Goal: Information Seeking & Learning: Learn about a topic

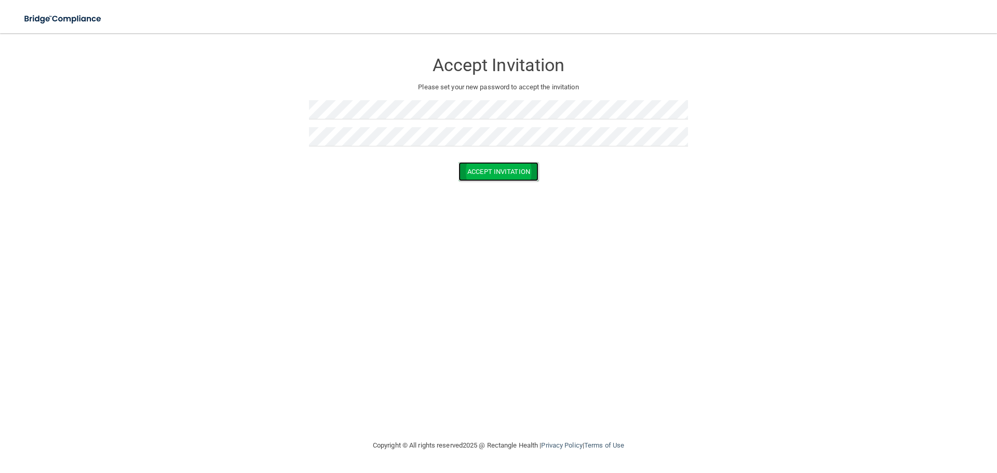
click at [465, 165] on button "Accept Invitation" at bounding box center [498, 171] width 80 height 19
click at [506, 181] on button "Accept Invitation" at bounding box center [498, 186] width 80 height 19
click at [522, 186] on button "Accept Invitation" at bounding box center [498, 186] width 80 height 19
click at [498, 187] on button "Accept Invitation" at bounding box center [498, 186] width 80 height 19
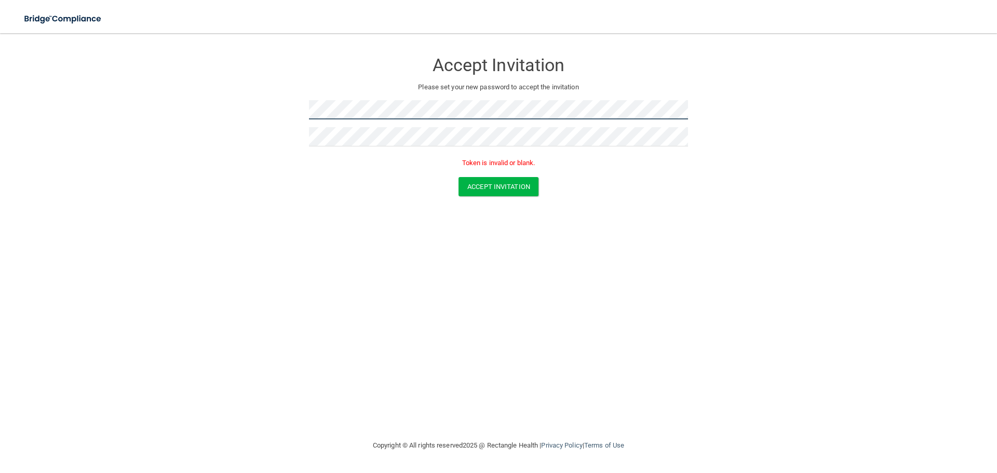
click at [286, 136] on form "Accept Invitation Please set your new password to accept the invitation Token i…" at bounding box center [498, 126] width 955 height 165
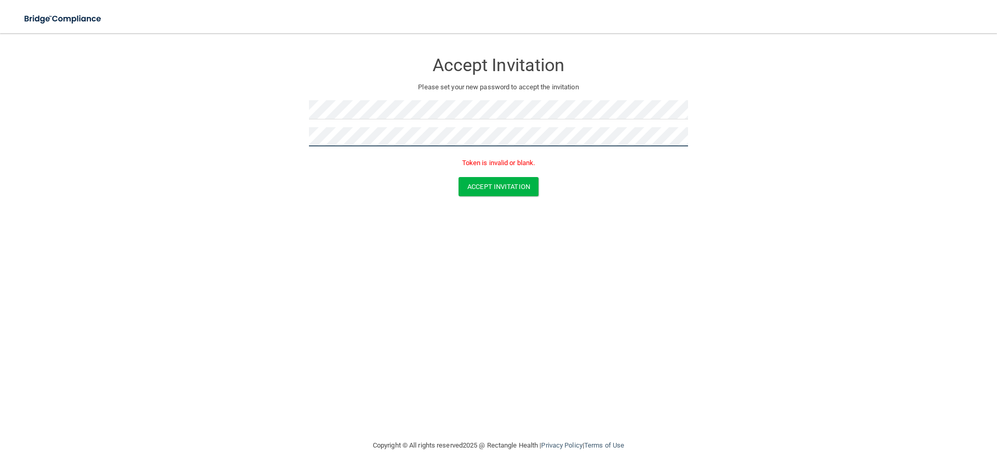
click at [297, 143] on form "Accept Invitation Please set your new password to accept the invitation Token i…" at bounding box center [498, 126] width 955 height 165
click at [462, 185] on button "Accept Invitation" at bounding box center [498, 186] width 80 height 19
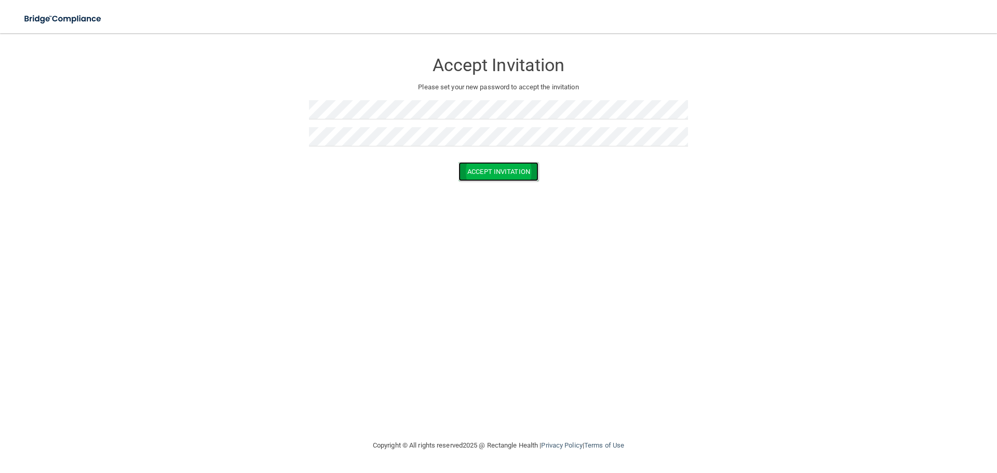
click at [481, 166] on button "Accept Invitation" at bounding box center [498, 171] width 80 height 19
click at [520, 173] on button "Accept Invitation" at bounding box center [498, 171] width 80 height 19
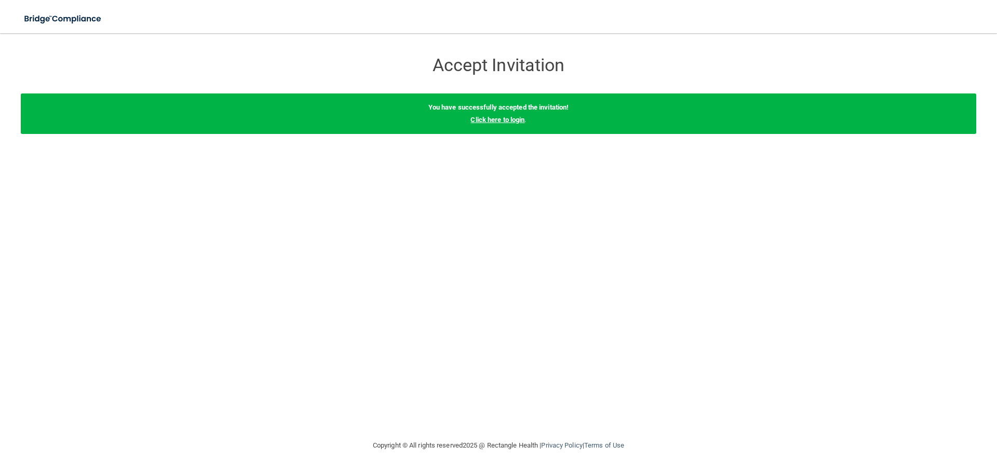
click at [506, 120] on link "Click here to login" at bounding box center [497, 120] width 54 height 8
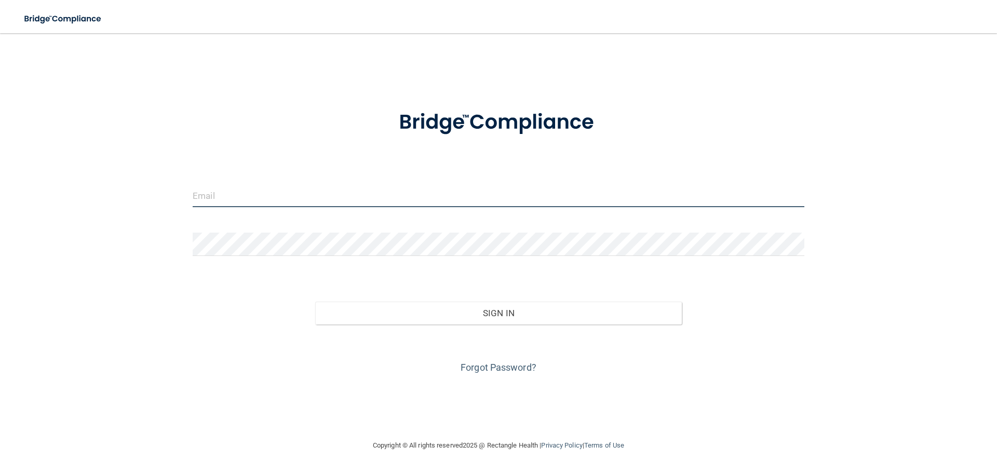
click at [201, 204] on input "email" at bounding box center [499, 195] width 612 height 23
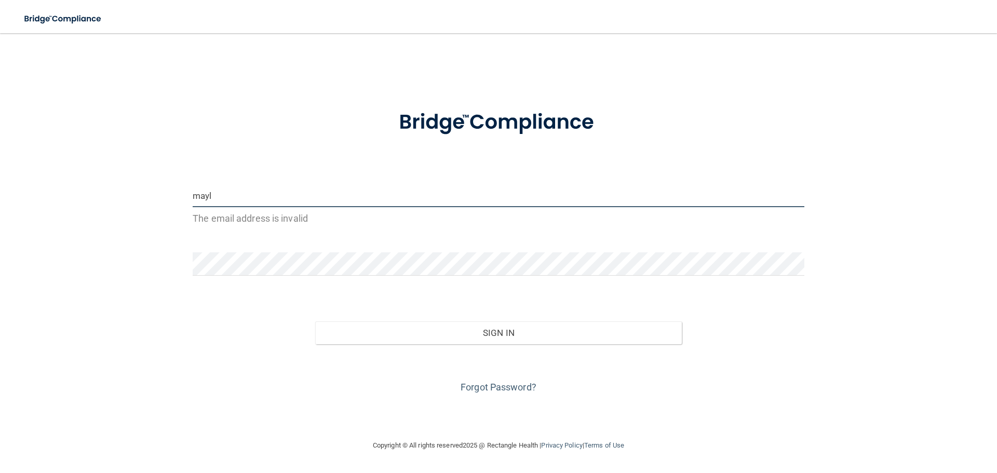
type input "maylendelpozo89@gmail.com"
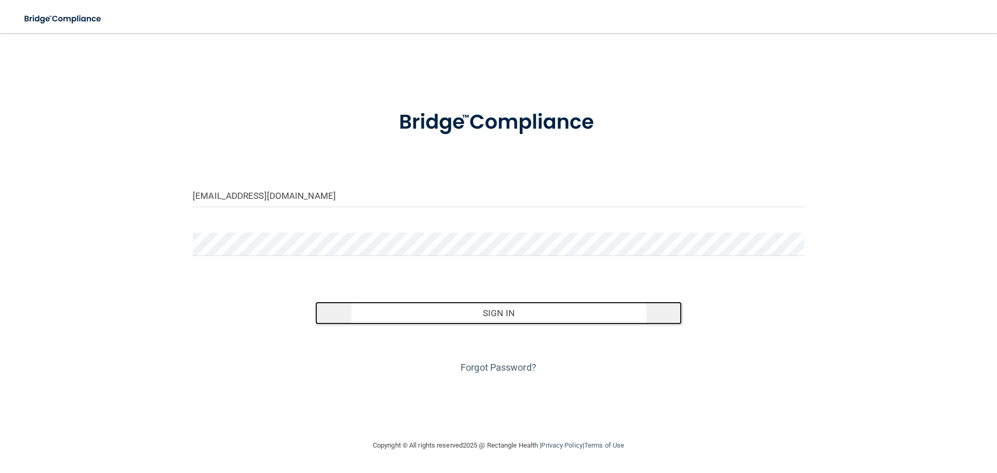
click at [485, 309] on button "Sign In" at bounding box center [498, 313] width 367 height 23
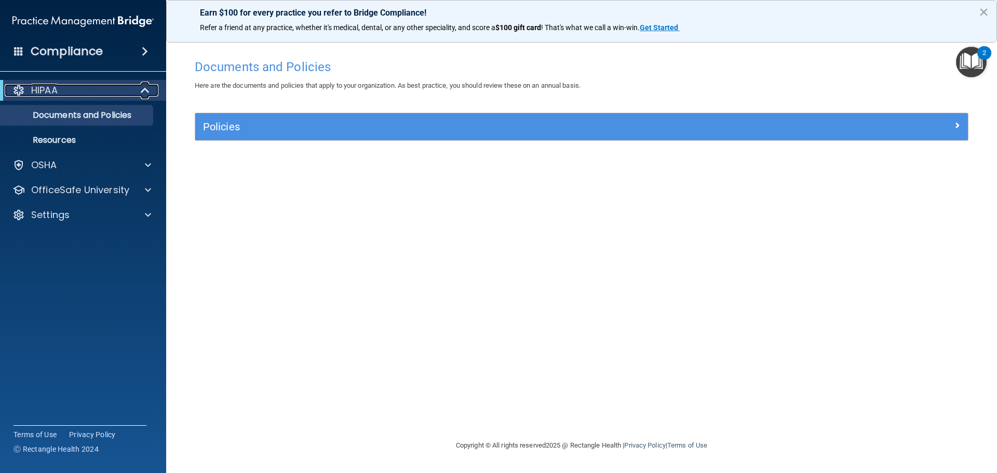
click at [77, 91] on div "HIPAA" at bounding box center [69, 90] width 128 height 12
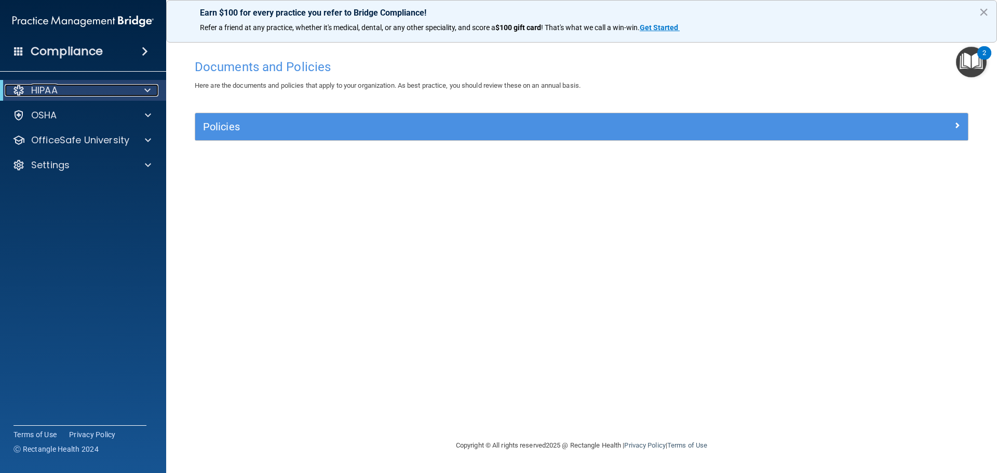
click at [84, 92] on div "HIPAA" at bounding box center [69, 90] width 128 height 12
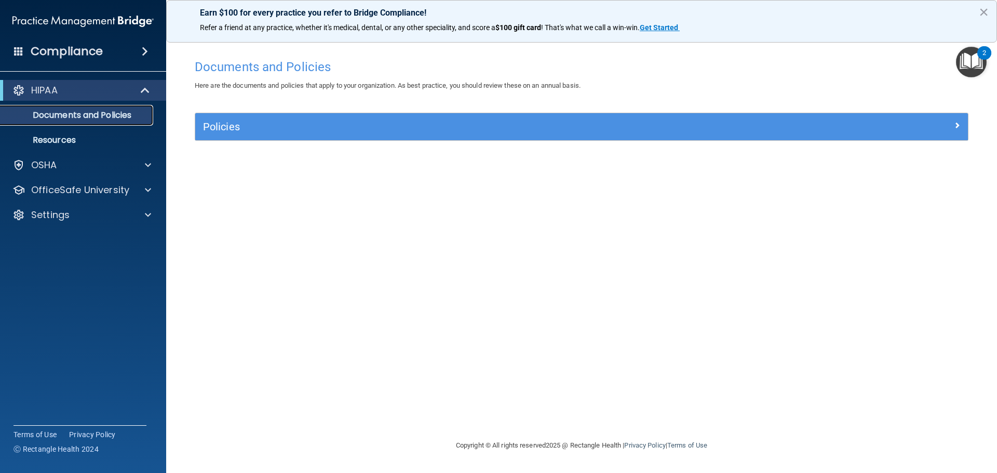
click at [87, 112] on p "Documents and Policies" at bounding box center [78, 115] width 142 height 10
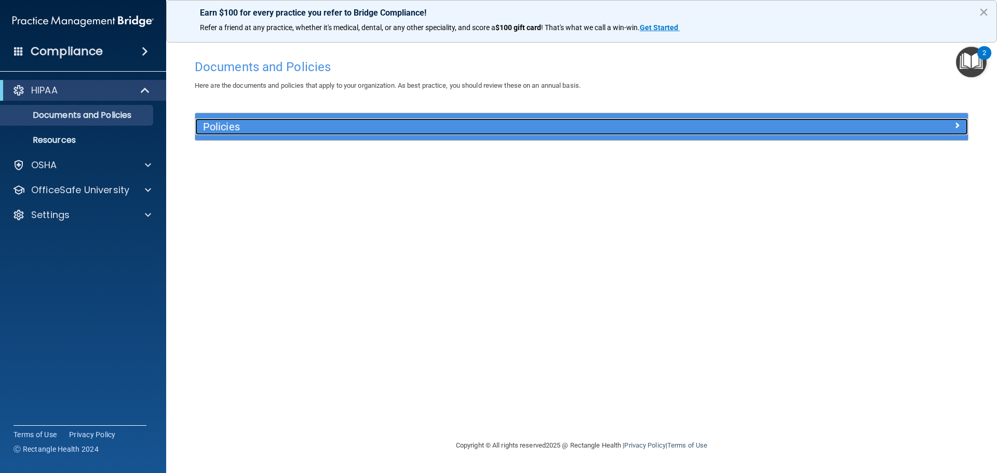
click at [287, 126] on h5 "Policies" at bounding box center [485, 126] width 564 height 11
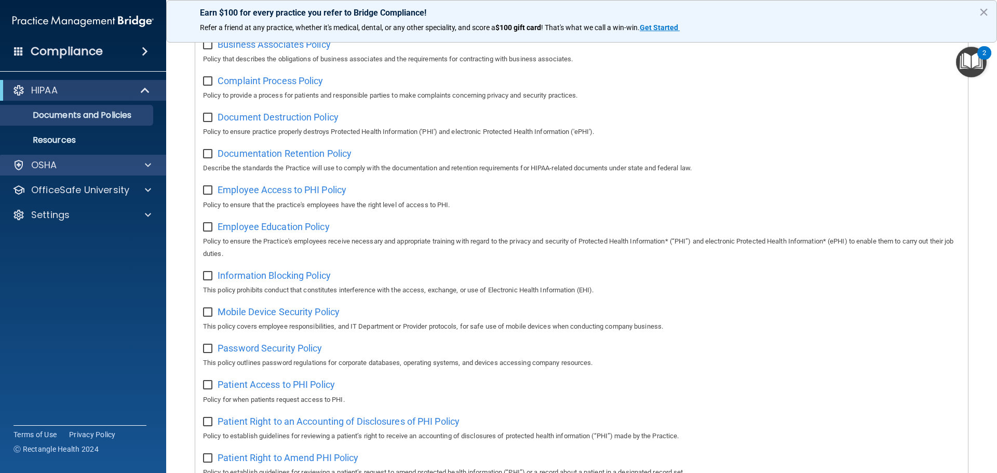
scroll to position [153, 0]
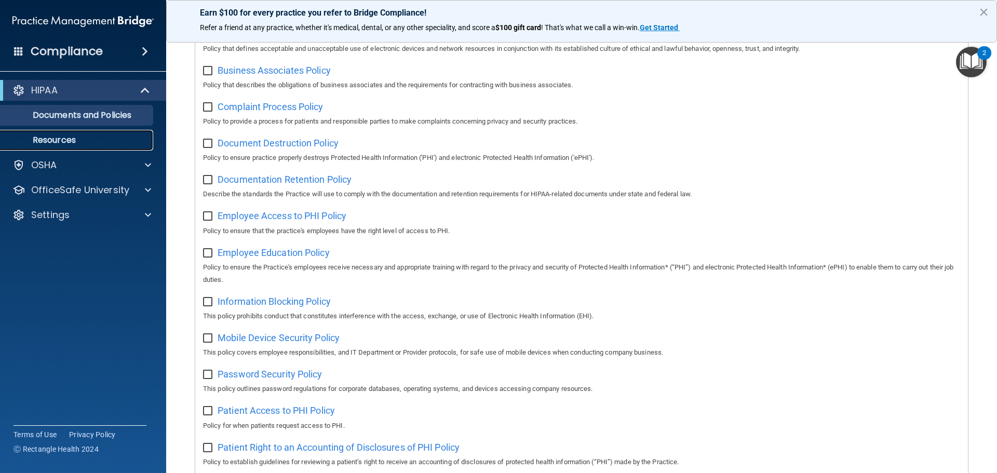
click at [73, 141] on p "Resources" at bounding box center [78, 140] width 142 height 10
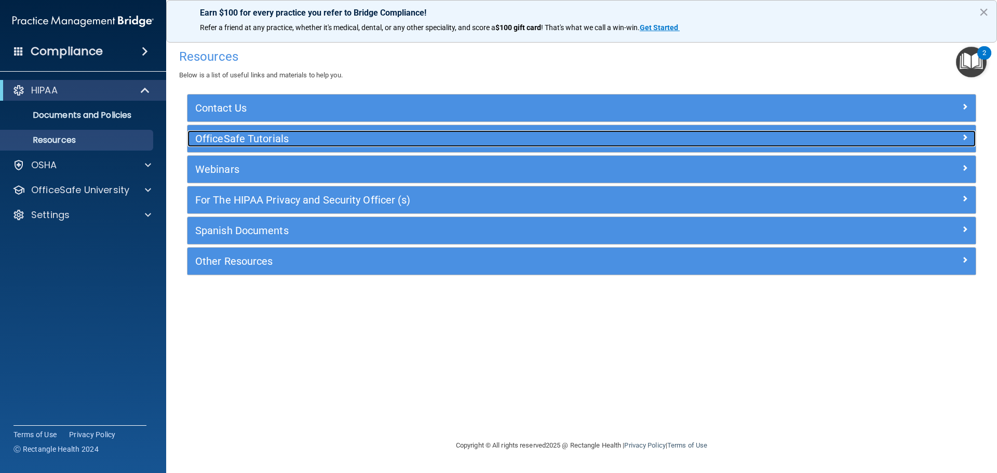
click at [316, 141] on h5 "OfficeSafe Tutorials" at bounding box center [483, 138] width 576 height 11
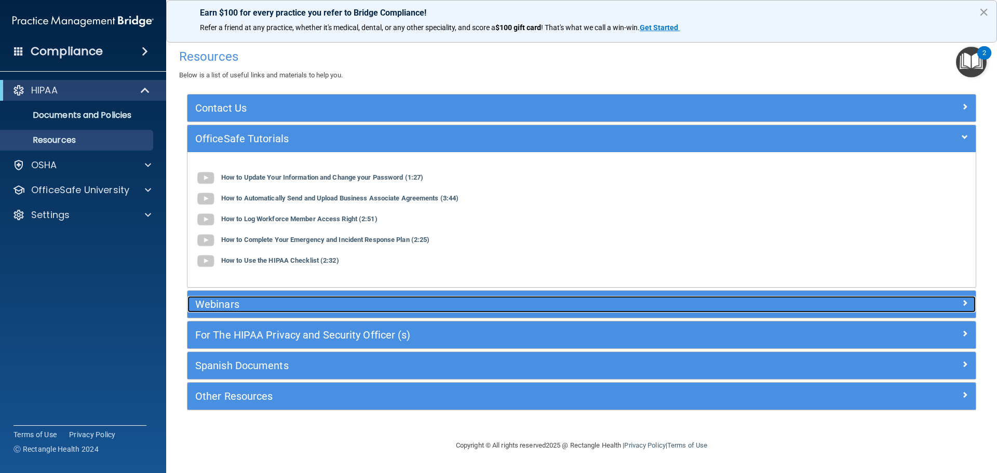
click at [238, 306] on h5 "Webinars" at bounding box center [483, 304] width 576 height 11
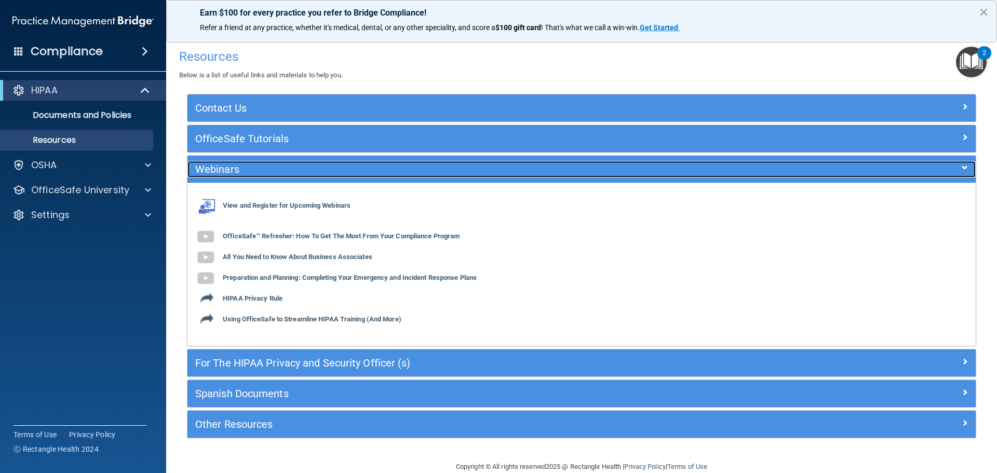
scroll to position [19, 0]
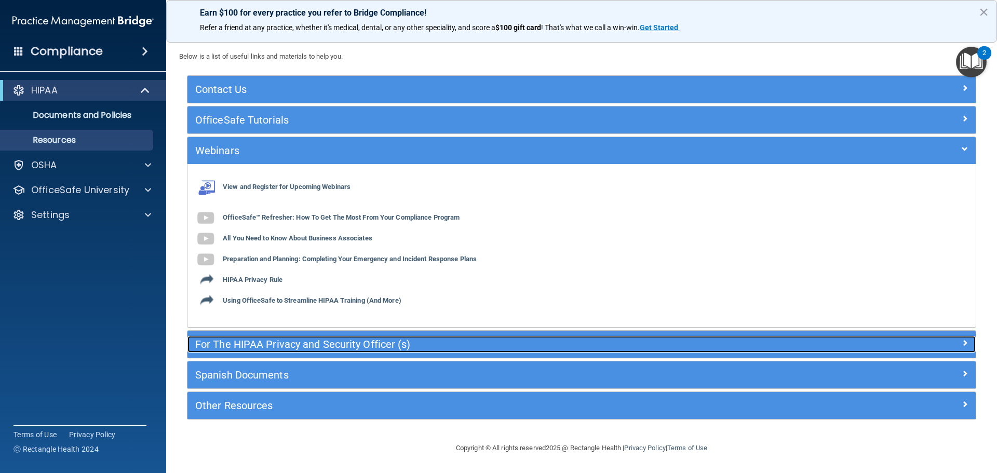
click at [283, 349] on h5 "For The HIPAA Privacy and Security Officer (s)" at bounding box center [483, 344] width 576 height 11
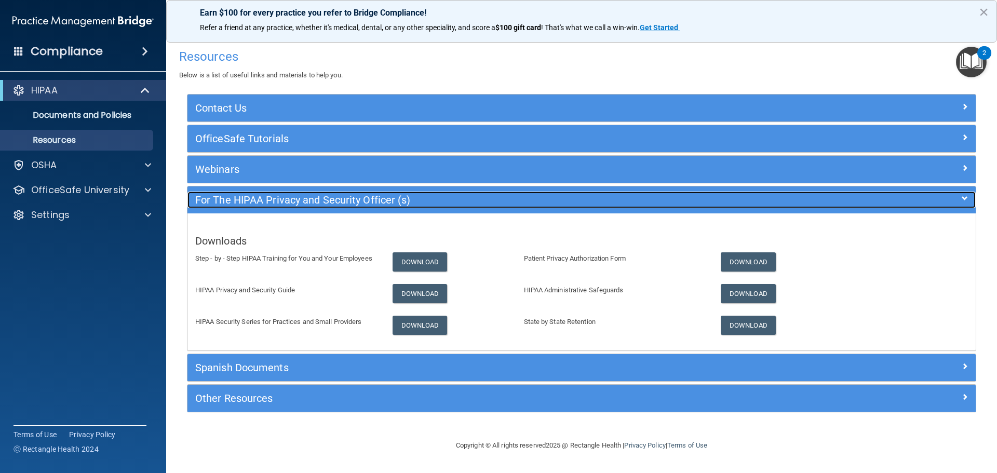
scroll to position [0, 0]
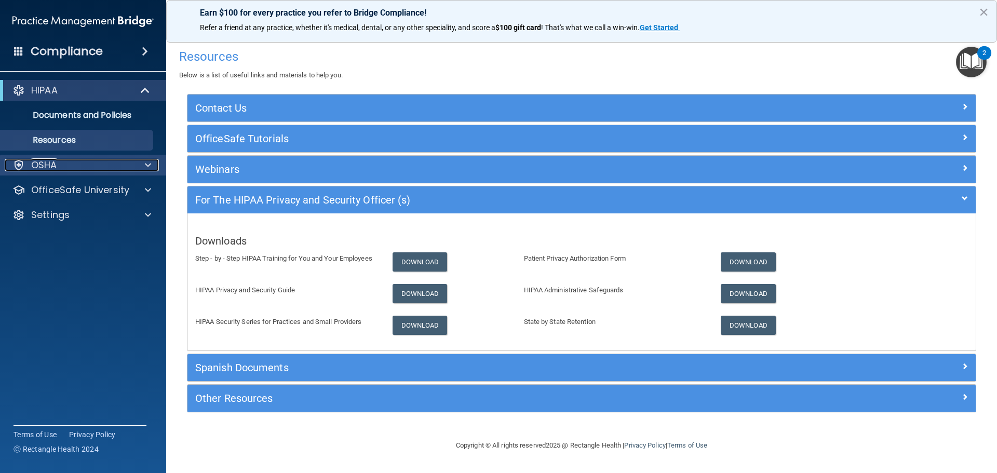
click at [43, 169] on p "OSHA" at bounding box center [44, 165] width 26 height 12
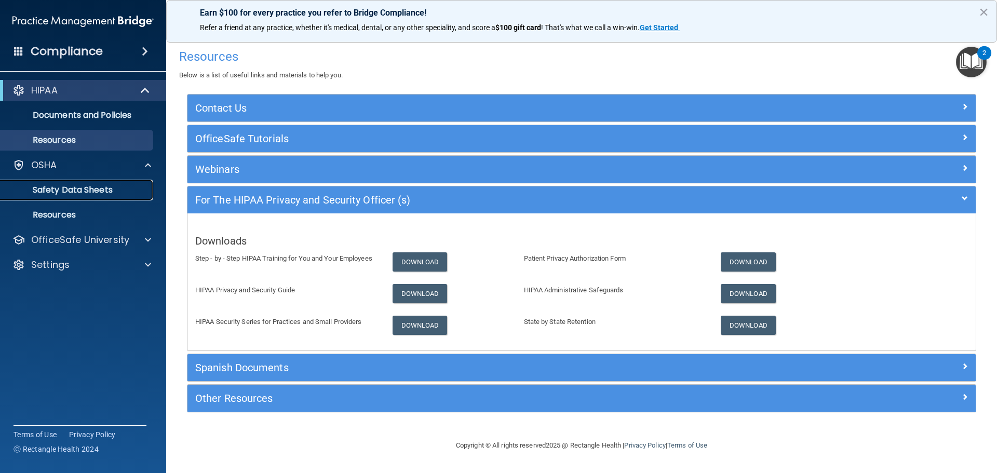
click at [52, 192] on p "Safety Data Sheets" at bounding box center [78, 190] width 142 height 10
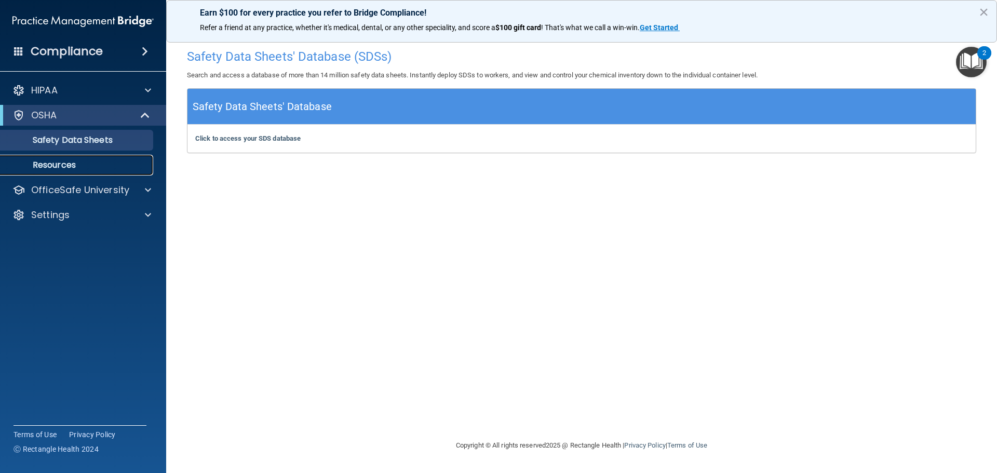
click at [54, 164] on p "Resources" at bounding box center [78, 165] width 142 height 10
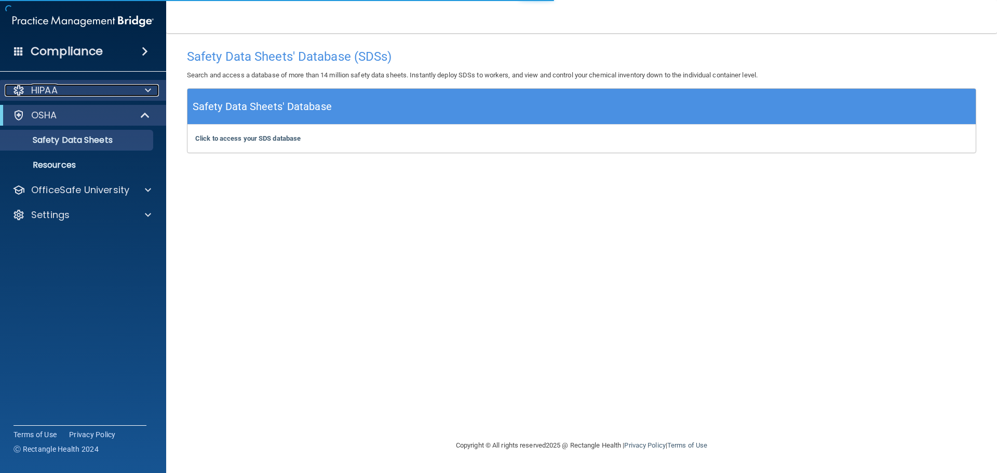
click at [78, 94] on div "HIPAA" at bounding box center [69, 90] width 129 height 12
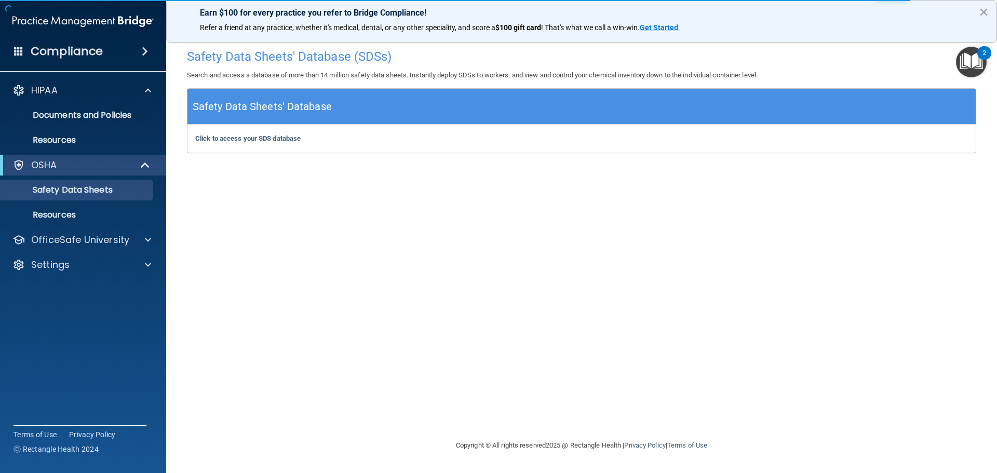
click at [974, 64] on img "Open Resource Center, 2 new notifications" at bounding box center [971, 62] width 31 height 31
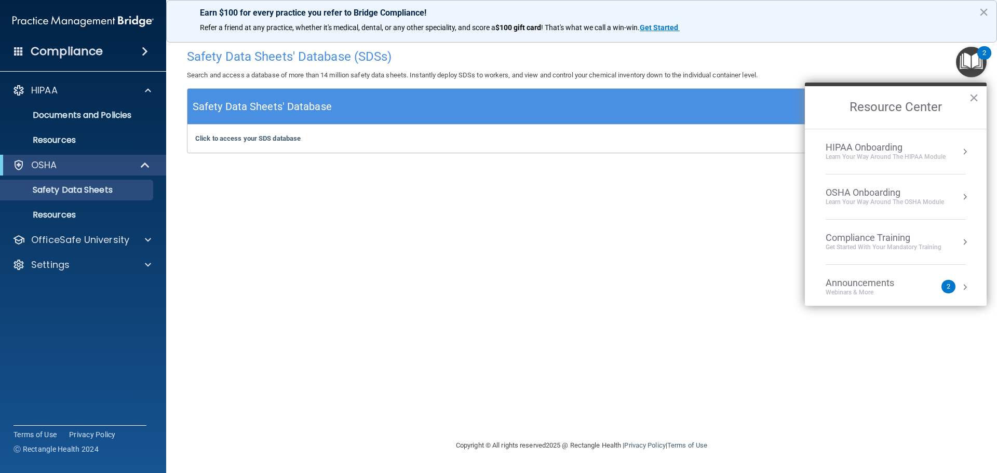
click at [941, 285] on div "2" at bounding box center [948, 287] width 14 height 14
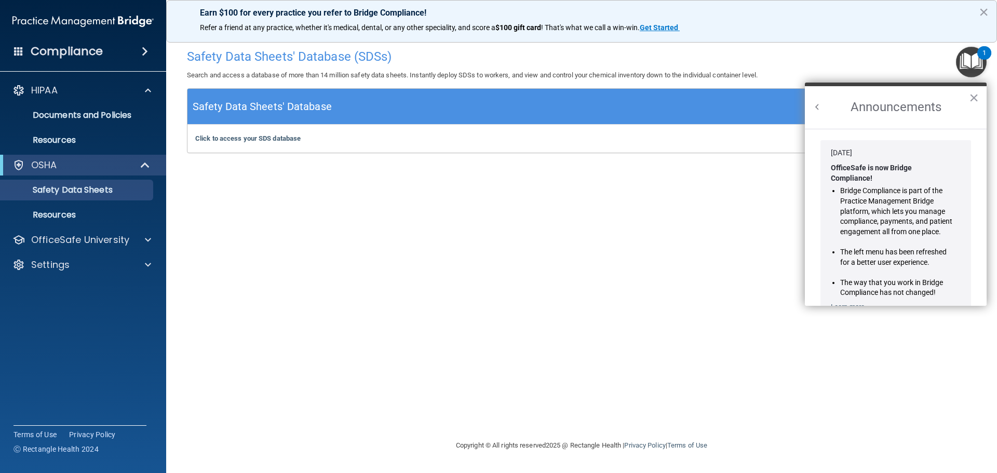
click at [663, 294] on div "Safety Data Sheets' Database (SDSs) Search and access a database of more than 1…" at bounding box center [581, 236] width 789 height 385
click at [79, 248] on div "OfficeSafe University" at bounding box center [83, 240] width 167 height 21
click at [80, 240] on p "OfficeSafe University" at bounding box center [80, 240] width 98 height 12
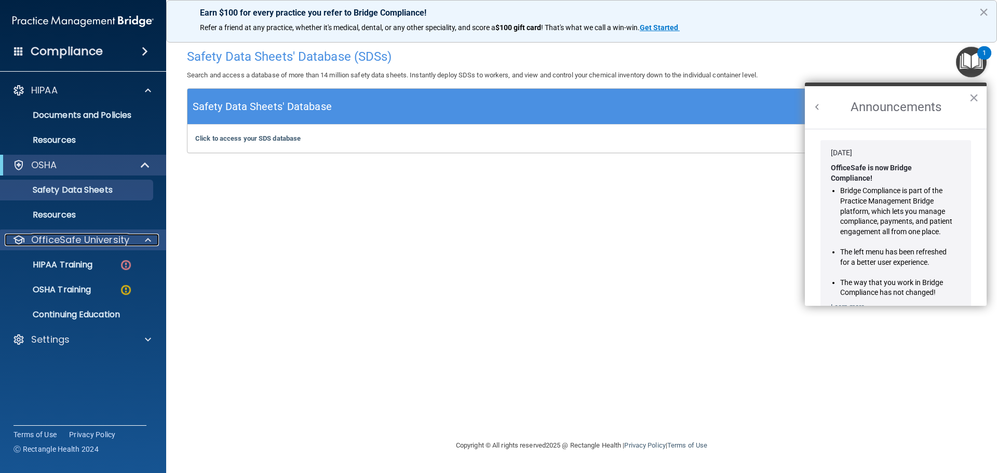
click at [80, 240] on p "OfficeSafe University" at bounding box center [80, 240] width 98 height 12
click at [67, 265] on p "HIPAA Training" at bounding box center [50, 265] width 86 height 10
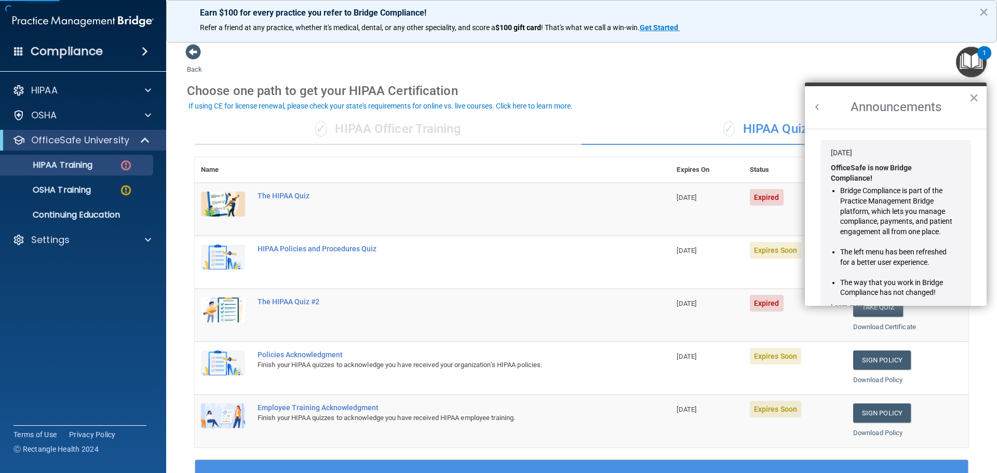
click at [976, 100] on button "×" at bounding box center [974, 97] width 10 height 17
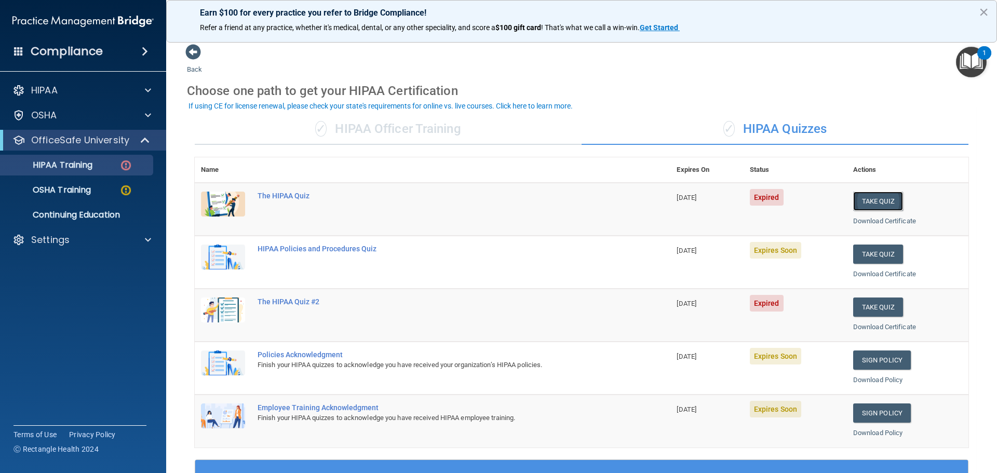
click at [866, 199] on button "Take Quiz" at bounding box center [878, 201] width 50 height 19
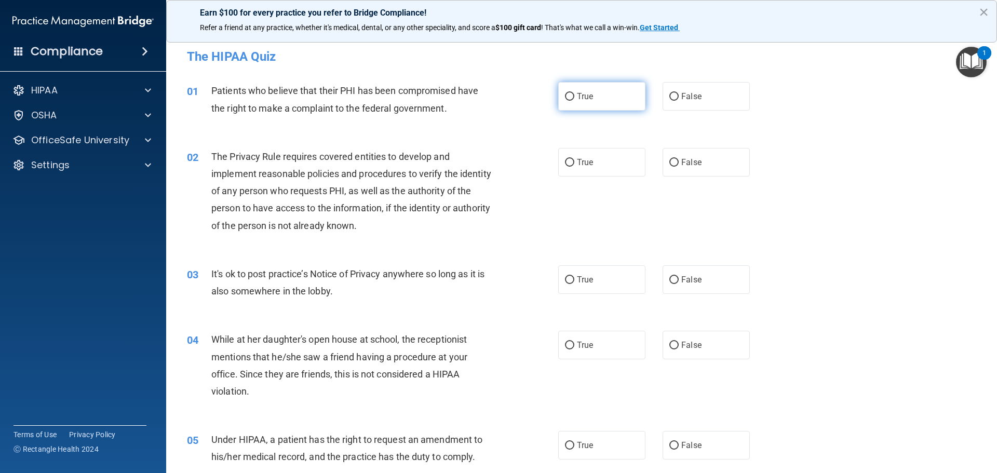
click at [565, 99] on input "True" at bounding box center [569, 97] width 9 height 8
radio input "true"
click at [567, 160] on input "True" at bounding box center [569, 163] width 9 height 8
radio input "true"
click at [669, 279] on input "False" at bounding box center [673, 280] width 9 height 8
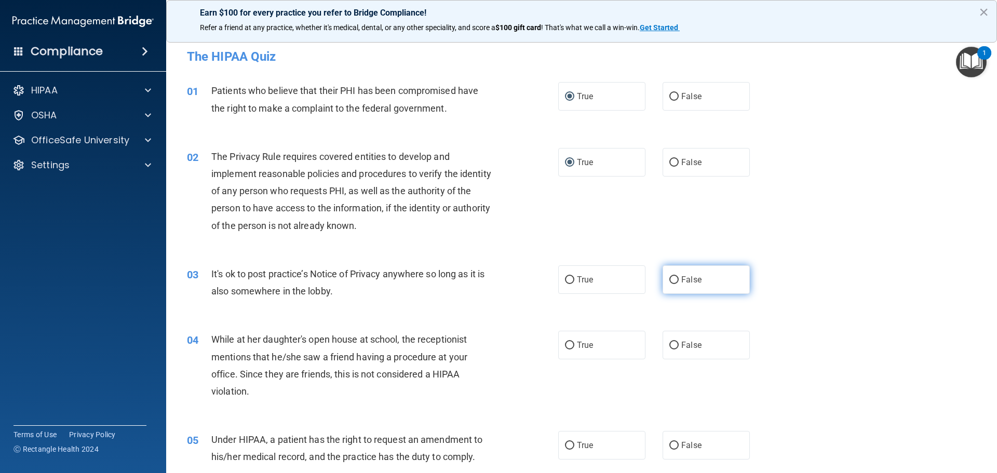
radio input "true"
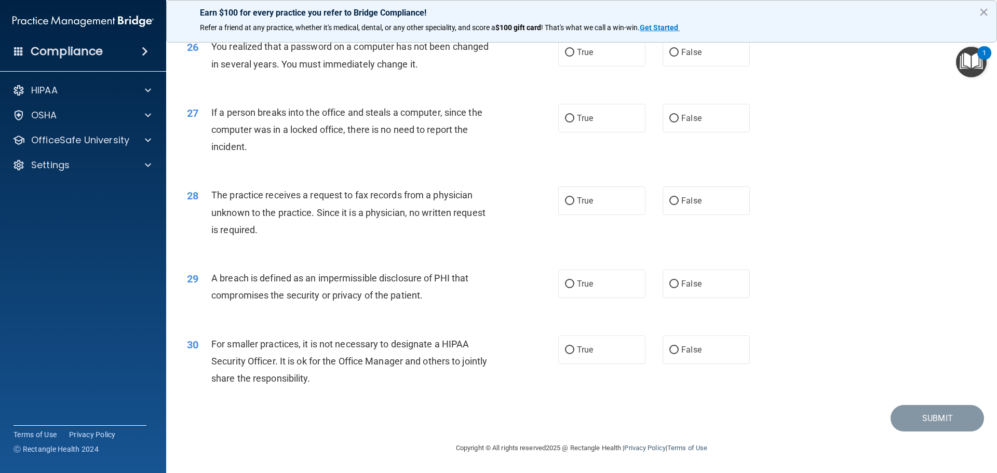
scroll to position [1985, 0]
click at [670, 348] on input "False" at bounding box center [673, 350] width 9 height 8
radio input "true"
click at [569, 282] on input "True" at bounding box center [569, 284] width 9 height 8
radio input "true"
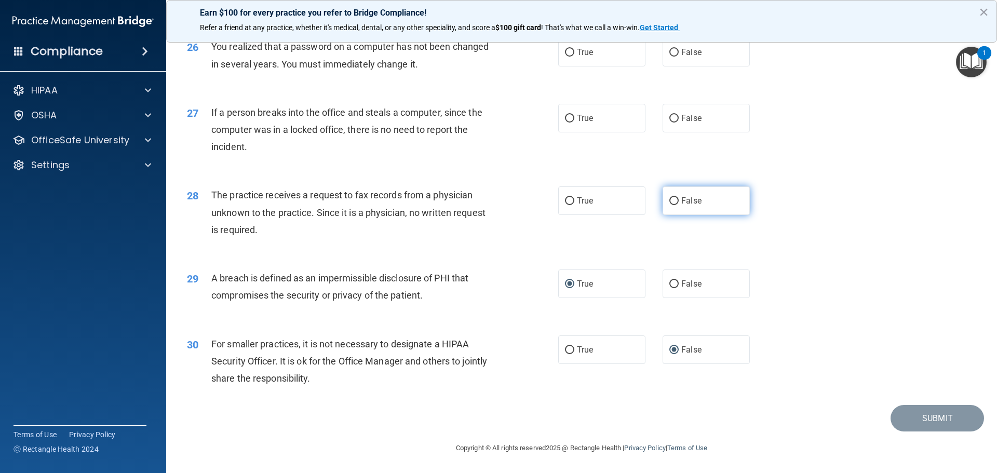
click at [669, 202] on input "False" at bounding box center [673, 201] width 9 height 8
radio input "true"
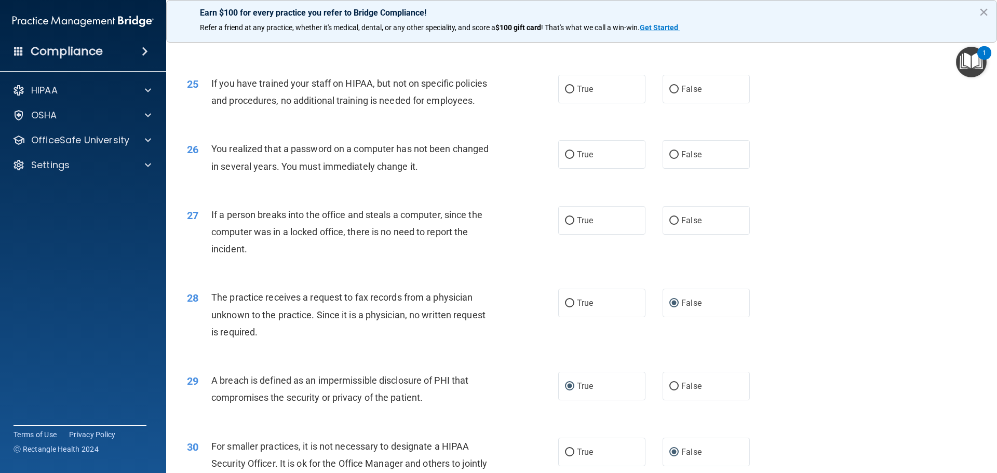
scroll to position [1829, 0]
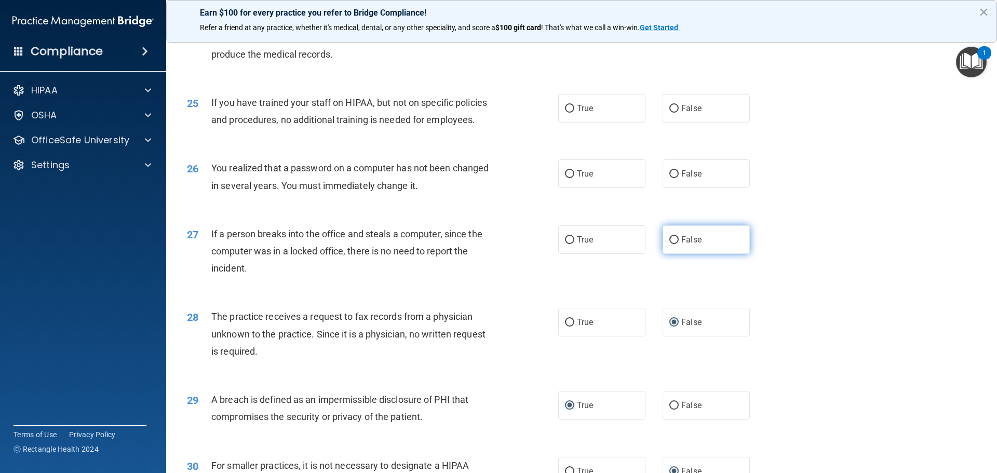
click at [669, 244] on input "False" at bounding box center [673, 240] width 9 height 8
radio input "true"
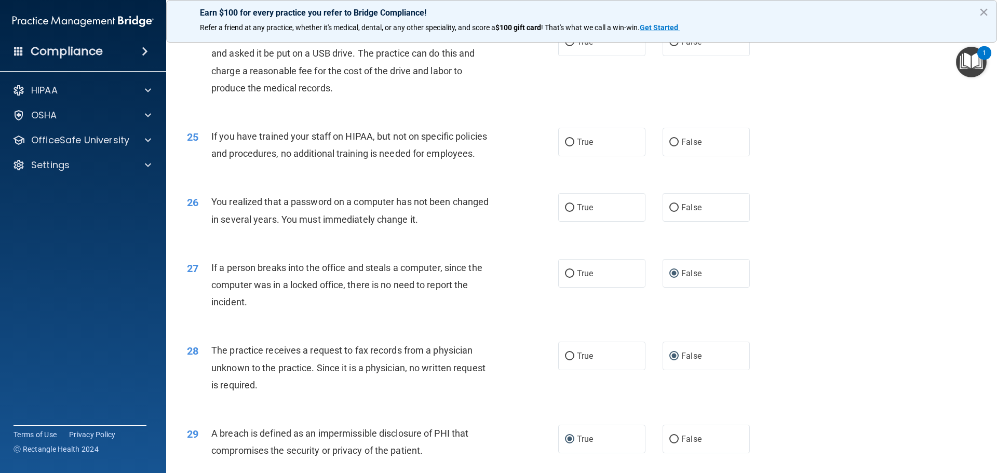
scroll to position [1777, 0]
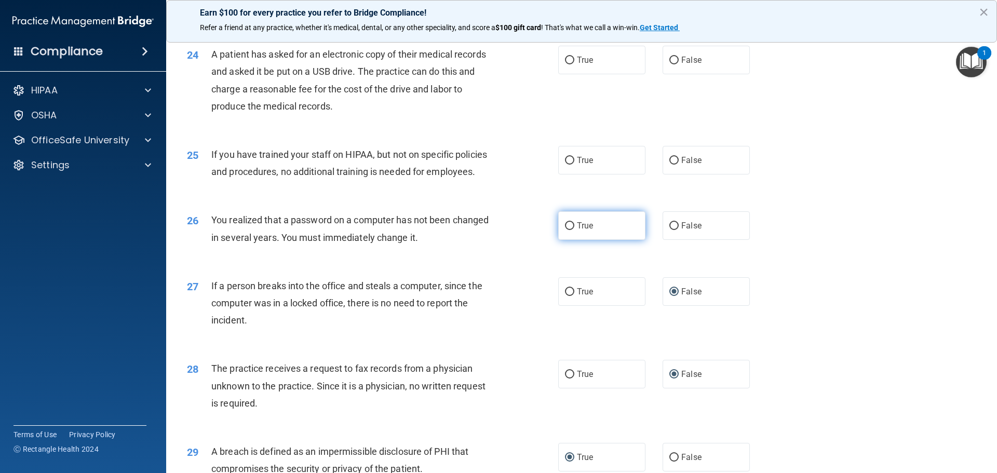
click at [565, 230] on input "True" at bounding box center [569, 226] width 9 height 8
radio input "true"
click at [669, 165] on input "False" at bounding box center [673, 161] width 9 height 8
radio input "true"
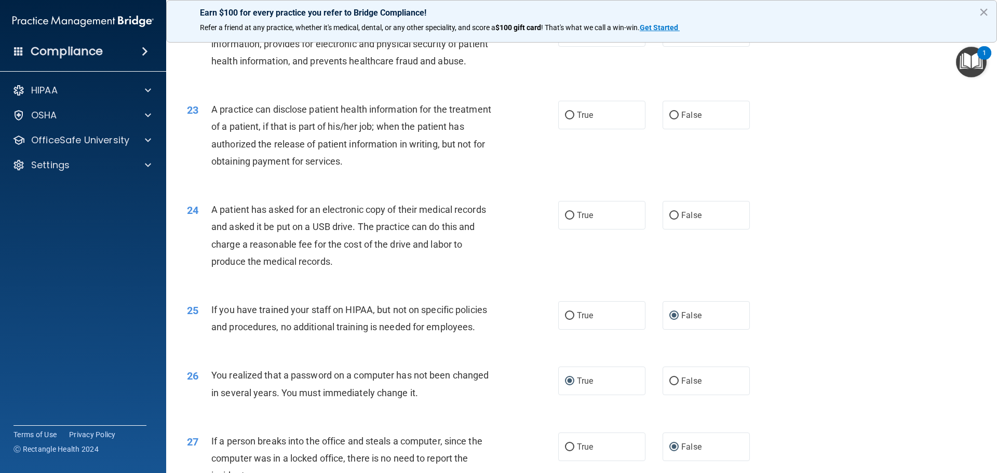
scroll to position [1621, 0]
click at [560, 230] on label "True" at bounding box center [601, 215] width 87 height 29
click at [565, 220] on input "True" at bounding box center [569, 216] width 9 height 8
radio input "true"
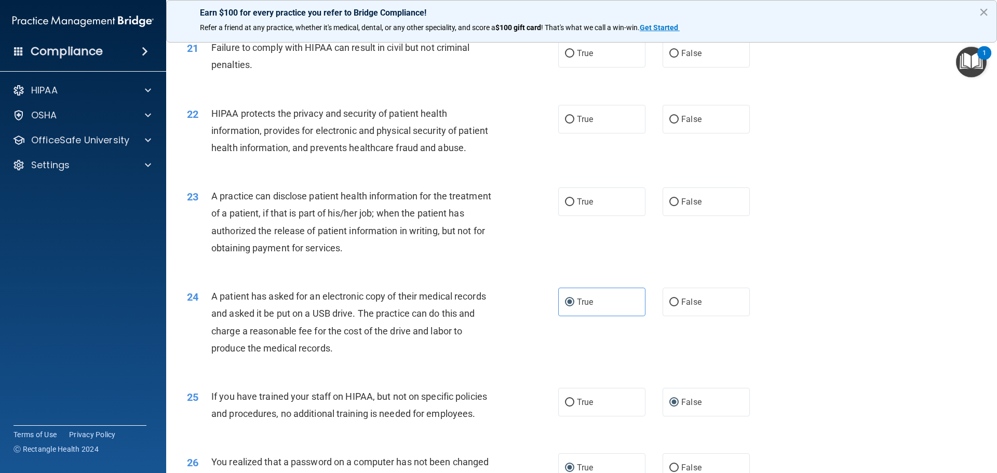
scroll to position [1465, 0]
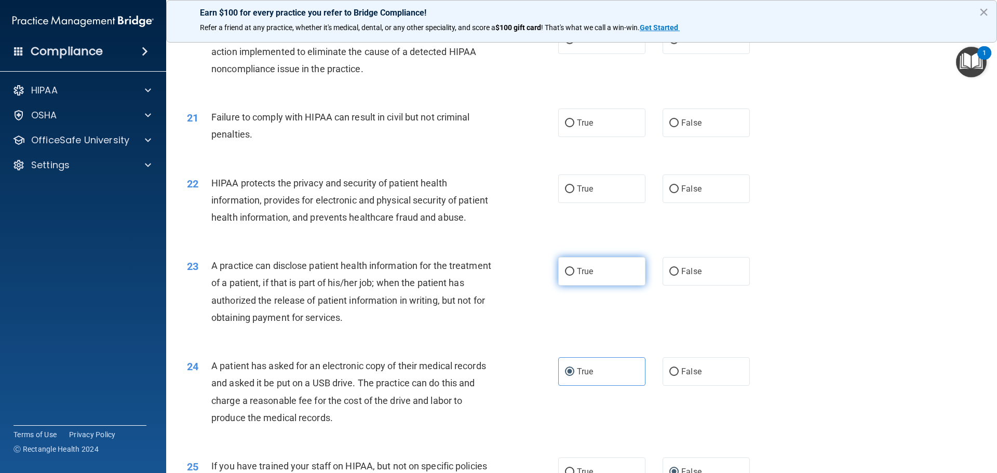
click at [565, 276] on input "True" at bounding box center [569, 272] width 9 height 8
radio input "true"
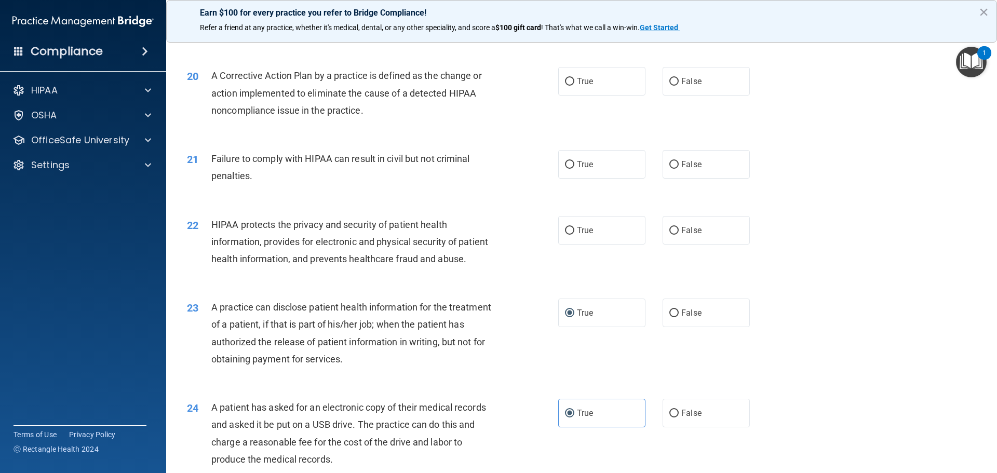
scroll to position [1361, 0]
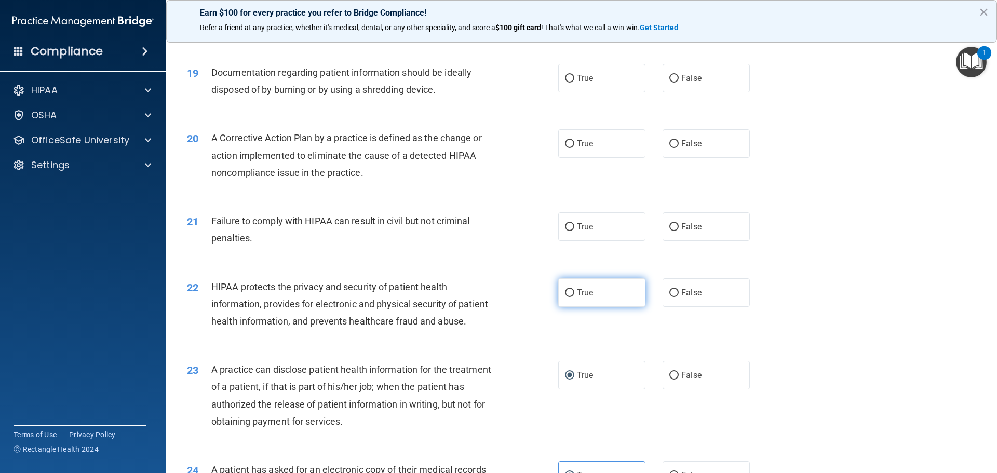
click at [565, 297] on input "True" at bounding box center [569, 293] width 9 height 8
radio input "true"
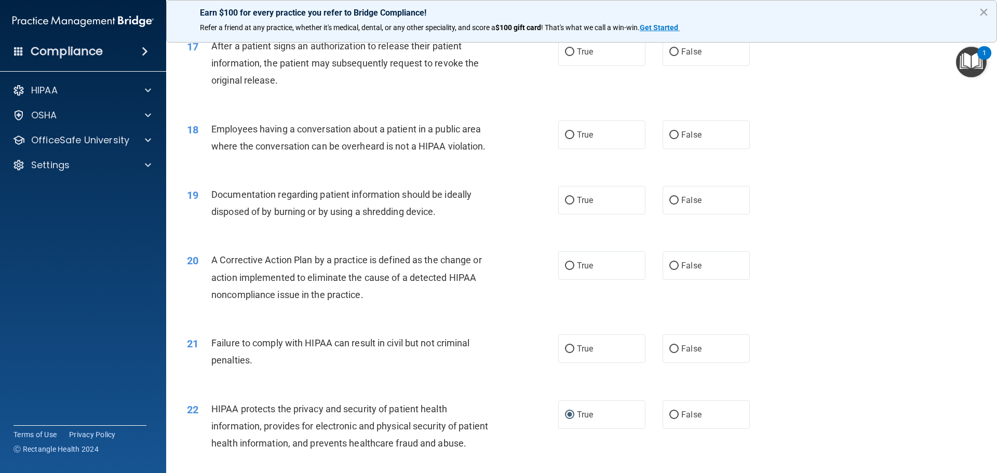
scroll to position [1258, 0]
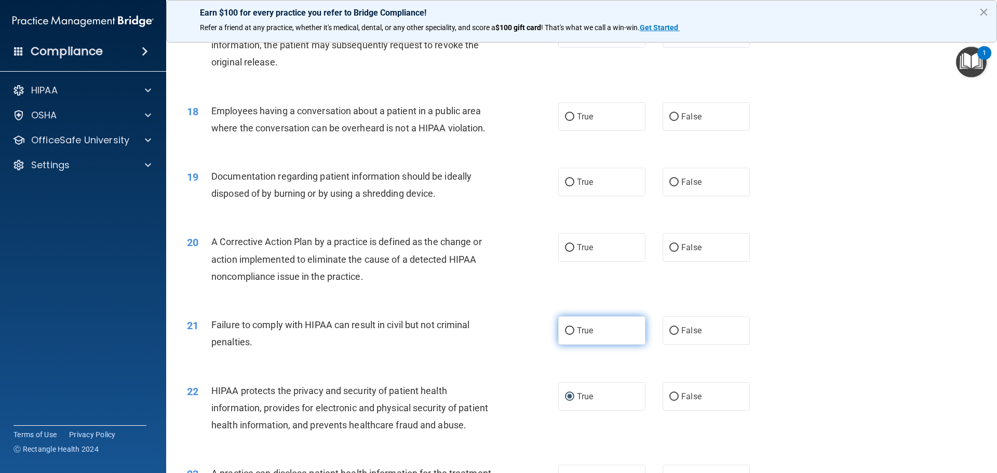
click at [566, 335] on input "True" at bounding box center [569, 331] width 9 height 8
radio input "true"
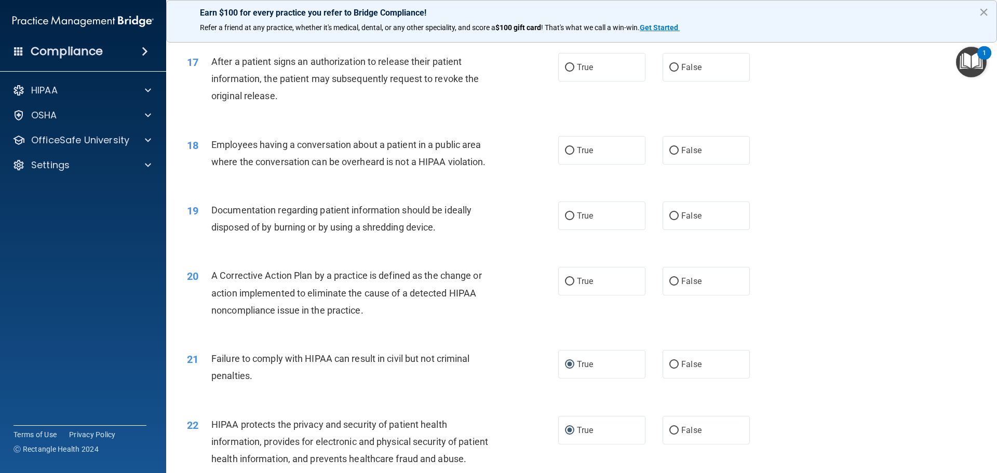
scroll to position [1206, 0]
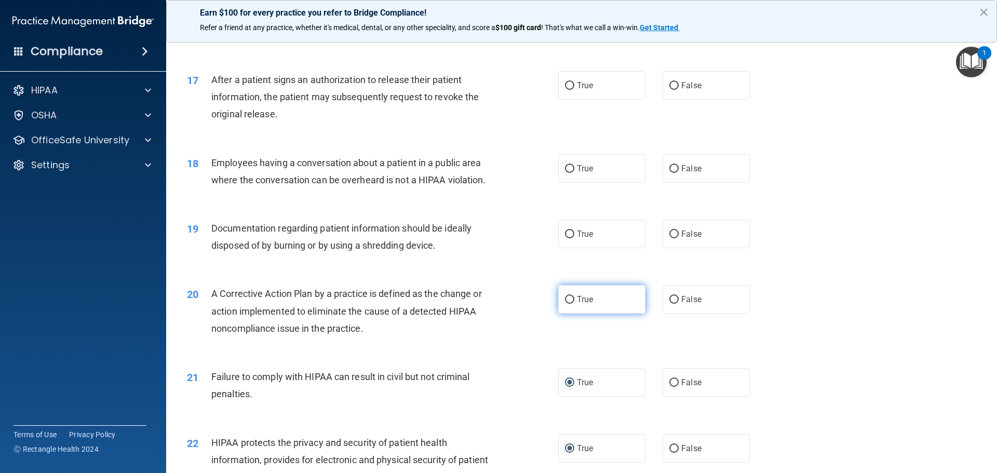
click at [569, 304] on input "True" at bounding box center [569, 300] width 9 height 8
radio input "true"
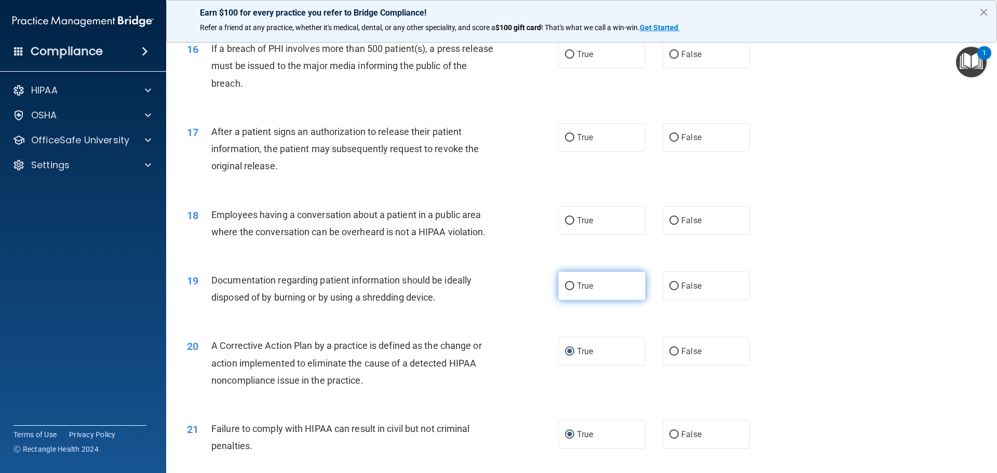
click at [565, 290] on input "True" at bounding box center [569, 286] width 9 height 8
radio input "true"
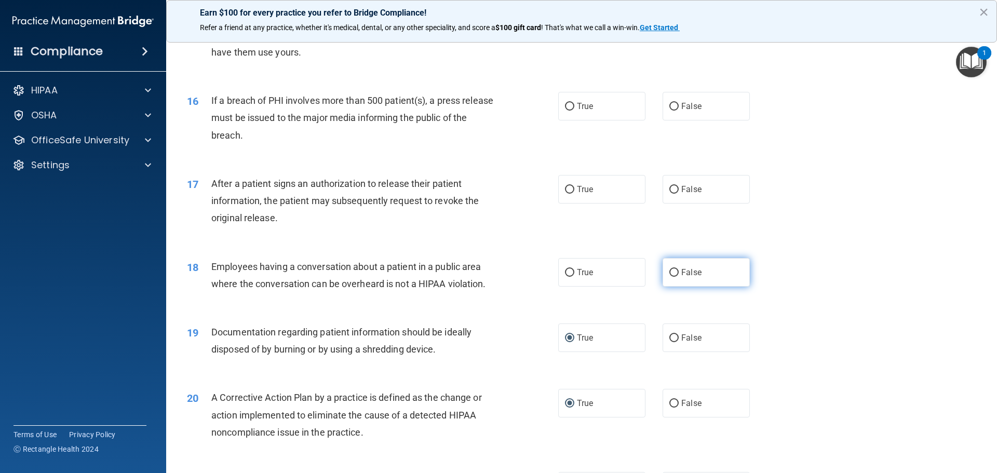
click at [669, 277] on input "False" at bounding box center [673, 273] width 9 height 8
radio input "true"
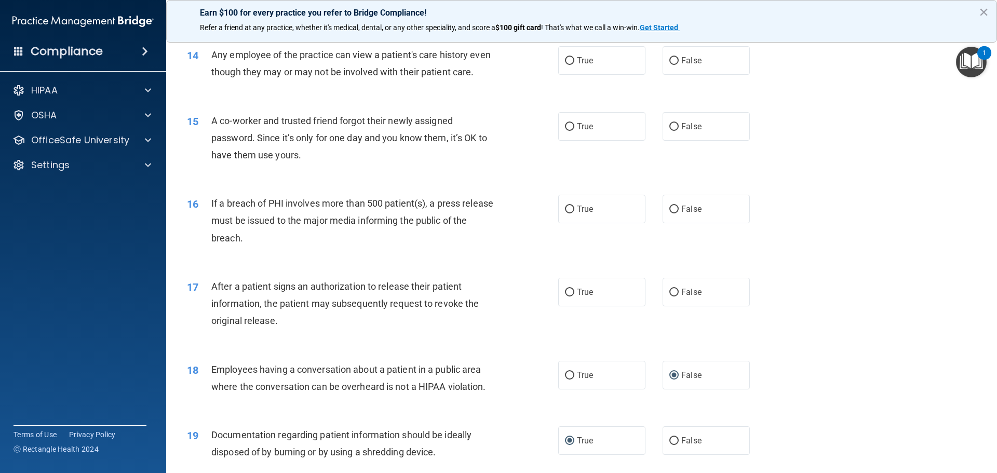
scroll to position [998, 0]
click at [568, 298] on input "True" at bounding box center [569, 294] width 9 height 8
radio input "true"
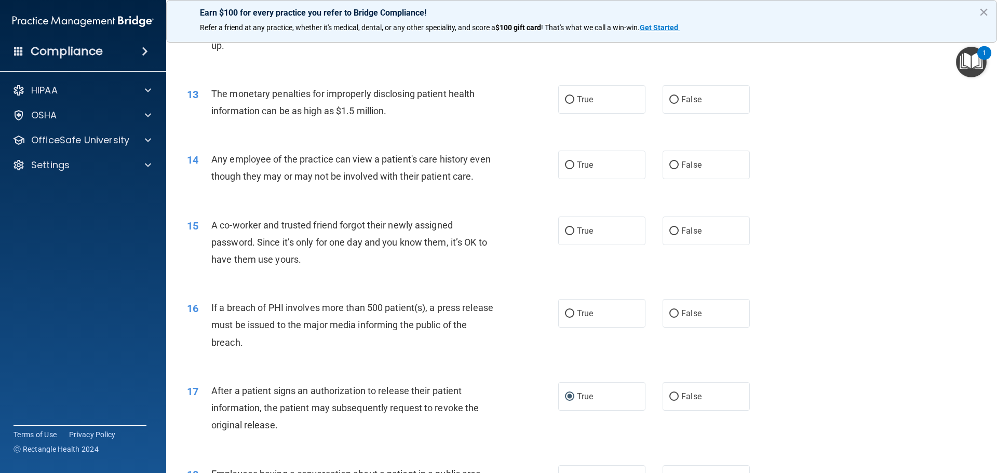
scroll to position [894, 0]
click at [566, 318] on input "True" at bounding box center [569, 315] width 9 height 8
radio input "true"
click at [670, 236] on input "False" at bounding box center [673, 232] width 9 height 8
radio input "true"
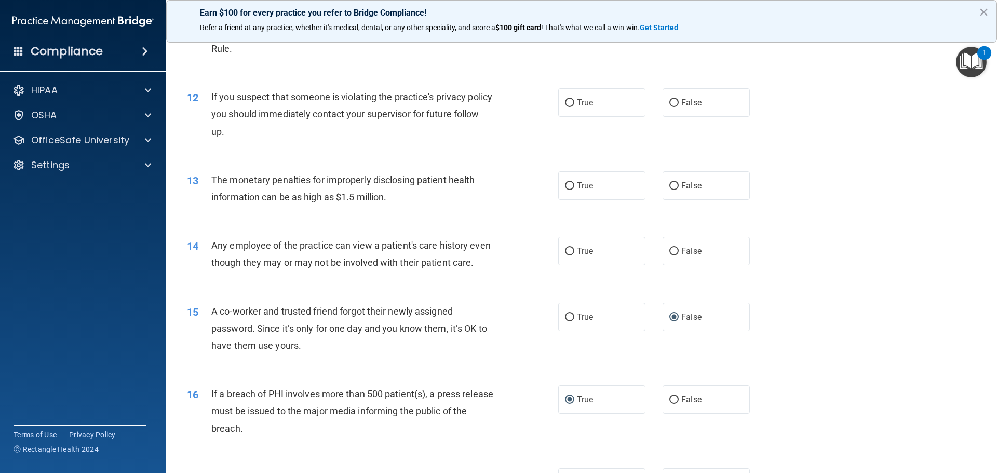
scroll to position [790, 0]
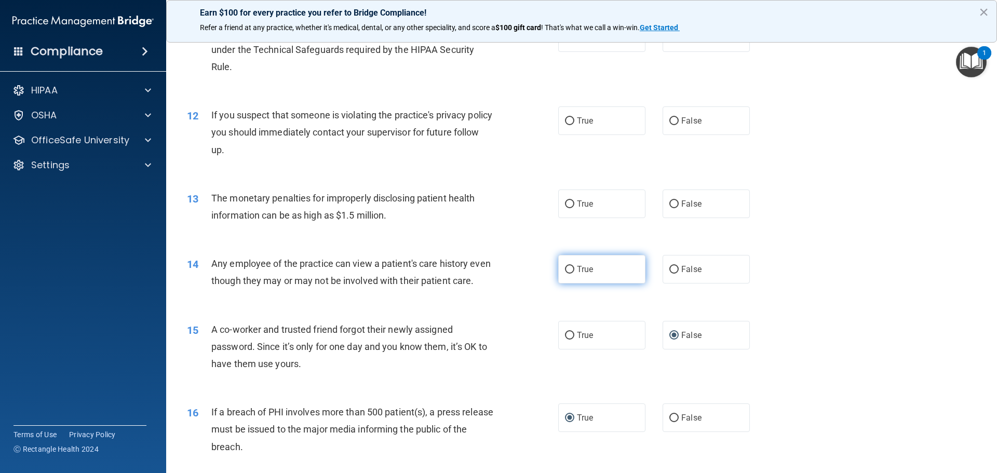
click at [568, 269] on input "True" at bounding box center [569, 270] width 9 height 8
radio input "true"
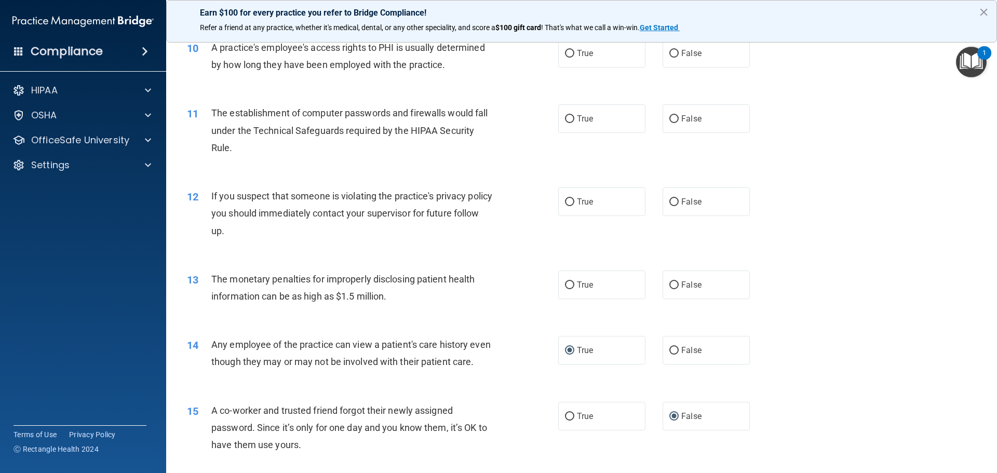
scroll to position [686, 0]
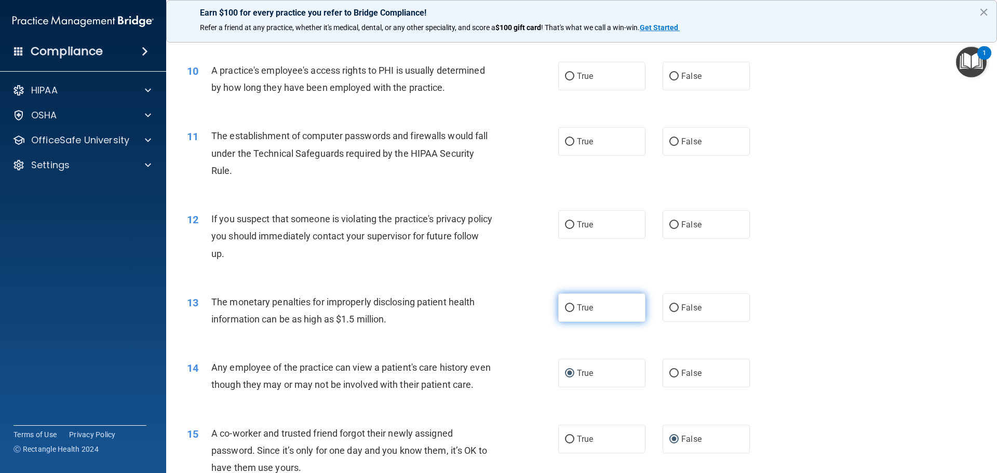
click at [565, 305] on input "True" at bounding box center [569, 308] width 9 height 8
radio input "true"
click at [670, 372] on input "False" at bounding box center [673, 374] width 9 height 8
radio input "true"
radio input "false"
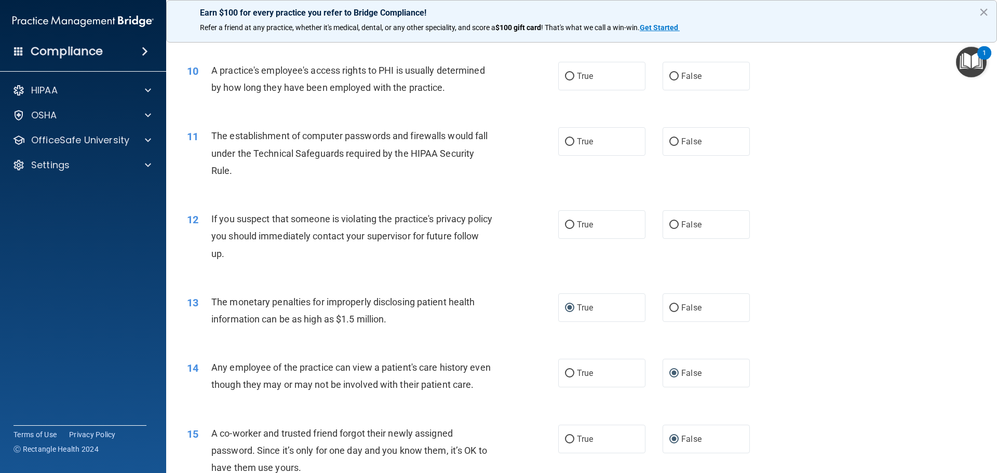
scroll to position [635, 0]
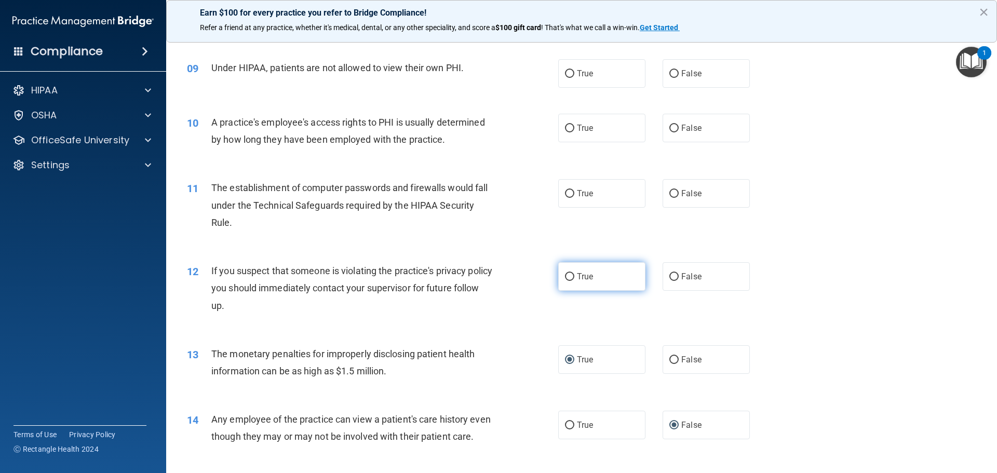
click at [565, 274] on input "True" at bounding box center [569, 277] width 9 height 8
radio input "true"
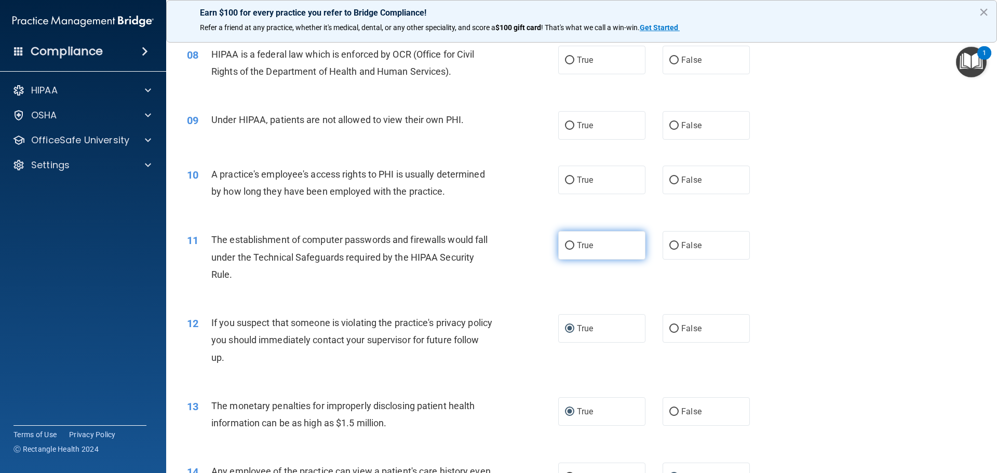
click at [565, 247] on input "True" at bounding box center [569, 246] width 9 height 8
radio input "true"
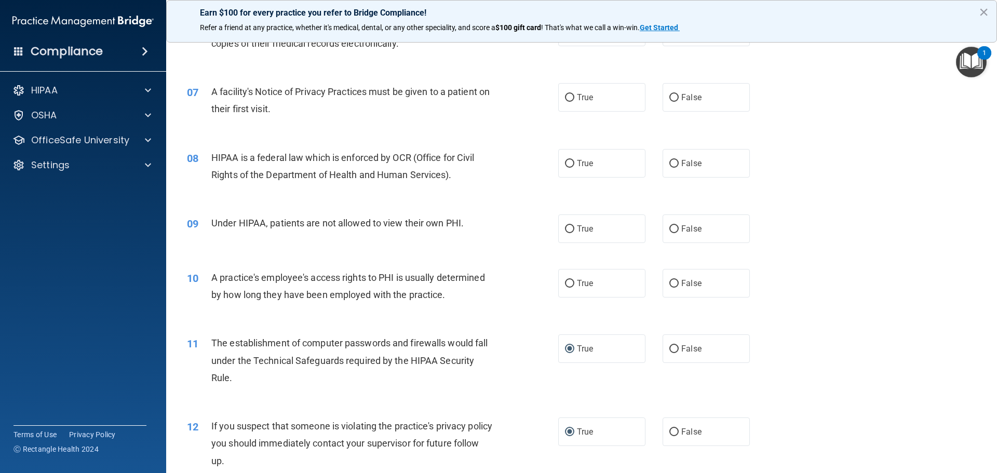
scroll to position [479, 0]
click at [669, 282] on input "False" at bounding box center [673, 284] width 9 height 8
radio input "true"
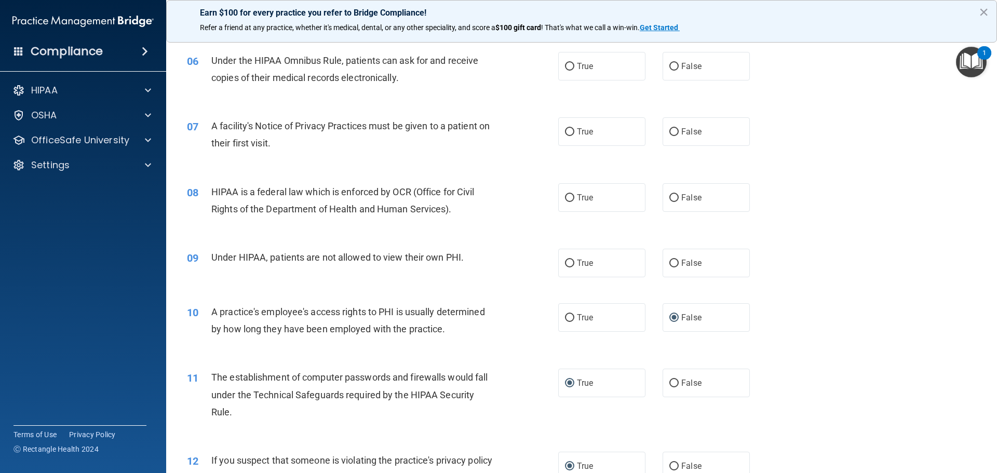
scroll to position [427, 0]
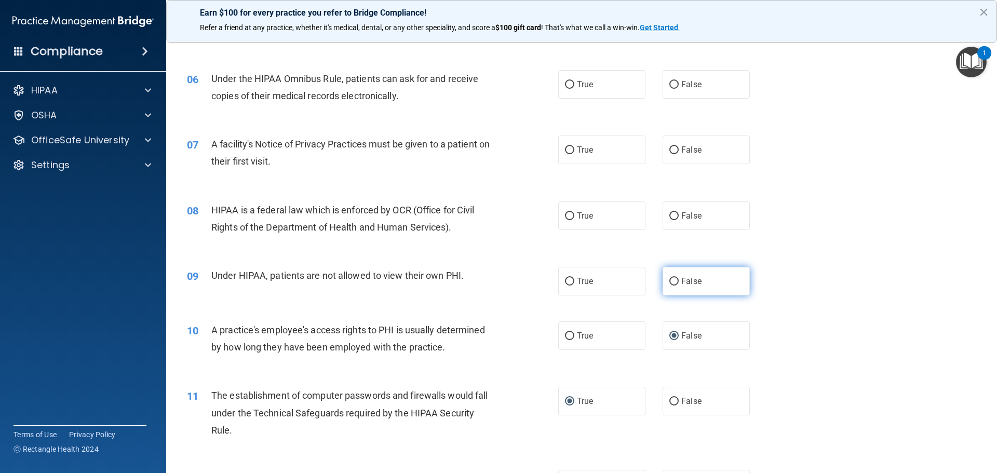
click at [669, 278] on input "False" at bounding box center [673, 282] width 9 height 8
radio input "true"
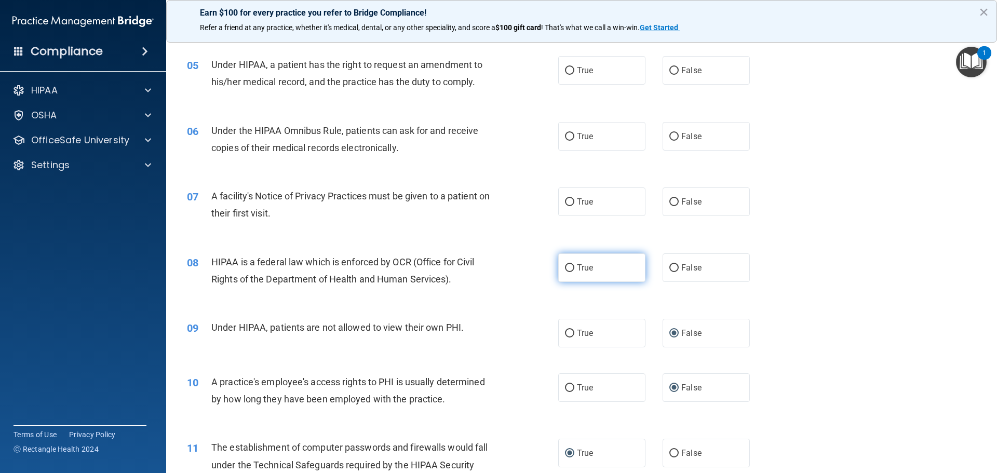
click at [565, 267] on input "True" at bounding box center [569, 268] width 9 height 8
radio input "true"
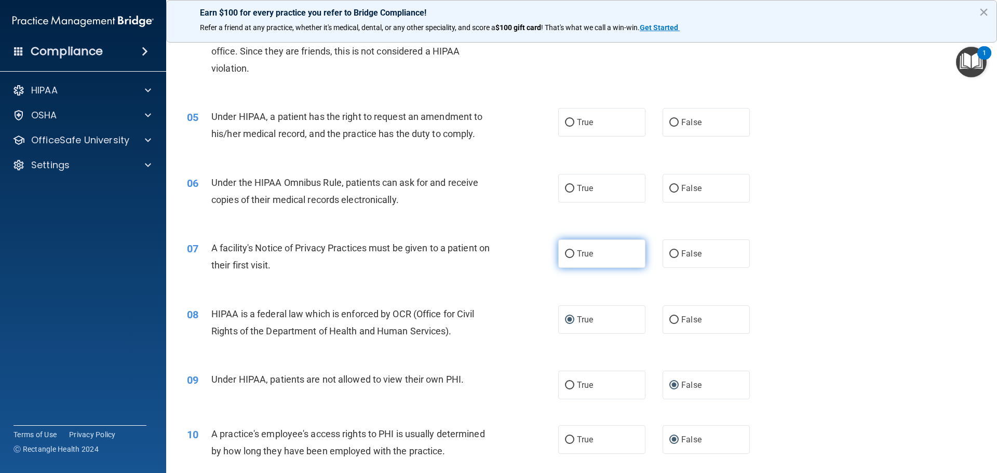
click at [566, 258] on input "True" at bounding box center [569, 254] width 9 height 8
radio input "true"
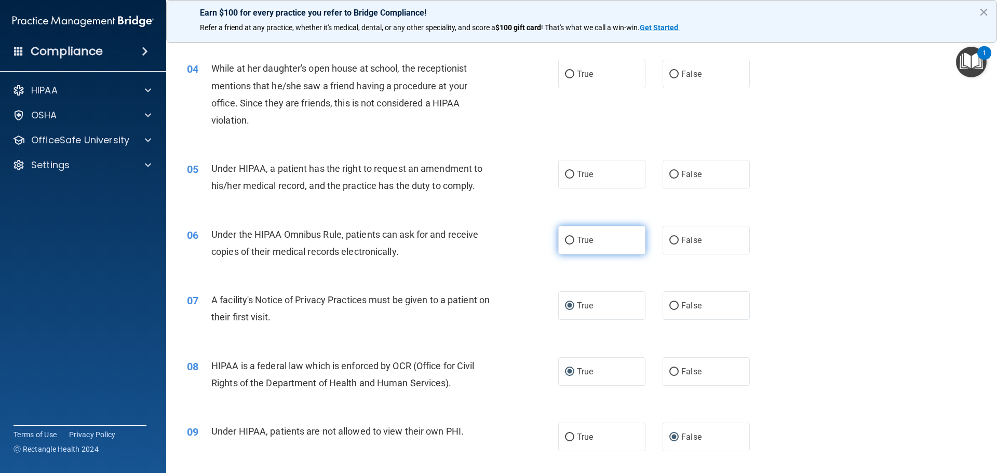
click at [566, 240] on input "True" at bounding box center [569, 241] width 9 height 8
radio input "true"
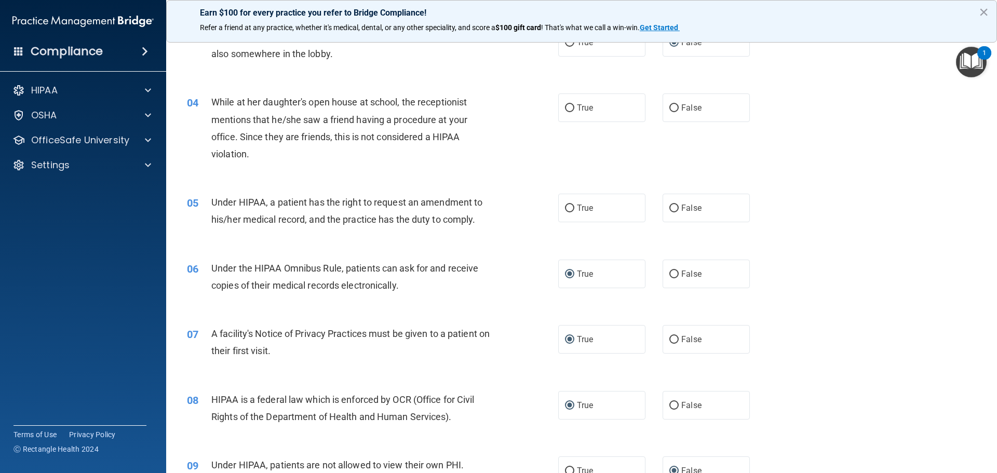
scroll to position [219, 0]
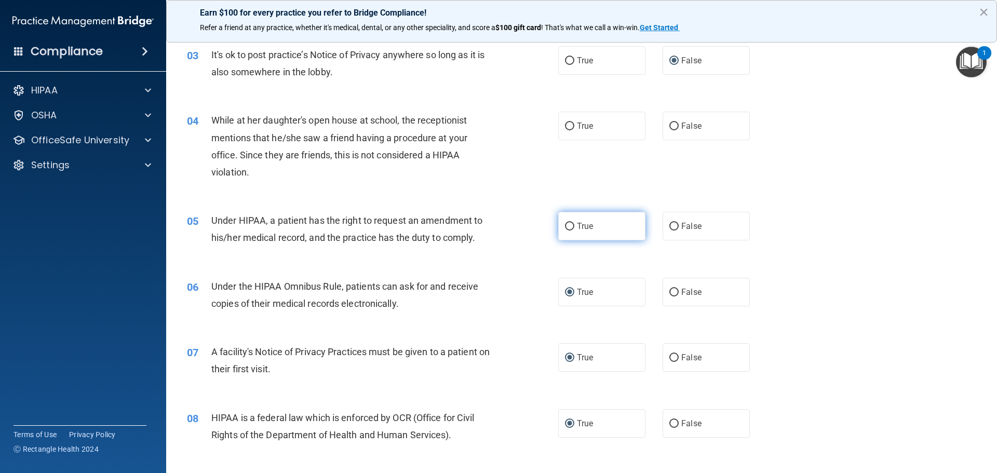
click at [565, 228] on input "True" at bounding box center [569, 227] width 9 height 8
radio input "true"
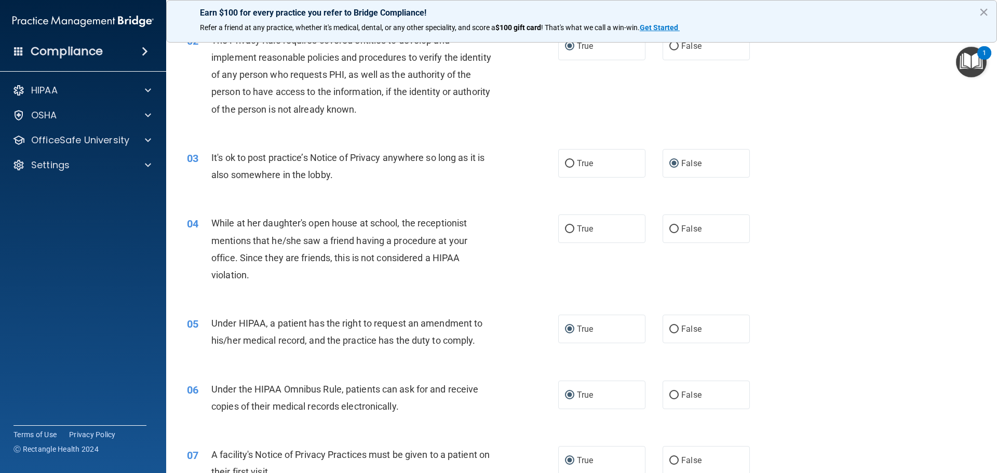
scroll to position [115, 0]
click at [670, 231] on input "False" at bounding box center [673, 230] width 9 height 8
radio input "true"
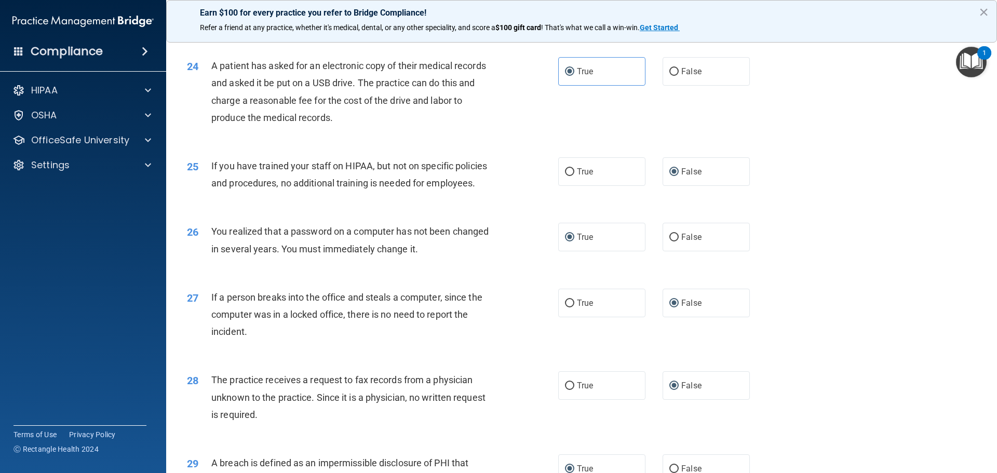
scroll to position [1985, 0]
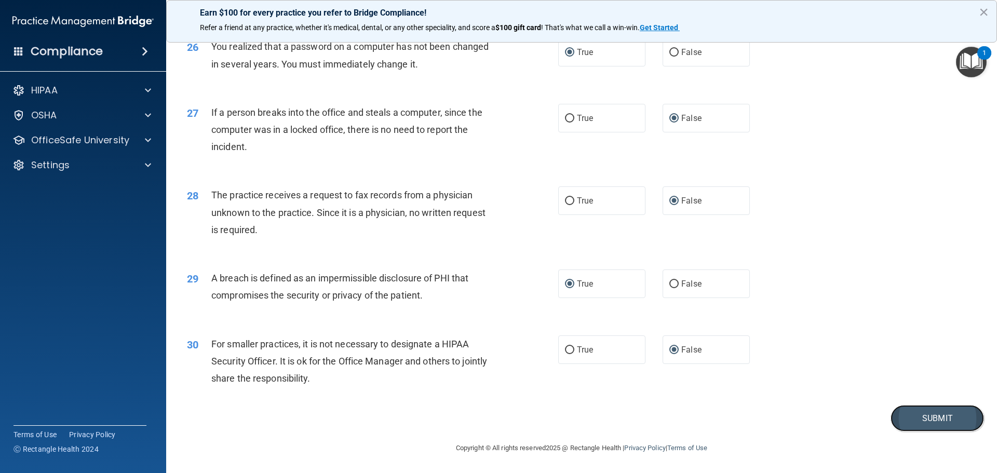
click at [919, 418] on button "Submit" at bounding box center [937, 418] width 93 height 26
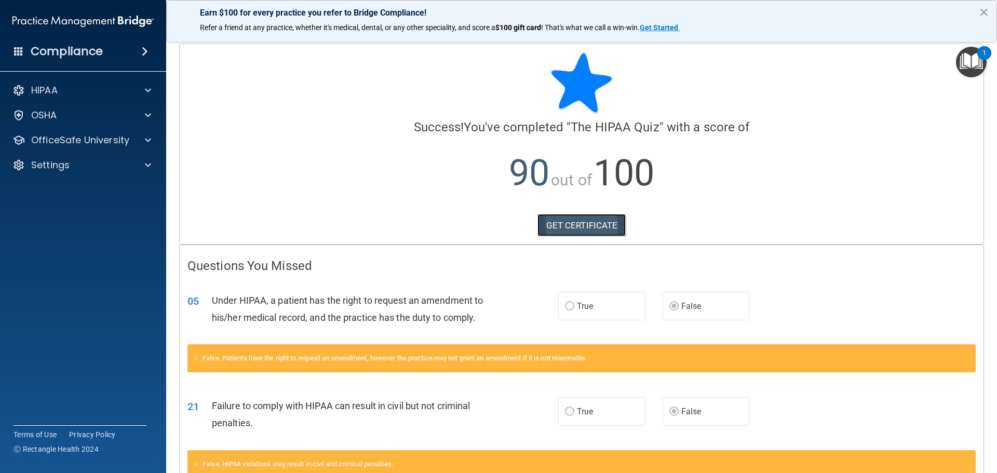
click at [561, 228] on link "GET CERTIFICATE" at bounding box center [581, 225] width 89 height 23
click at [986, 8] on button "×" at bounding box center [984, 12] width 10 height 17
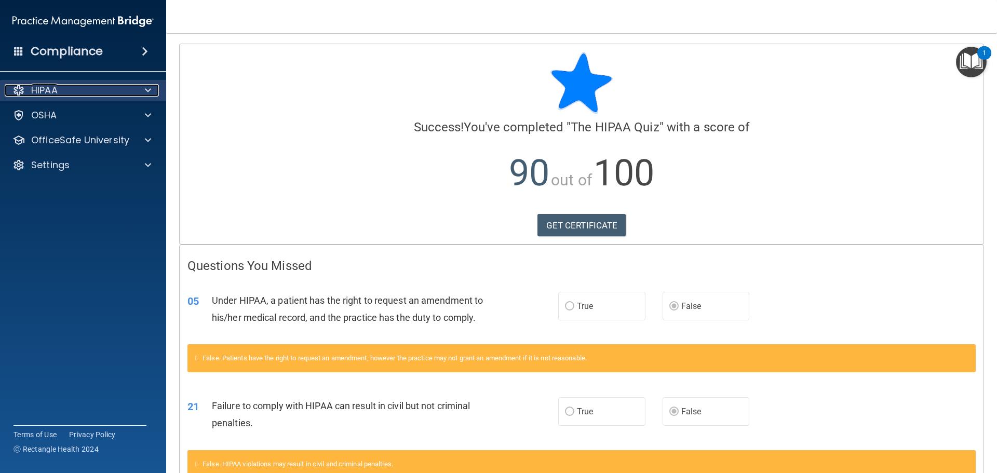
click at [69, 91] on div "HIPAA" at bounding box center [69, 90] width 129 height 12
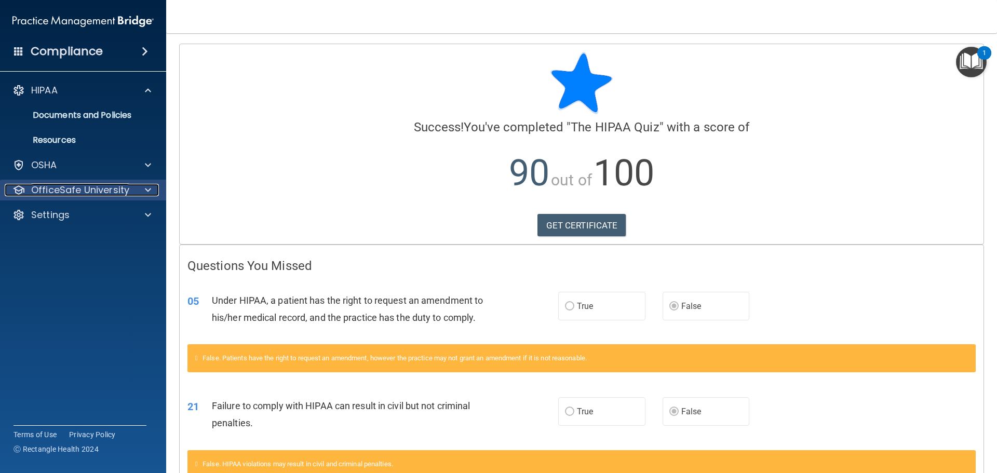
click at [64, 186] on p "OfficeSafe University" at bounding box center [80, 190] width 98 height 12
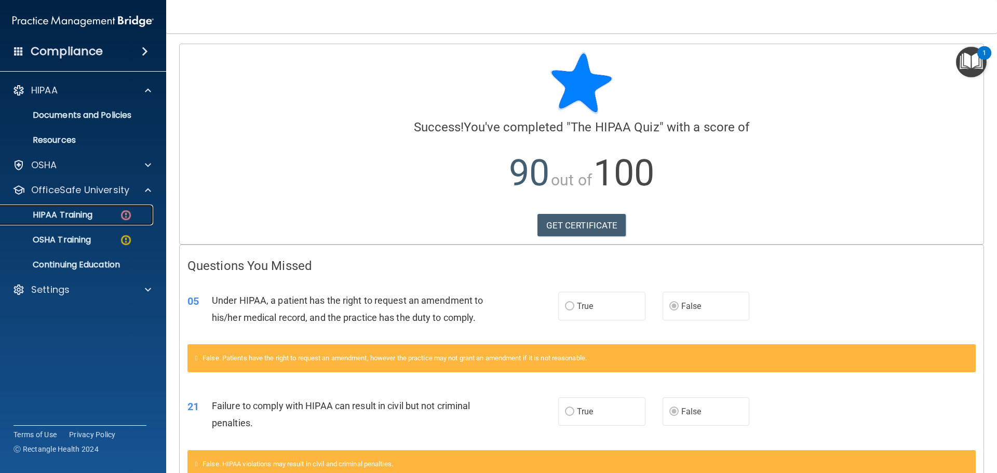
click at [58, 213] on p "HIPAA Training" at bounding box center [50, 215] width 86 height 10
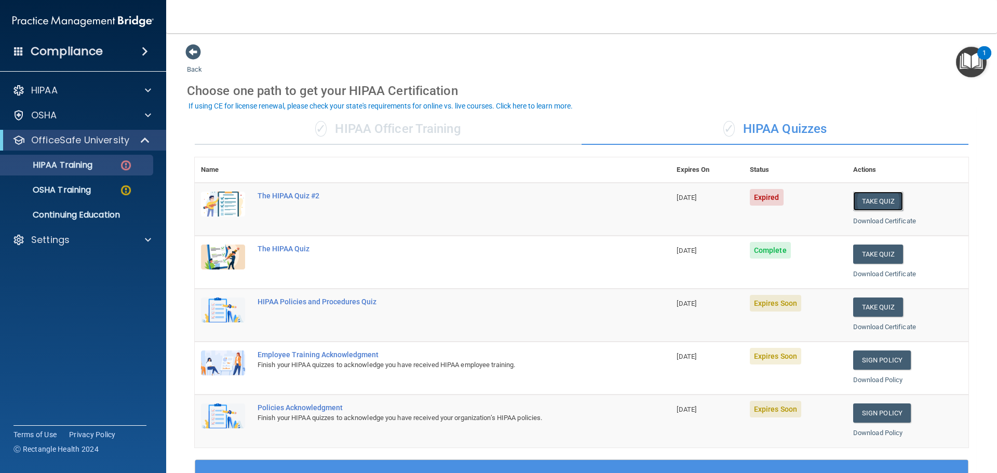
click at [864, 200] on button "Take Quiz" at bounding box center [878, 201] width 50 height 19
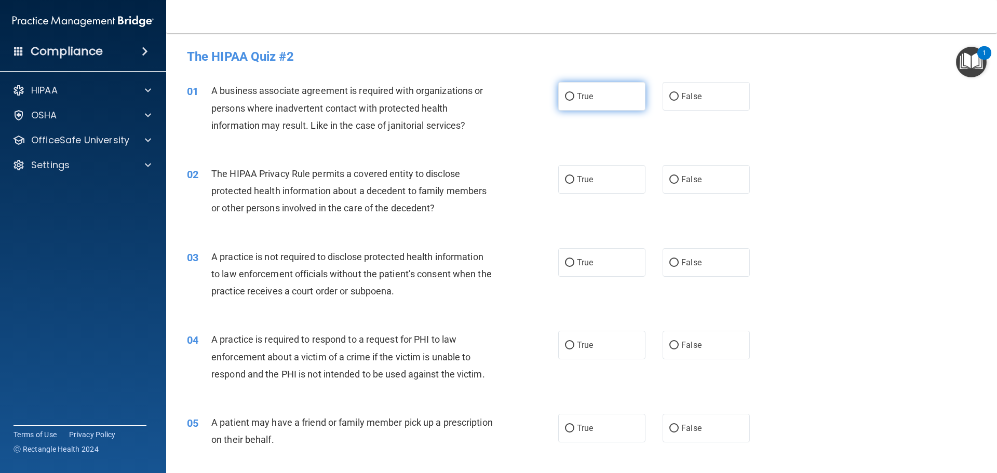
click at [567, 93] on input "True" at bounding box center [569, 97] width 9 height 8
radio input "true"
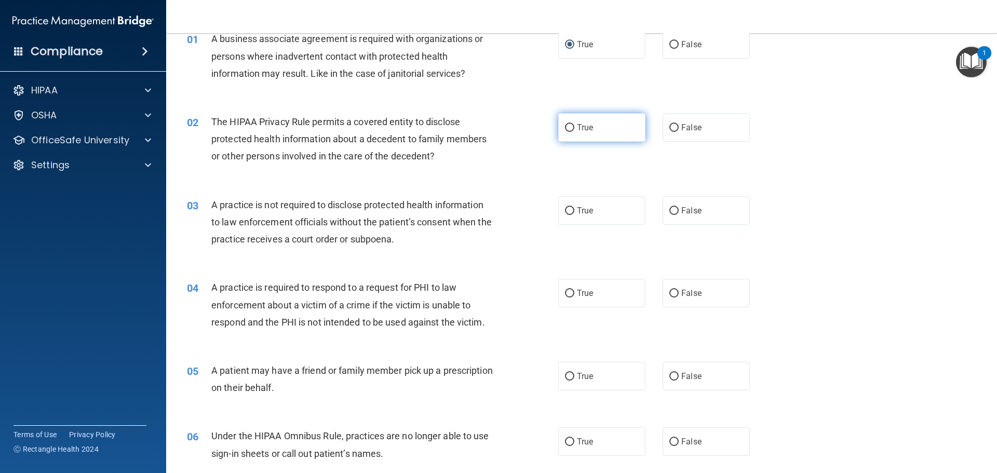
click at [568, 125] on input "True" at bounding box center [569, 128] width 9 height 8
radio input "true"
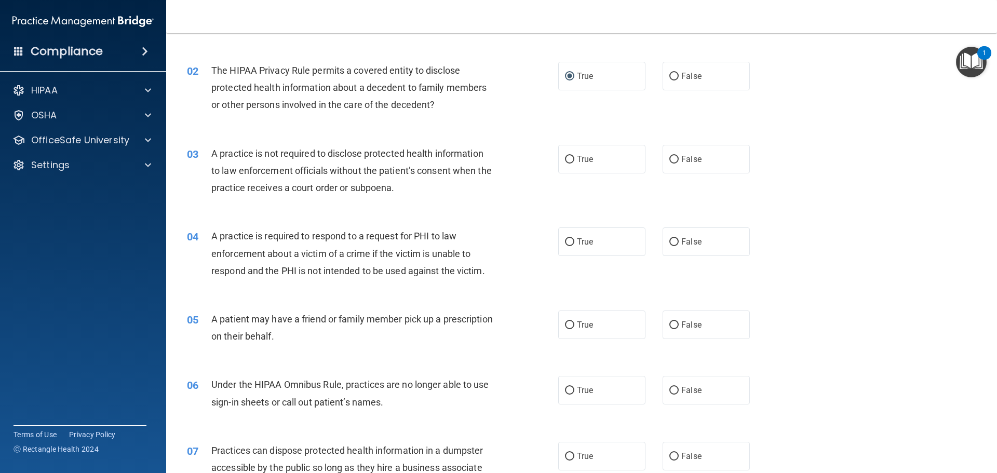
scroll to position [104, 0]
click at [669, 157] on input "False" at bounding box center [673, 159] width 9 height 8
radio input "true"
click at [565, 239] on input "True" at bounding box center [569, 242] width 9 height 8
radio input "true"
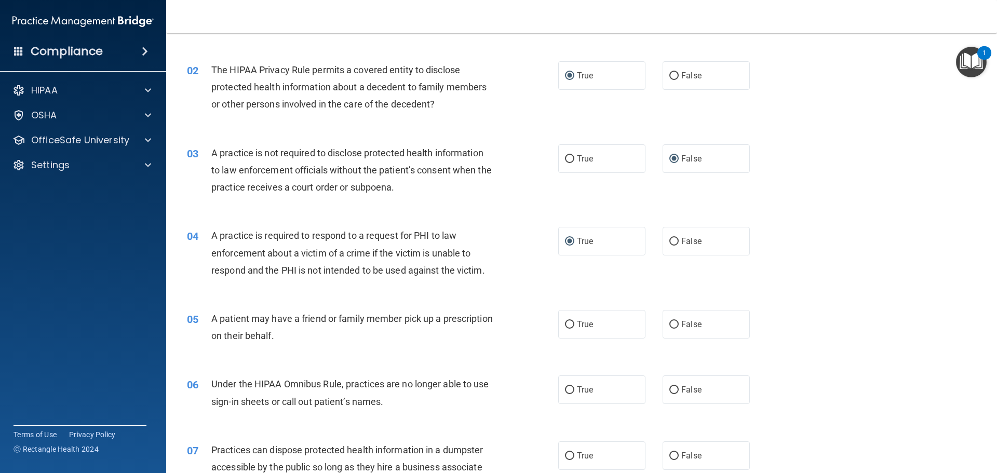
scroll to position [156, 0]
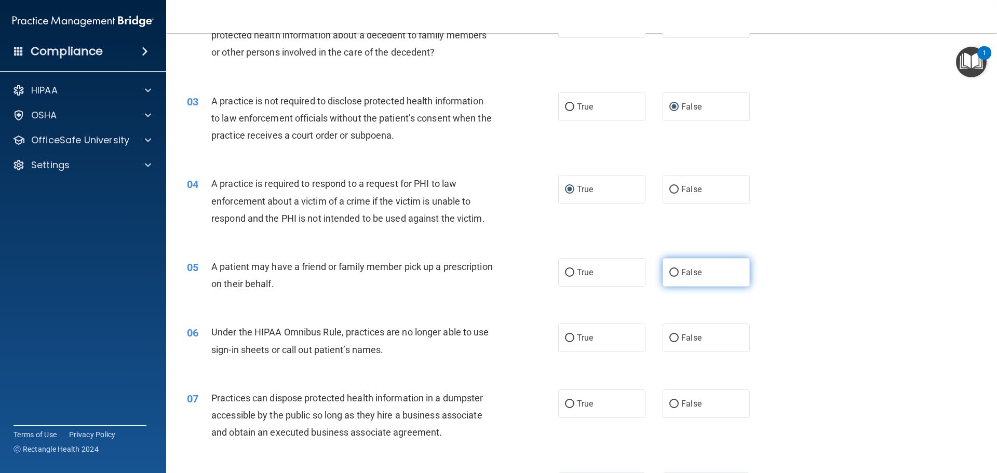
click at [671, 273] on input "False" at bounding box center [673, 273] width 9 height 8
radio input "true"
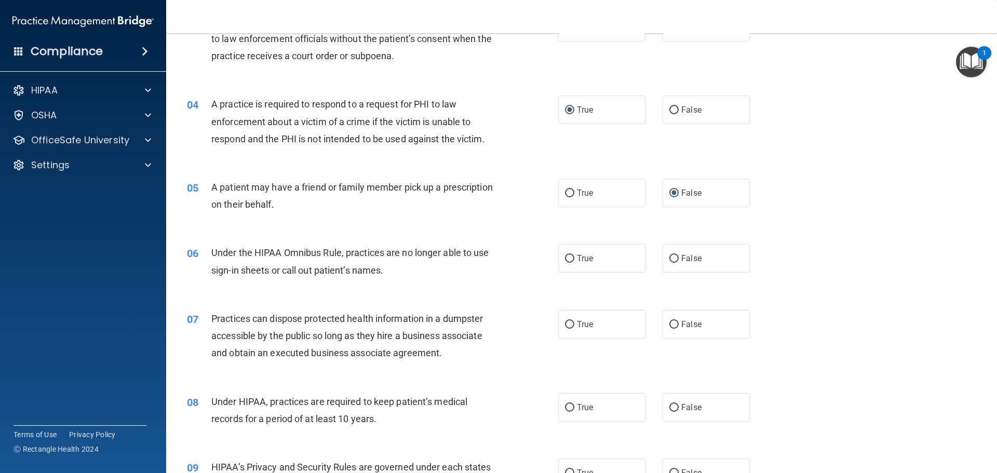
scroll to position [260, 0]
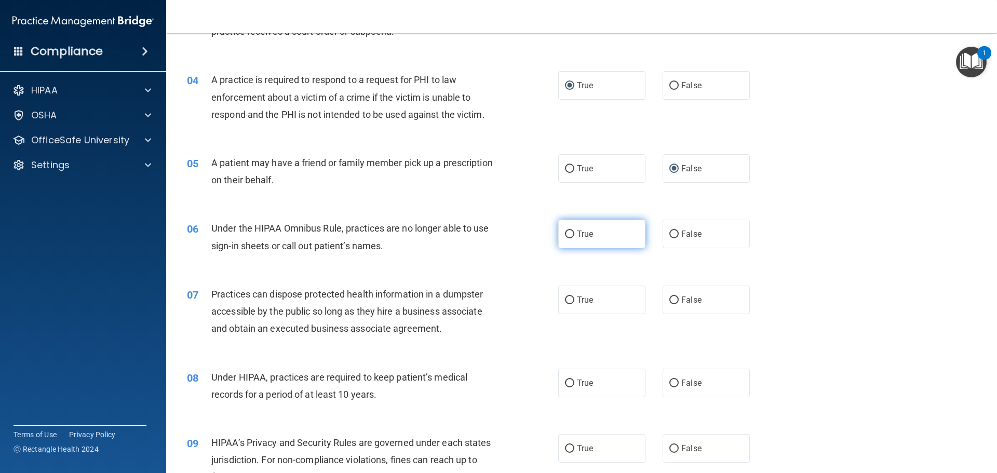
click at [565, 233] on input "True" at bounding box center [569, 235] width 9 height 8
radio input "true"
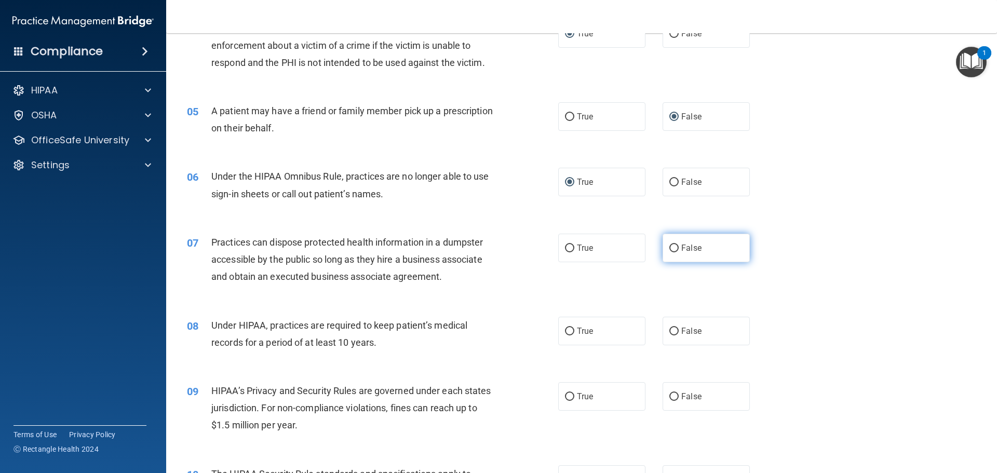
click at [669, 247] on input "False" at bounding box center [673, 249] width 9 height 8
radio input "true"
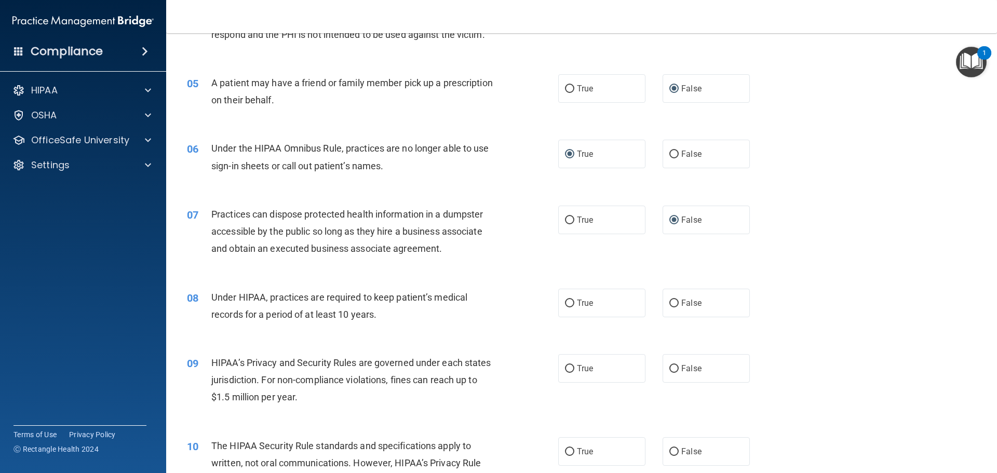
scroll to position [415, 0]
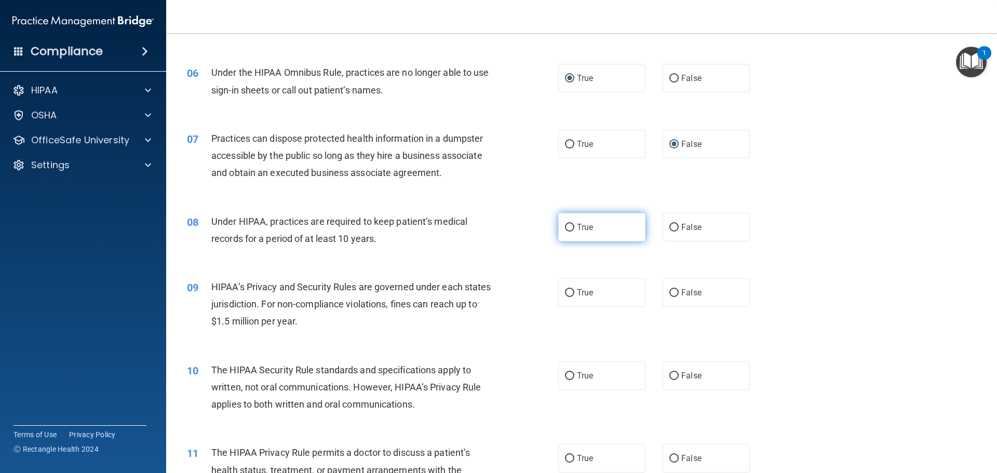
click at [565, 228] on input "True" at bounding box center [569, 228] width 9 height 8
radio input "true"
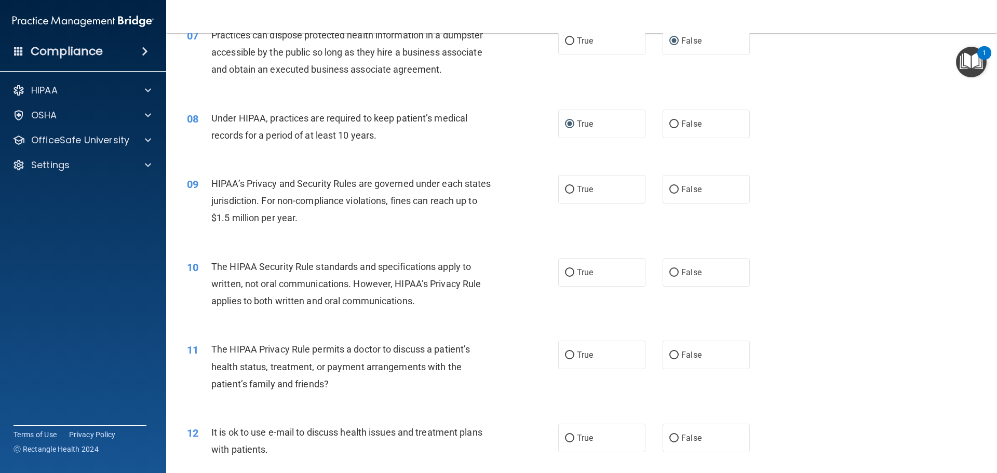
scroll to position [519, 0]
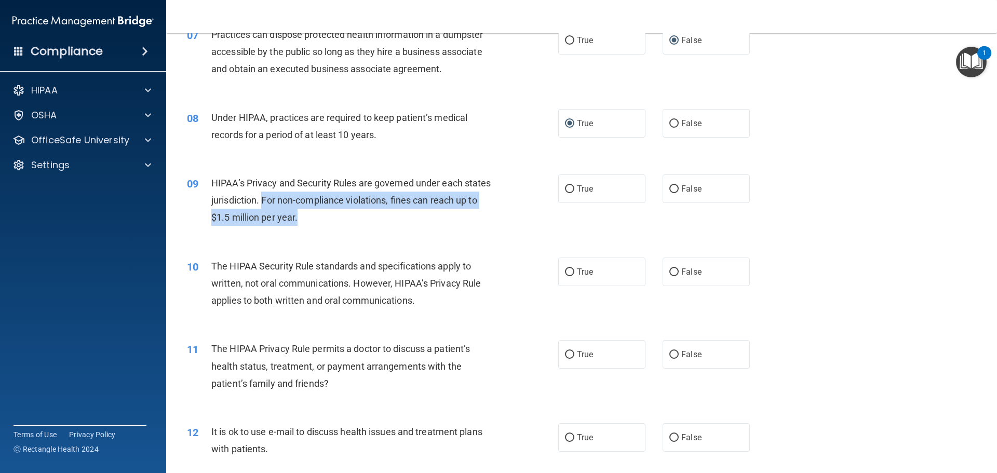
drag, startPoint x: 293, startPoint y: 199, endPoint x: 422, endPoint y: 219, distance: 130.9
click at [439, 219] on div "HIPAA’s Privacy and Security Rules are governed under each states jurisdiction.…" at bounding box center [356, 200] width 290 height 52
copy span "For non-compliance violations, fines can reach up to $1.5 million per year."
click at [567, 186] on input "True" at bounding box center [569, 189] width 9 height 8
radio input "true"
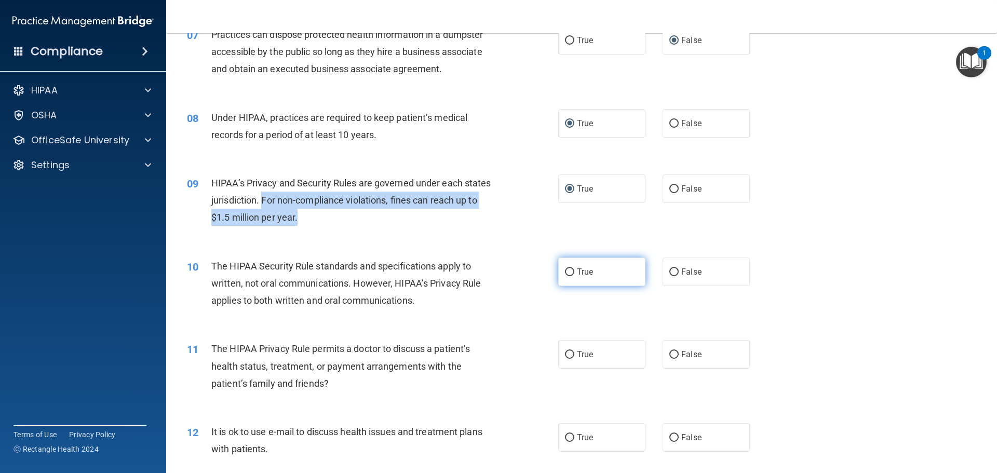
click at [565, 268] on input "True" at bounding box center [569, 272] width 9 height 8
radio input "true"
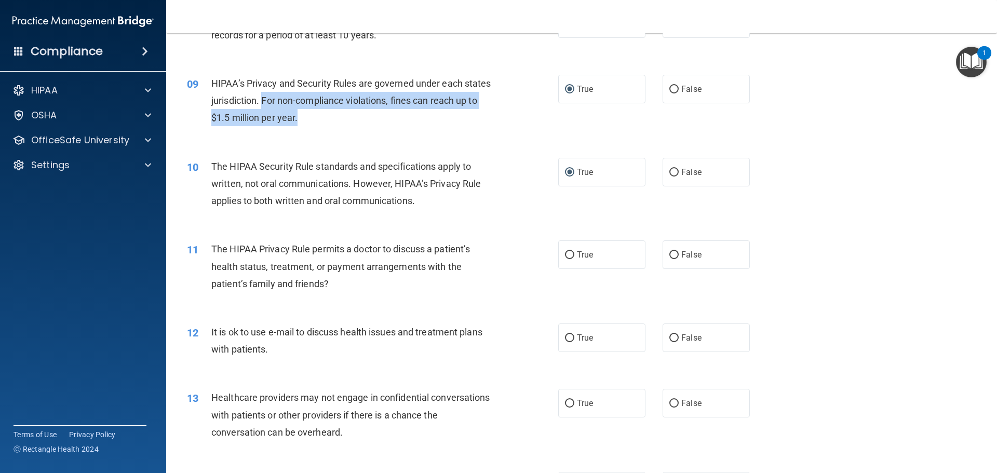
scroll to position [623, 0]
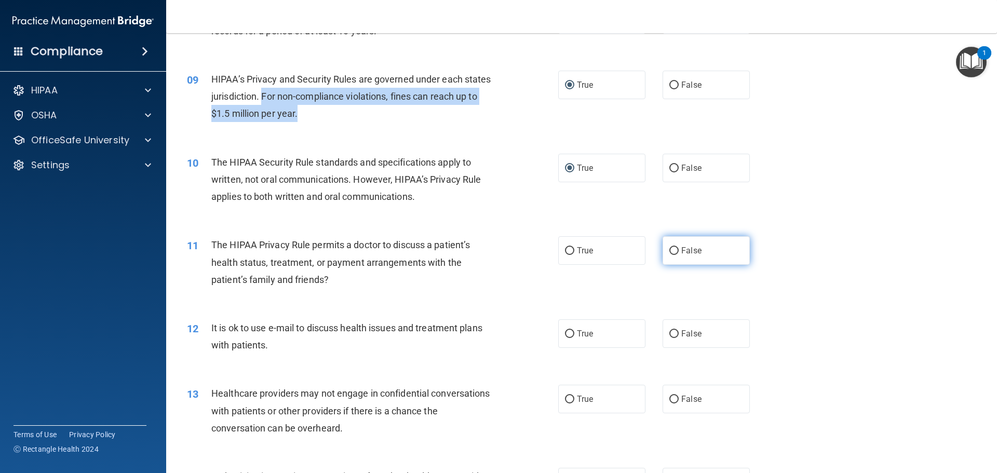
click at [669, 253] on input "False" at bounding box center [673, 251] width 9 height 8
radio input "true"
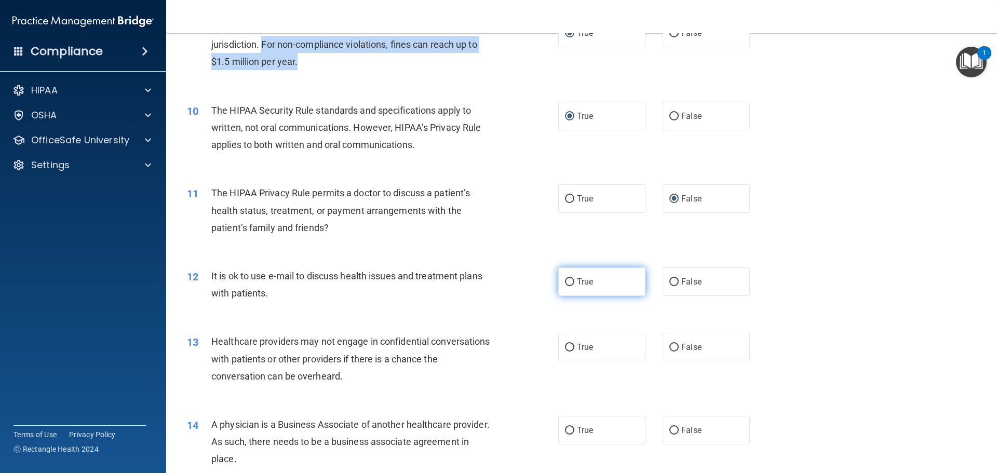
click at [565, 281] on input "True" at bounding box center [569, 282] width 9 height 8
radio input "true"
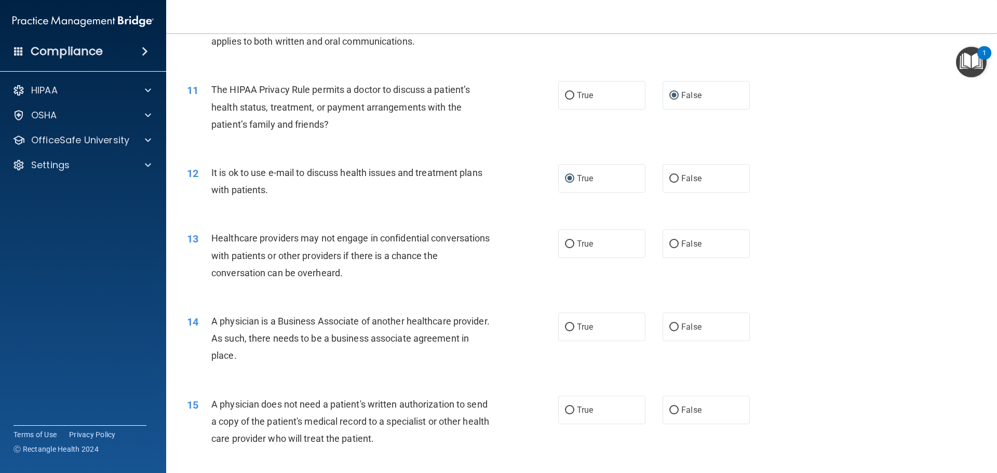
scroll to position [779, 0]
click at [559, 241] on label "True" at bounding box center [601, 243] width 87 height 29
click at [565, 241] on input "True" at bounding box center [569, 244] width 9 height 8
radio input "true"
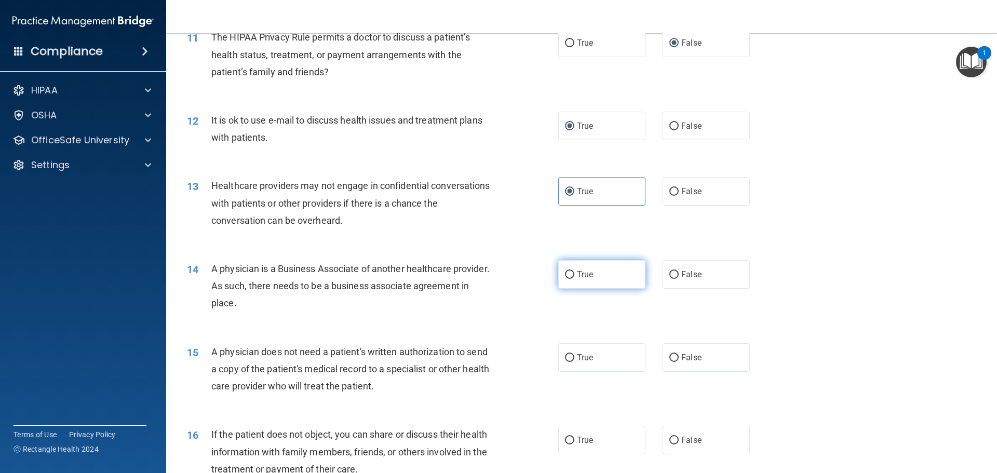
click at [567, 271] on input "True" at bounding box center [569, 275] width 9 height 8
radio input "true"
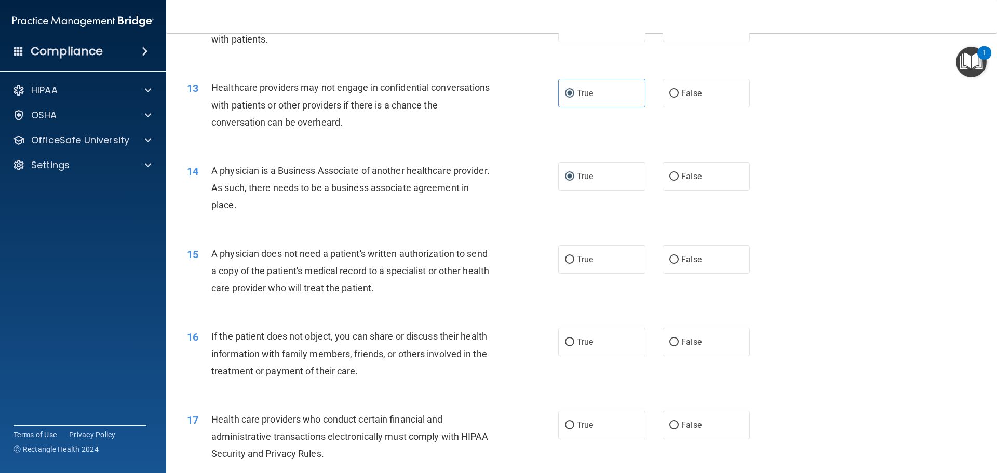
scroll to position [935, 0]
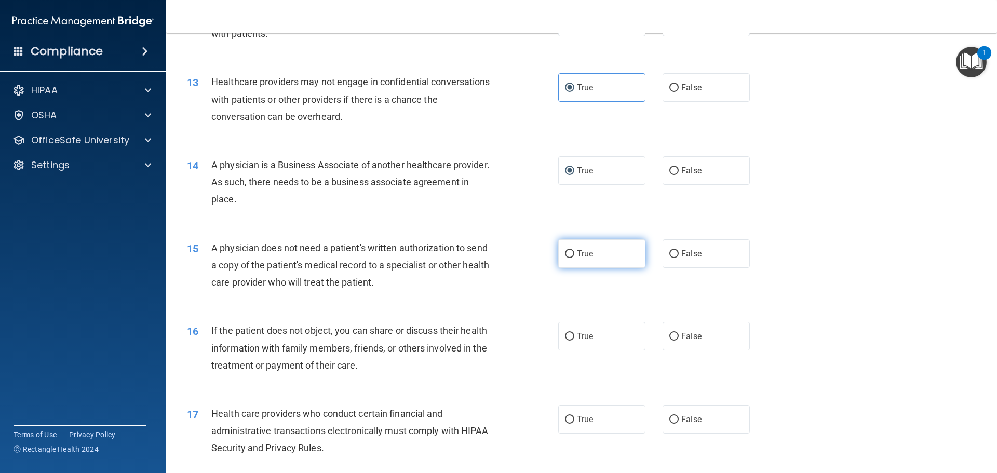
click at [561, 256] on label "True" at bounding box center [601, 253] width 87 height 29
click at [565, 256] on input "True" at bounding box center [569, 254] width 9 height 8
radio input "true"
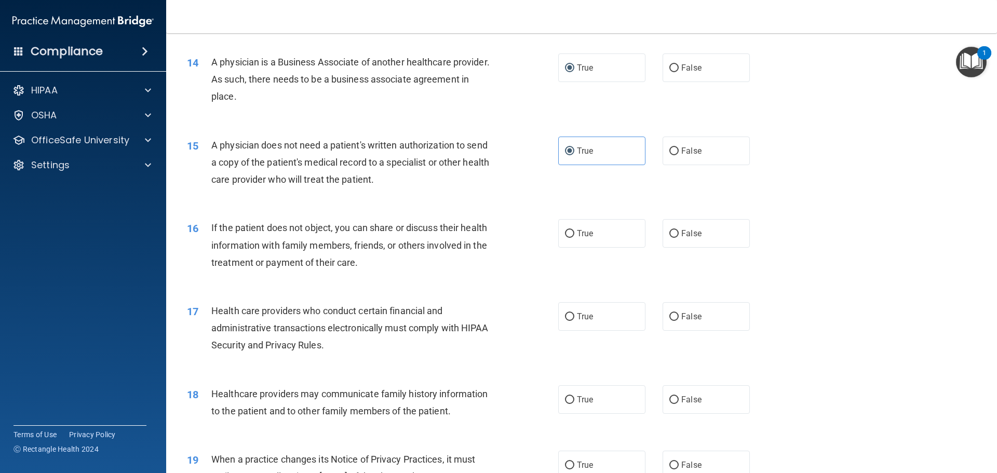
scroll to position [1038, 0]
click at [567, 236] on input "True" at bounding box center [569, 233] width 9 height 8
radio input "true"
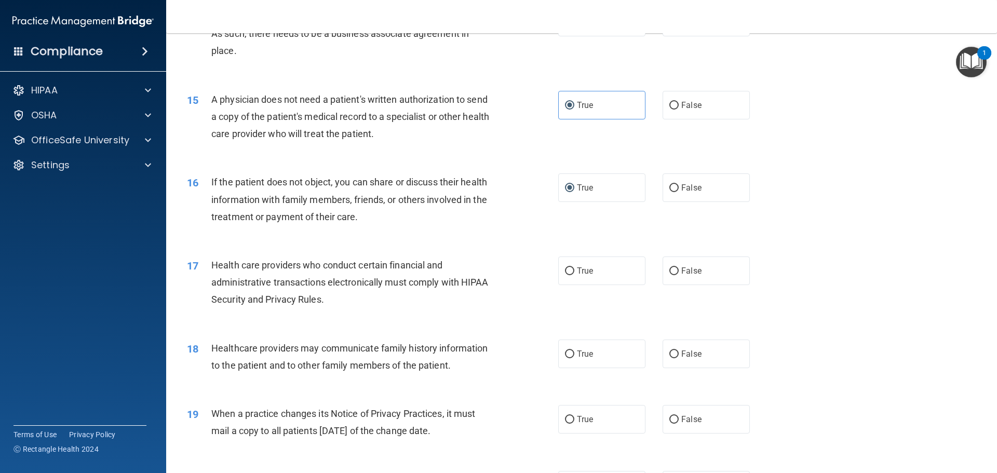
scroll to position [1142, 0]
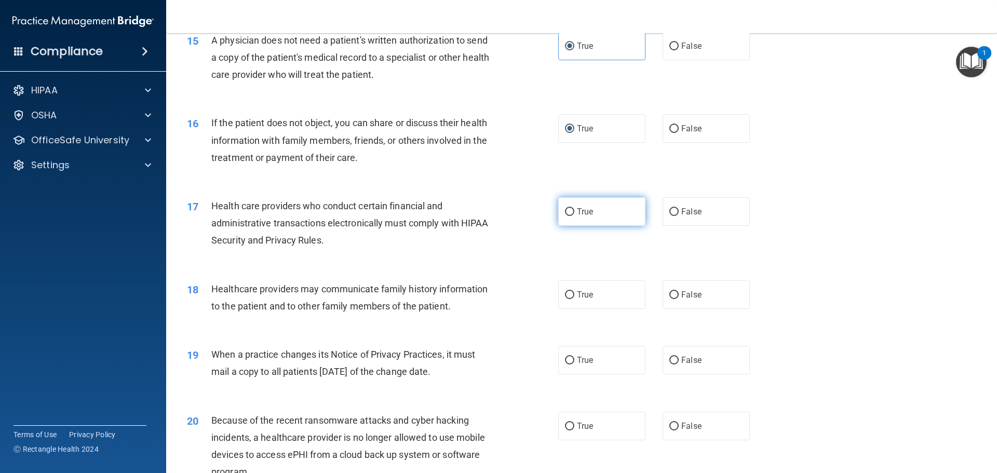
click at [565, 209] on input "True" at bounding box center [569, 212] width 9 height 8
radio input "true"
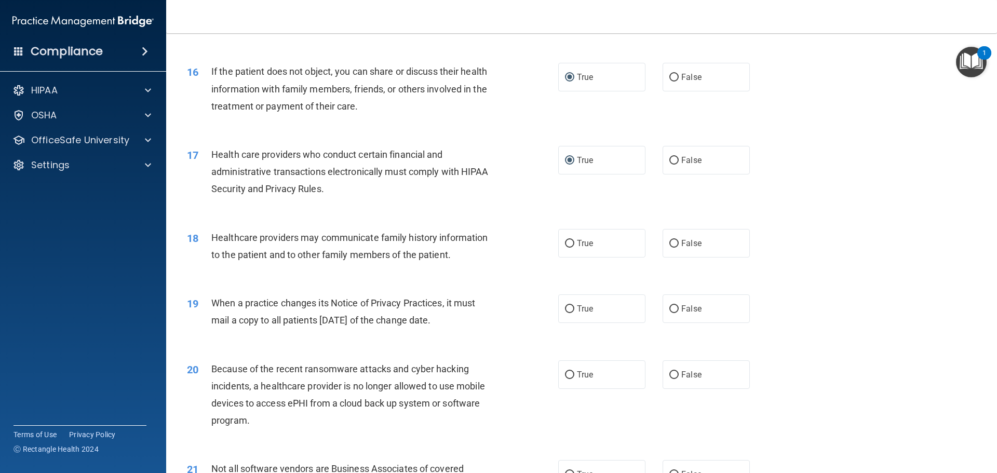
scroll to position [1194, 0]
click at [565, 244] on input "True" at bounding box center [569, 243] width 9 height 8
radio input "true"
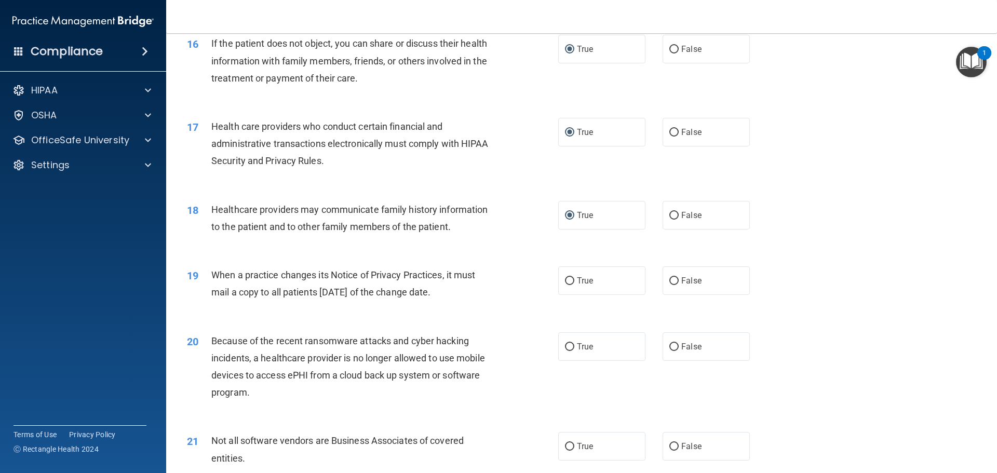
scroll to position [1246, 0]
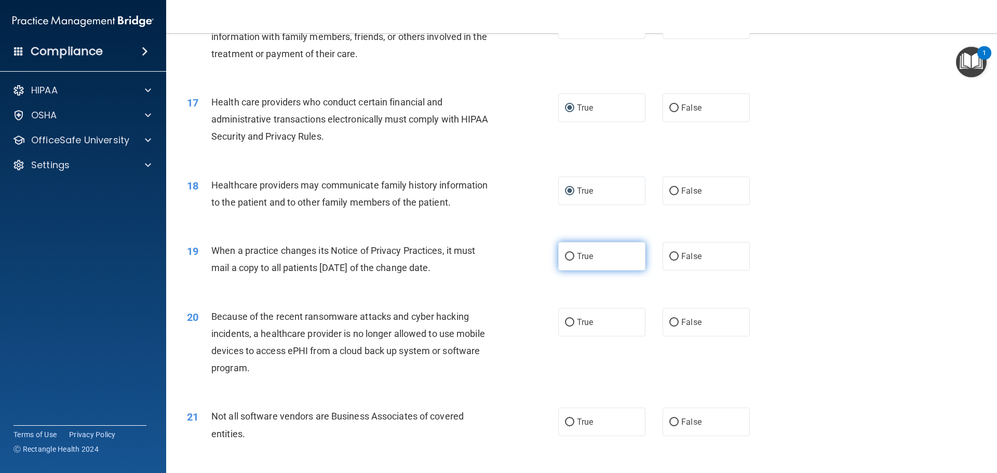
click at [565, 255] on input "True" at bounding box center [569, 257] width 9 height 8
radio input "true"
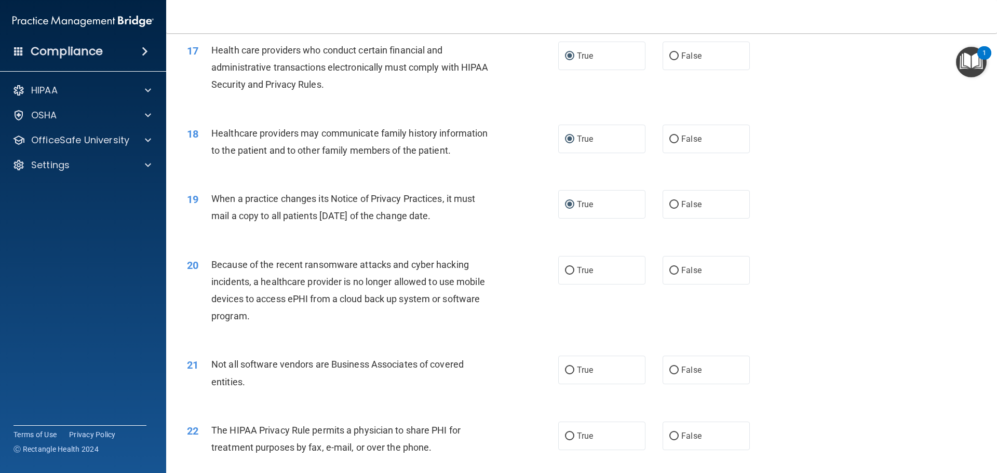
scroll to position [1350, 0]
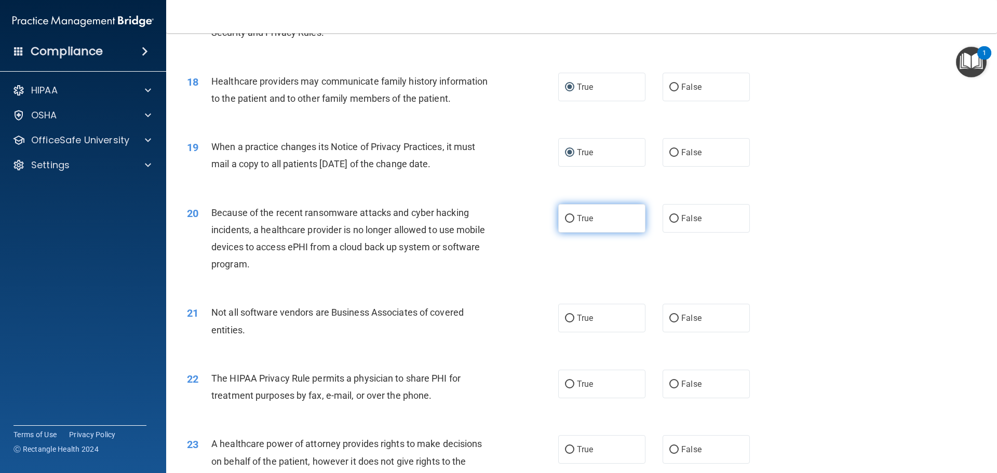
click at [565, 216] on input "True" at bounding box center [569, 219] width 9 height 8
radio input "true"
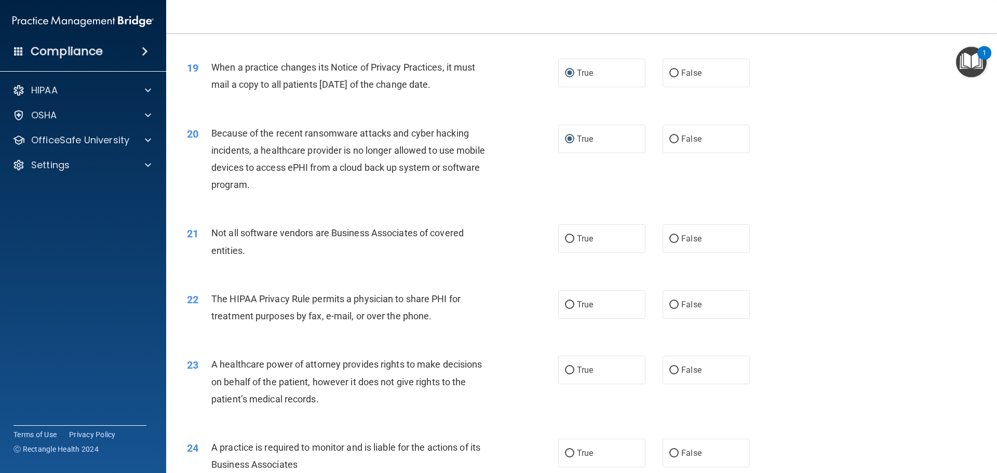
scroll to position [1454, 0]
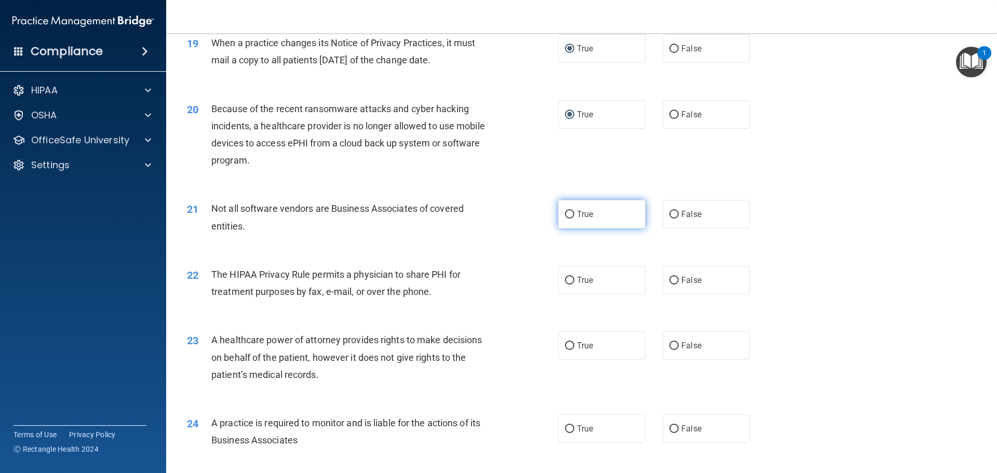
click at [560, 215] on label "True" at bounding box center [601, 214] width 87 height 29
click at [565, 215] on input "True" at bounding box center [569, 215] width 9 height 8
radio input "true"
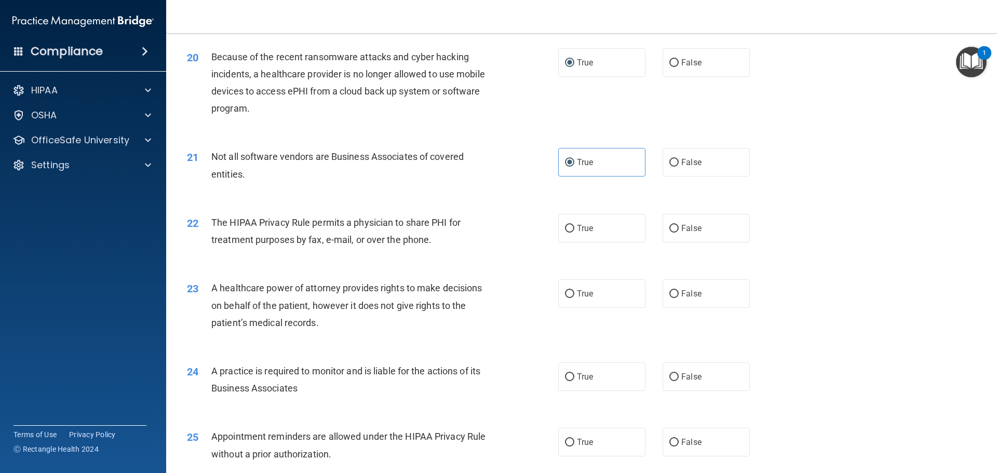
scroll to position [1558, 0]
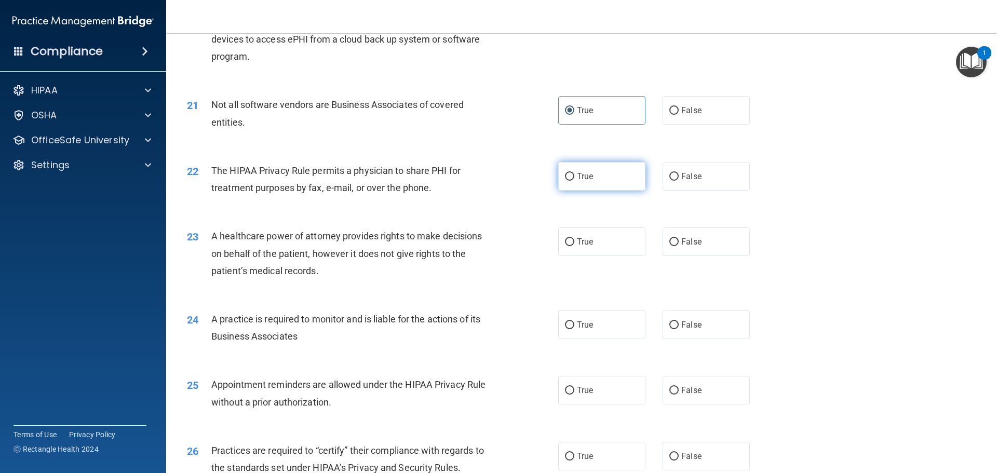
click at [565, 173] on input "True" at bounding box center [569, 177] width 9 height 8
radio input "true"
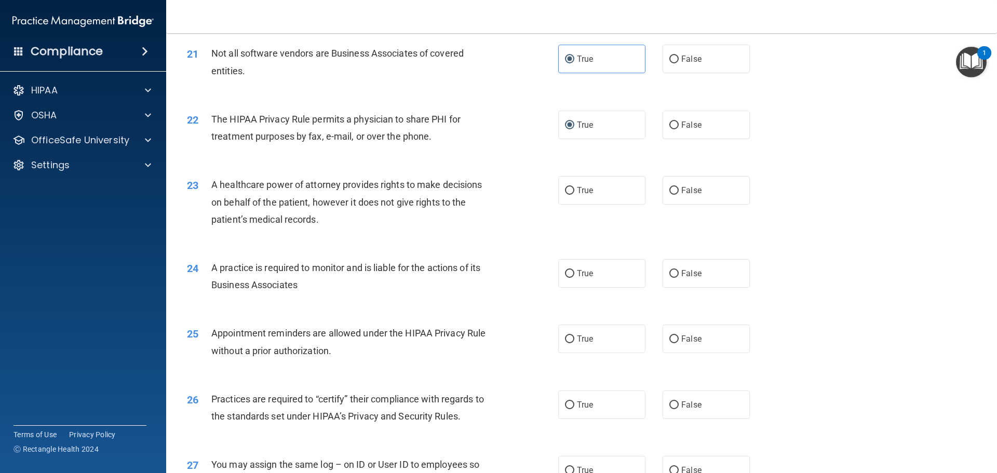
scroll to position [1610, 0]
click at [566, 191] on input "True" at bounding box center [569, 190] width 9 height 8
radio input "true"
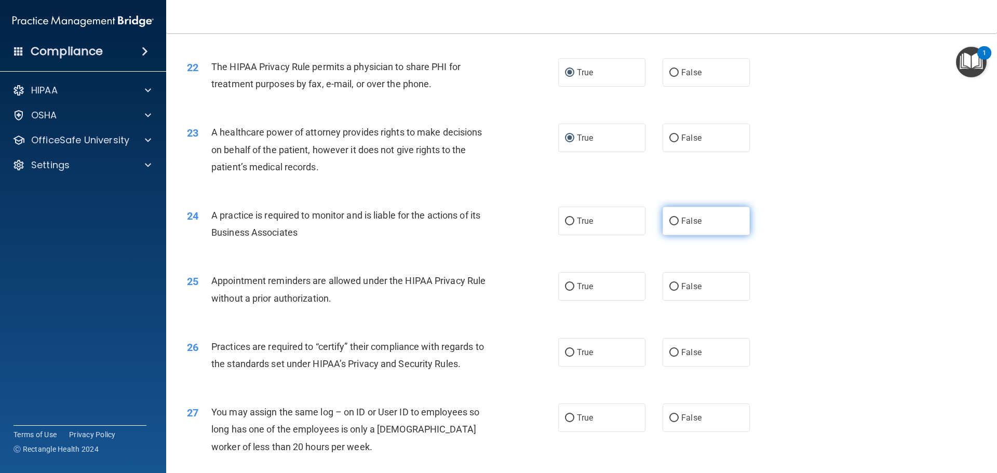
click at [669, 218] on input "False" at bounding box center [673, 222] width 9 height 8
radio input "true"
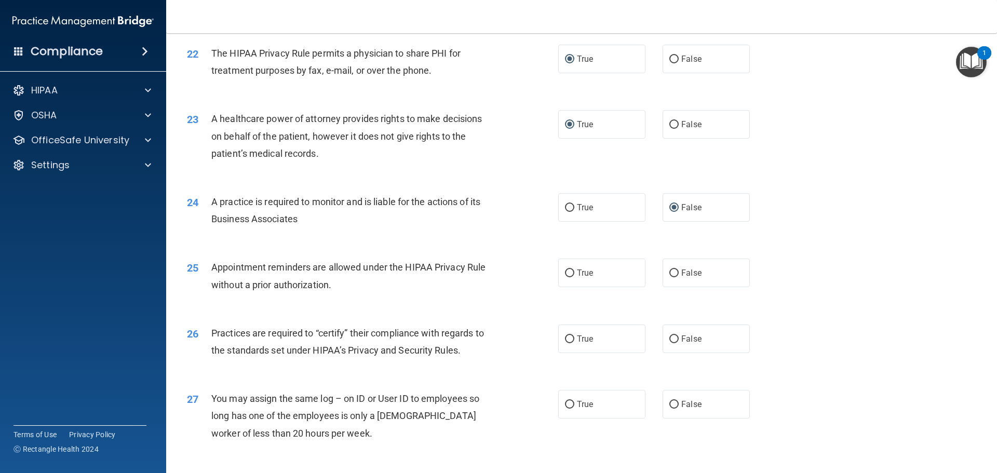
scroll to position [1714, 0]
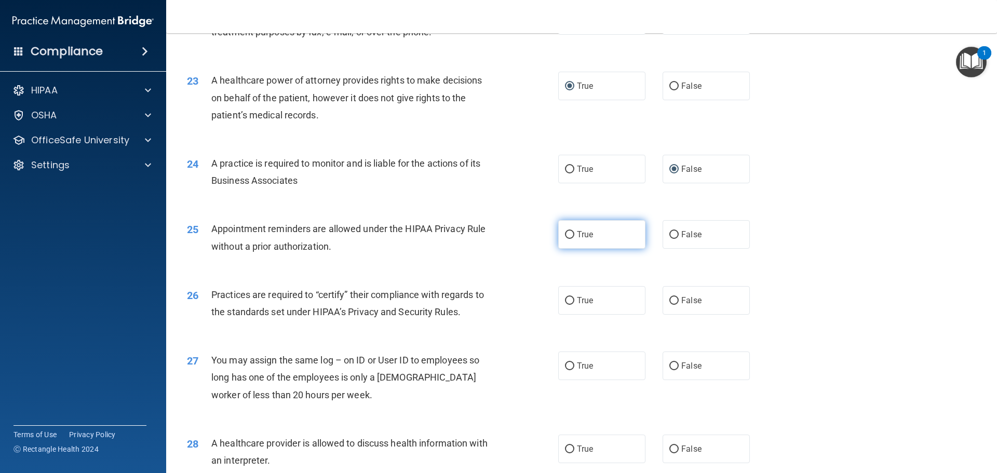
click at [565, 236] on input "True" at bounding box center [569, 235] width 9 height 8
radio input "true"
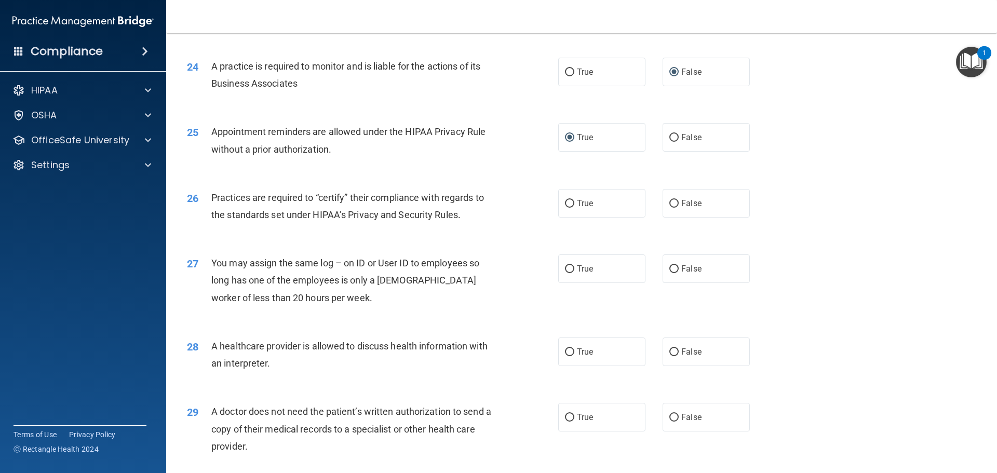
scroll to position [1817, 0]
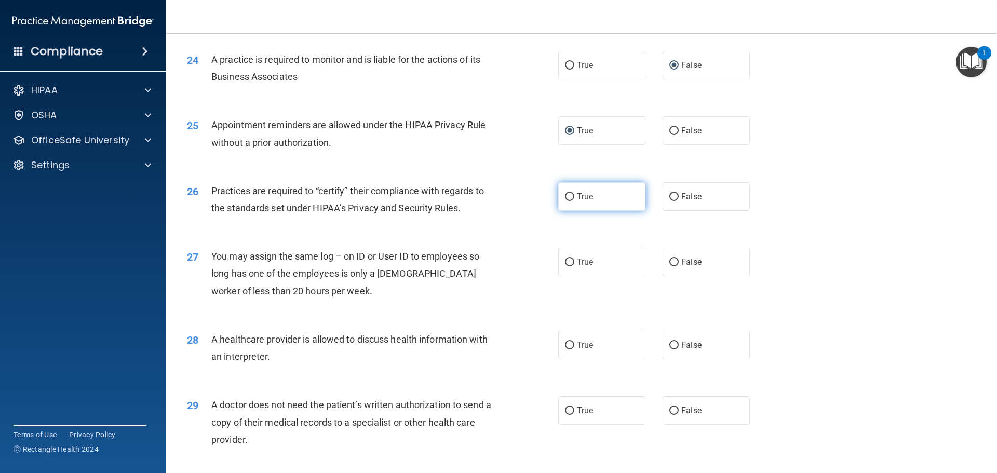
click at [560, 193] on label "True" at bounding box center [601, 196] width 87 height 29
click at [565, 193] on input "True" at bounding box center [569, 197] width 9 height 8
radio input "true"
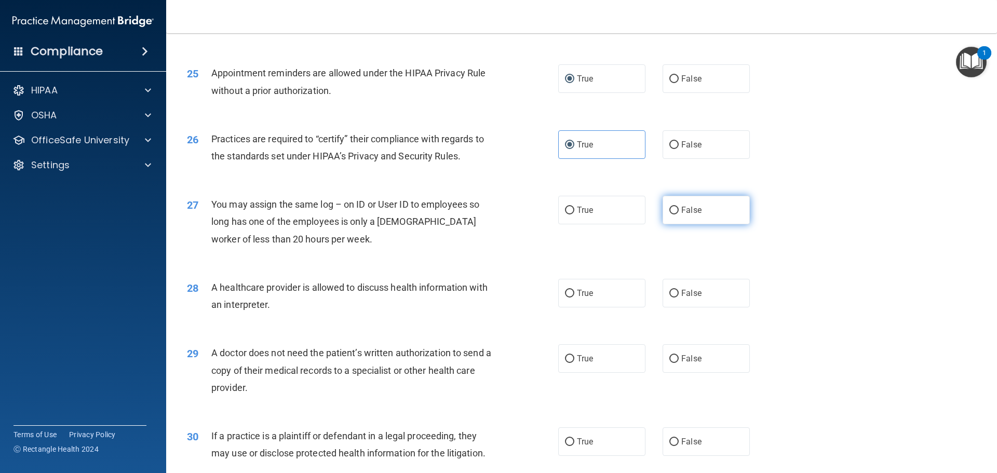
click at [669, 209] on input "False" at bounding box center [673, 211] width 9 height 8
radio input "true"
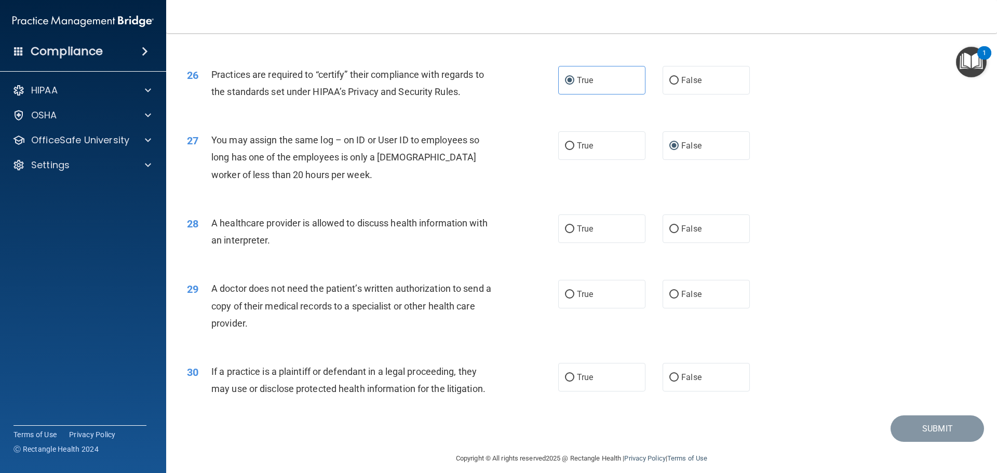
scroll to position [1944, 0]
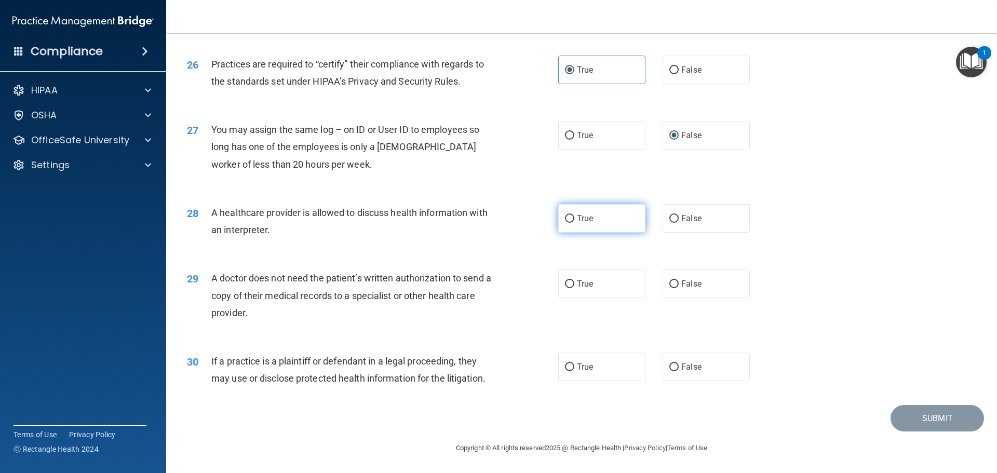
click at [565, 217] on input "True" at bounding box center [569, 219] width 9 height 8
radio input "true"
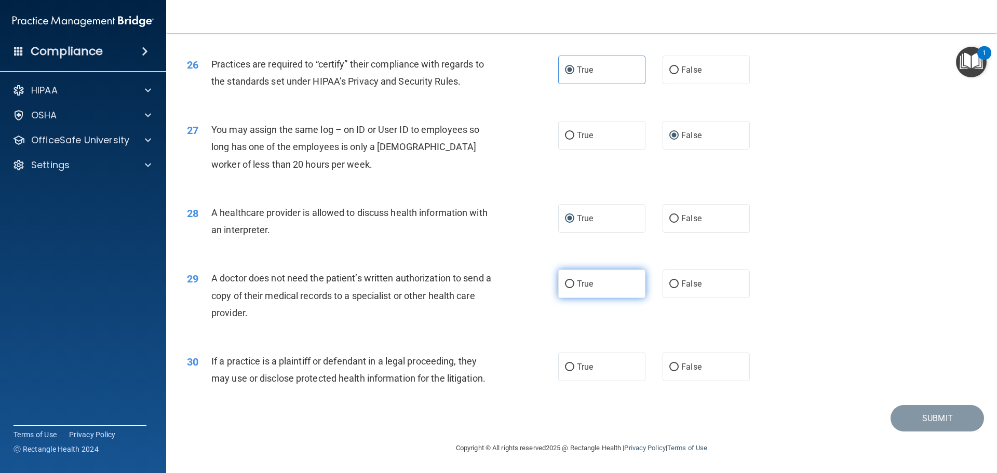
click at [565, 286] on input "True" at bounding box center [569, 284] width 9 height 8
radio input "true"
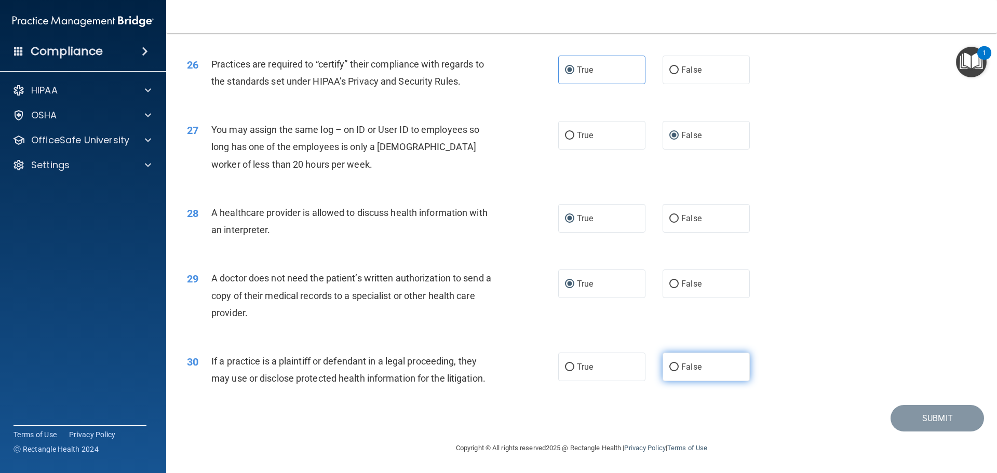
click at [669, 363] on input "False" at bounding box center [673, 367] width 9 height 8
radio input "true"
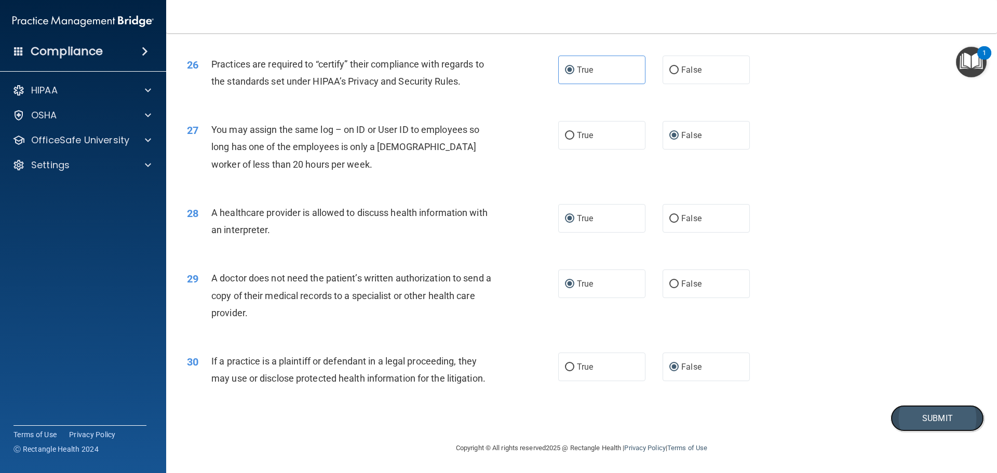
click at [933, 410] on button "Submit" at bounding box center [937, 418] width 93 height 26
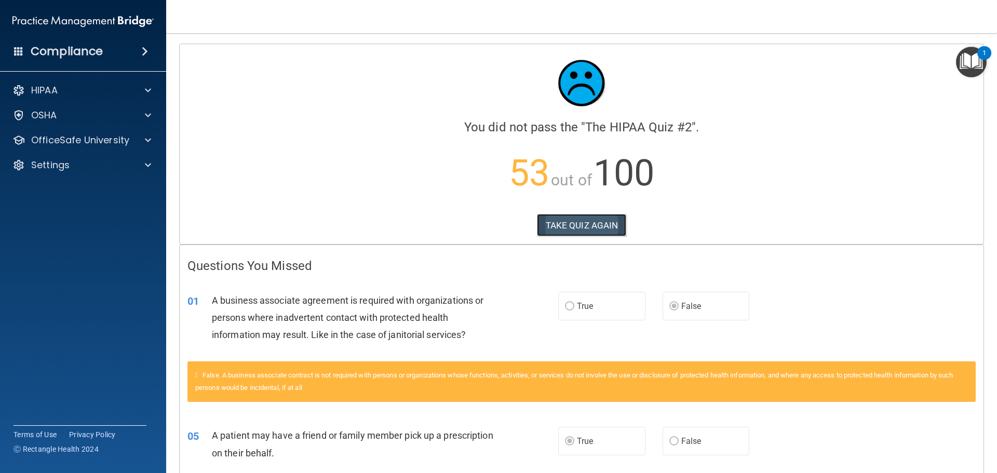
click at [599, 219] on button "TAKE QUIZ AGAIN" at bounding box center [582, 225] width 90 height 23
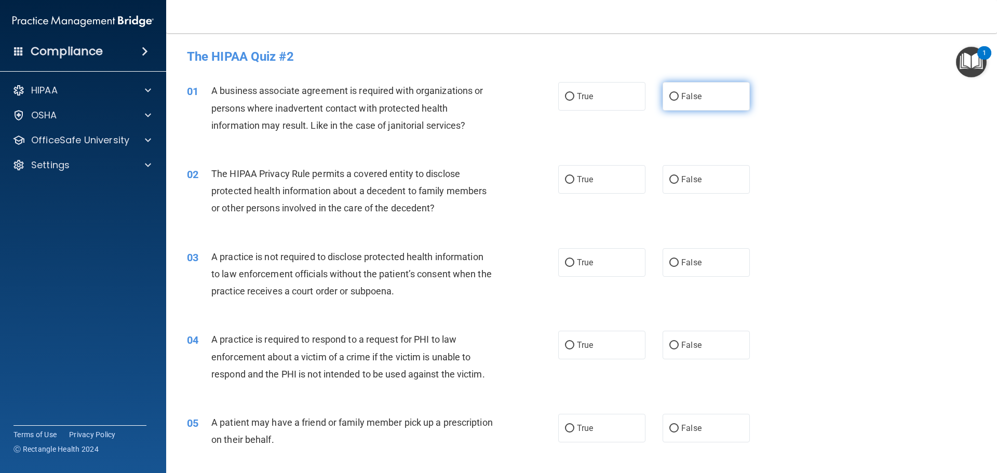
click at [669, 95] on input "False" at bounding box center [673, 97] width 9 height 8
radio input "true"
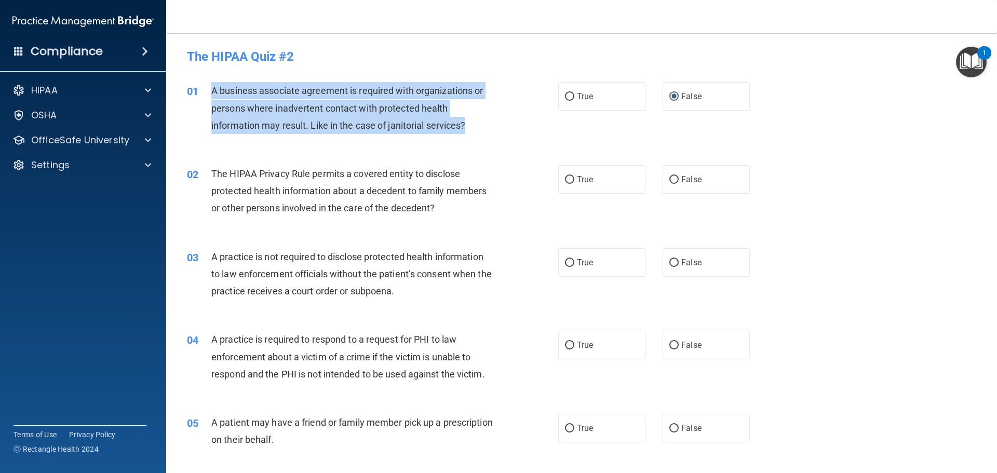
drag, startPoint x: 212, startPoint y: 90, endPoint x: 471, endPoint y: 124, distance: 261.9
click at [471, 124] on div "A business associate agreement is required with organizations or persons where …" at bounding box center [356, 108] width 290 height 52
copy span "A business associate agreement is required with organizations or persons where …"
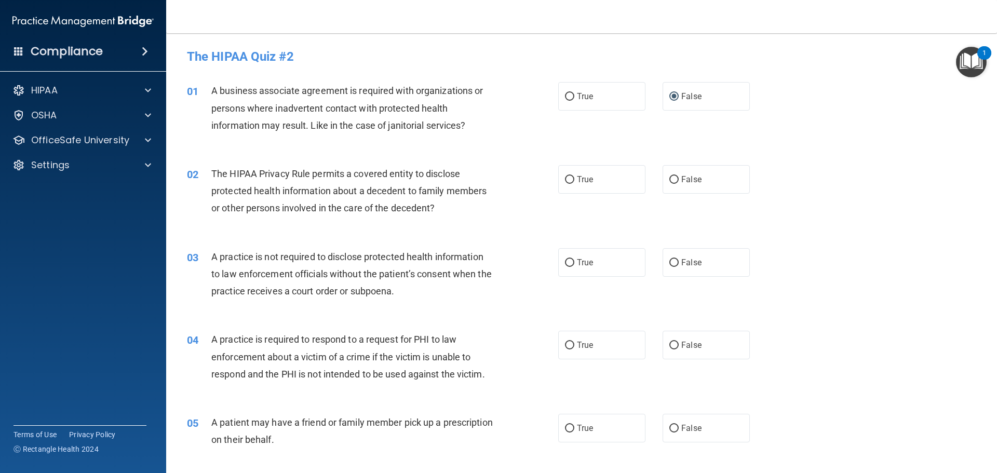
click at [389, 228] on div "02 The HIPAA Privacy Rule permits a covered entity to disclose protected health…" at bounding box center [581, 193] width 805 height 83
click at [565, 178] on input "True" at bounding box center [569, 180] width 9 height 8
radio input "true"
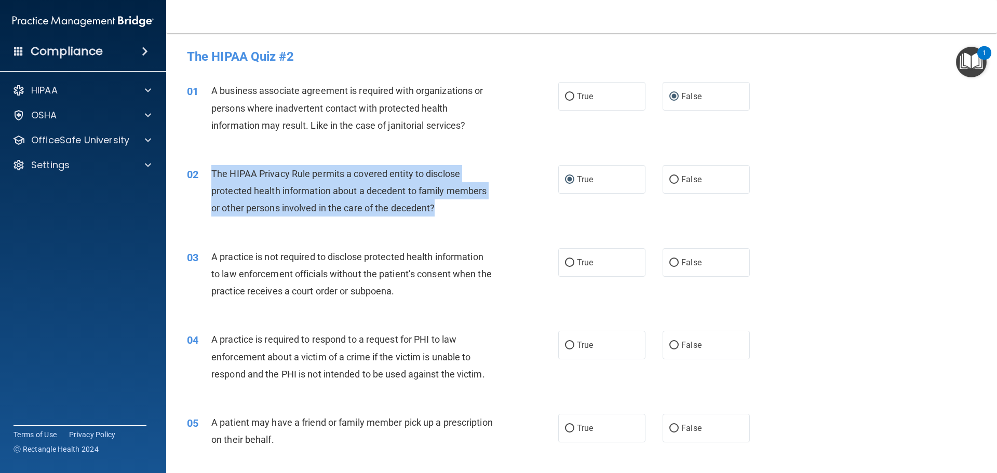
drag, startPoint x: 213, startPoint y: 168, endPoint x: 443, endPoint y: 208, distance: 232.9
click at [443, 208] on div "The HIPAA Privacy Rule permits a covered entity to disclose protected health in…" at bounding box center [356, 191] width 290 height 52
copy span "The HIPAA Privacy Rule permits a covered entity to disclose protected health in…"
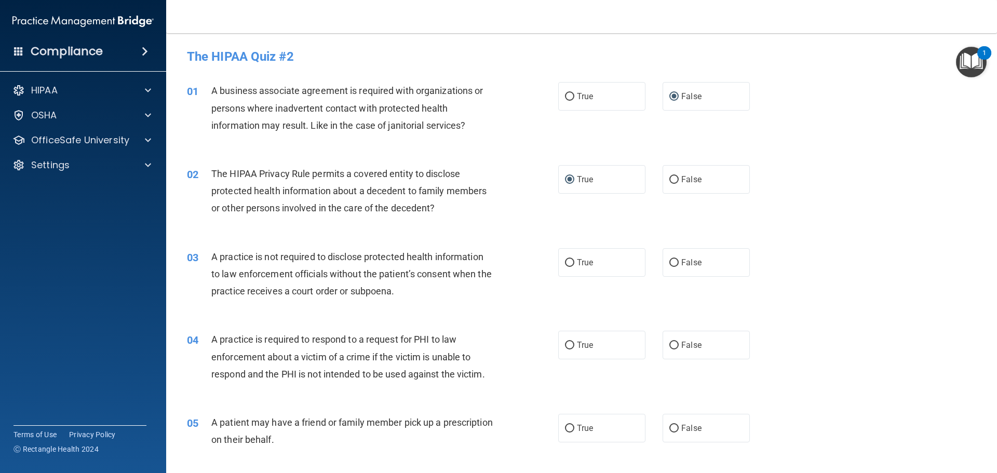
click at [446, 304] on div "03 A practice is not required to disclose protected health information to law e…" at bounding box center [372, 276] width 402 height 57
click at [566, 263] on input "True" at bounding box center [569, 263] width 9 height 8
radio input "true"
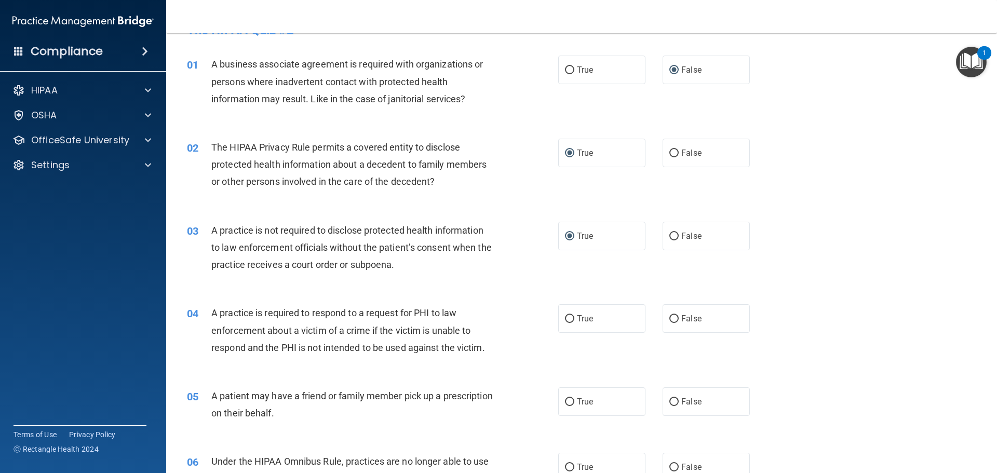
scroll to position [104, 0]
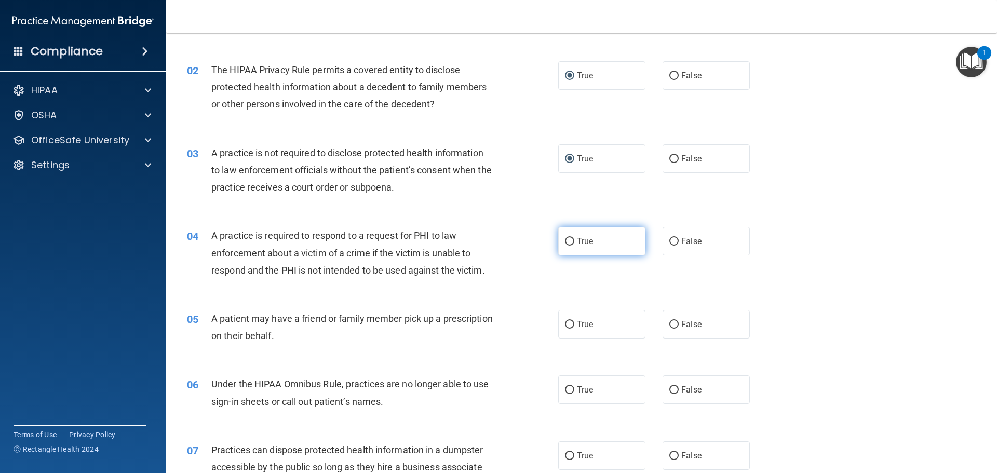
click at [566, 239] on input "True" at bounding box center [569, 242] width 9 height 8
radio input "true"
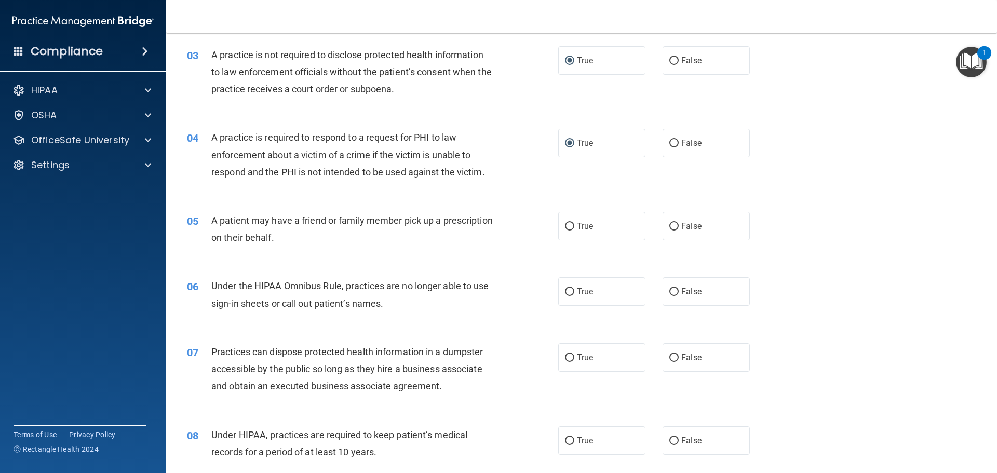
scroll to position [208, 0]
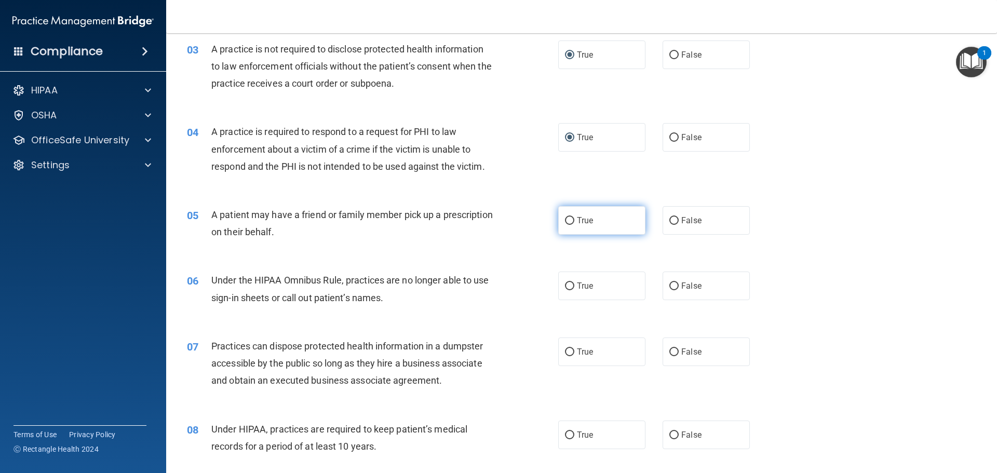
click at [565, 222] on input "True" at bounding box center [569, 221] width 9 height 8
radio input "true"
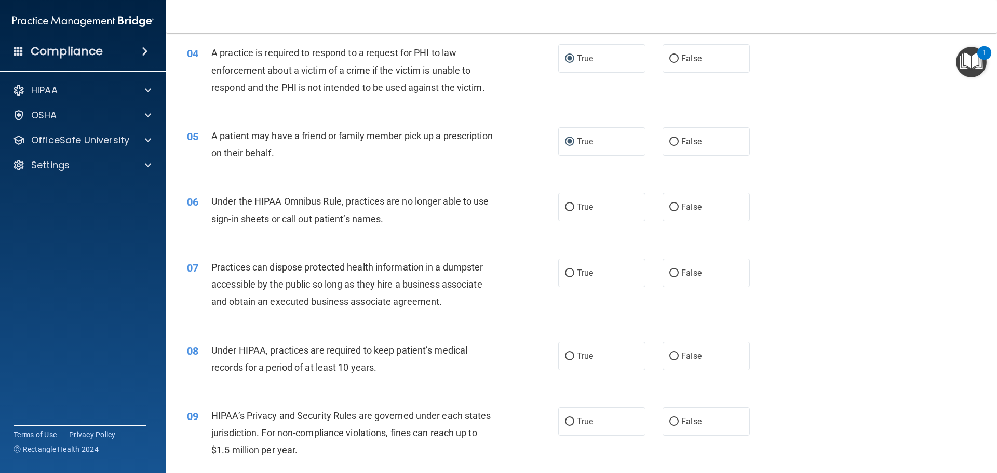
scroll to position [312, 0]
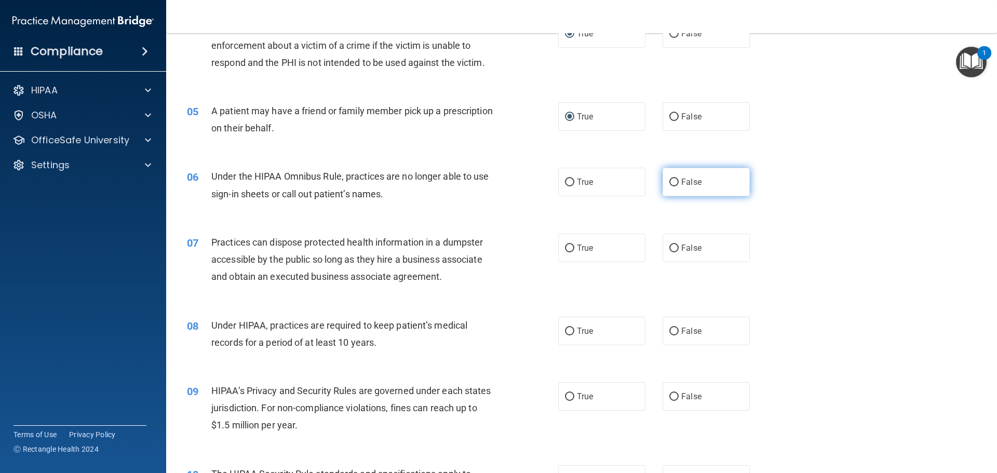
click at [670, 184] on input "False" at bounding box center [673, 183] width 9 height 8
radio input "true"
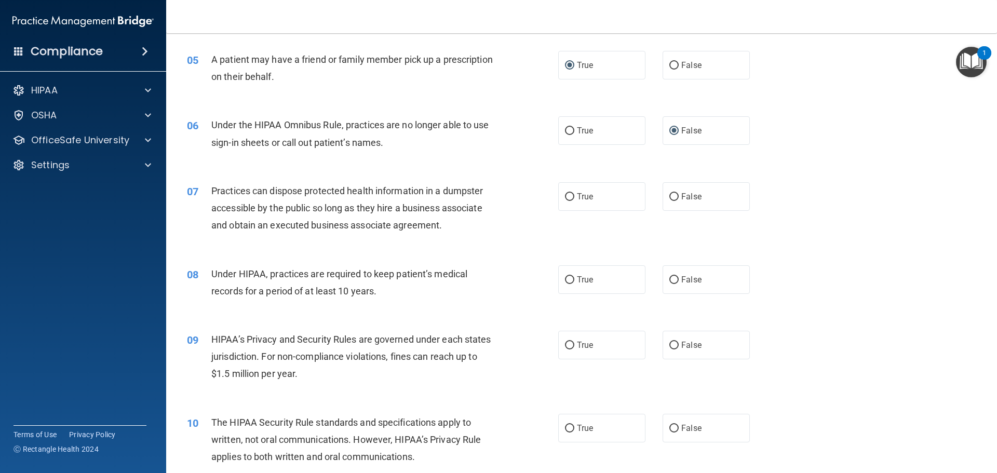
scroll to position [363, 0]
click at [669, 195] on input "False" at bounding box center [673, 197] width 9 height 8
radio input "true"
click at [672, 279] on input "False" at bounding box center [673, 280] width 9 height 8
radio input "true"
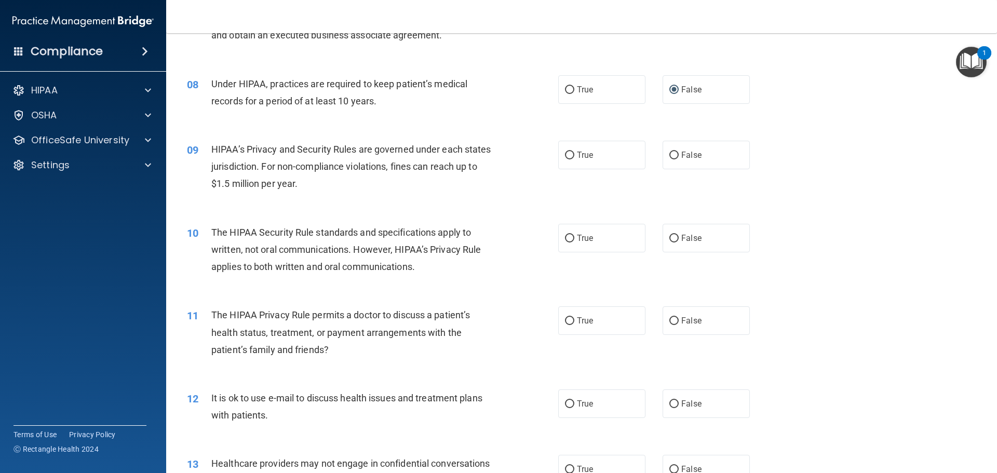
scroll to position [571, 0]
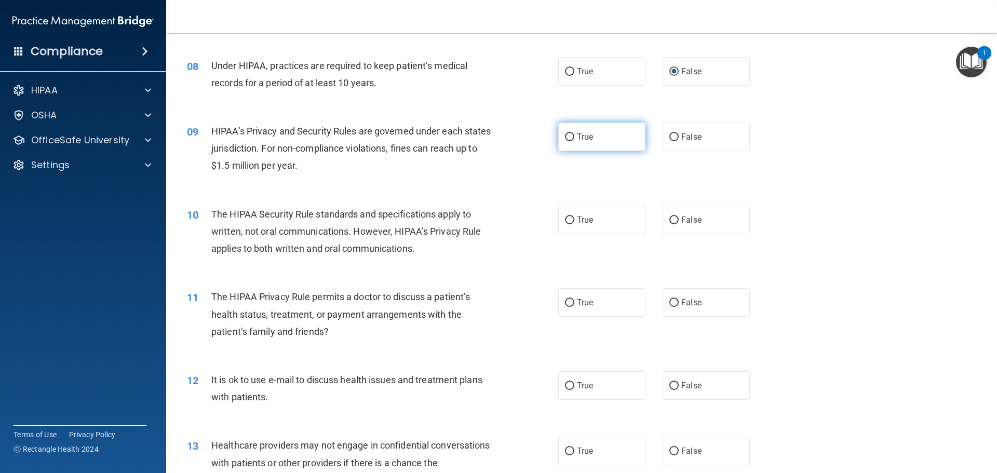
click at [567, 136] on input "True" at bounding box center [569, 137] width 9 height 8
radio input "true"
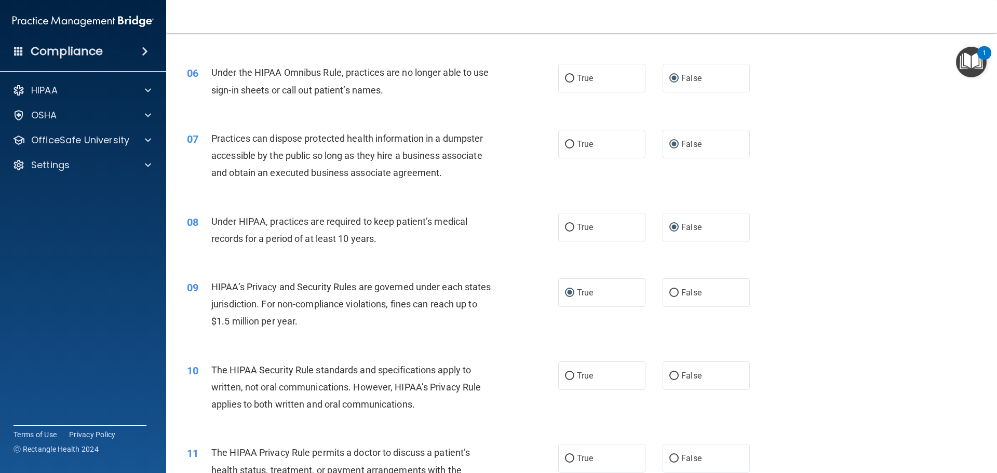
scroll to position [467, 0]
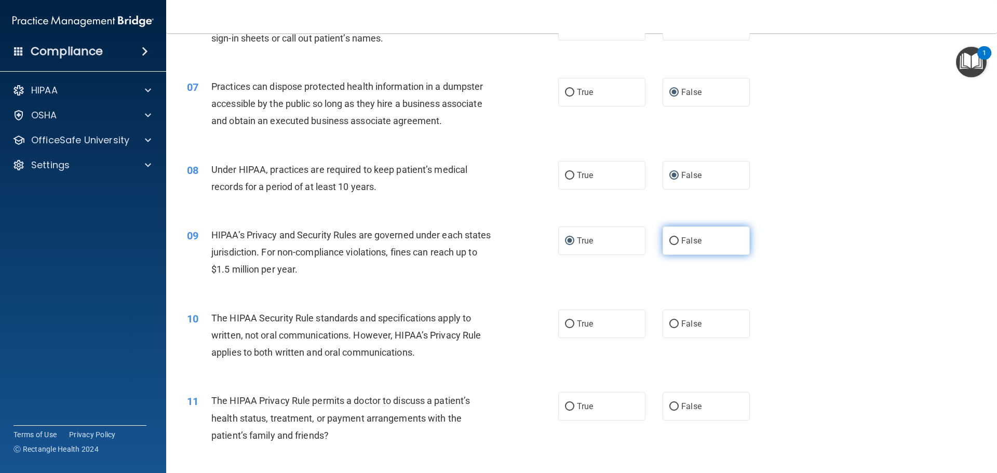
click at [669, 239] on input "False" at bounding box center [673, 241] width 9 height 8
radio input "true"
radio input "false"
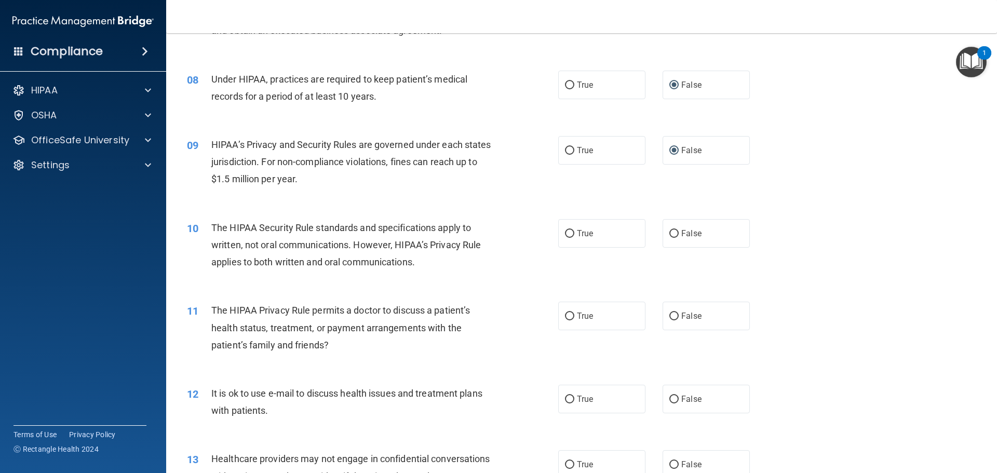
scroll to position [571, 0]
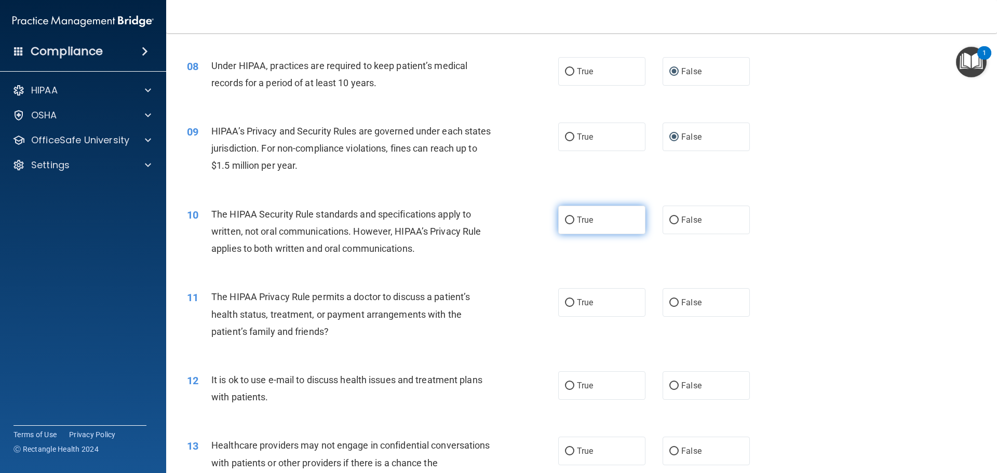
click at [565, 220] on input "True" at bounding box center [569, 221] width 9 height 8
radio input "true"
click at [568, 306] on input "True" at bounding box center [569, 303] width 9 height 8
radio input "true"
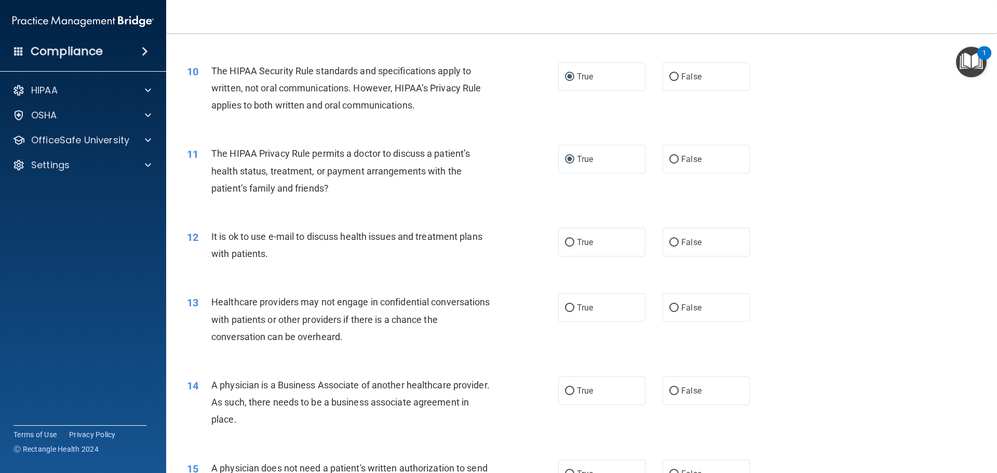
scroll to position [727, 0]
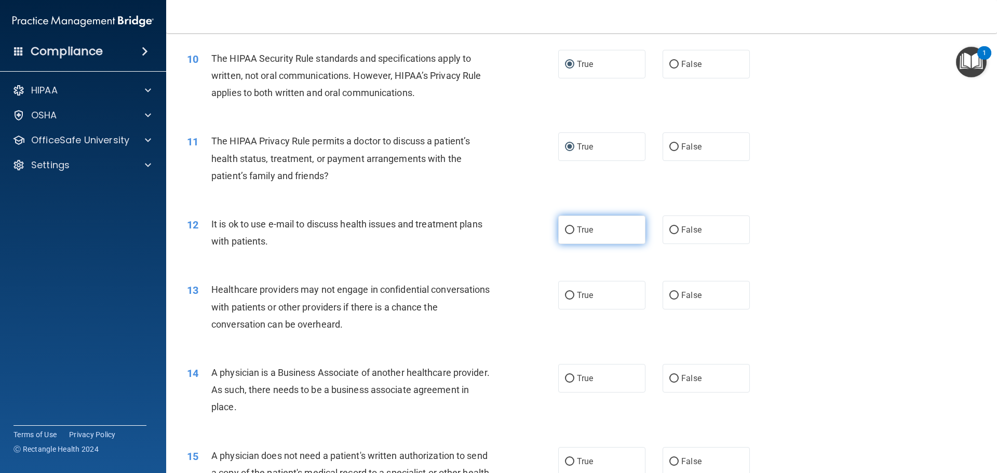
click at [565, 232] on input "True" at bounding box center [569, 230] width 9 height 8
radio input "true"
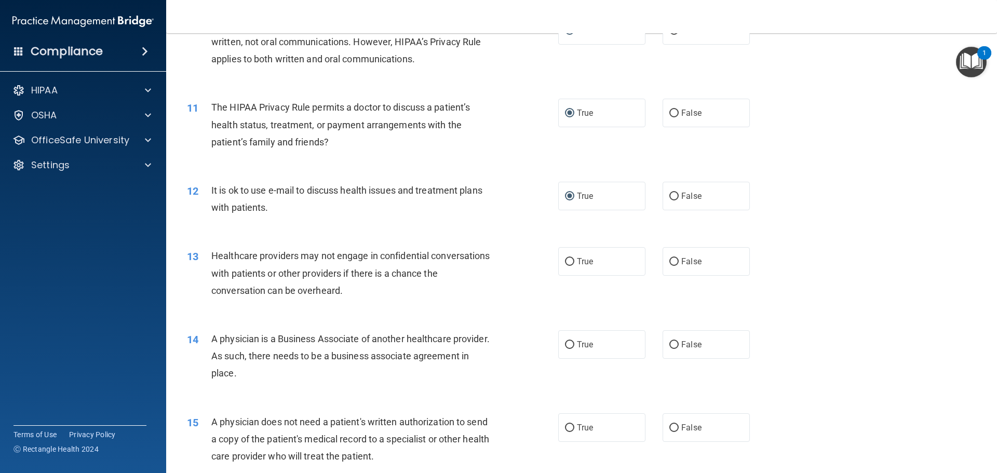
scroll to position [779, 0]
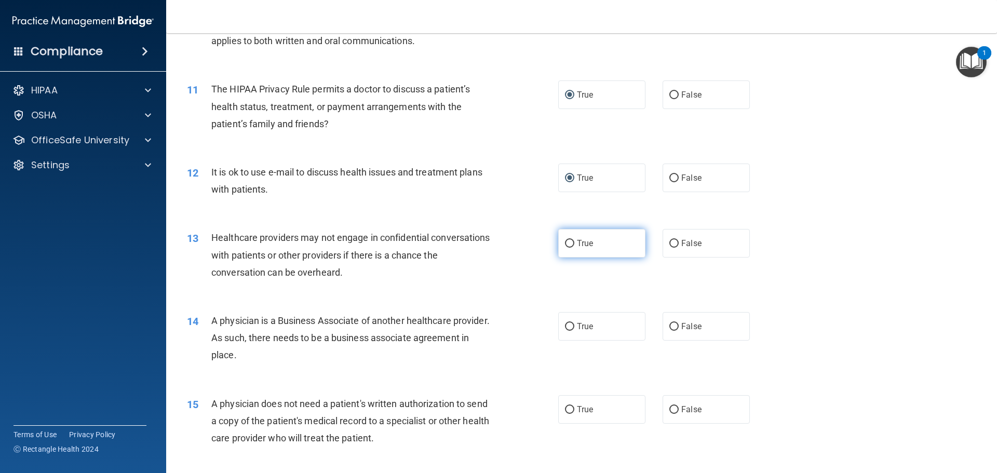
click at [565, 245] on input "True" at bounding box center [569, 244] width 9 height 8
radio input "true"
click at [669, 244] on input "False" at bounding box center [673, 244] width 9 height 8
radio input "true"
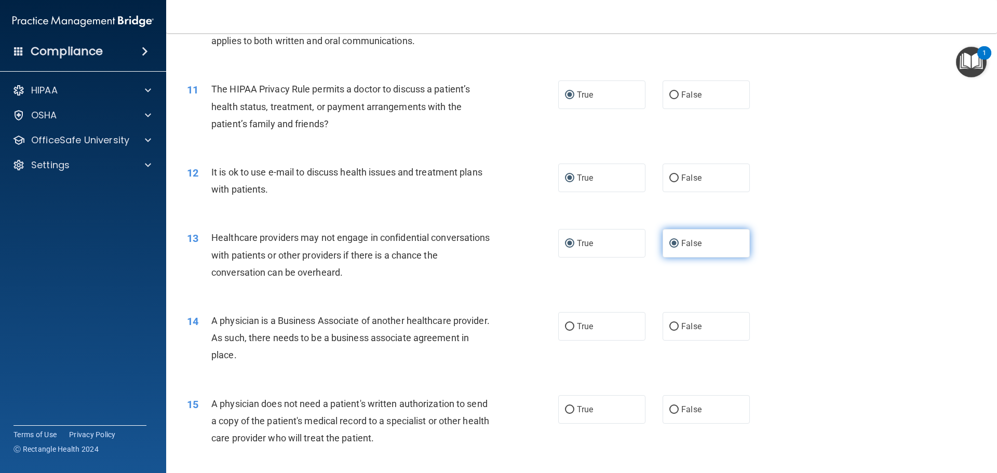
radio input "false"
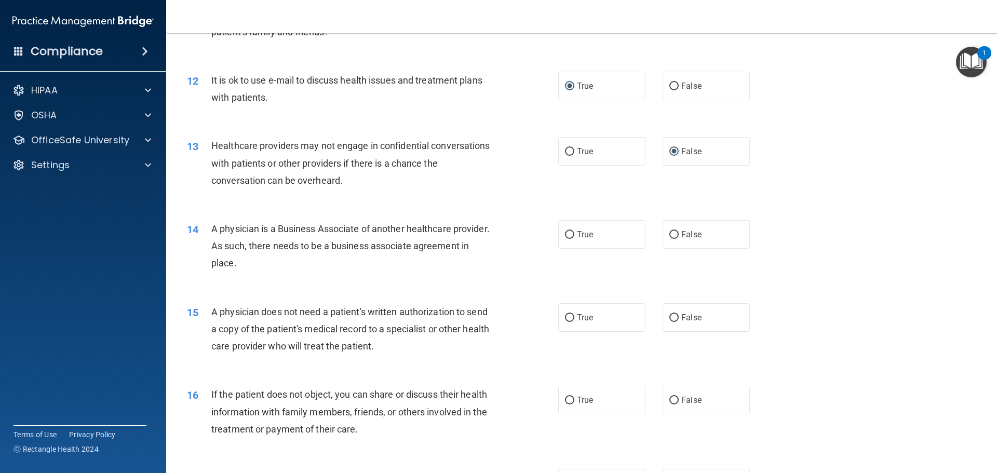
scroll to position [883, 0]
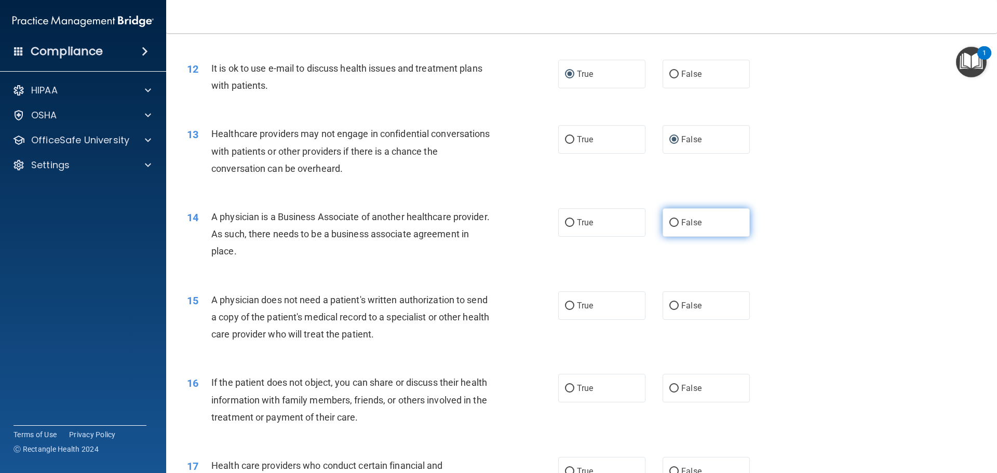
click at [669, 224] on input "False" at bounding box center [673, 223] width 9 height 8
radio input "true"
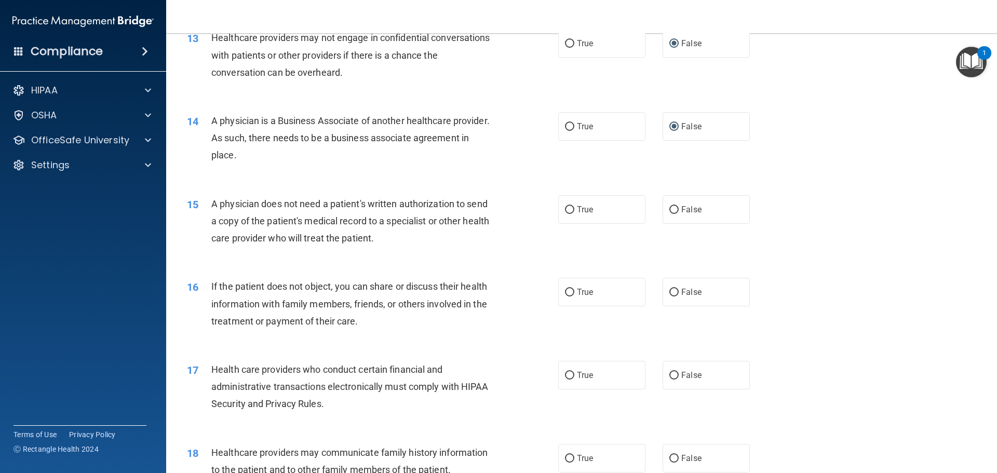
scroll to position [987, 0]
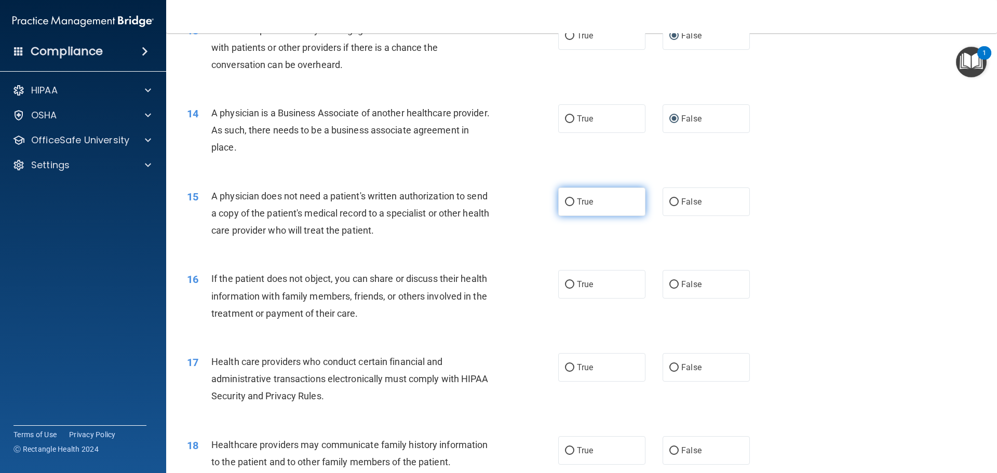
click at [565, 201] on input "True" at bounding box center [569, 202] width 9 height 8
radio input "true"
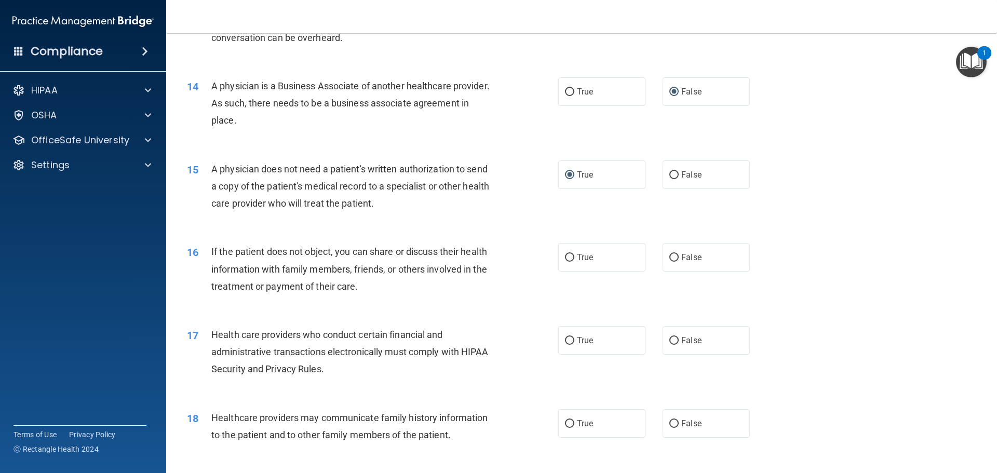
scroll to position [1038, 0]
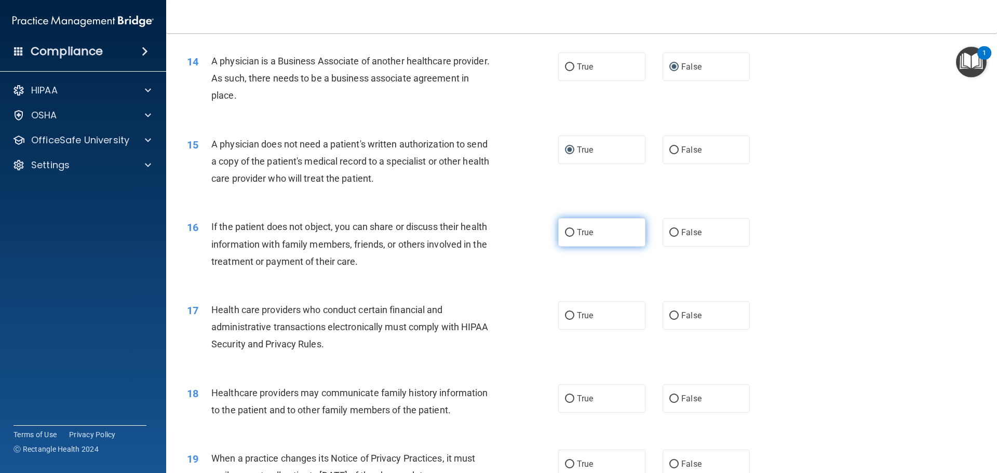
click at [569, 230] on input "True" at bounding box center [569, 233] width 9 height 8
radio input "true"
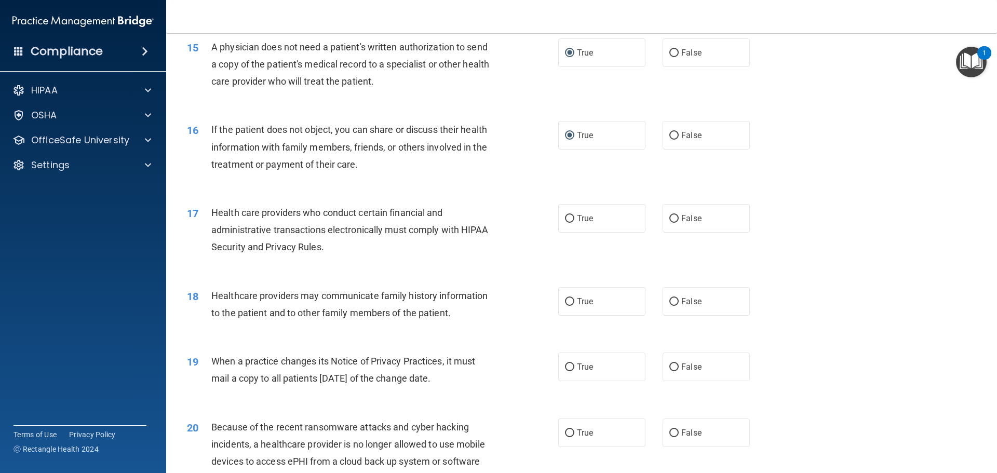
scroll to position [1142, 0]
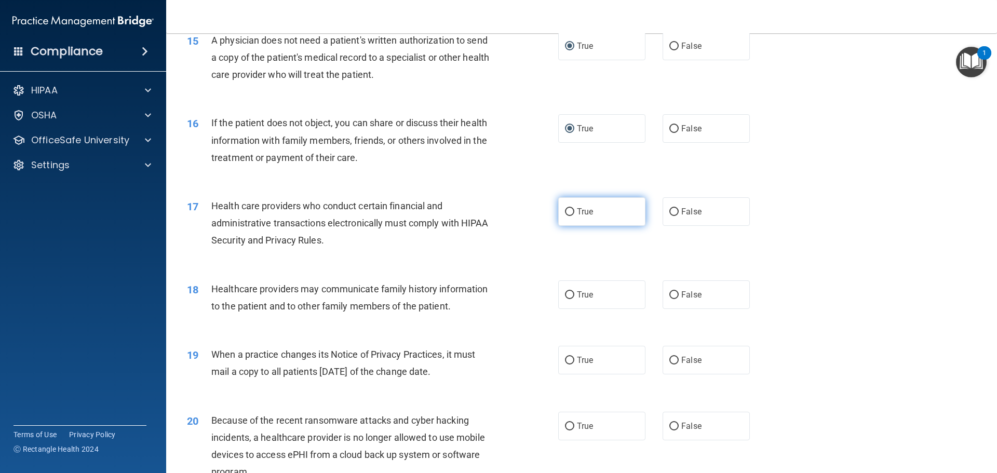
click at [565, 210] on input "True" at bounding box center [569, 212] width 9 height 8
radio input "true"
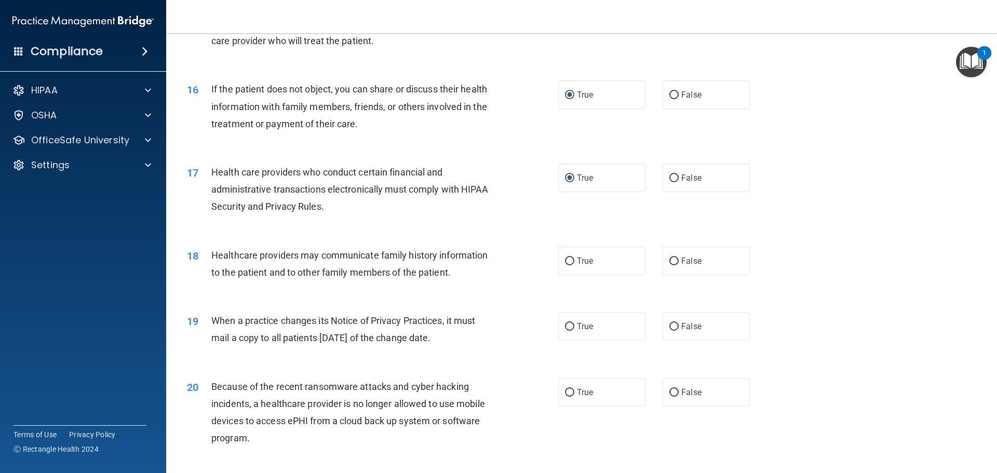
scroll to position [1194, 0]
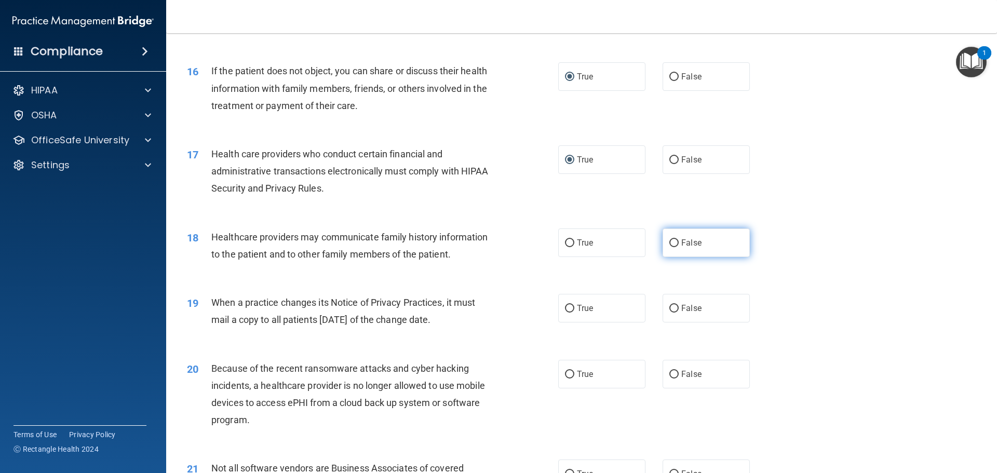
click at [669, 242] on input "False" at bounding box center [673, 243] width 9 height 8
radio input "true"
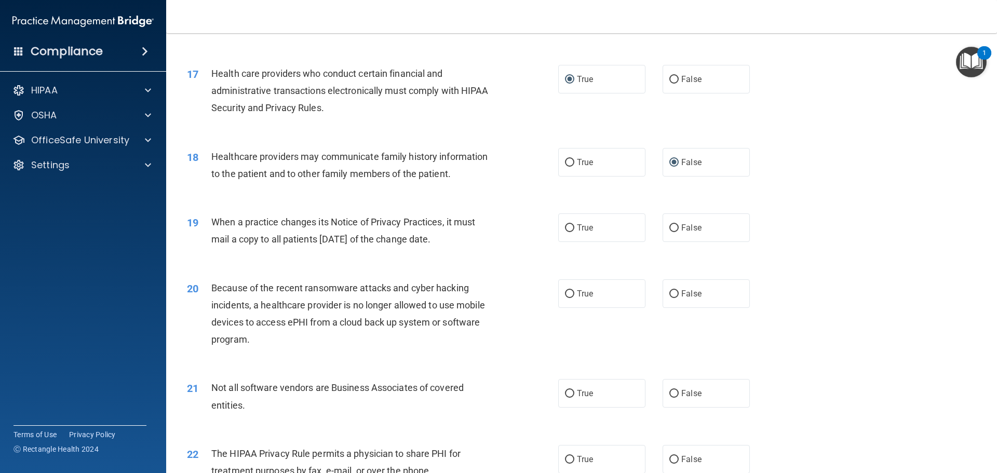
scroll to position [1298, 0]
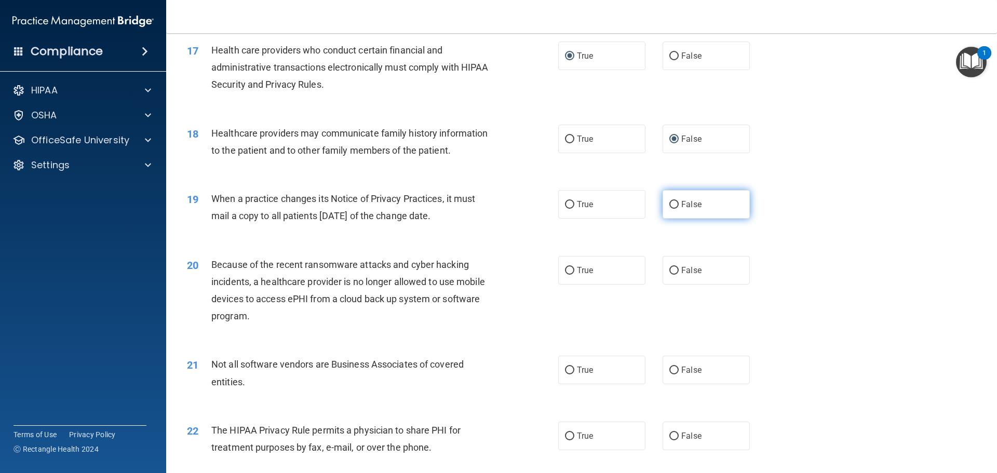
click at [669, 203] on input "False" at bounding box center [673, 205] width 9 height 8
radio input "true"
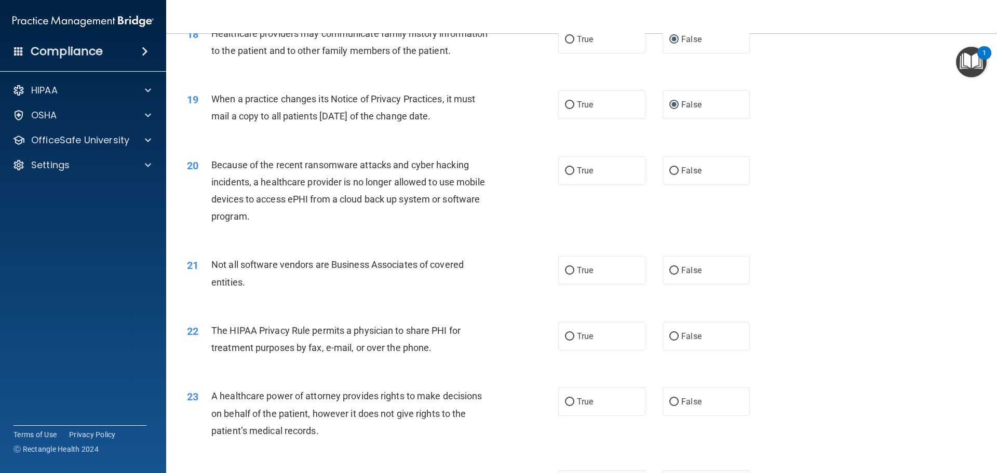
scroll to position [1402, 0]
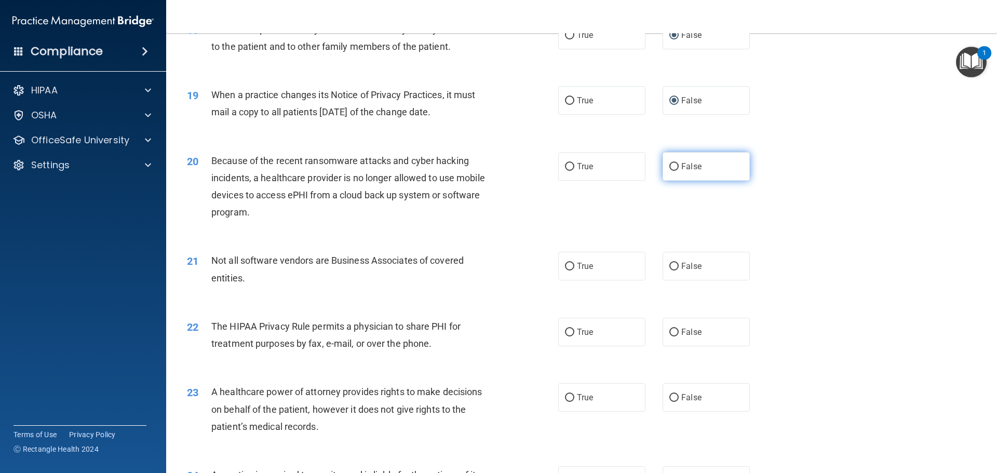
click at [669, 164] on input "False" at bounding box center [673, 167] width 9 height 8
radio input "true"
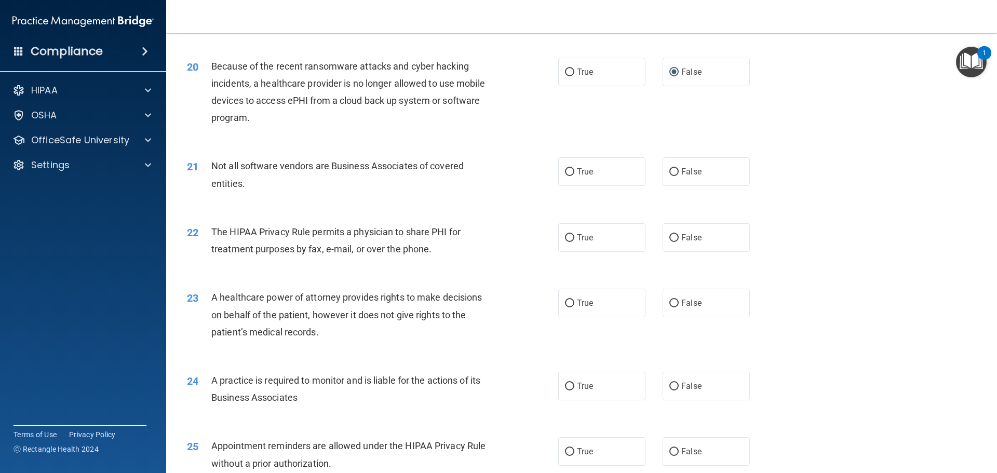
scroll to position [1506, 0]
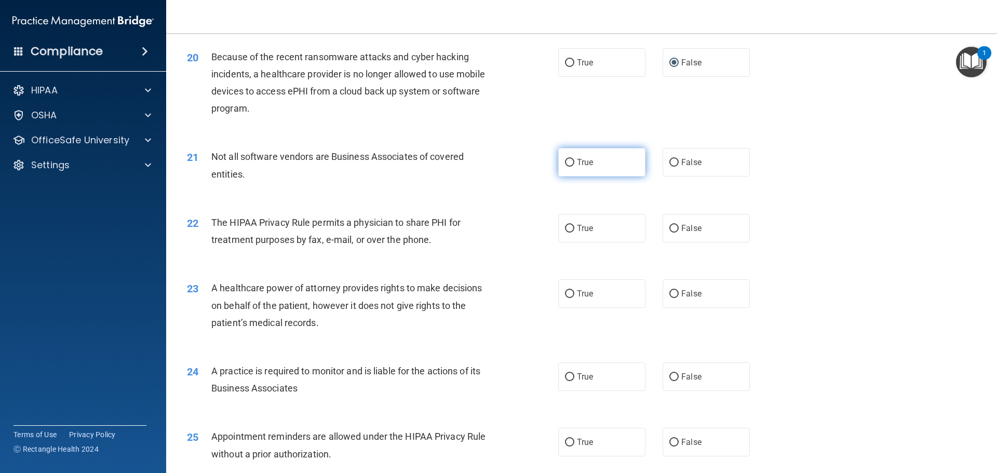
click at [565, 160] on input "True" at bounding box center [569, 163] width 9 height 8
radio input "true"
click at [565, 229] on input "True" at bounding box center [569, 229] width 9 height 8
radio input "true"
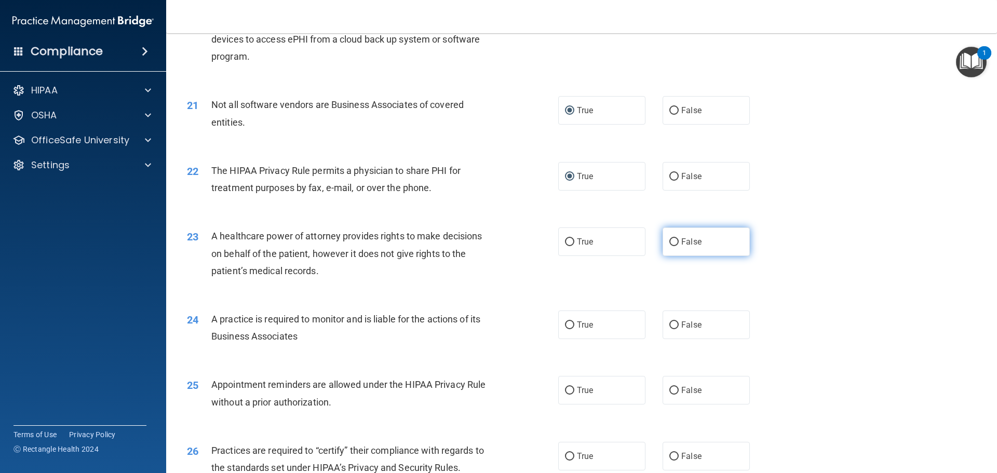
click at [669, 241] on input "False" at bounding box center [673, 242] width 9 height 8
radio input "true"
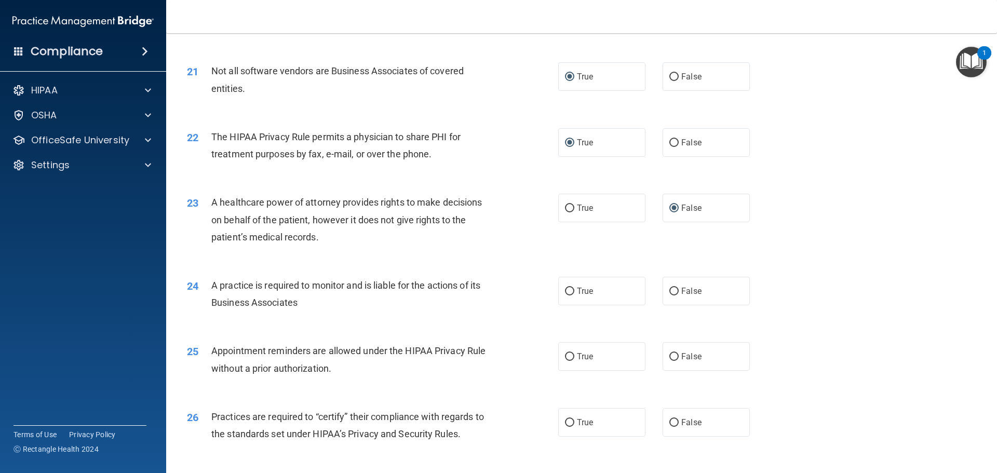
scroll to position [1610, 0]
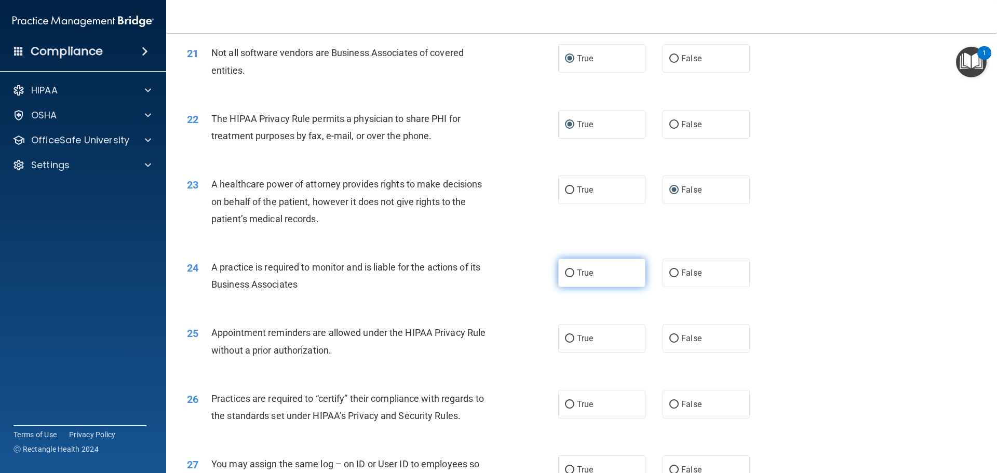
click at [565, 271] on input "True" at bounding box center [569, 273] width 9 height 8
radio input "true"
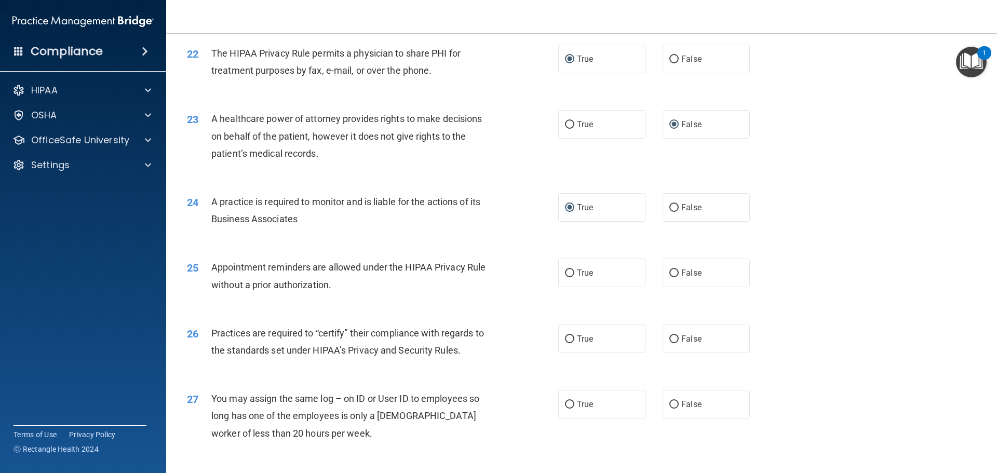
scroll to position [1714, 0]
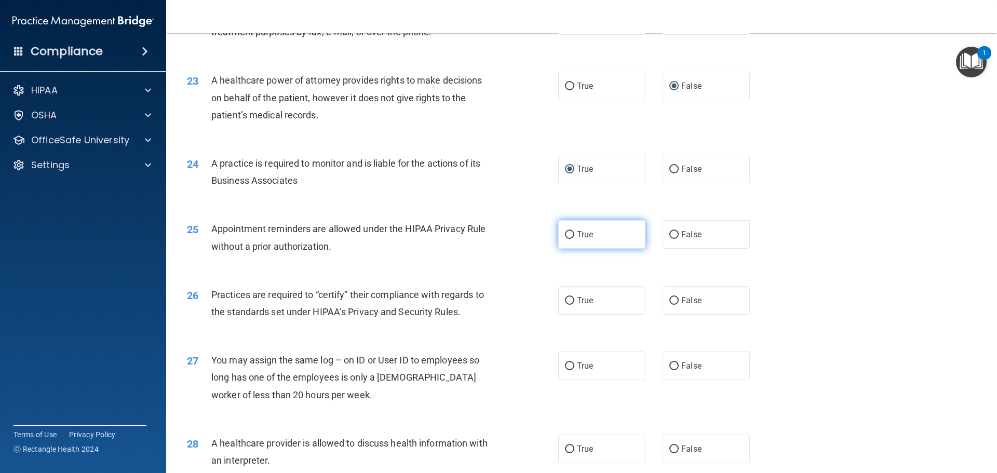
click at [565, 236] on input "True" at bounding box center [569, 235] width 9 height 8
radio input "true"
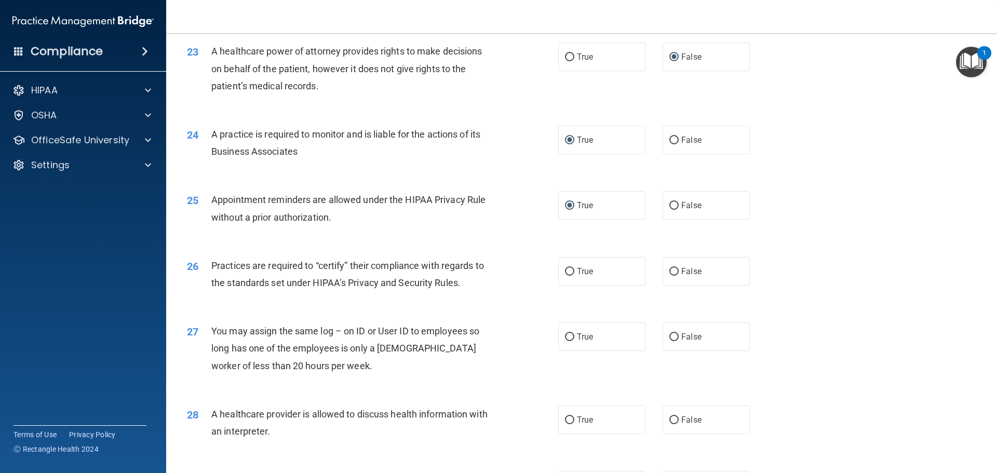
scroll to position [1765, 0]
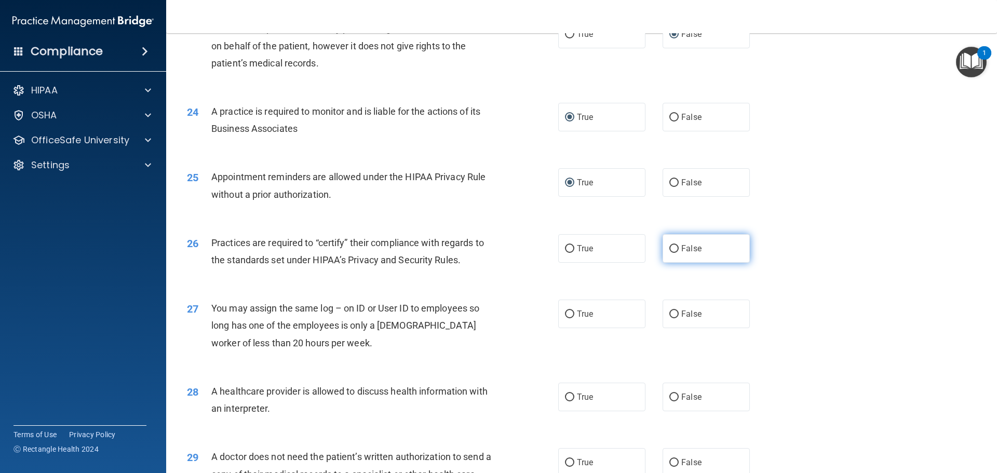
click at [670, 250] on input "False" at bounding box center [673, 249] width 9 height 8
radio input "true"
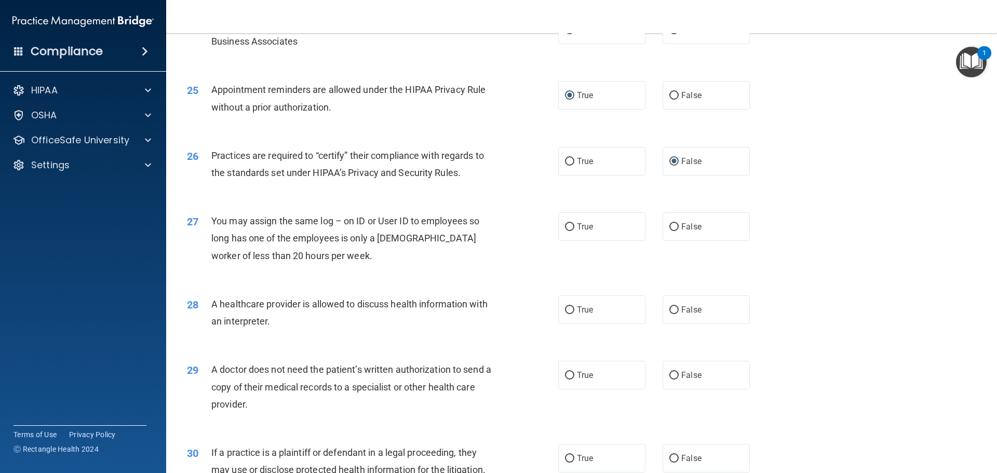
scroll to position [1869, 0]
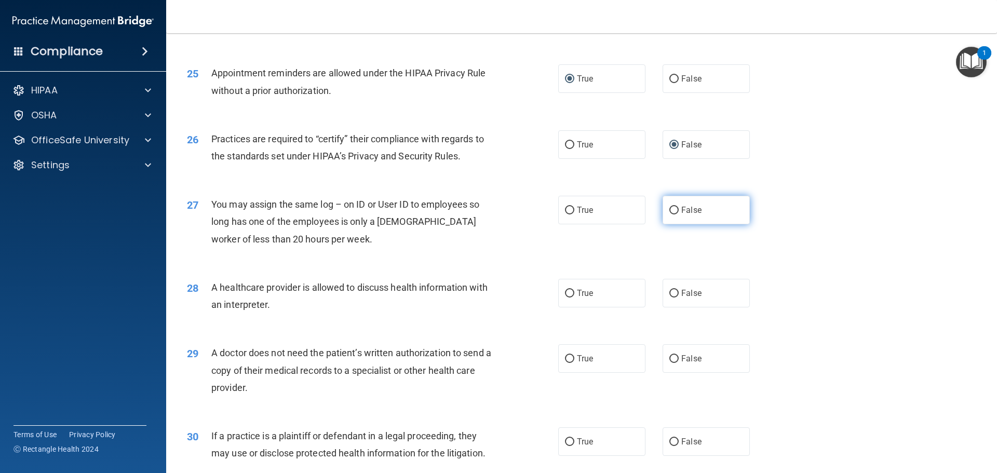
click at [669, 207] on input "False" at bounding box center [673, 211] width 9 height 8
radio input "true"
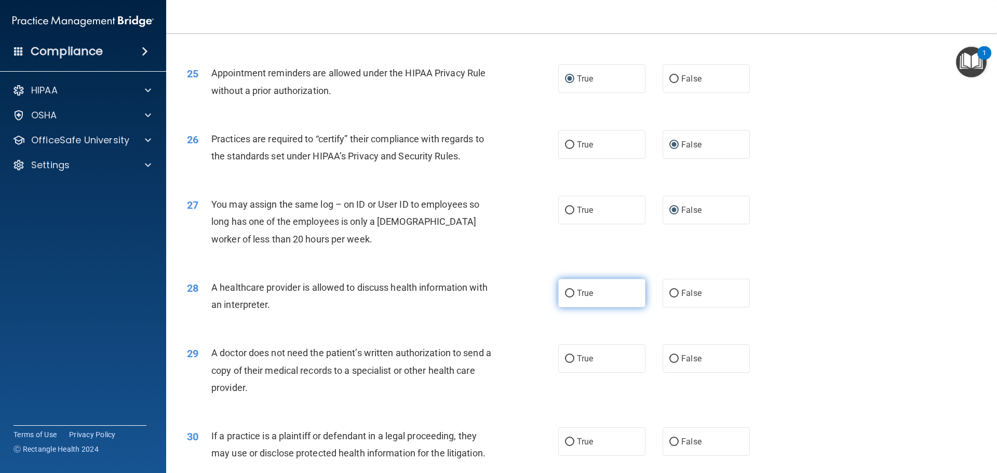
click at [568, 292] on input "True" at bounding box center [569, 294] width 9 height 8
radio input "true"
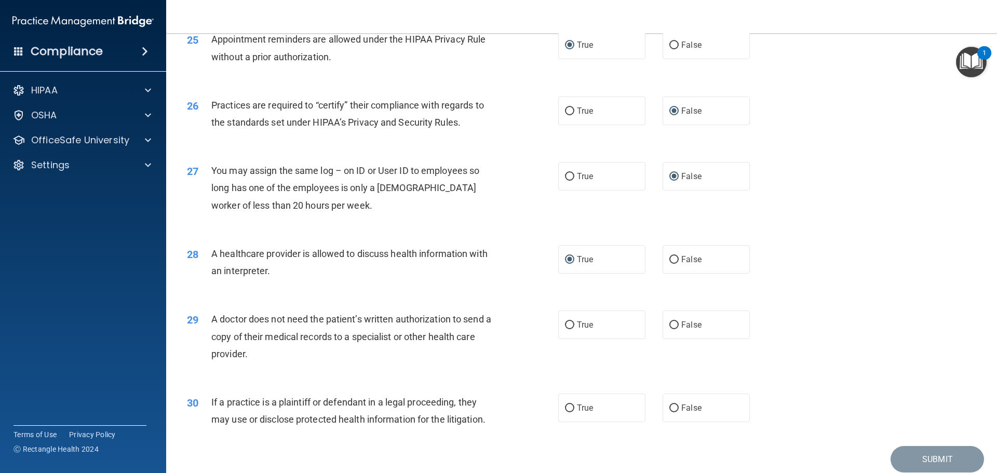
scroll to position [1921, 0]
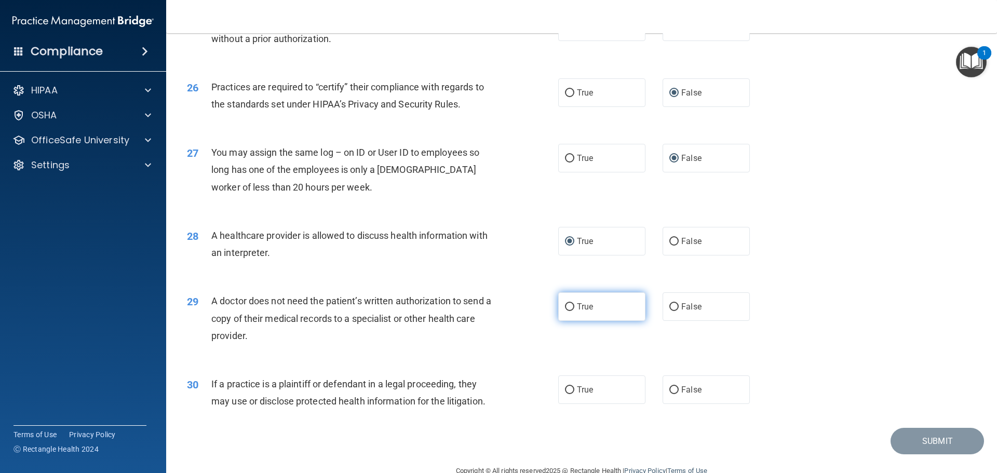
click at [565, 305] on input "True" at bounding box center [569, 307] width 9 height 8
radio input "true"
click at [565, 386] on input "True" at bounding box center [569, 390] width 9 height 8
radio input "true"
click at [933, 442] on button "Submit" at bounding box center [937, 441] width 93 height 26
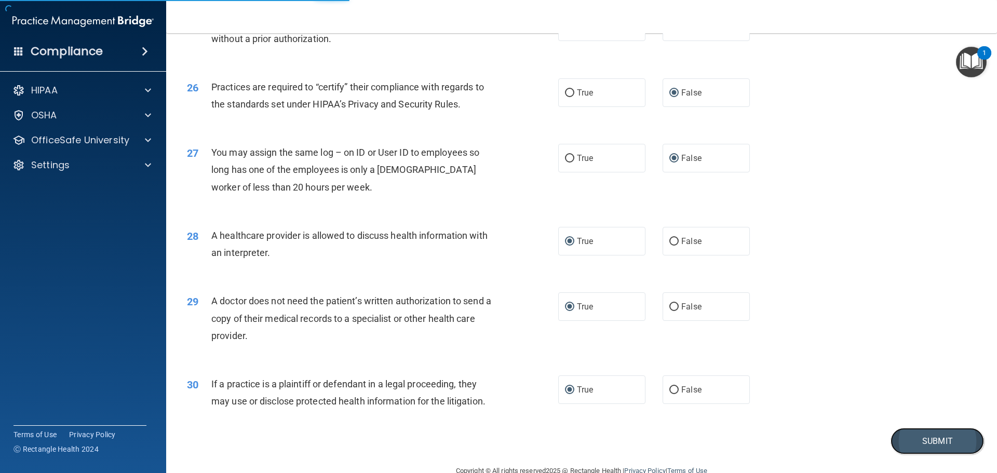
click at [917, 444] on button "Submit" at bounding box center [937, 441] width 93 height 26
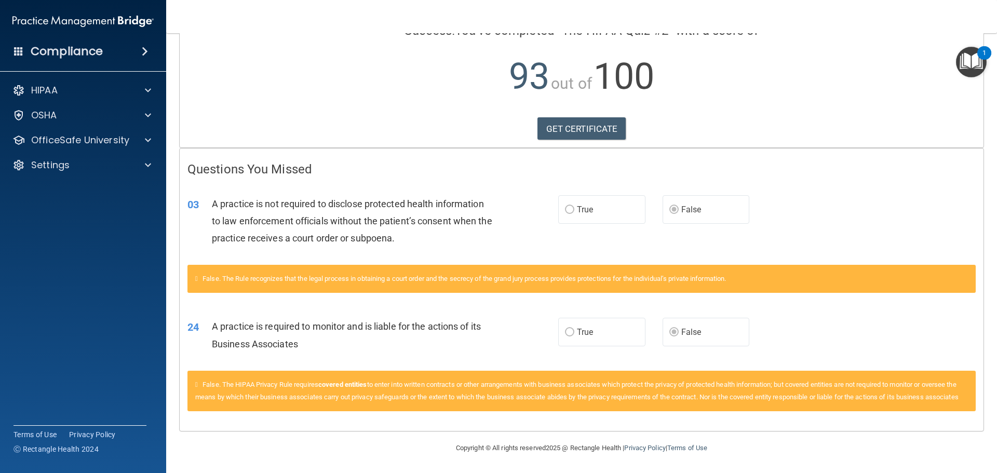
scroll to position [109, 0]
click at [576, 117] on link "GET CERTIFICATE" at bounding box center [581, 128] width 89 height 23
click at [41, 91] on p "HIPAA" at bounding box center [44, 90] width 26 height 12
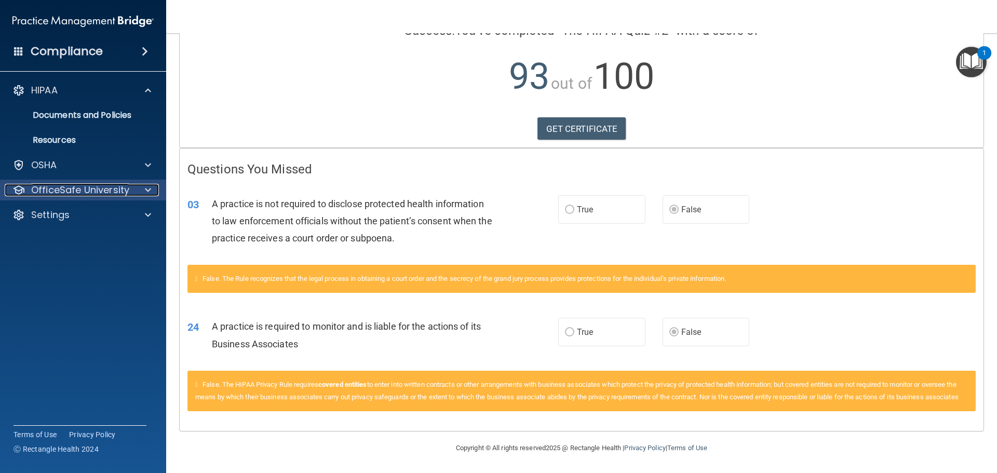
click at [42, 188] on p "OfficeSafe University" at bounding box center [80, 190] width 98 height 12
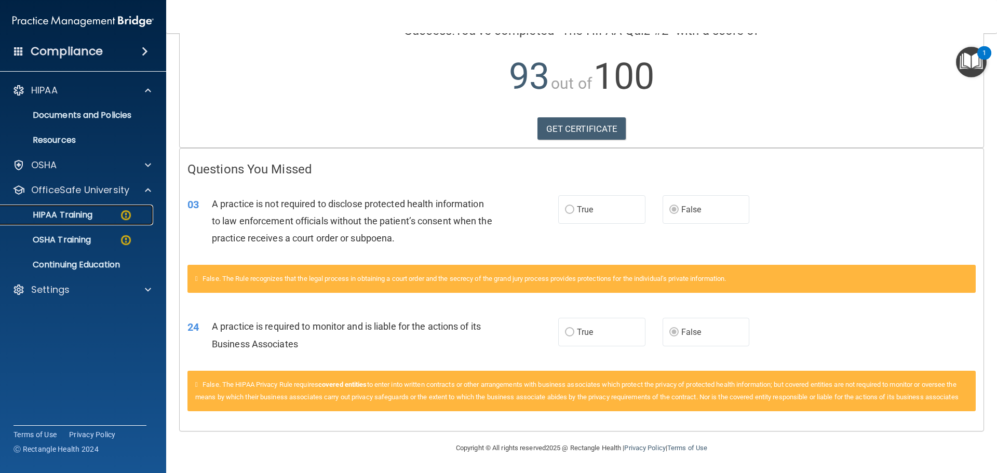
click at [34, 217] on p "HIPAA Training" at bounding box center [50, 215] width 86 height 10
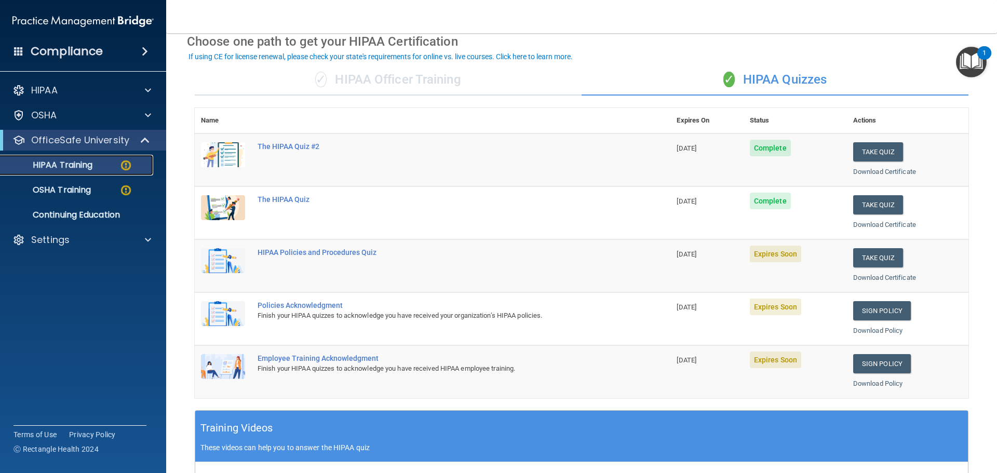
scroll to position [101, 0]
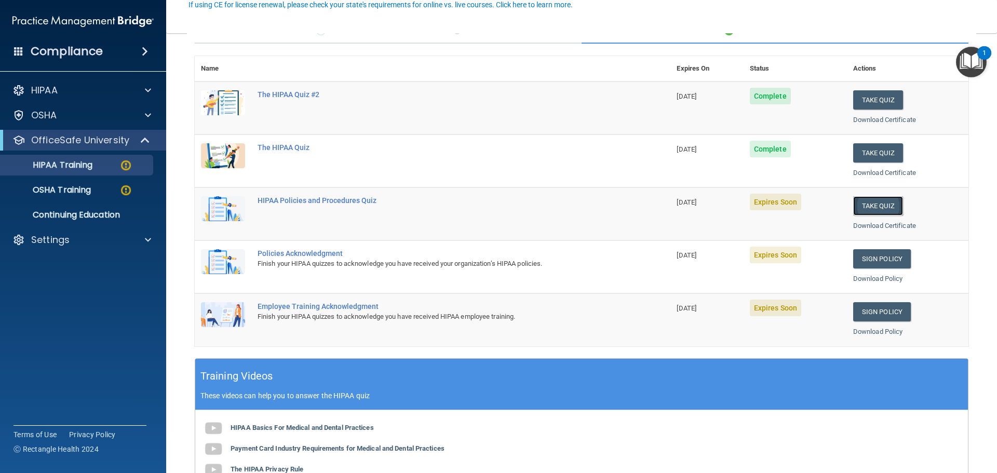
click at [870, 205] on button "Take Quiz" at bounding box center [878, 205] width 50 height 19
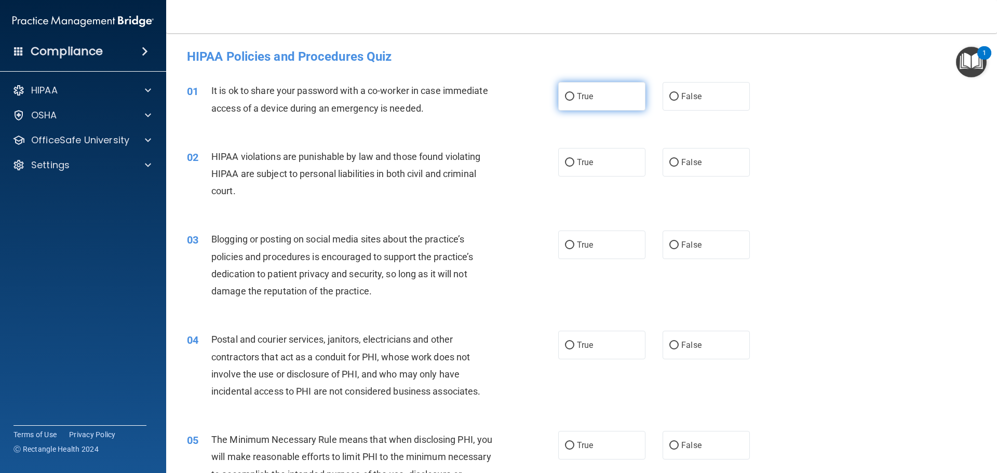
click at [565, 98] on input "True" at bounding box center [569, 97] width 9 height 8
radio input "true"
click at [565, 165] on input "True" at bounding box center [569, 163] width 9 height 8
radio input "true"
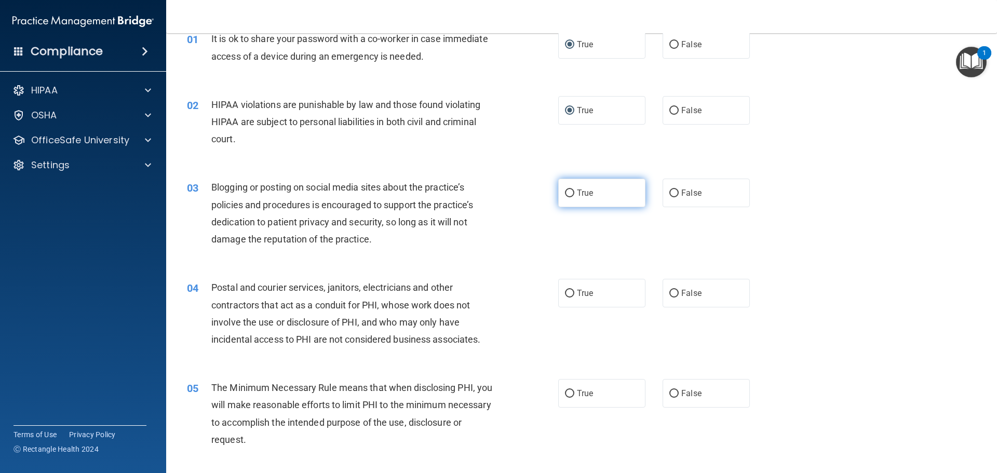
click at [560, 191] on label "True" at bounding box center [601, 193] width 87 height 29
click at [565, 191] on input "True" at bounding box center [569, 194] width 9 height 8
radio input "true"
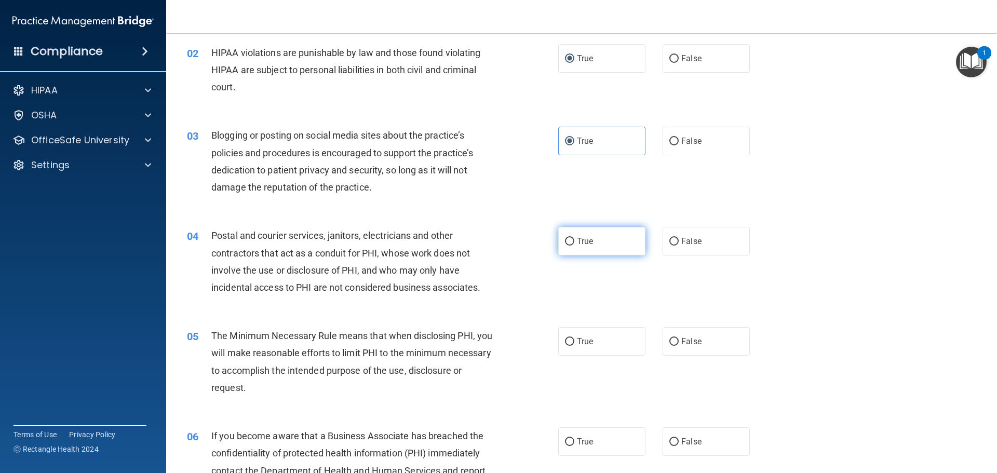
click at [565, 239] on input "True" at bounding box center [569, 242] width 9 height 8
radio input "true"
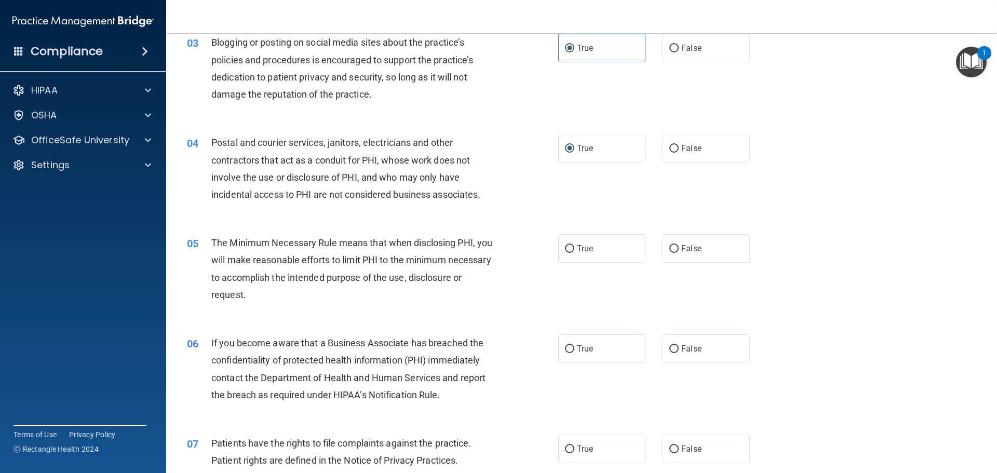
scroll to position [208, 0]
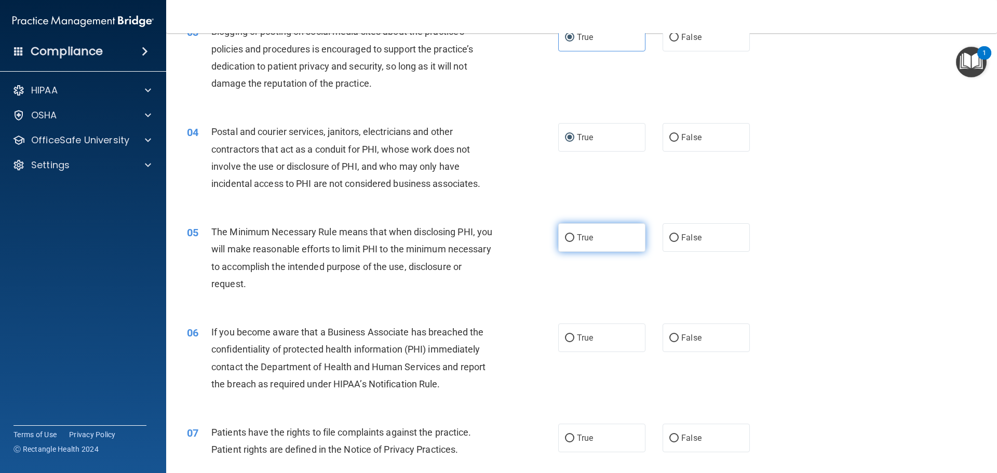
click at [565, 238] on input "True" at bounding box center [569, 238] width 9 height 8
radio input "true"
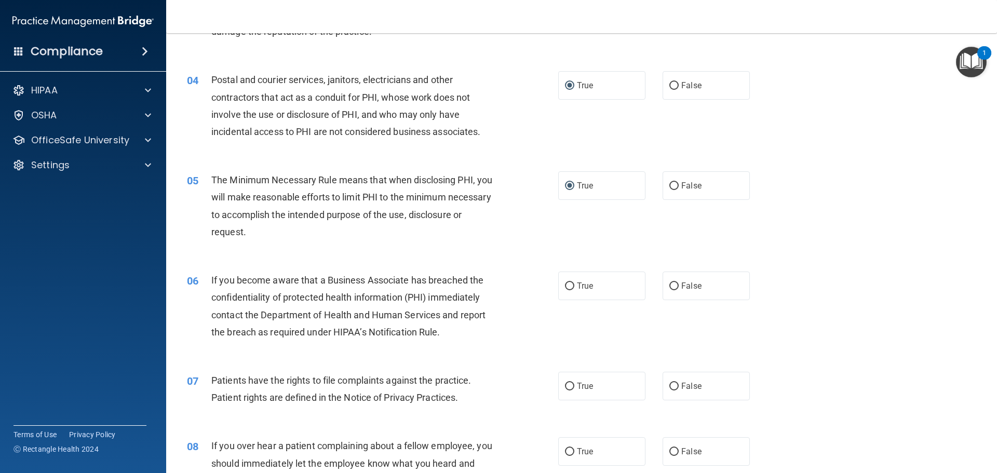
scroll to position [312, 0]
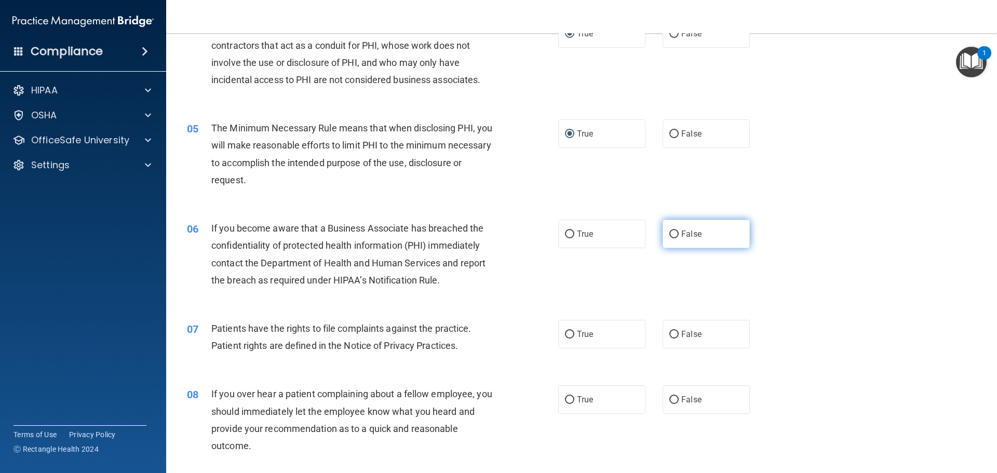
click at [669, 234] on input "False" at bounding box center [673, 235] width 9 height 8
radio input "true"
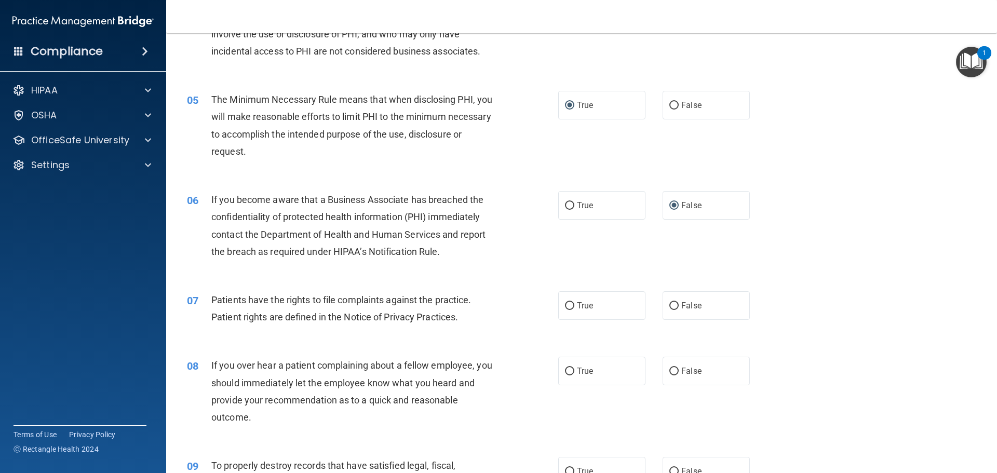
scroll to position [415, 0]
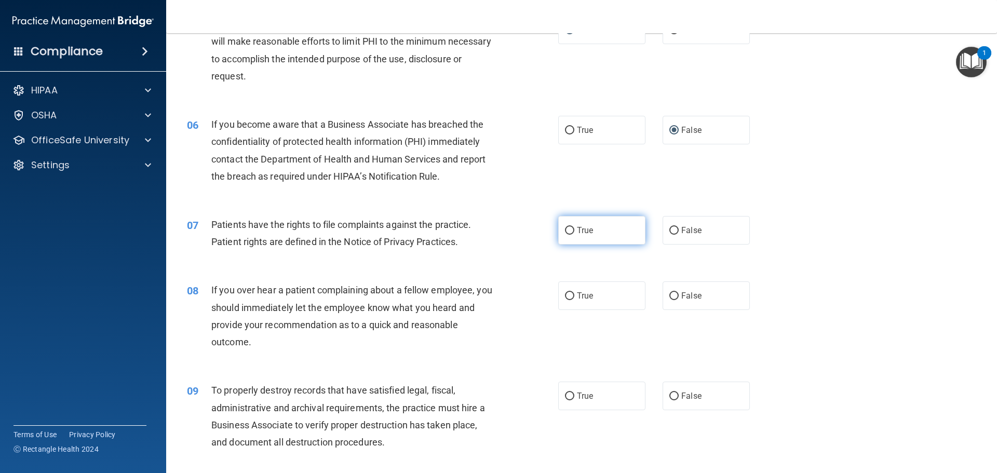
click at [565, 228] on input "True" at bounding box center [569, 231] width 9 height 8
radio input "true"
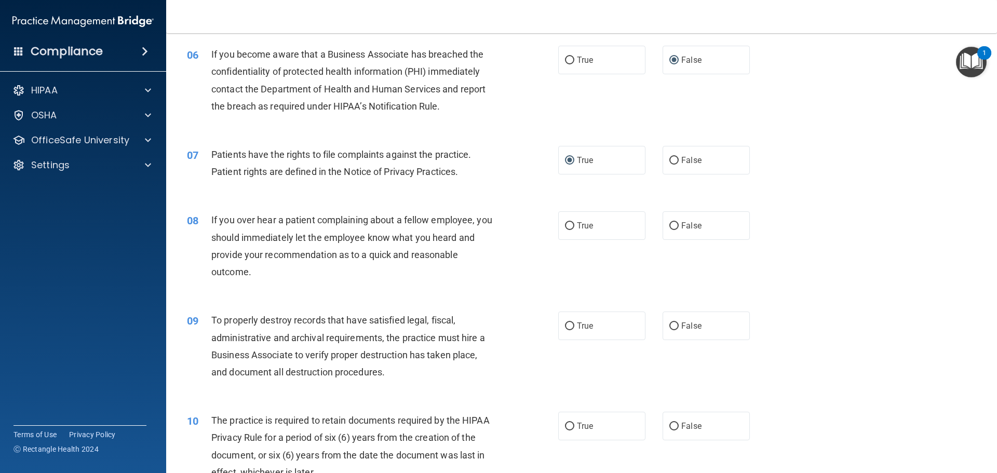
scroll to position [467, 0]
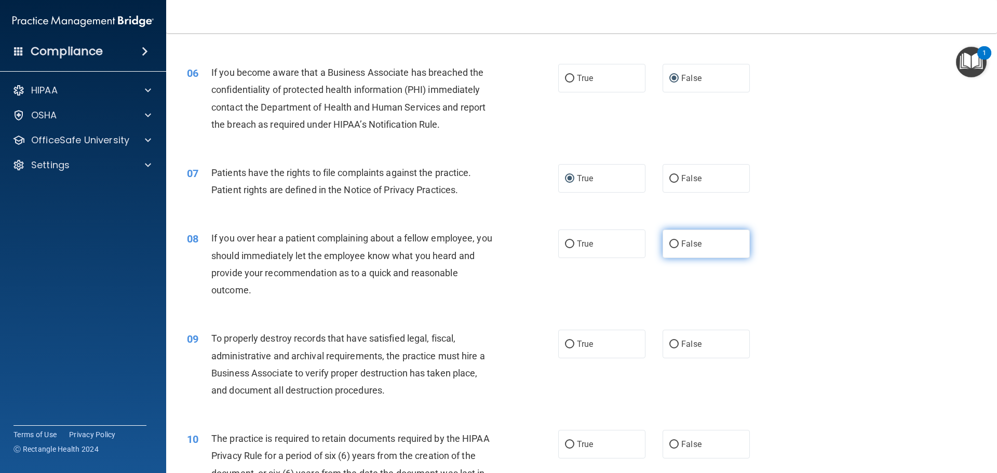
click at [669, 246] on input "False" at bounding box center [673, 244] width 9 height 8
radio input "true"
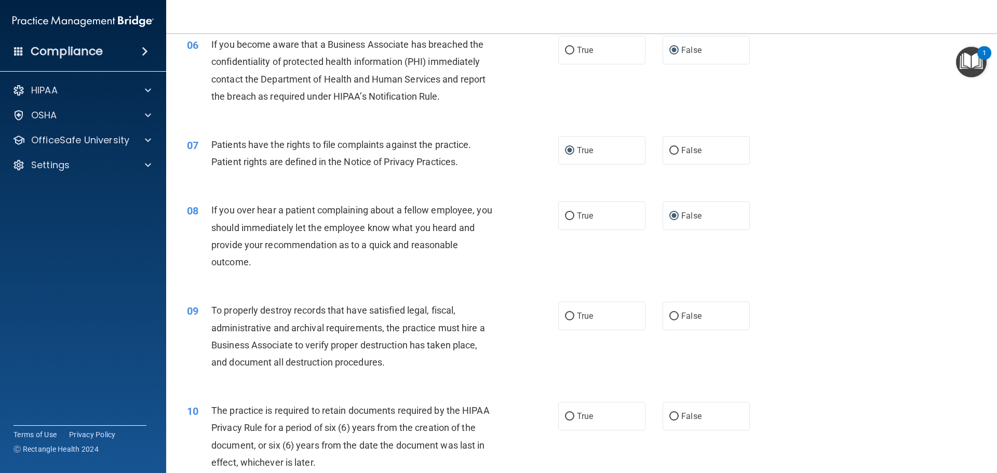
scroll to position [571, 0]
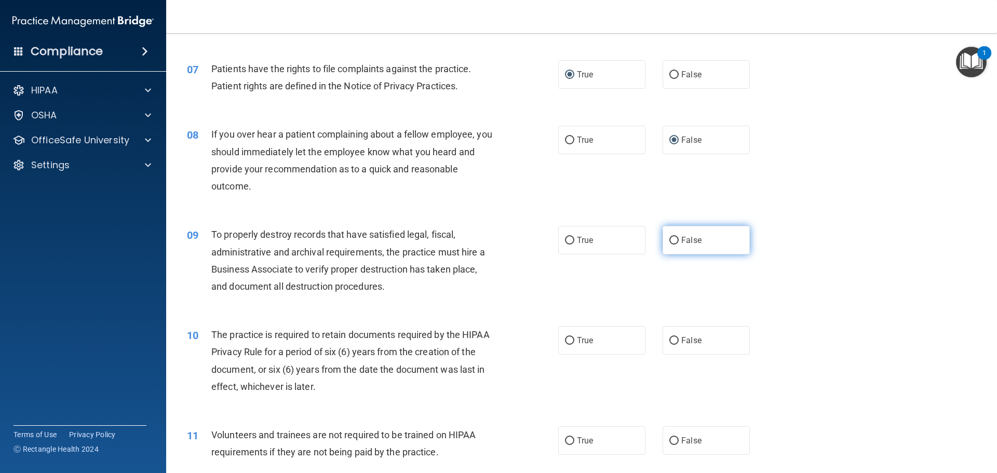
click at [669, 238] on input "False" at bounding box center [673, 241] width 9 height 8
radio input "true"
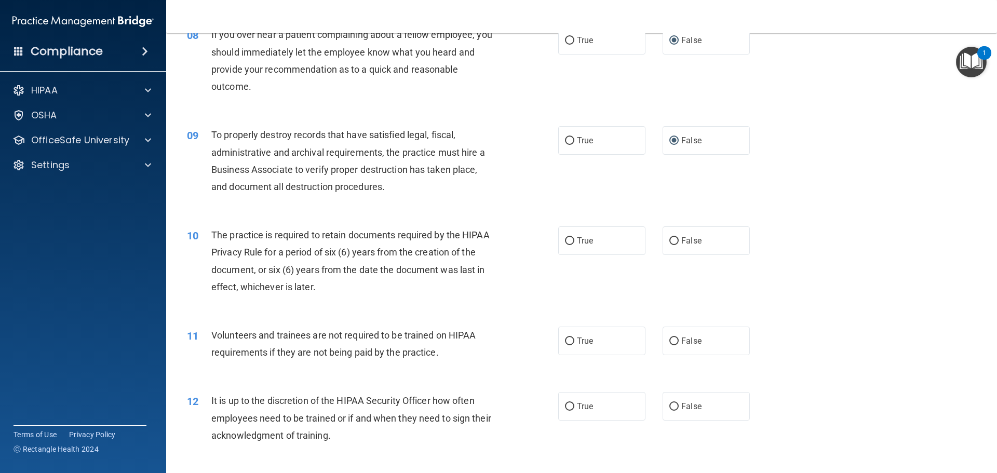
scroll to position [675, 0]
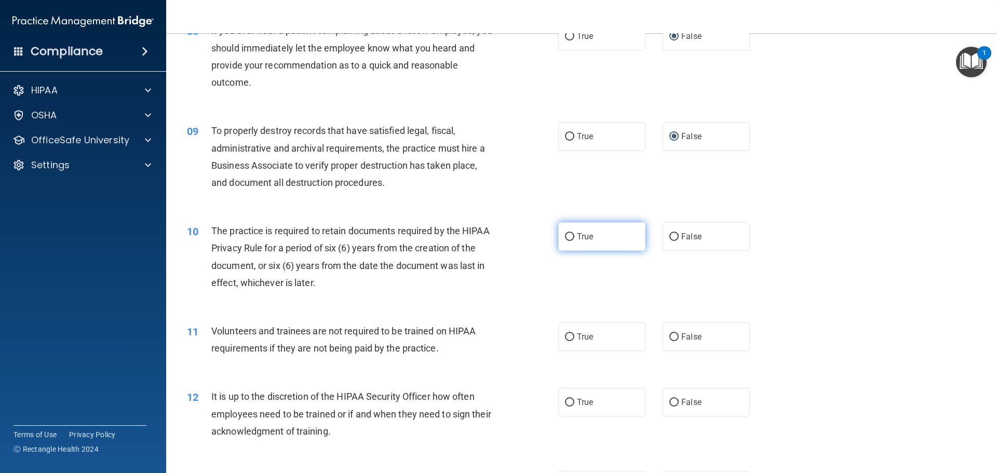
click at [568, 233] on input "True" at bounding box center [569, 237] width 9 height 8
radio input "true"
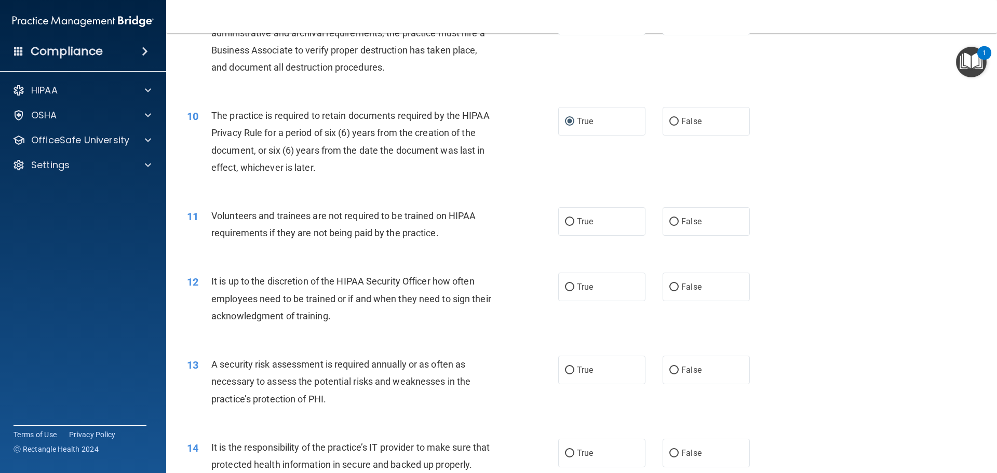
scroll to position [831, 0]
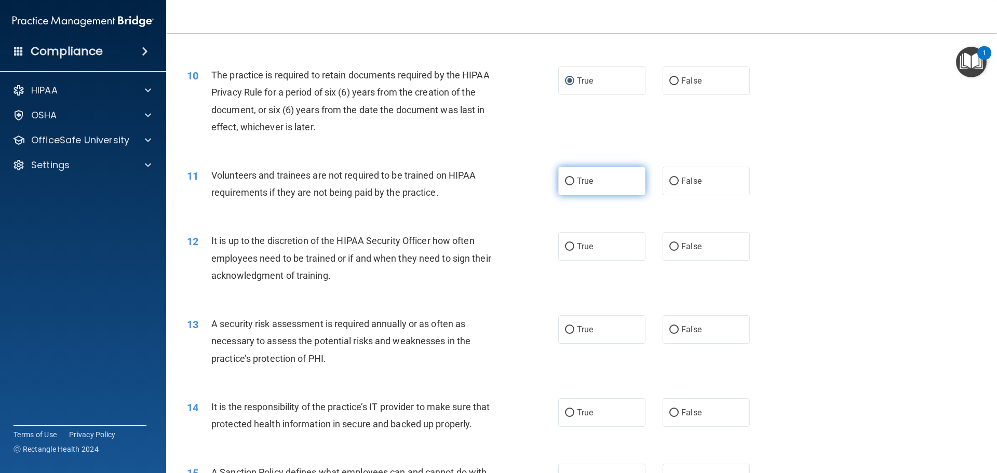
click at [565, 182] on input "True" at bounding box center [569, 182] width 9 height 8
radio input "true"
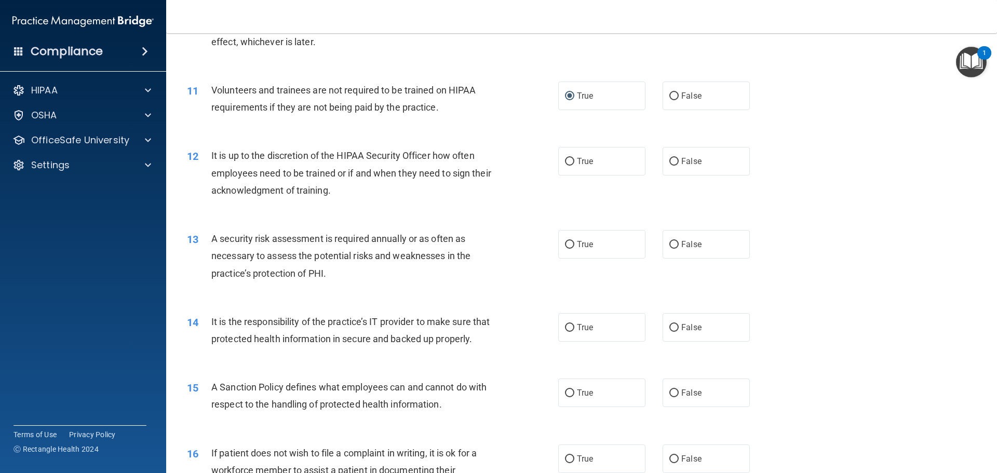
scroll to position [935, 0]
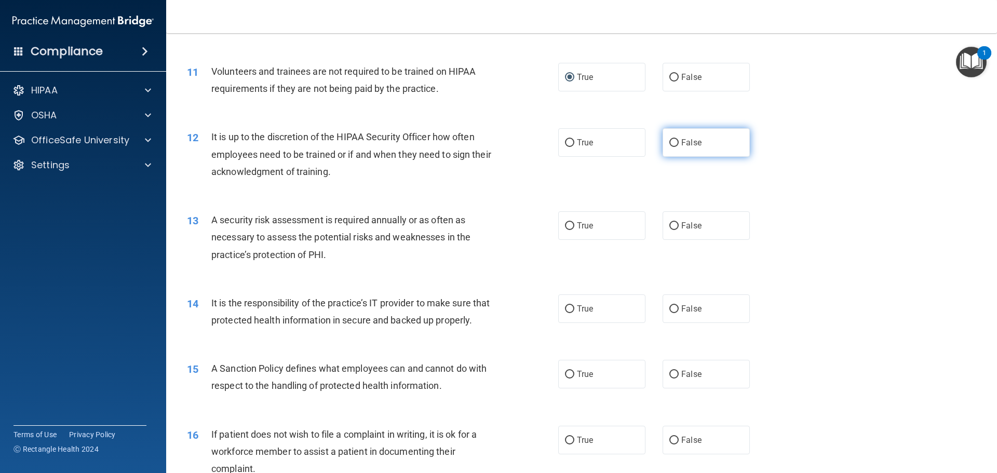
click at [669, 143] on input "False" at bounding box center [673, 143] width 9 height 8
radio input "true"
click at [565, 222] on input "True" at bounding box center [569, 226] width 9 height 8
radio input "true"
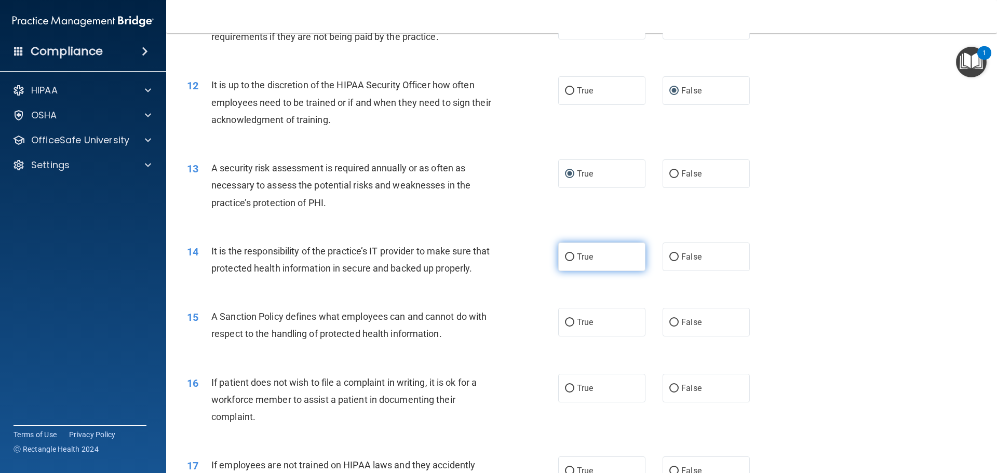
click at [565, 257] on input "True" at bounding box center [569, 257] width 9 height 8
radio input "true"
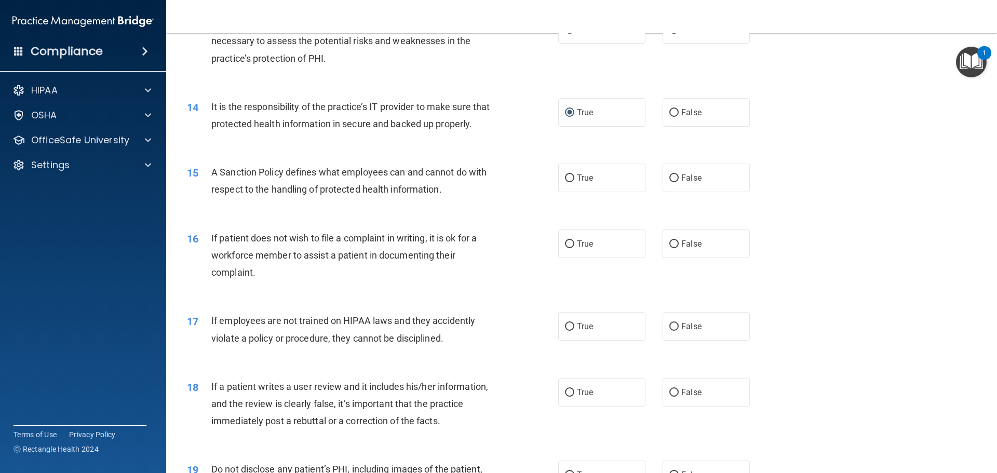
scroll to position [1142, 0]
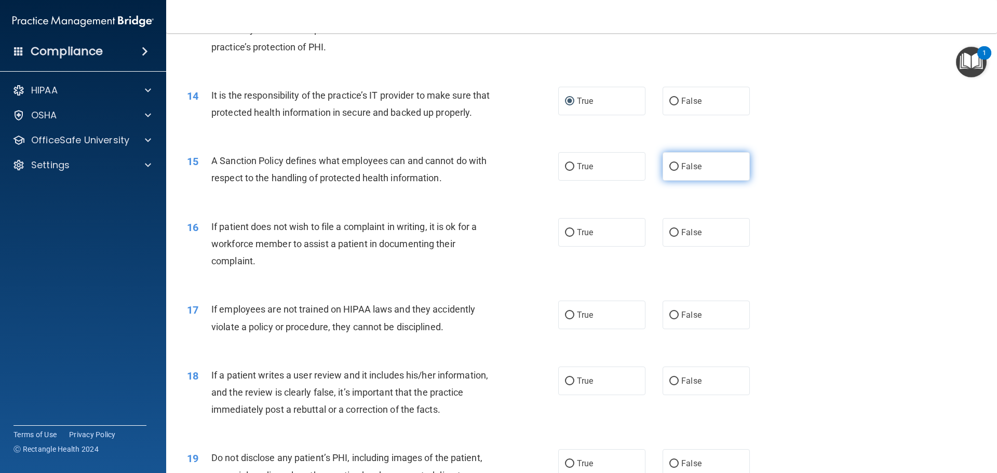
click at [669, 171] on input "False" at bounding box center [673, 167] width 9 height 8
radio input "true"
click at [565, 237] on input "True" at bounding box center [569, 233] width 9 height 8
radio input "true"
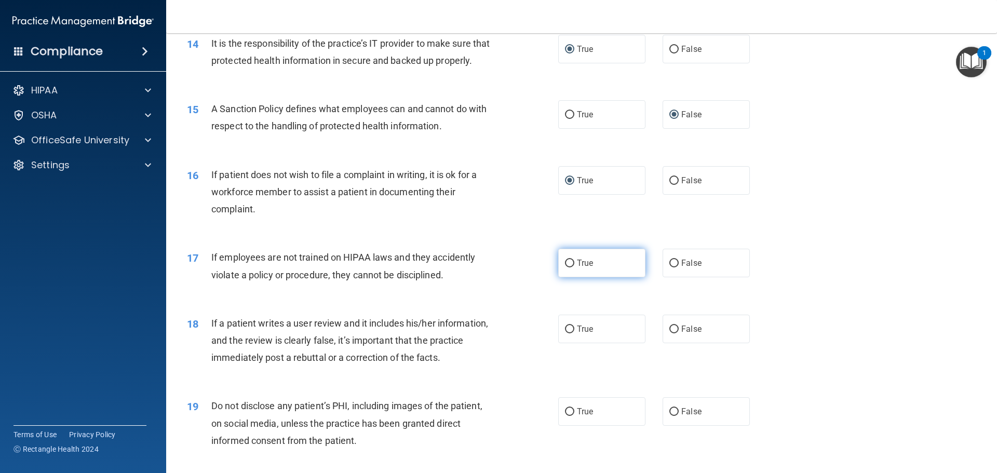
click at [566, 267] on input "True" at bounding box center [569, 264] width 9 height 8
radio input "true"
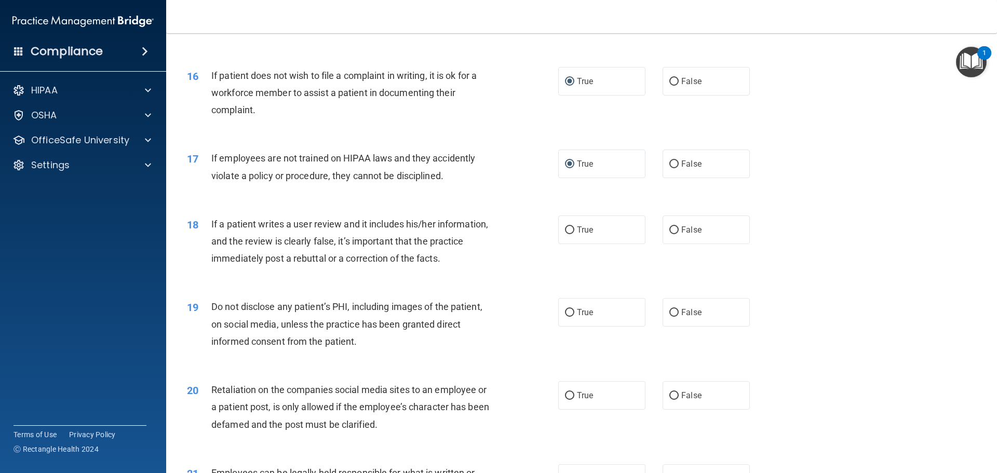
scroll to position [1298, 0]
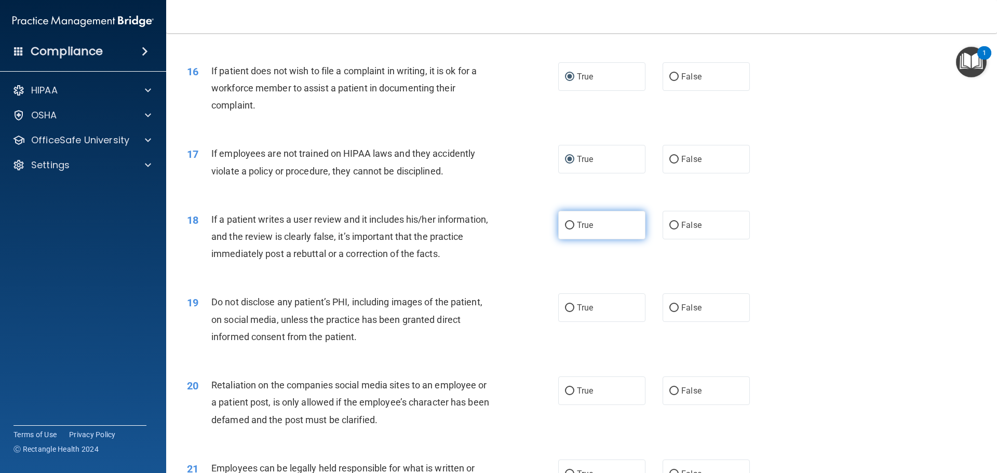
click at [565, 230] on input "True" at bounding box center [569, 226] width 9 height 8
radio input "true"
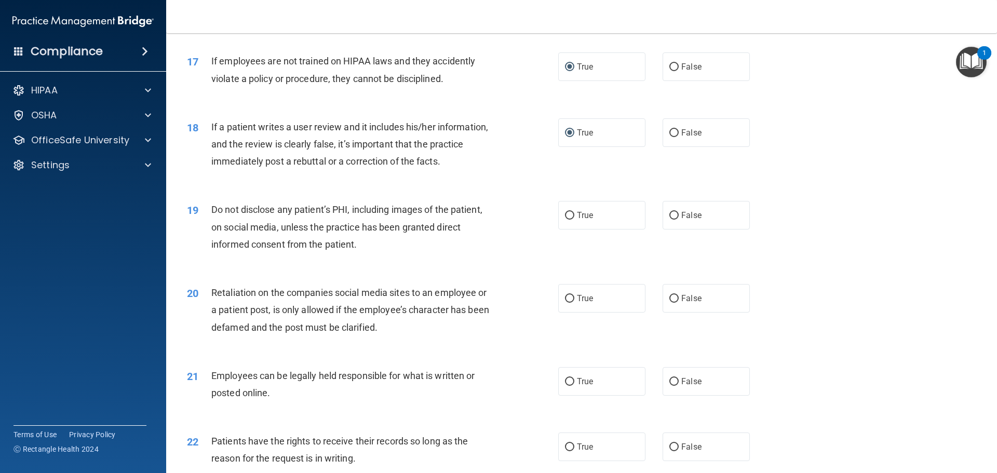
scroll to position [1402, 0]
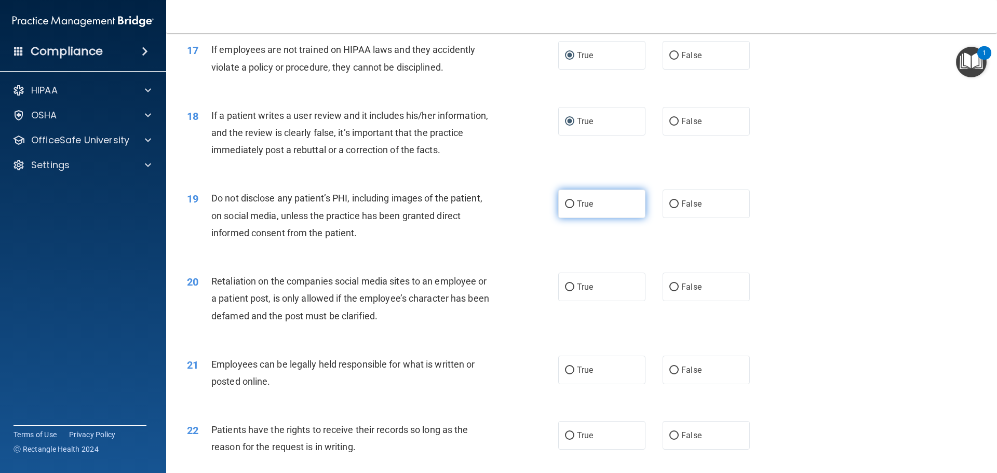
click at [565, 208] on input "True" at bounding box center [569, 204] width 9 height 8
radio input "true"
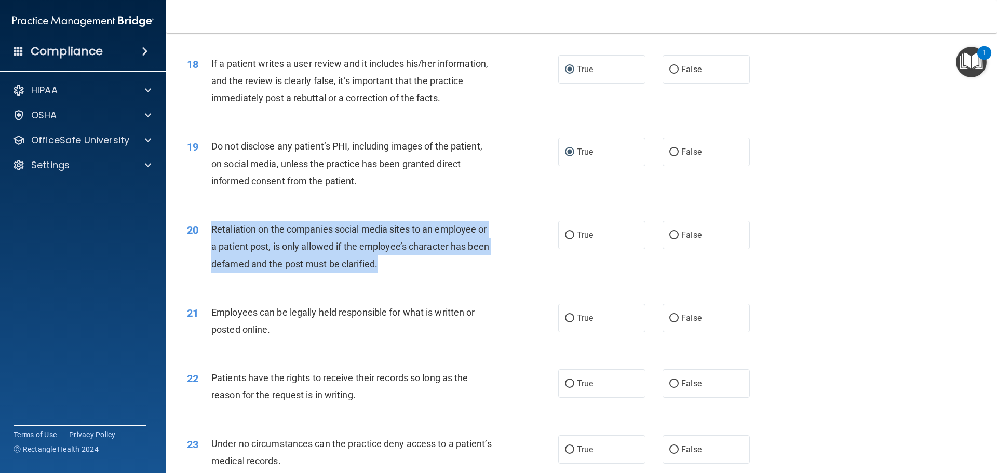
drag, startPoint x: 211, startPoint y: 244, endPoint x: 400, endPoint y: 288, distance: 194.5
click at [400, 273] on div "Retaliation on the companies social media sites to an employee or a patient pos…" at bounding box center [356, 247] width 290 height 52
copy span "Retaliation on the companies social media sites to an employee or a patient pos…"
click at [671, 239] on input "False" at bounding box center [673, 236] width 9 height 8
radio input "true"
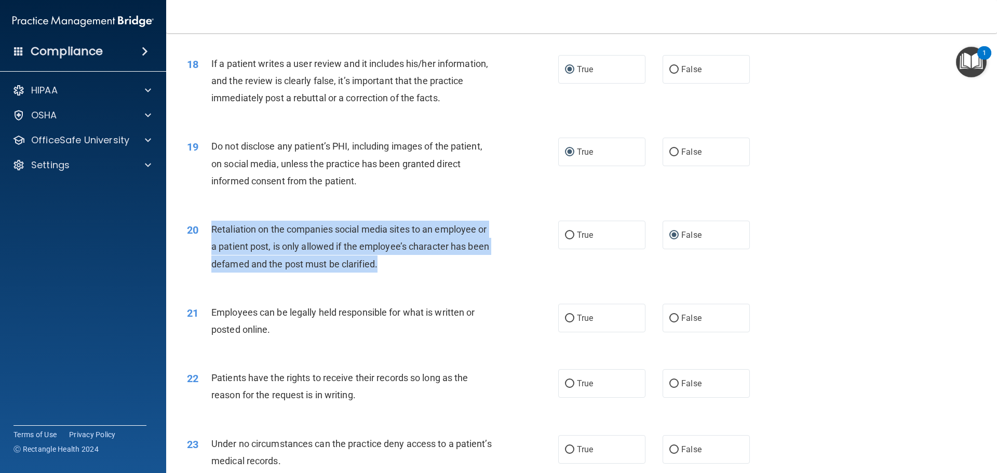
scroll to position [1506, 0]
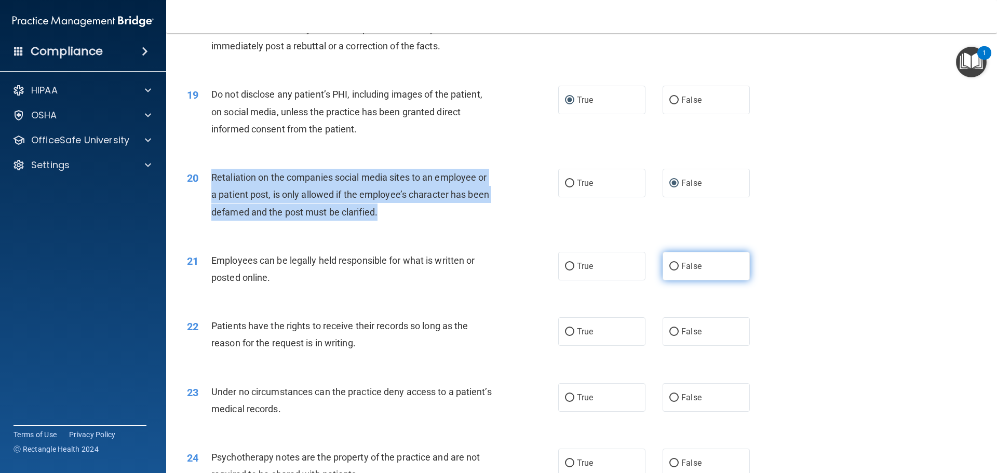
click at [669, 271] on input "False" at bounding box center [673, 267] width 9 height 8
radio input "true"
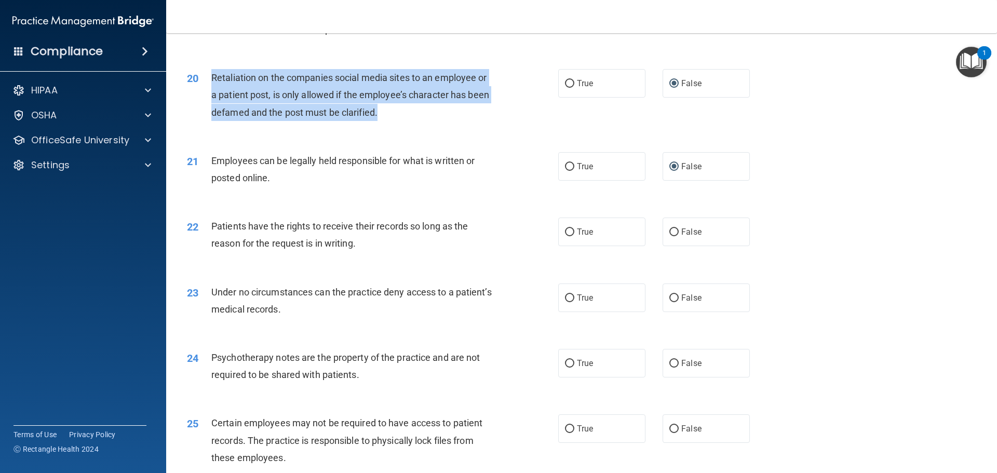
scroll to position [1610, 0]
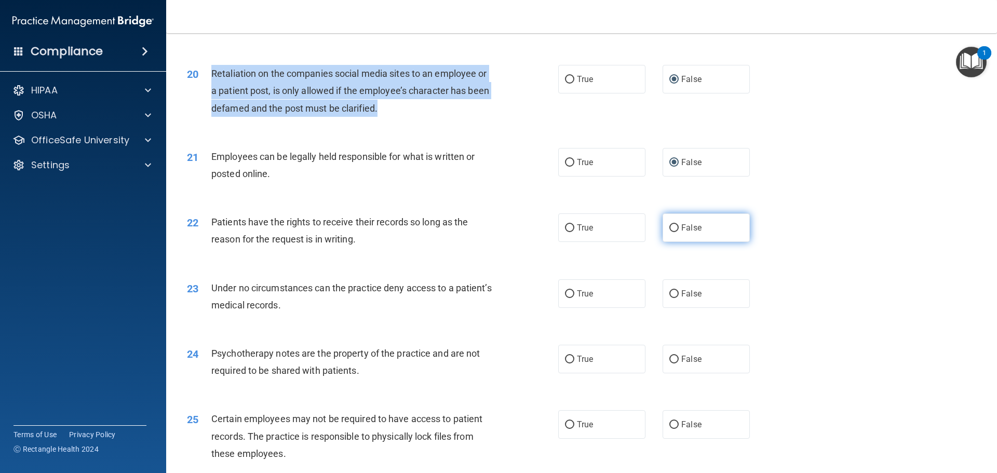
click at [669, 232] on input "False" at bounding box center [673, 228] width 9 height 8
radio input "true"
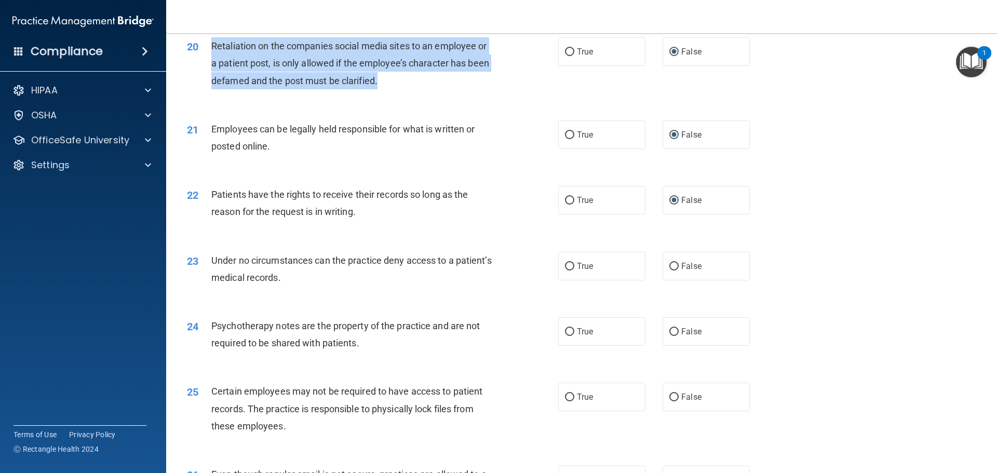
scroll to position [1662, 0]
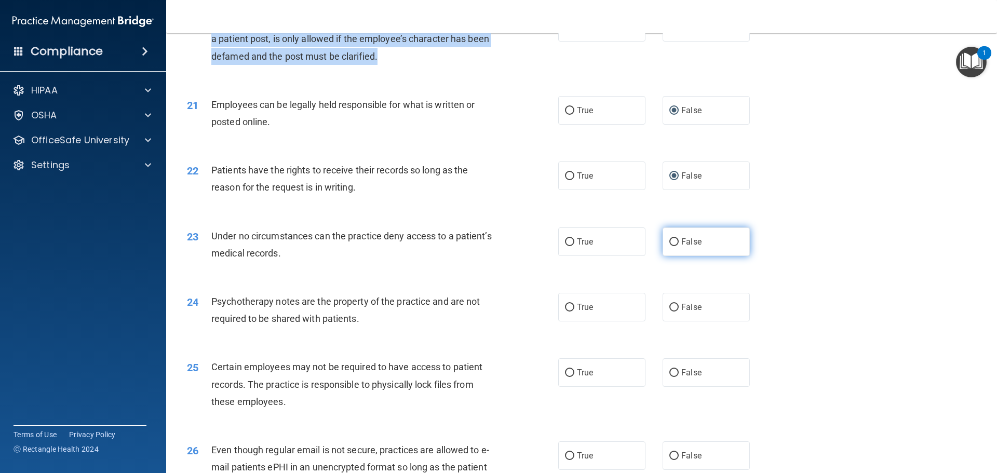
click at [669, 246] on input "False" at bounding box center [673, 242] width 9 height 8
radio input "true"
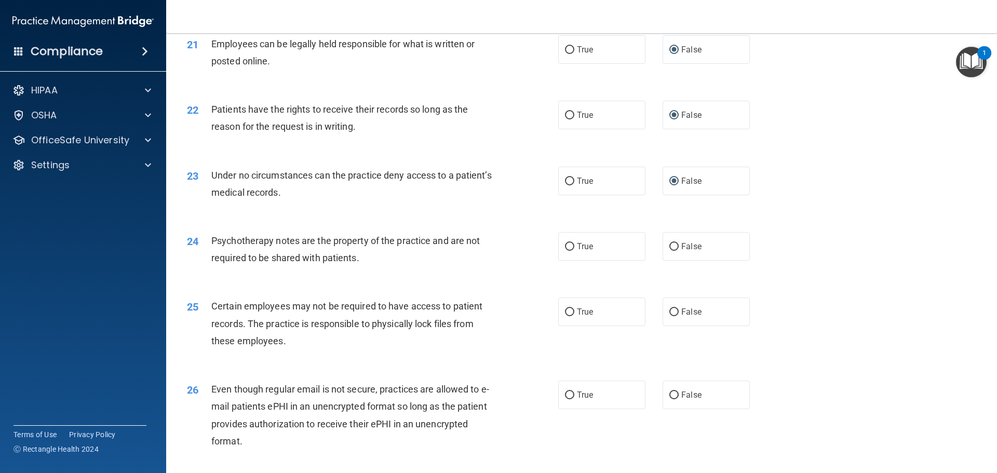
scroll to position [1765, 0]
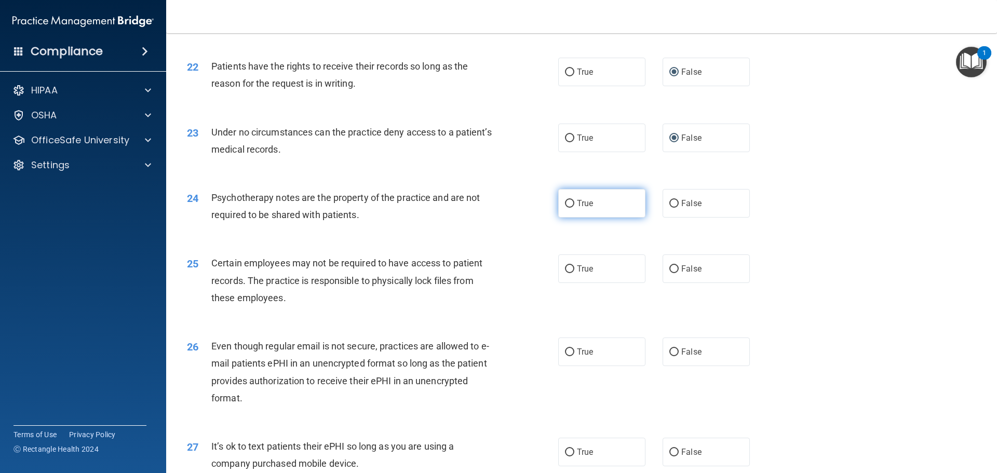
click at [567, 208] on input "True" at bounding box center [569, 204] width 9 height 8
radio input "true"
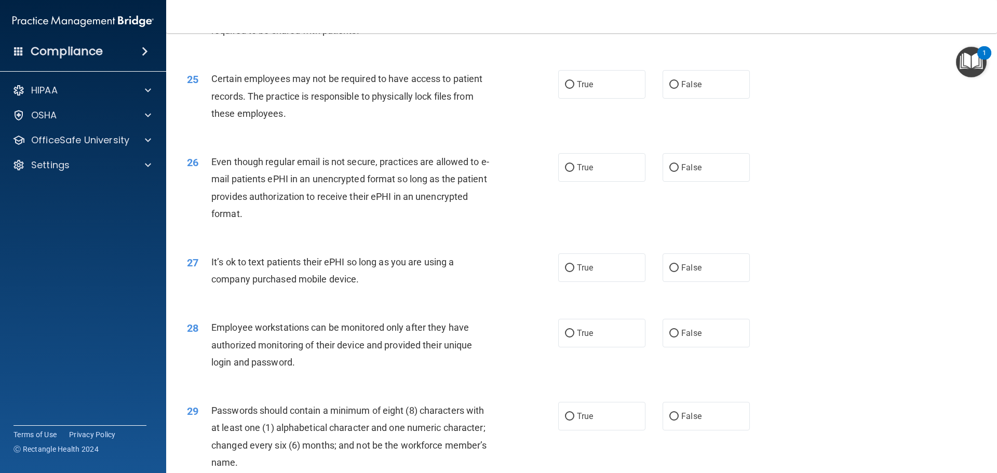
scroll to position [1973, 0]
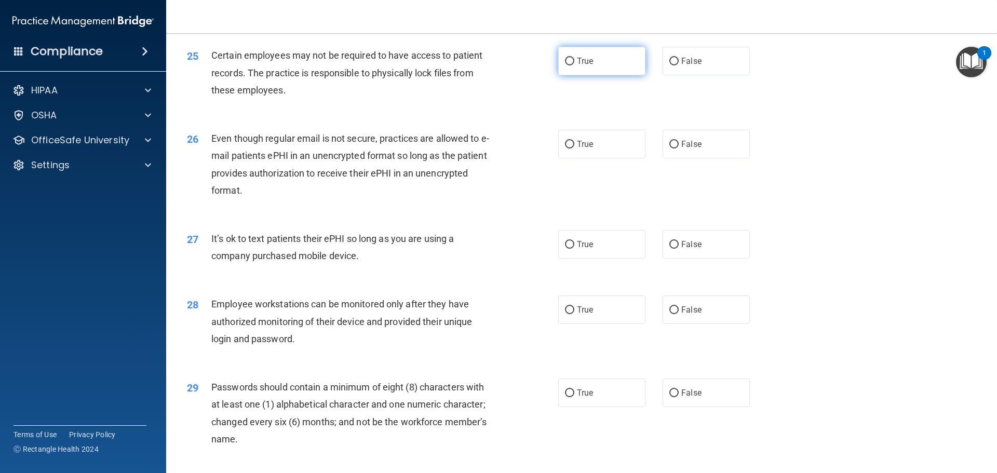
click at [565, 65] on input "True" at bounding box center [569, 62] width 9 height 8
radio input "true"
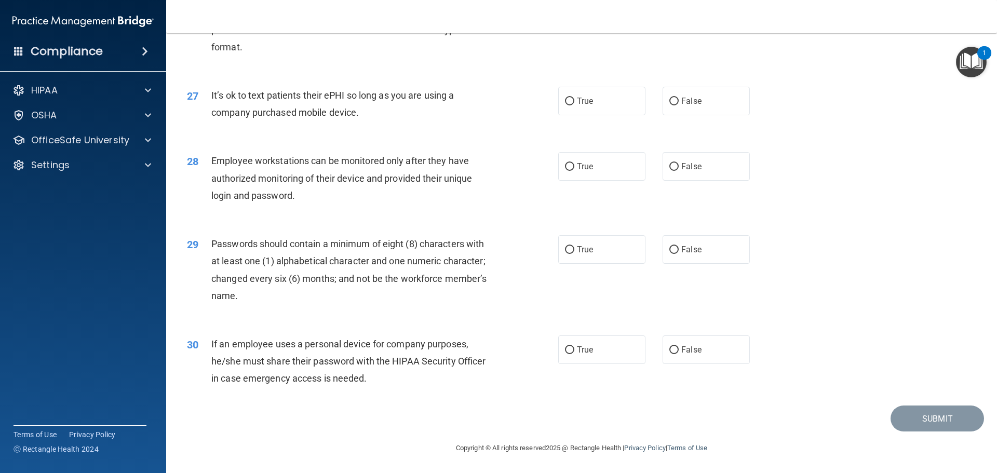
scroll to position [1978, 0]
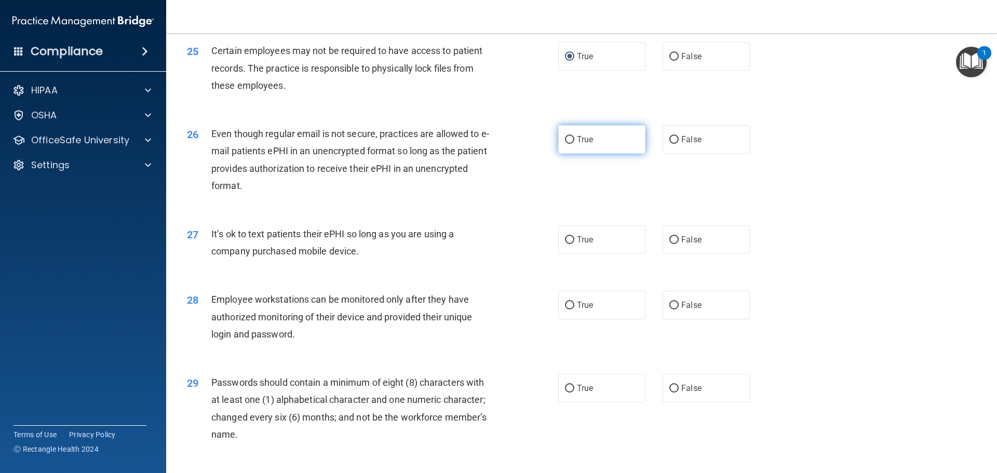
click at [559, 154] on label "True" at bounding box center [601, 139] width 87 height 29
click at [565, 144] on input "True" at bounding box center [569, 140] width 9 height 8
radio input "true"
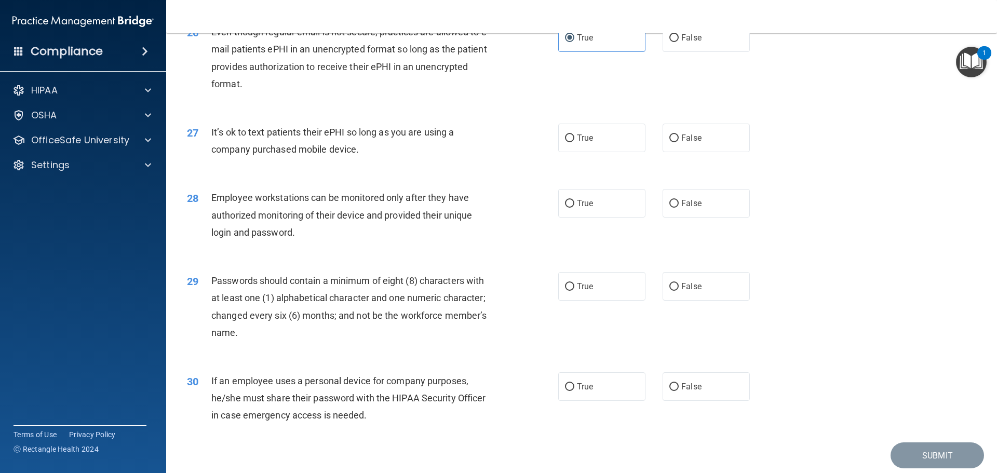
scroll to position [2082, 0]
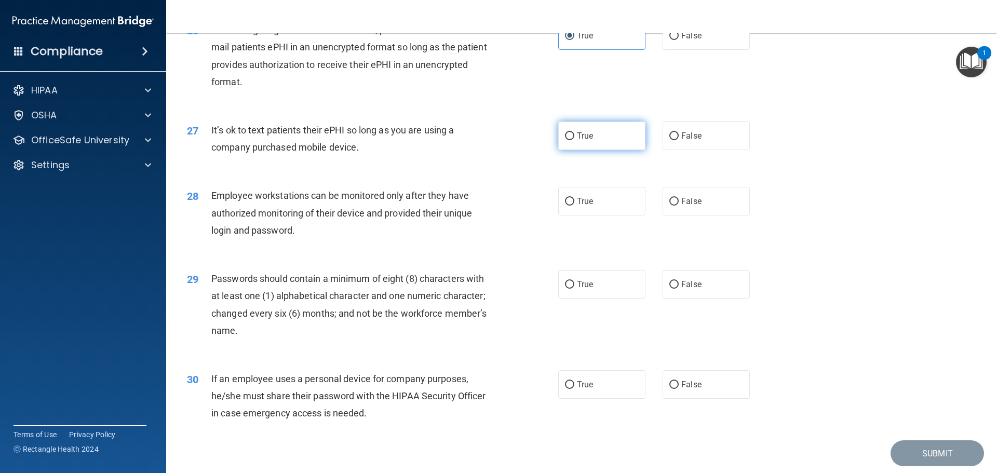
click at [565, 140] on input "True" at bounding box center [569, 136] width 9 height 8
radio input "true"
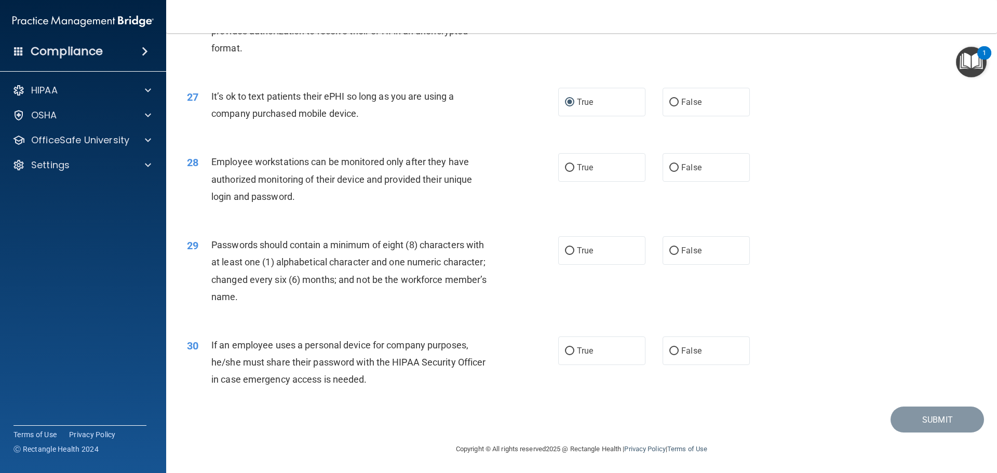
scroll to position [2134, 0]
click at [570, 163] on label "True" at bounding box center [601, 166] width 87 height 29
click at [570, 163] on input "True" at bounding box center [569, 167] width 9 height 8
radio input "true"
click at [669, 247] on input "False" at bounding box center [673, 250] width 9 height 8
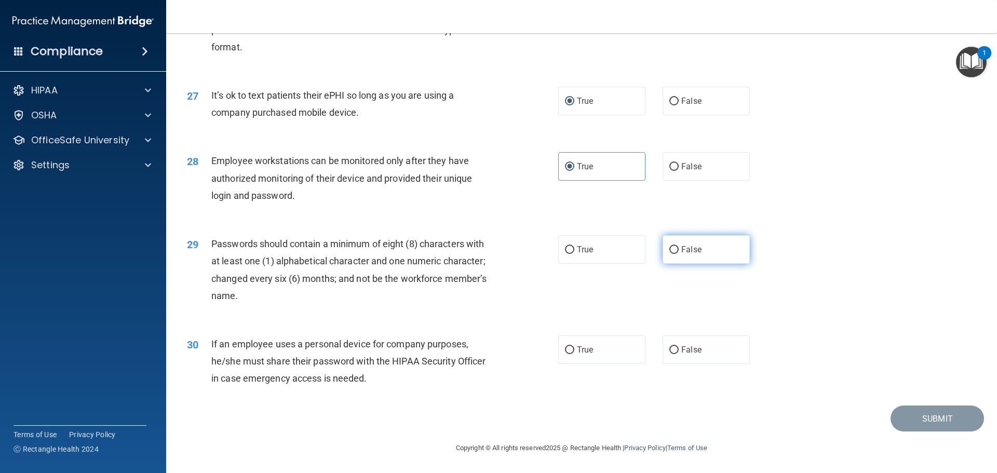
radio input "true"
click at [568, 248] on input "True" at bounding box center [569, 250] width 9 height 8
radio input "true"
radio input "false"
click at [569, 350] on input "True" at bounding box center [569, 350] width 9 height 8
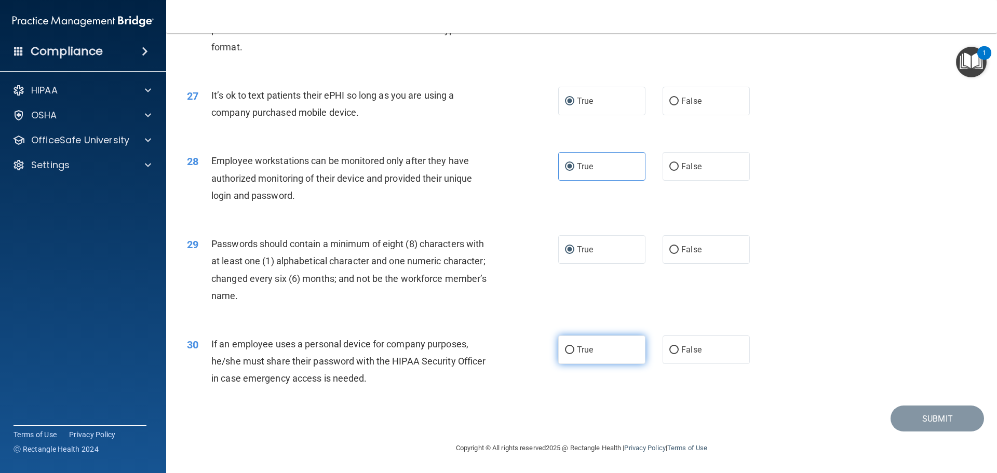
radio input "true"
click at [926, 419] on button "Submit" at bounding box center [937, 419] width 93 height 26
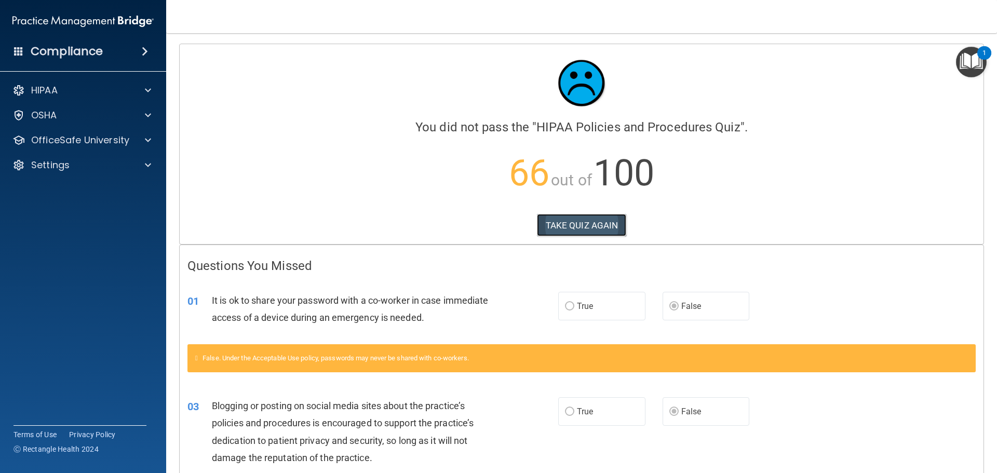
click at [579, 227] on button "TAKE QUIZ AGAIN" at bounding box center [582, 225] width 90 height 23
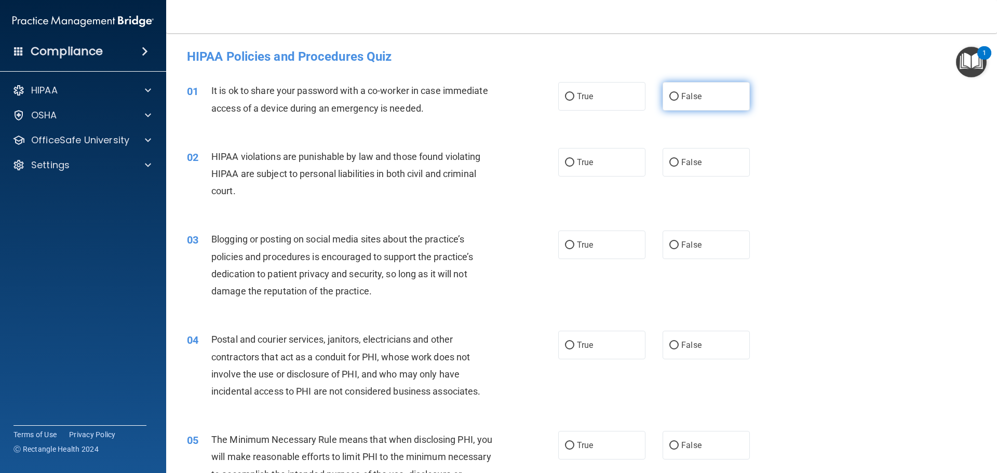
click at [669, 93] on input "False" at bounding box center [673, 97] width 9 height 8
radio input "true"
click at [569, 161] on input "True" at bounding box center [569, 163] width 9 height 8
radio input "true"
click at [669, 247] on input "False" at bounding box center [673, 245] width 9 height 8
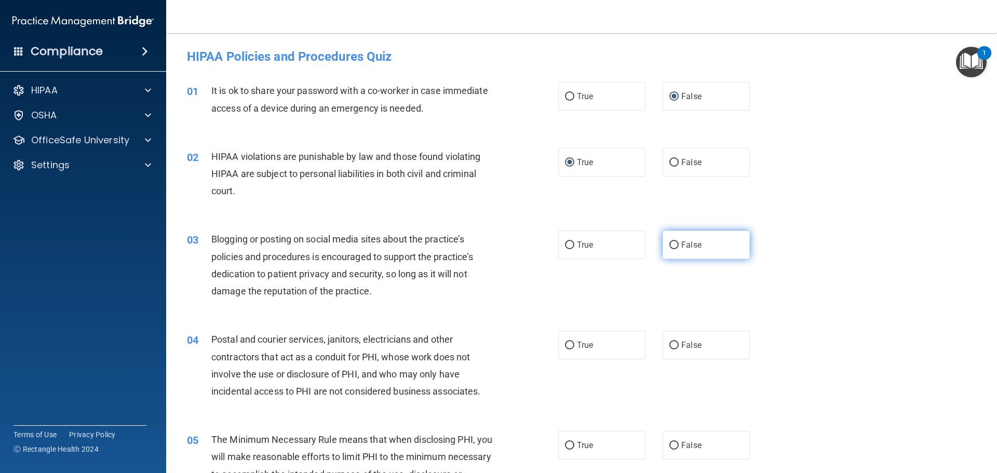
radio input "true"
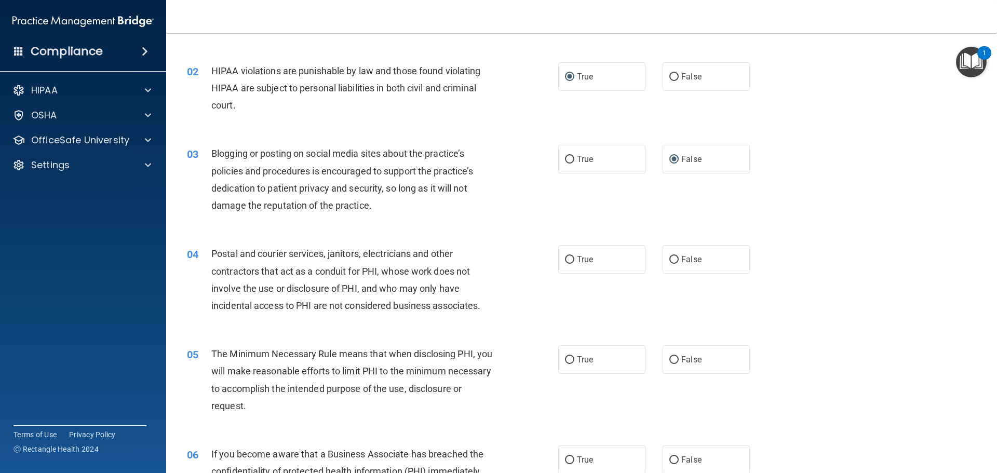
scroll to position [104, 0]
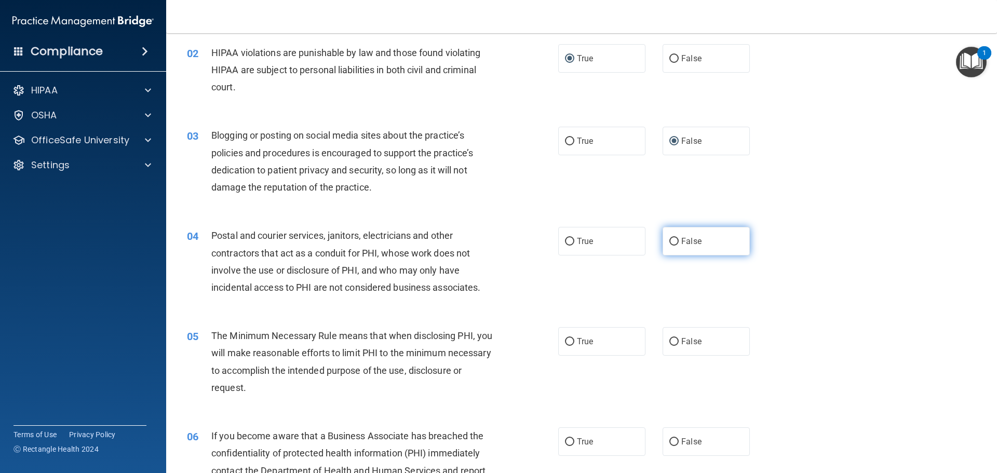
click at [669, 241] on input "False" at bounding box center [673, 242] width 9 height 8
radio input "true"
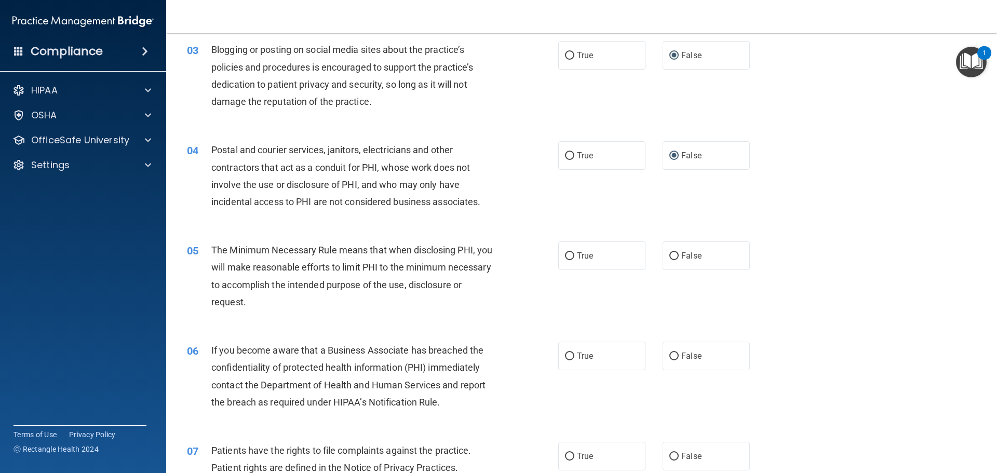
scroll to position [208, 0]
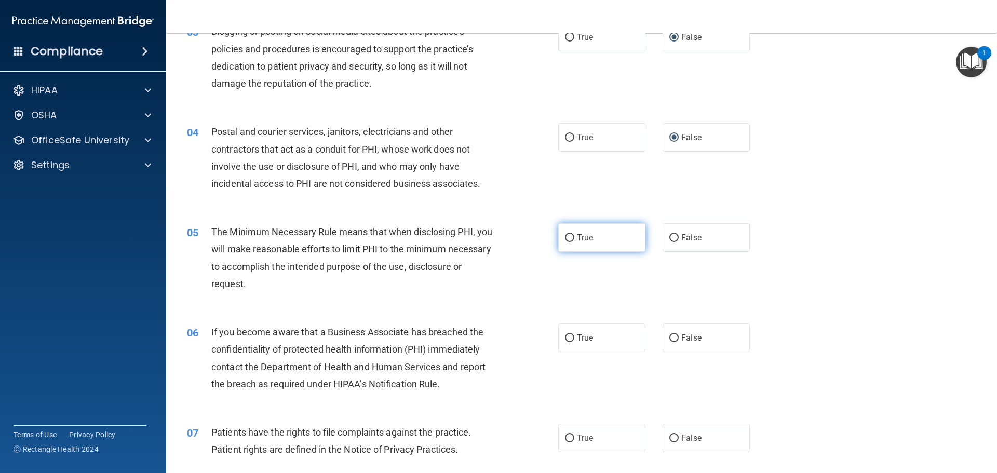
click at [565, 236] on input "True" at bounding box center [569, 238] width 9 height 8
radio input "true"
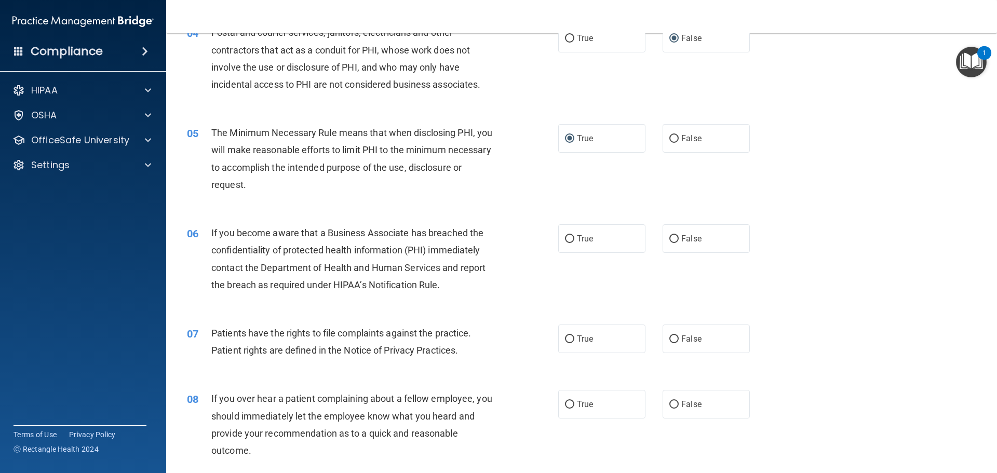
scroll to position [312, 0]
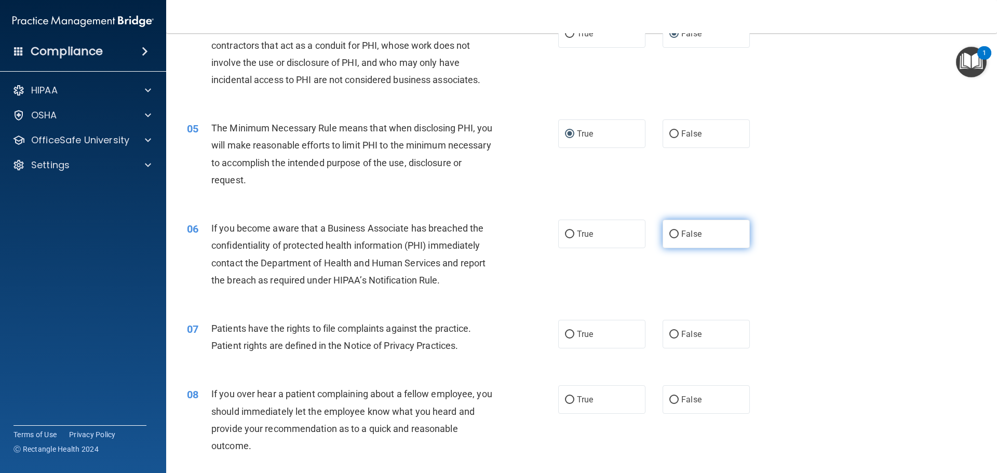
click at [669, 236] on input "False" at bounding box center [673, 235] width 9 height 8
radio input "true"
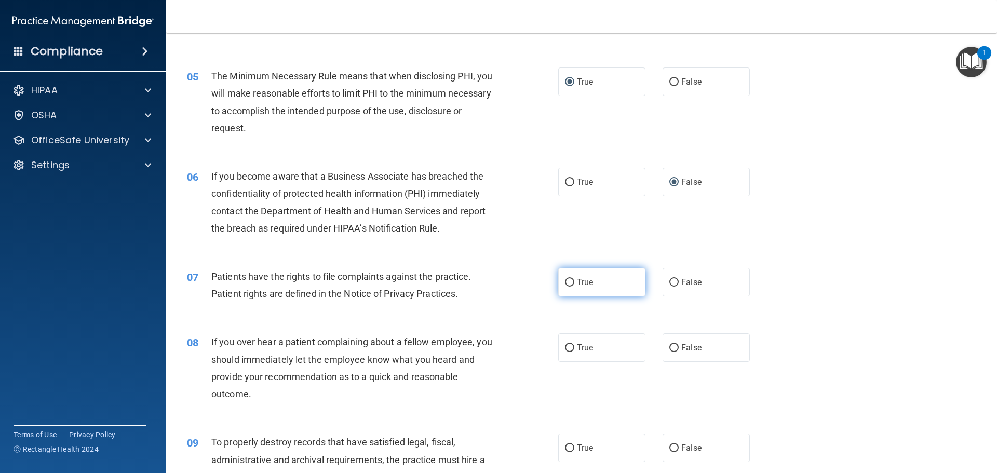
click at [565, 279] on input "True" at bounding box center [569, 283] width 9 height 8
radio input "true"
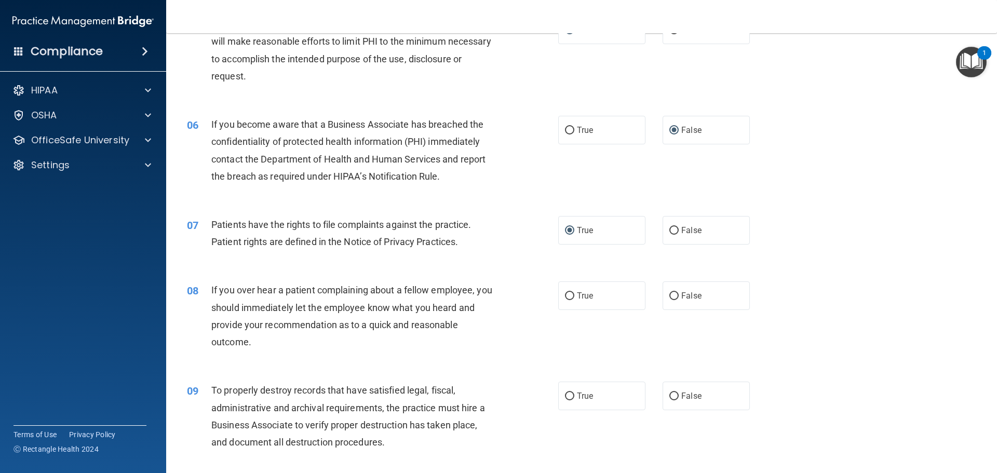
scroll to position [467, 0]
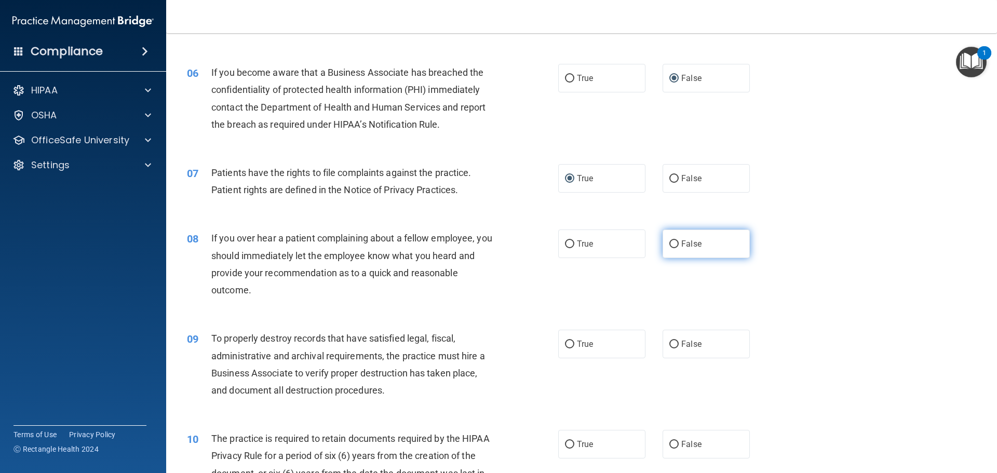
click at [669, 244] on input "False" at bounding box center [673, 244] width 9 height 8
radio input "true"
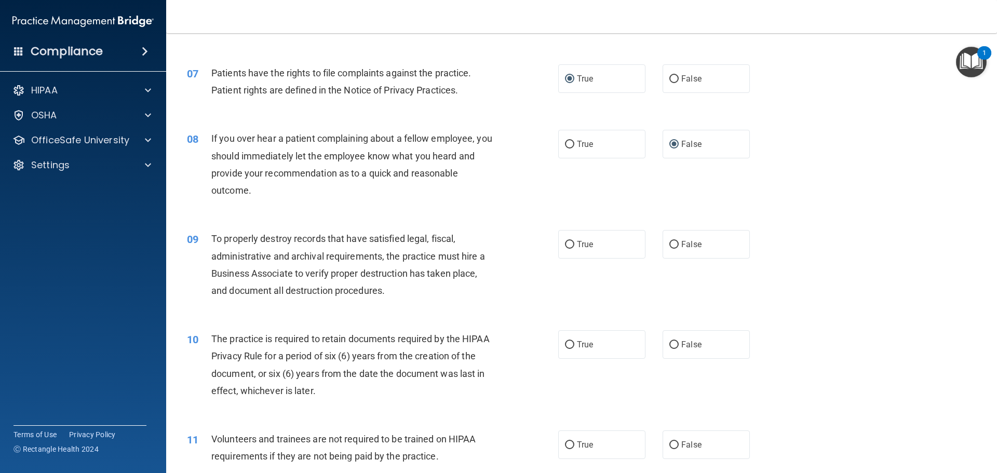
scroll to position [571, 0]
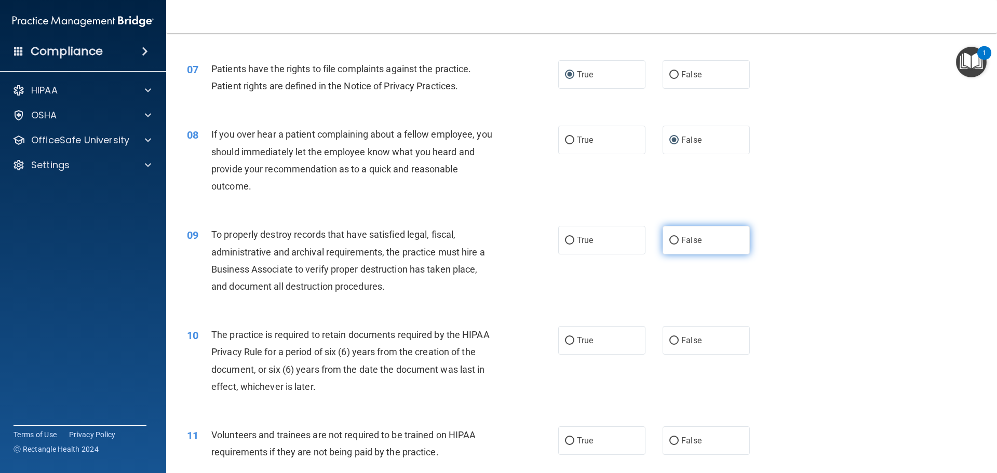
click at [669, 237] on input "False" at bounding box center [673, 241] width 9 height 8
radio input "true"
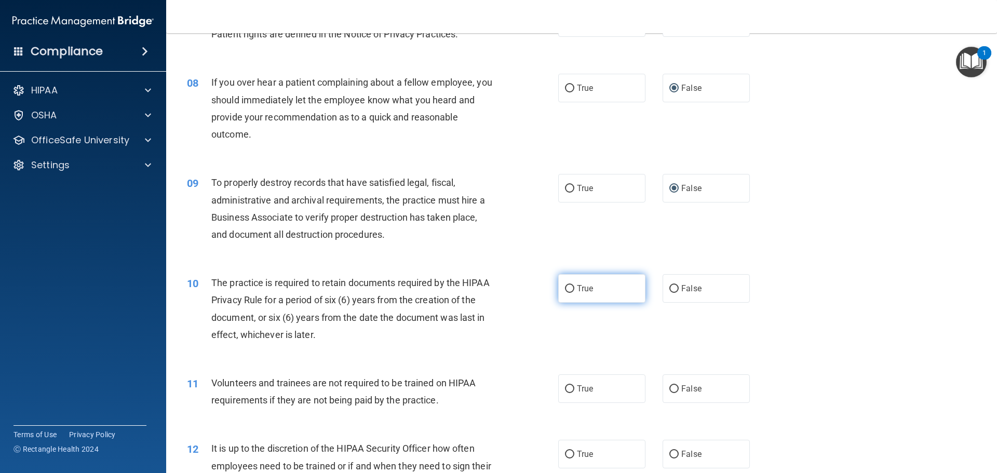
click at [566, 288] on input "True" at bounding box center [569, 289] width 9 height 8
radio input "true"
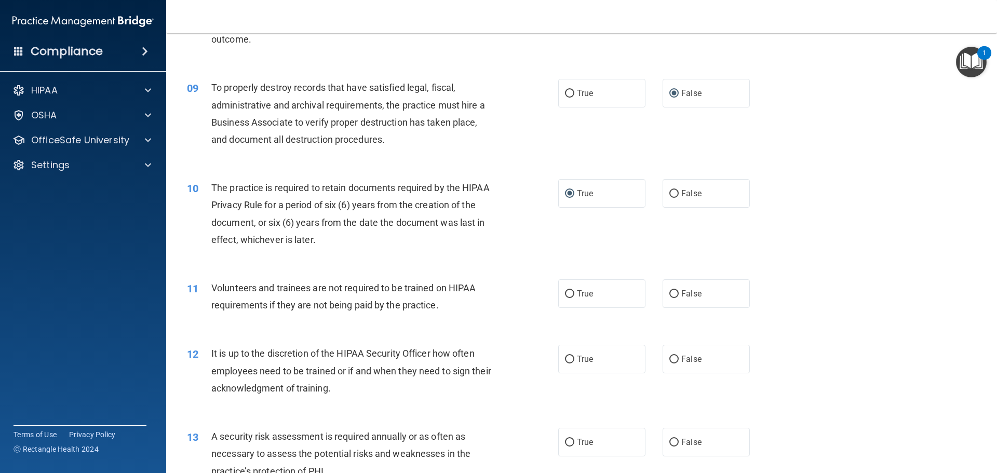
scroll to position [727, 0]
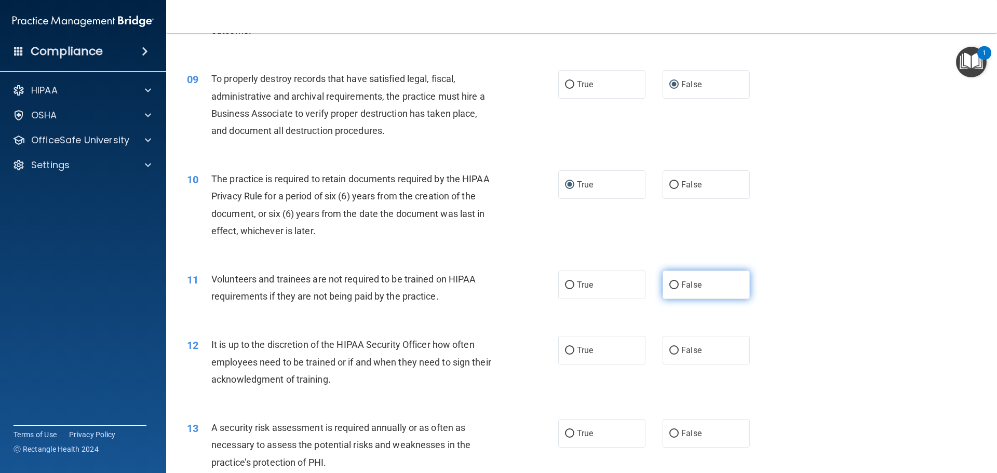
click at [669, 287] on input "False" at bounding box center [673, 285] width 9 height 8
radio input "true"
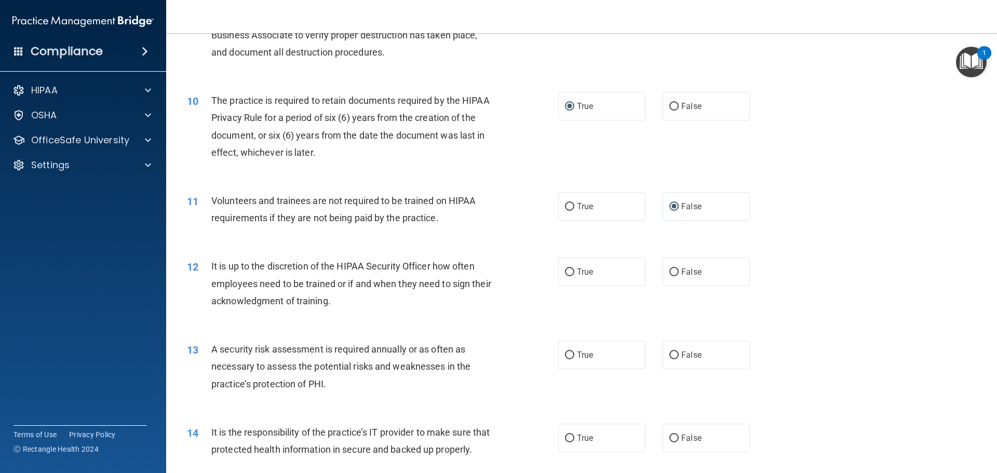
scroll to position [831, 0]
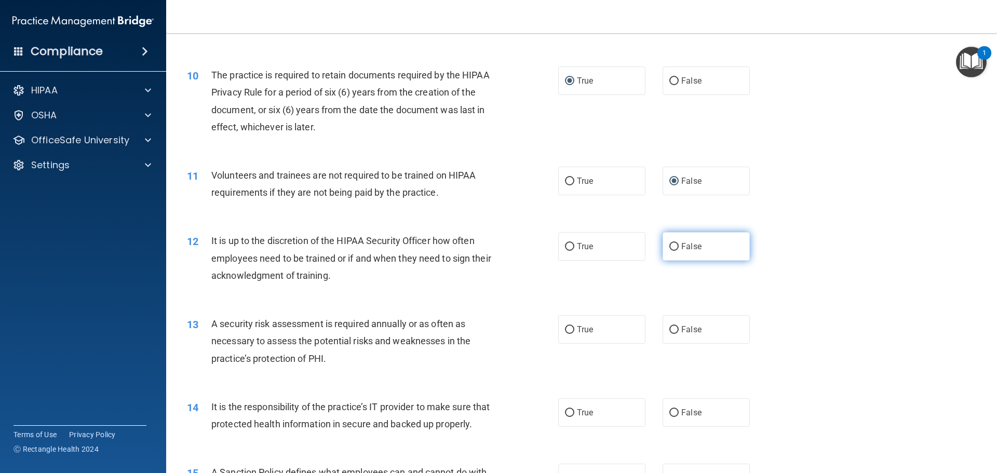
click at [669, 248] on input "False" at bounding box center [673, 247] width 9 height 8
radio input "true"
click at [565, 326] on input "True" at bounding box center [569, 330] width 9 height 8
radio input "true"
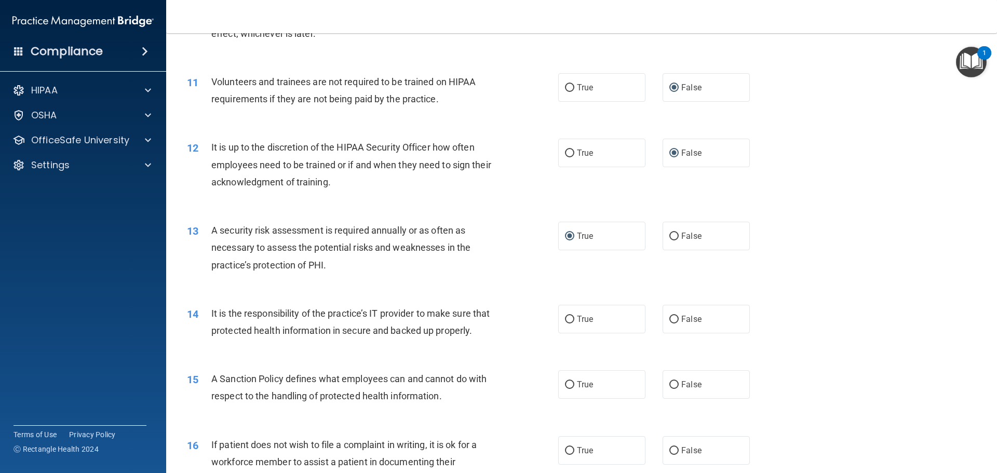
scroll to position [935, 0]
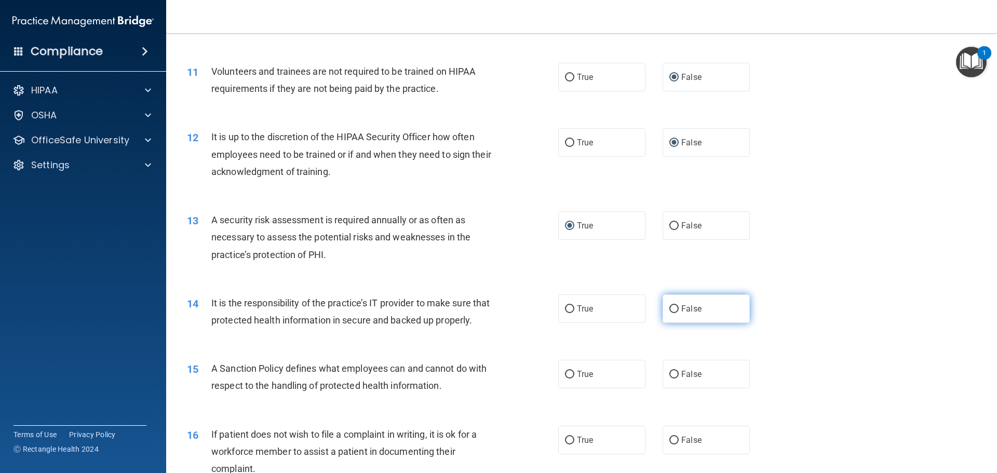
click at [669, 311] on input "False" at bounding box center [673, 309] width 9 height 8
radio input "true"
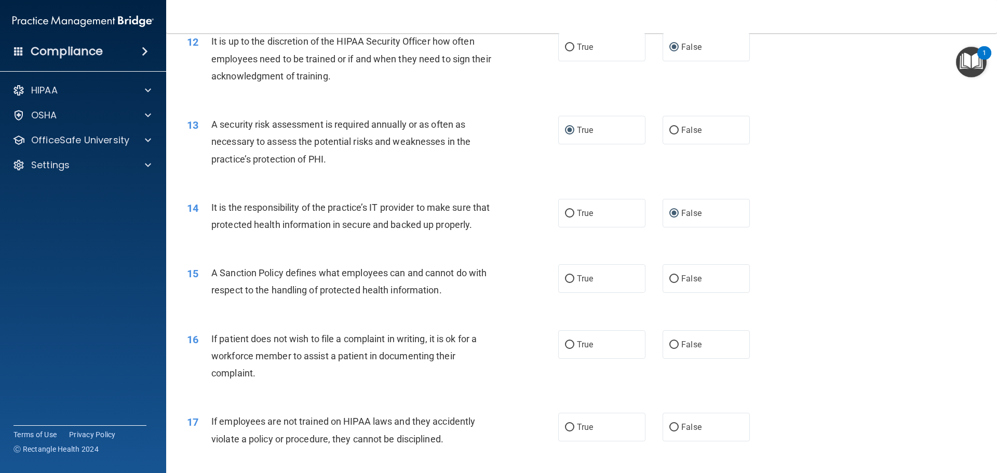
scroll to position [1038, 0]
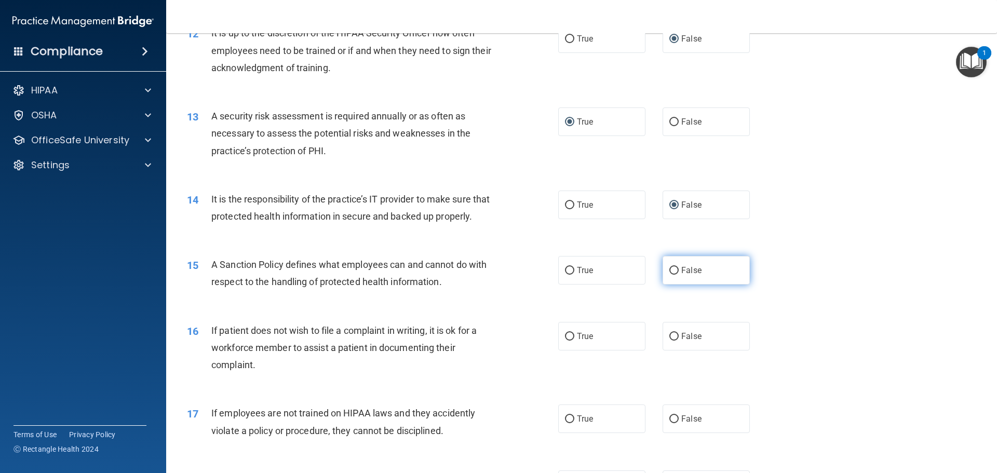
click at [669, 275] on input "False" at bounding box center [673, 271] width 9 height 8
radio input "true"
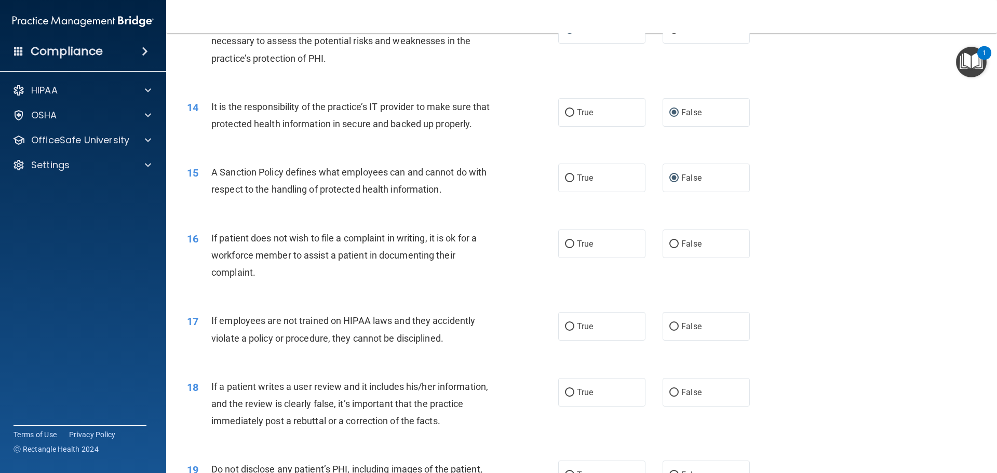
scroll to position [1142, 0]
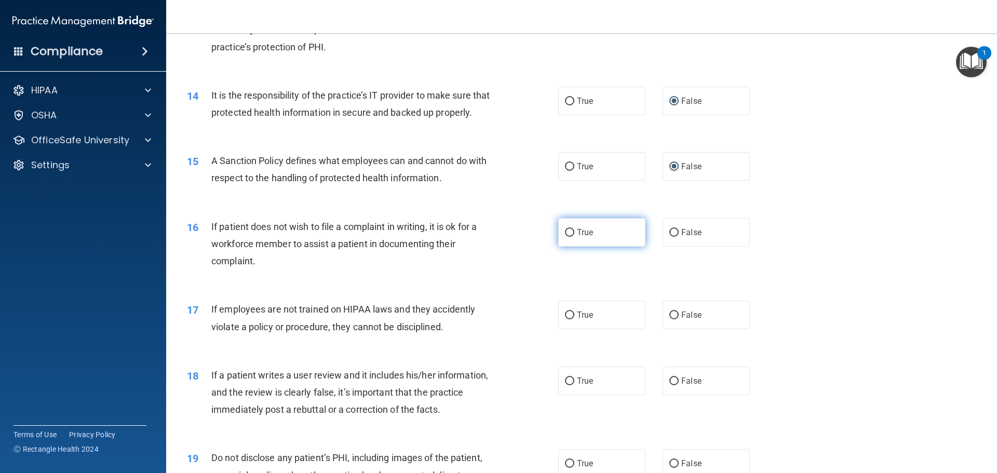
click at [565, 237] on input "True" at bounding box center [569, 233] width 9 height 8
radio input "true"
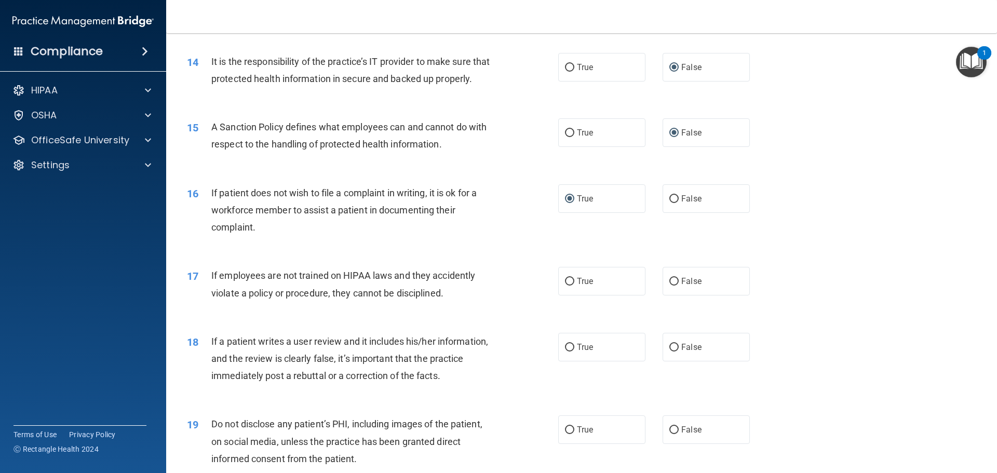
scroll to position [1194, 0]
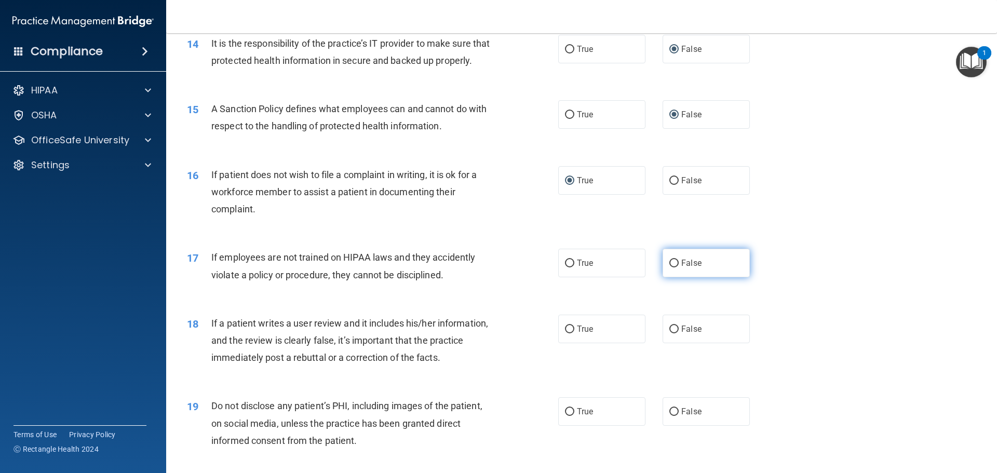
click at [669, 267] on input "False" at bounding box center [673, 264] width 9 height 8
radio input "true"
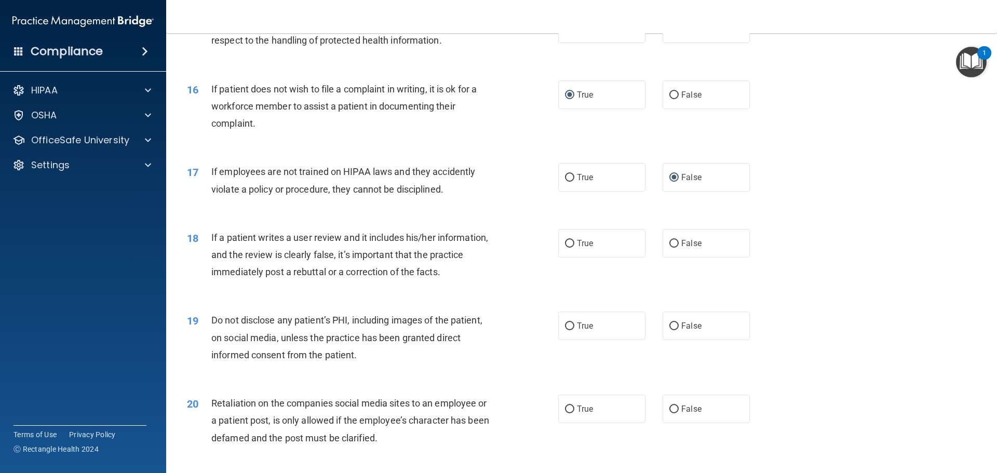
scroll to position [1350, 0]
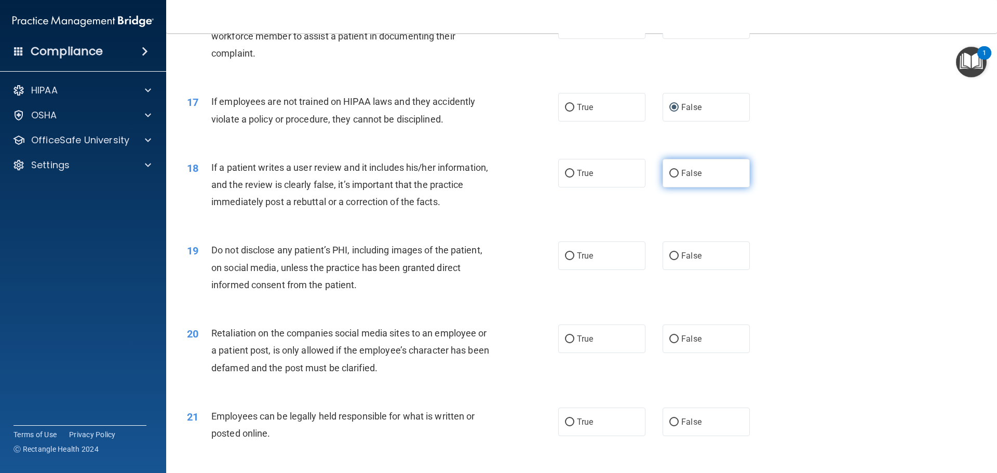
click at [669, 178] on input "False" at bounding box center [673, 174] width 9 height 8
radio input "true"
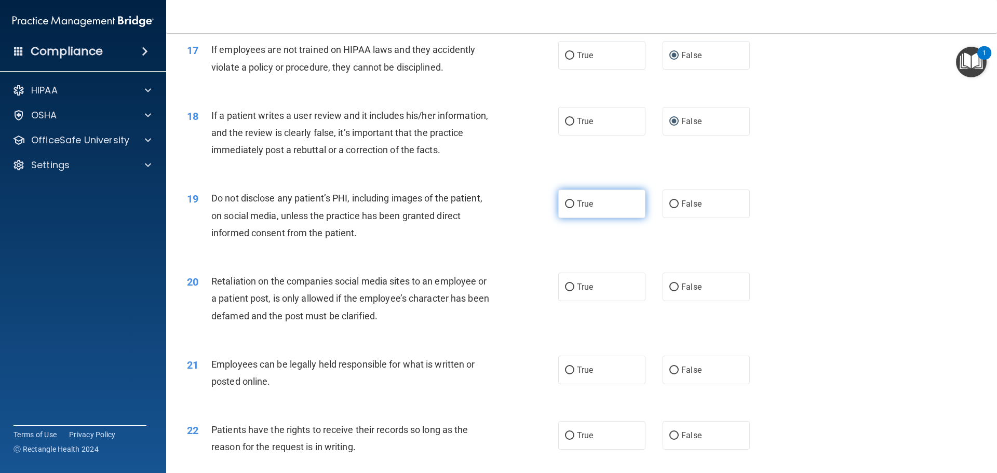
click at [568, 208] on input "True" at bounding box center [569, 204] width 9 height 8
radio input "true"
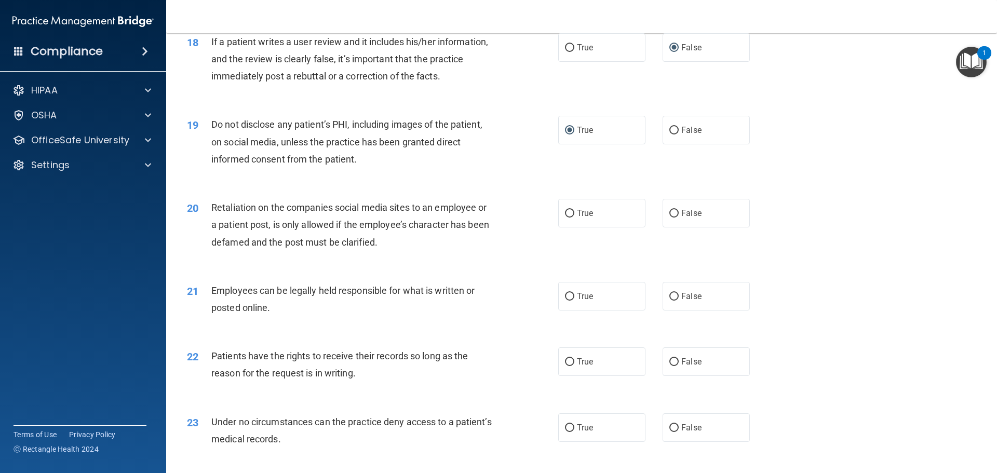
scroll to position [1506, 0]
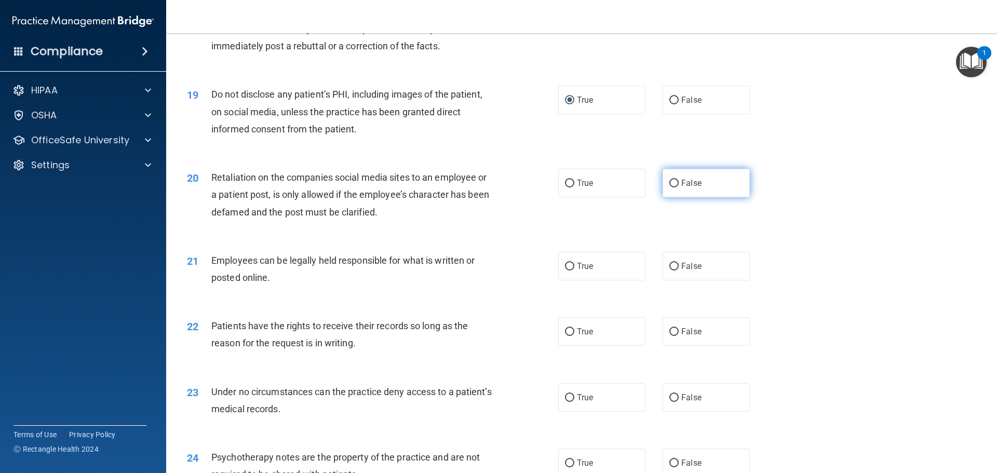
click at [669, 187] on input "False" at bounding box center [673, 184] width 9 height 8
radio input "true"
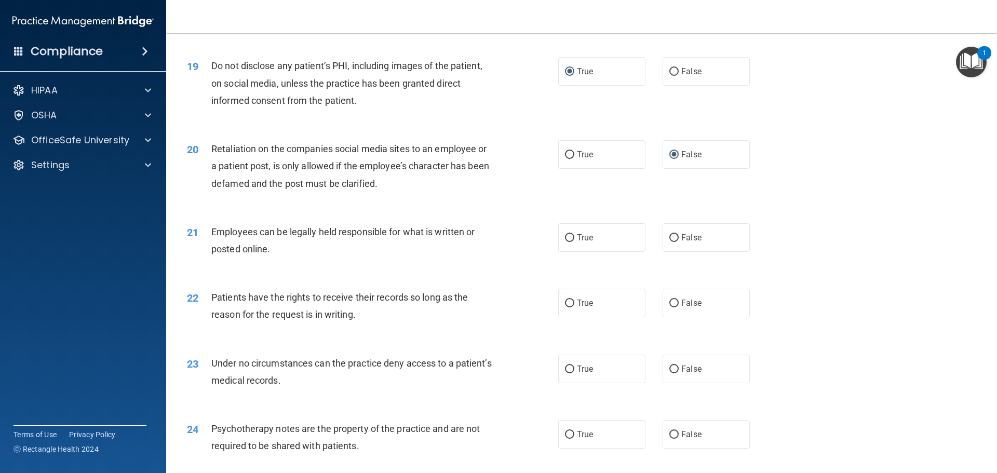
scroll to position [1558, 0]
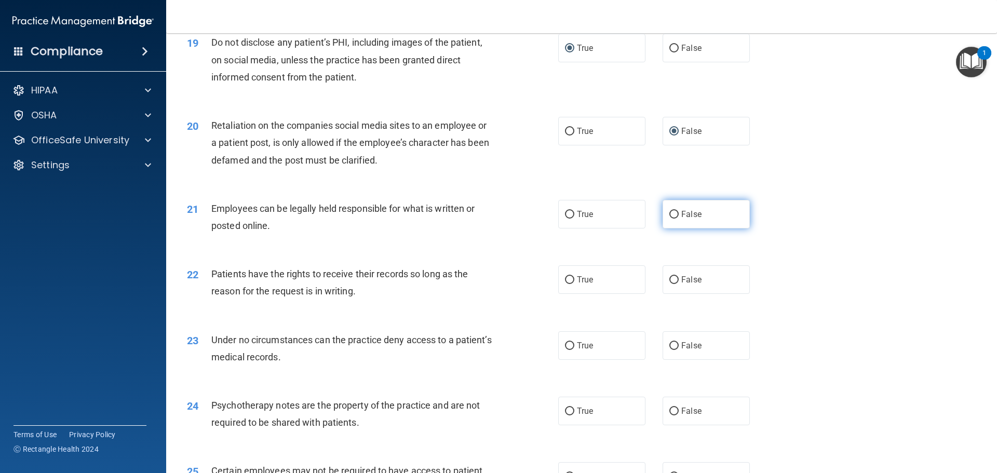
click at [669, 226] on label "False" at bounding box center [706, 214] width 87 height 29
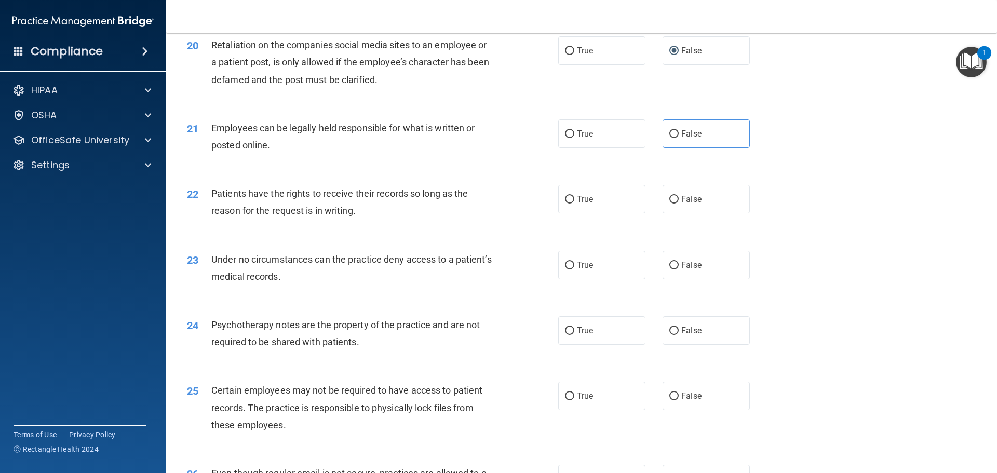
scroll to position [1662, 0]
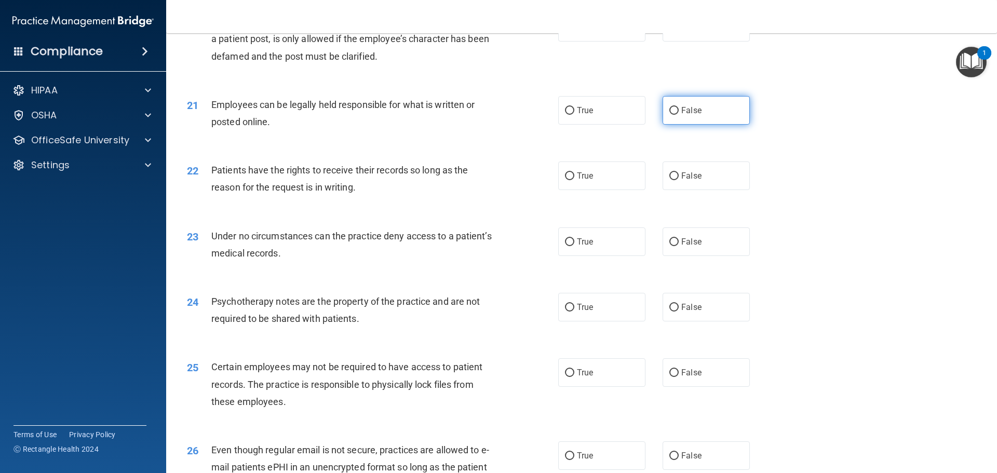
click at [669, 115] on input "False" at bounding box center [673, 111] width 9 height 8
radio input "true"
click at [565, 115] on input "True" at bounding box center [569, 111] width 9 height 8
radio input "true"
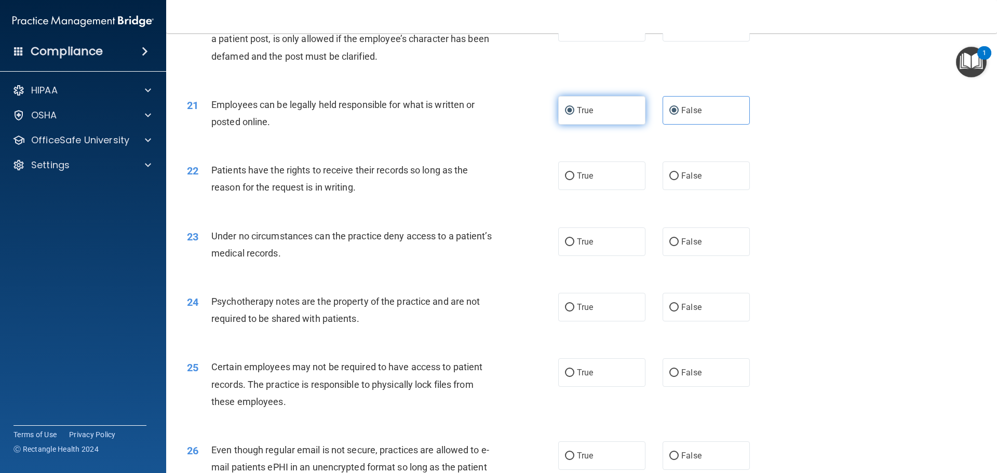
radio input "false"
click at [743, 181] on label "False" at bounding box center [706, 175] width 87 height 29
click at [679, 180] on input "False" at bounding box center [673, 176] width 9 height 8
radio input "true"
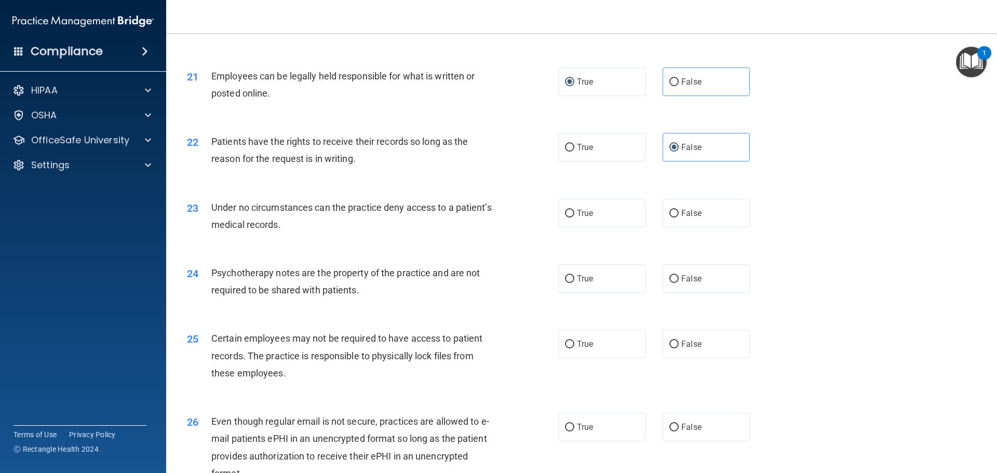
scroll to position [1714, 0]
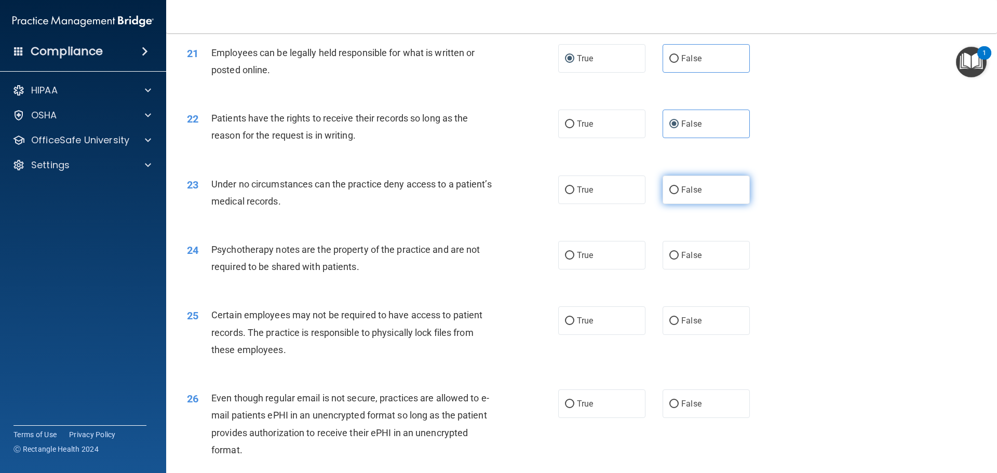
click at [670, 194] on input "False" at bounding box center [673, 190] width 9 height 8
radio input "true"
click at [565, 260] on input "True" at bounding box center [569, 256] width 9 height 8
radio input "true"
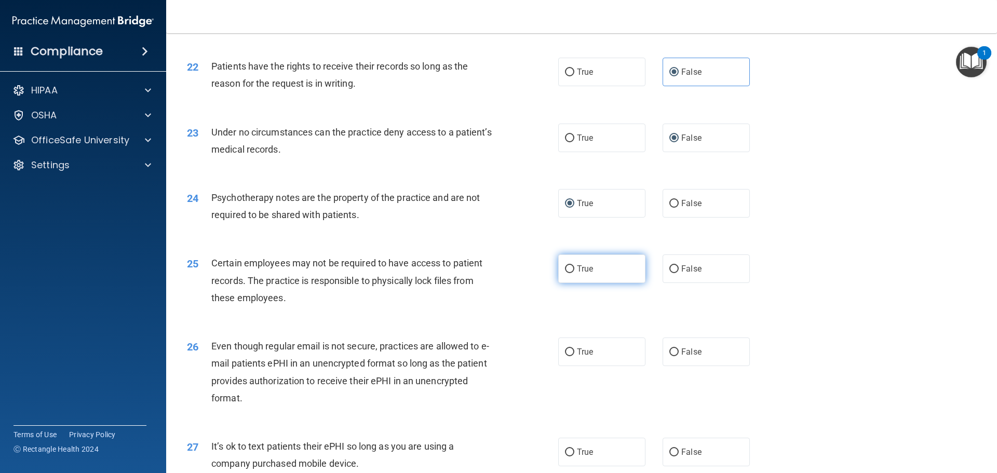
click at [565, 273] on input "True" at bounding box center [569, 269] width 9 height 8
radio input "true"
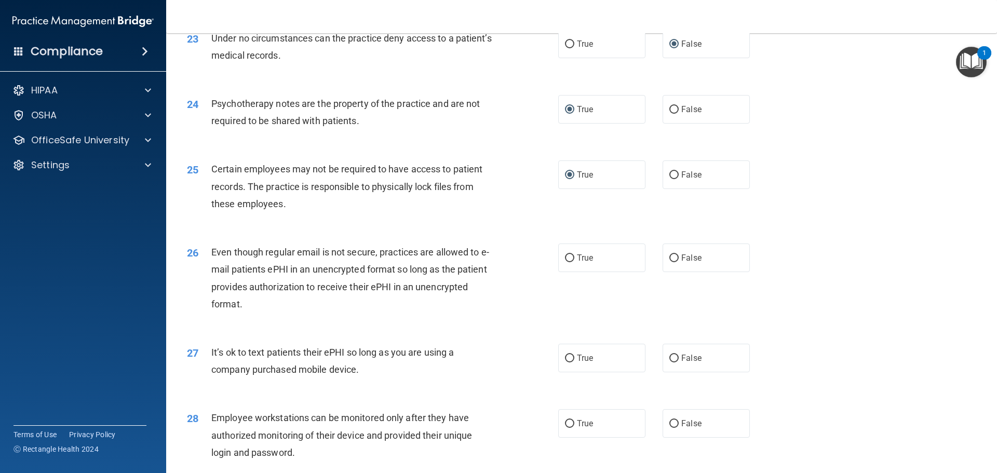
scroll to position [1921, 0]
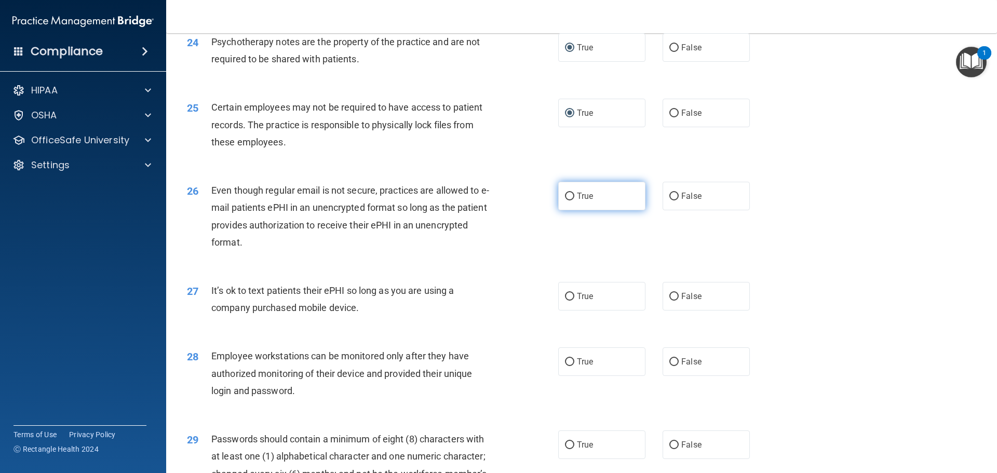
click at [565, 200] on input "True" at bounding box center [569, 197] width 9 height 8
radio input "true"
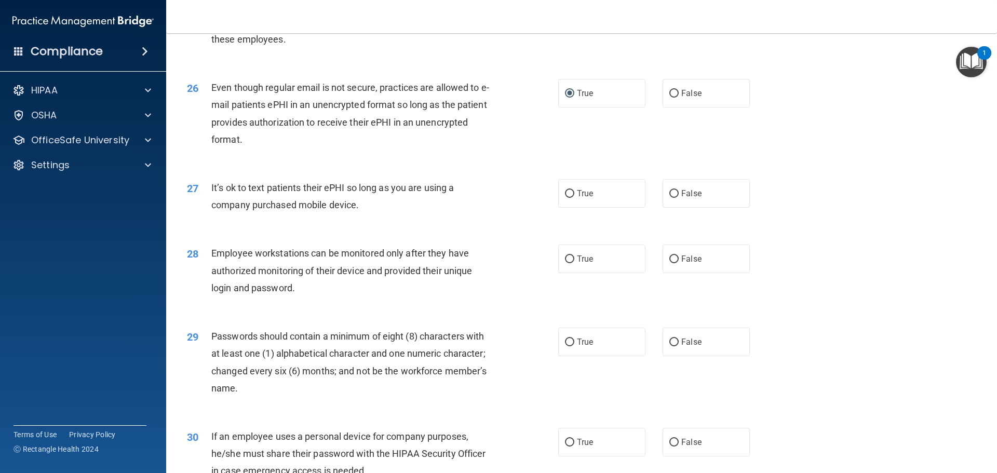
scroll to position [2025, 0]
click at [669, 197] on input "False" at bounding box center [673, 193] width 9 height 8
radio input "true"
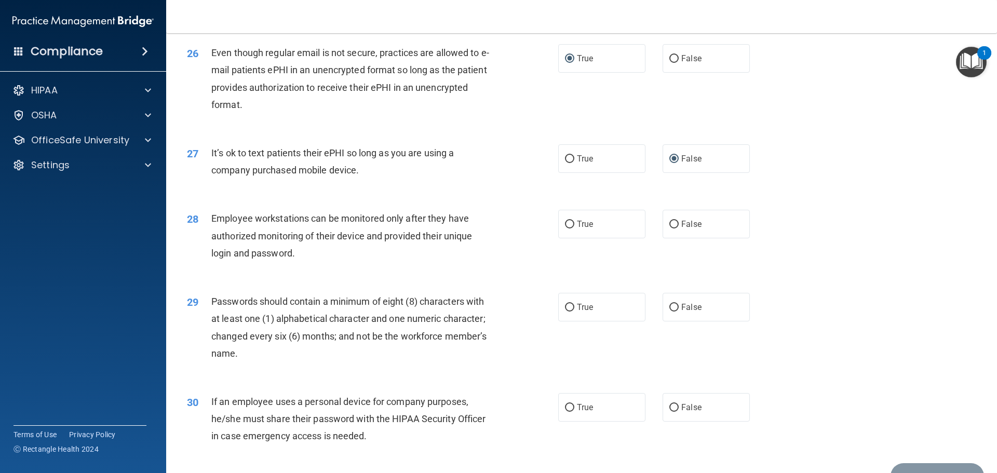
scroll to position [2077, 0]
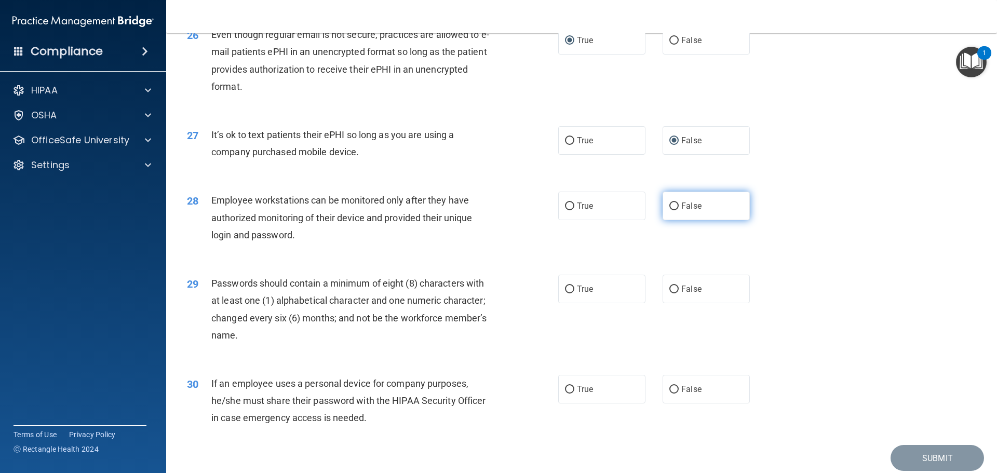
click at [670, 210] on input "False" at bounding box center [673, 207] width 9 height 8
radio input "true"
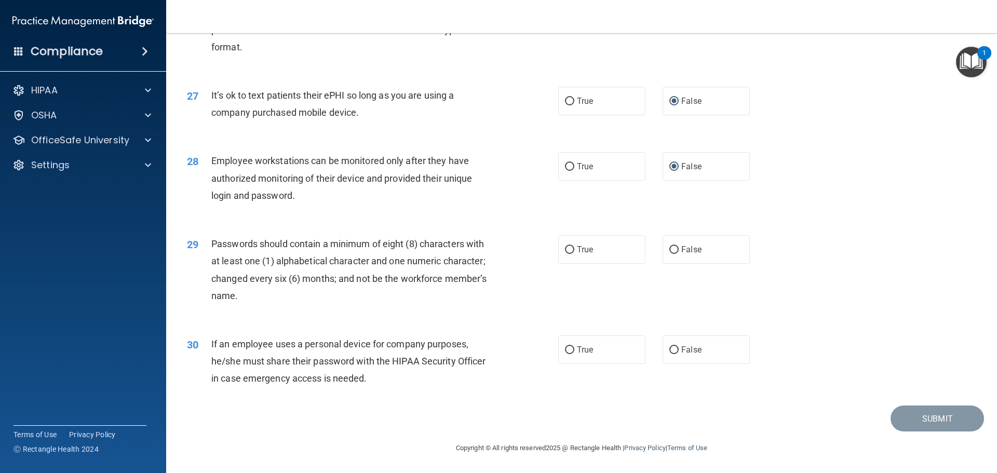
scroll to position [2134, 0]
click at [566, 250] on input "True" at bounding box center [569, 250] width 9 height 8
radio input "true"
click at [669, 350] on input "False" at bounding box center [673, 350] width 9 height 8
radio input "true"
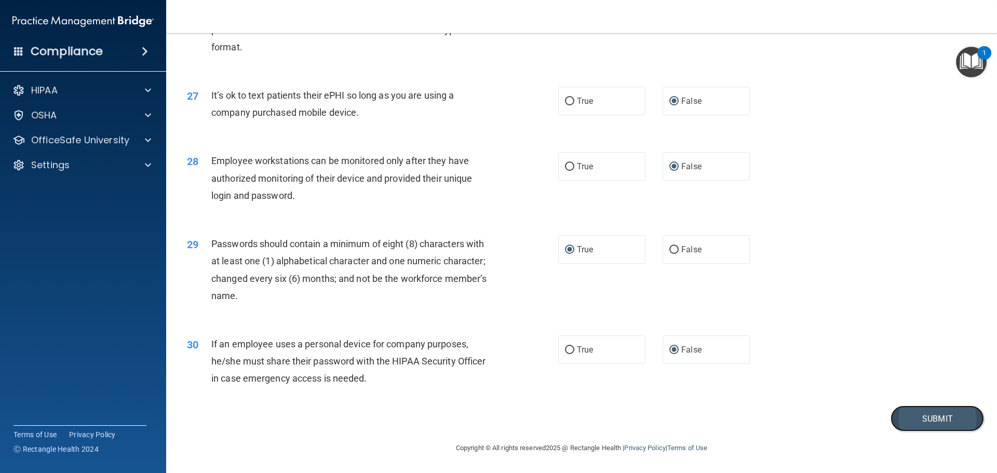
click at [919, 418] on button "Submit" at bounding box center [937, 419] width 93 height 26
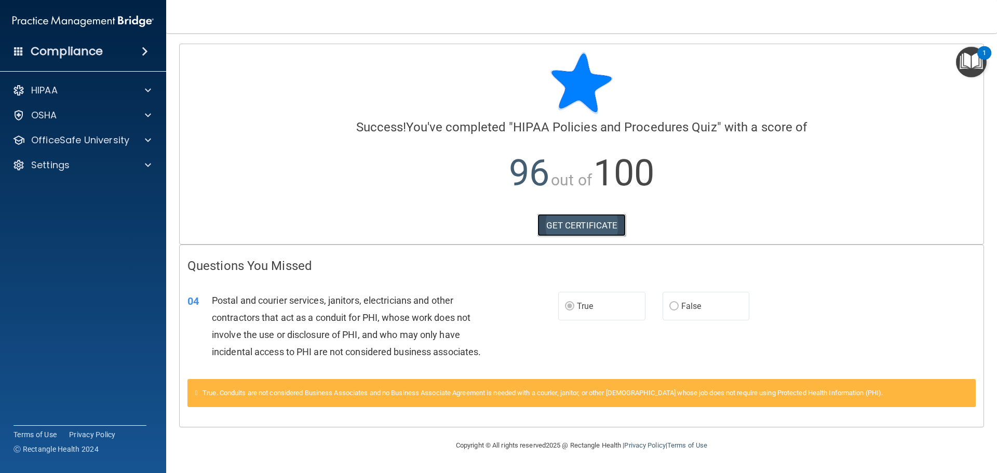
click at [560, 223] on link "GET CERTIFICATE" at bounding box center [581, 225] width 89 height 23
click at [58, 139] on p "OfficeSafe University" at bounding box center [80, 140] width 98 height 12
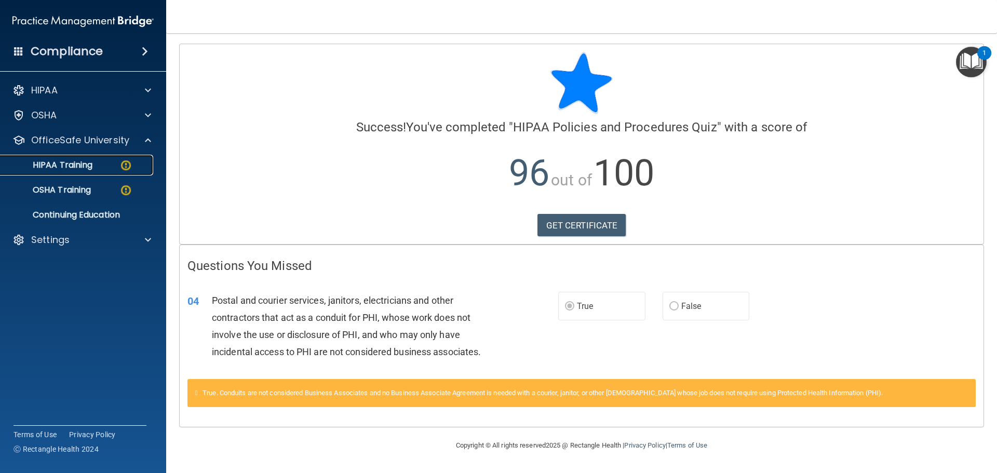
click at [57, 165] on p "HIPAA Training" at bounding box center [50, 165] width 86 height 10
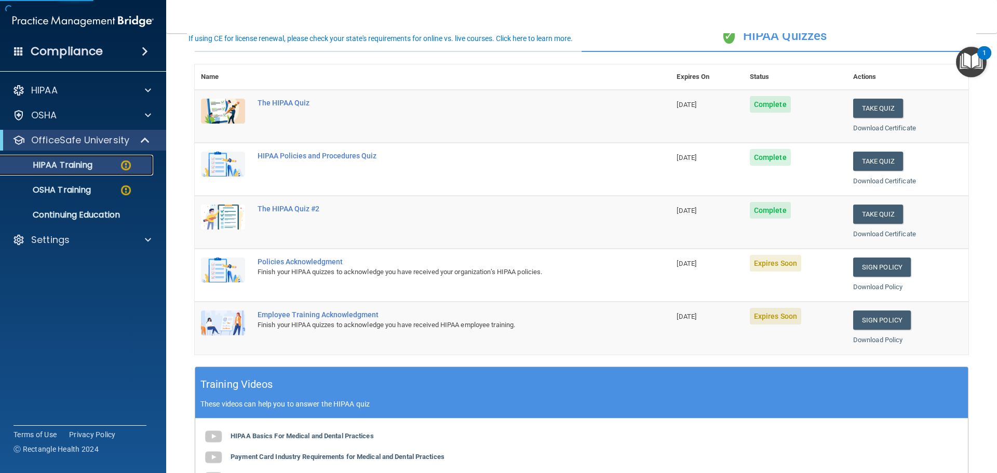
scroll to position [104, 0]
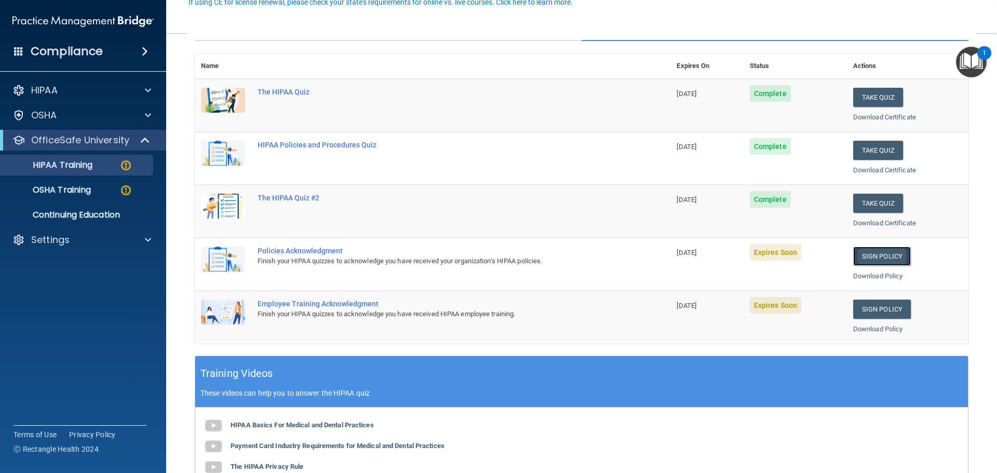
click at [868, 255] on link "Sign Policy" at bounding box center [882, 256] width 58 height 19
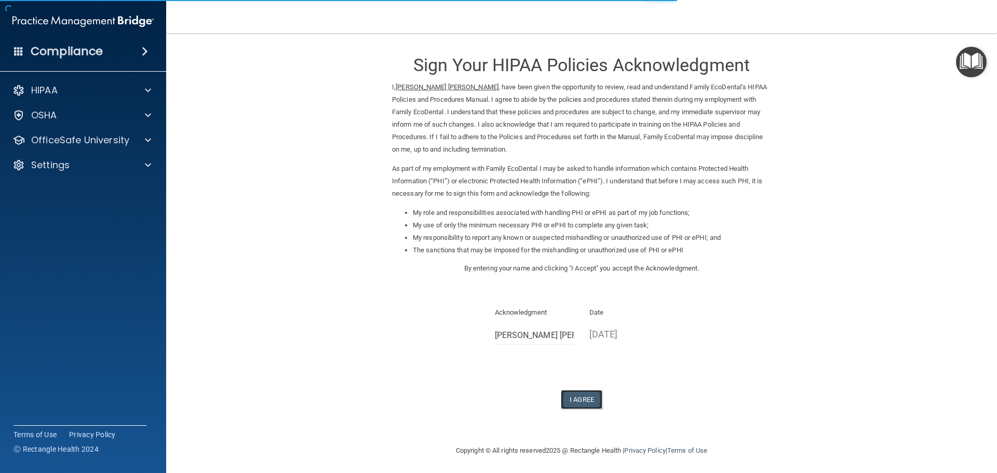
click at [572, 399] on button "I Agree" at bounding box center [582, 399] width 42 height 19
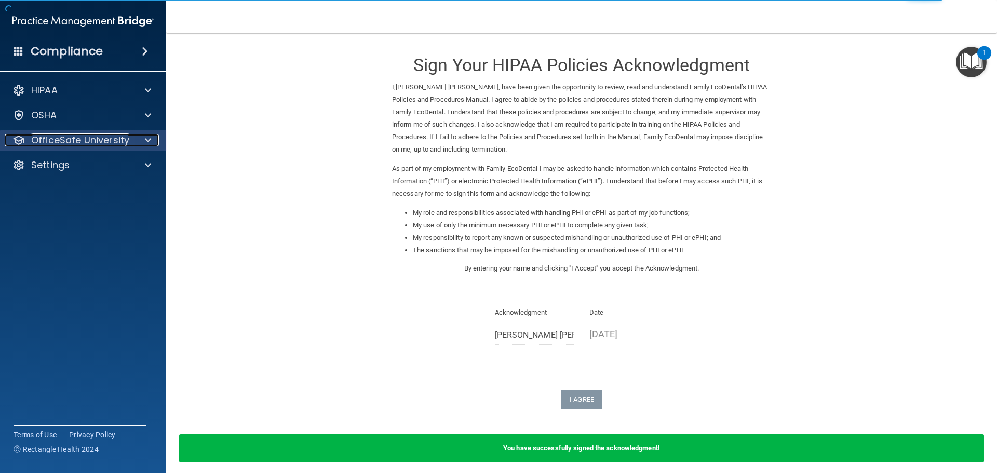
click at [68, 142] on p "OfficeSafe University" at bounding box center [80, 140] width 98 height 12
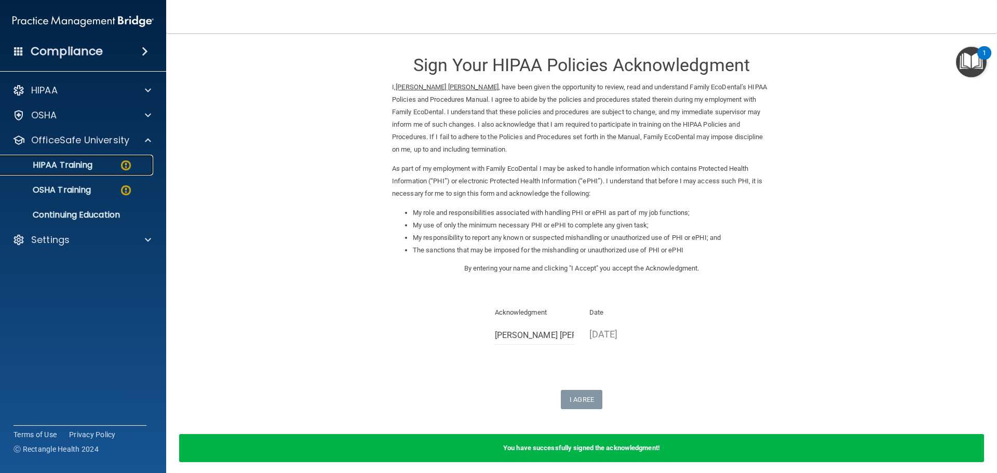
click at [60, 167] on p "HIPAA Training" at bounding box center [50, 165] width 86 height 10
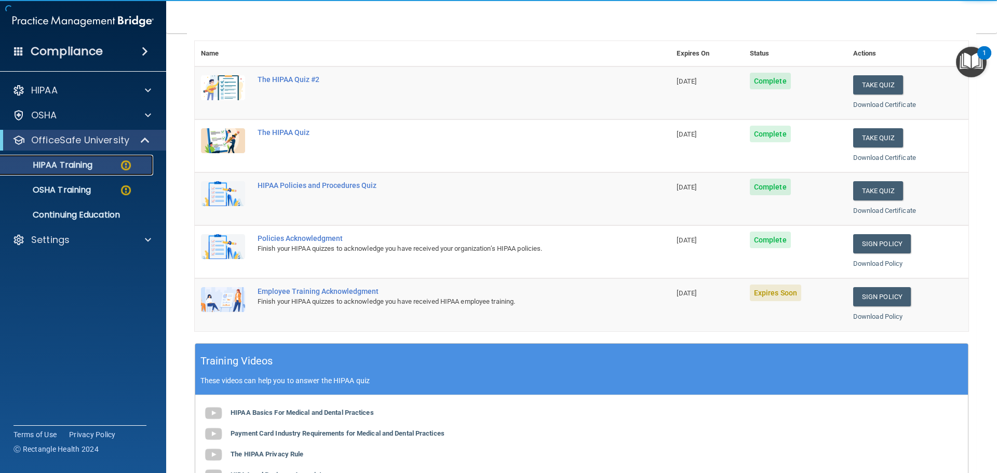
scroll to position [156, 0]
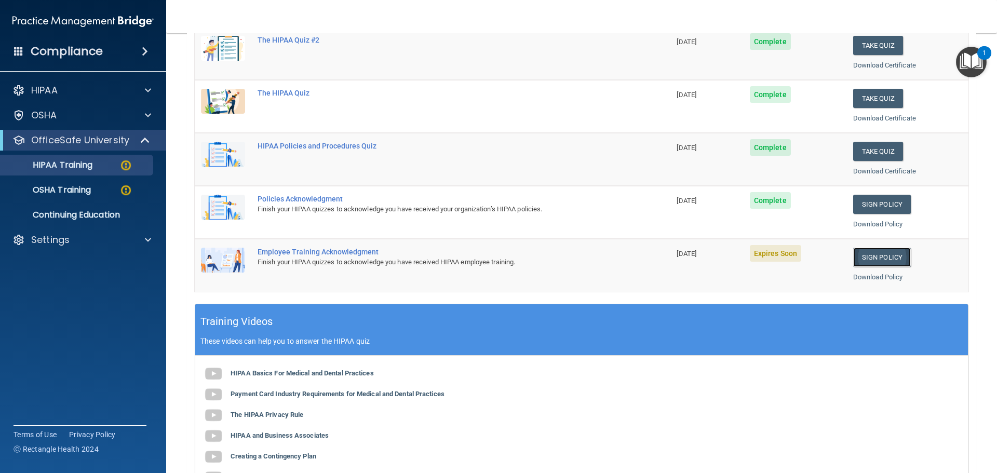
click at [872, 252] on link "Sign Policy" at bounding box center [882, 257] width 58 height 19
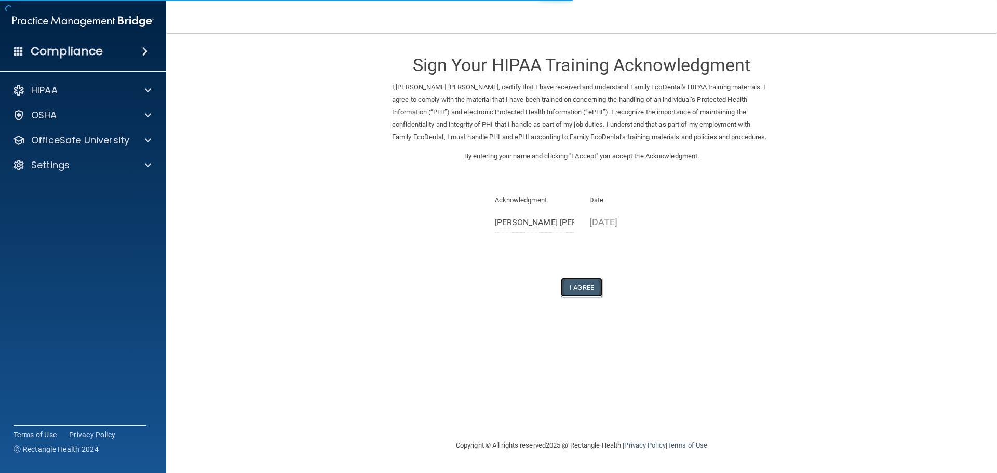
click at [577, 289] on button "I Agree" at bounding box center [582, 287] width 42 height 19
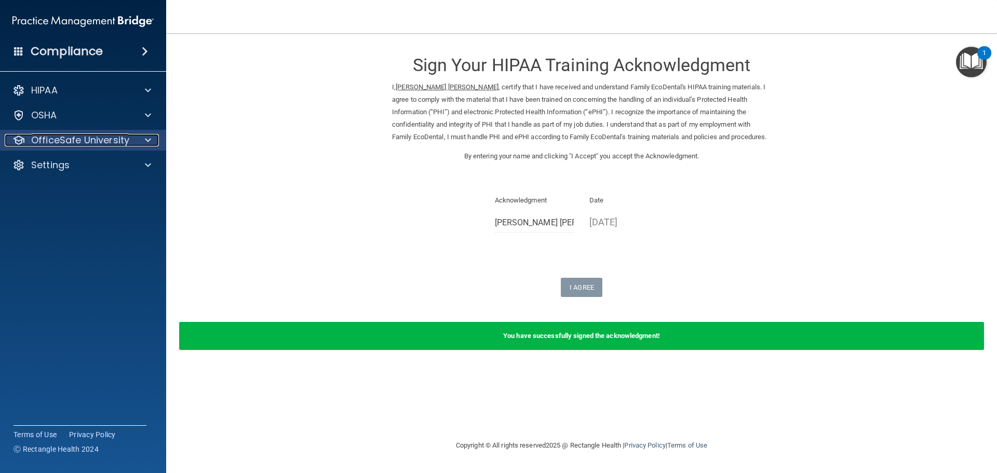
click at [91, 141] on p "OfficeSafe University" at bounding box center [80, 140] width 98 height 12
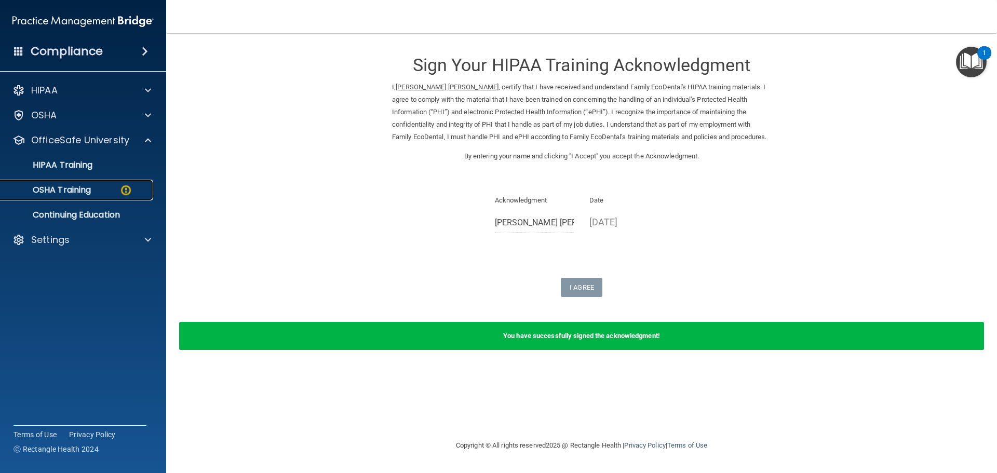
click at [45, 189] on p "OSHA Training" at bounding box center [49, 190] width 84 height 10
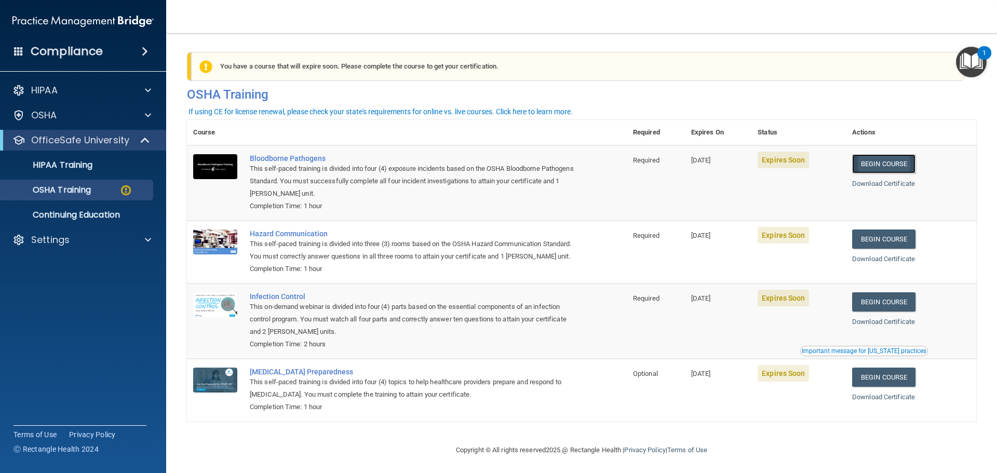
click at [880, 162] on link "Begin Course" at bounding box center [883, 163] width 63 height 19
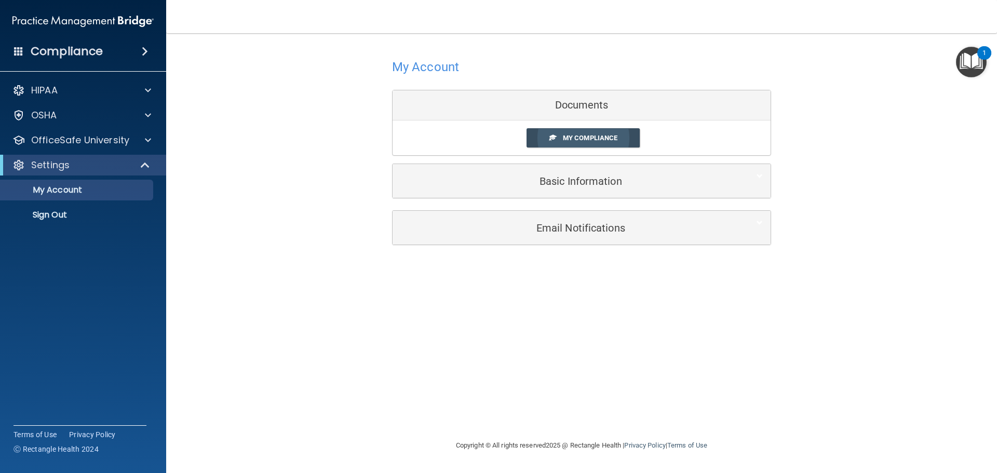
click at [596, 133] on link "My Compliance" at bounding box center [584, 137] width 114 height 19
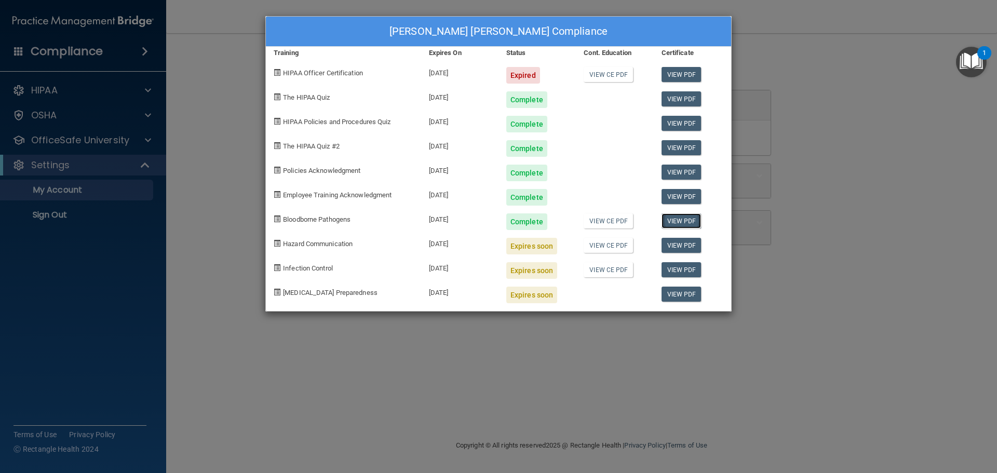
click at [666, 224] on link "View PDF" at bounding box center [682, 220] width 40 height 15
click at [673, 73] on link "View PDF" at bounding box center [682, 74] width 40 height 15
click at [87, 282] on div "[PERSON_NAME] [PERSON_NAME] Compliance Training Expires On Status Cont. Educati…" at bounding box center [498, 236] width 997 height 473
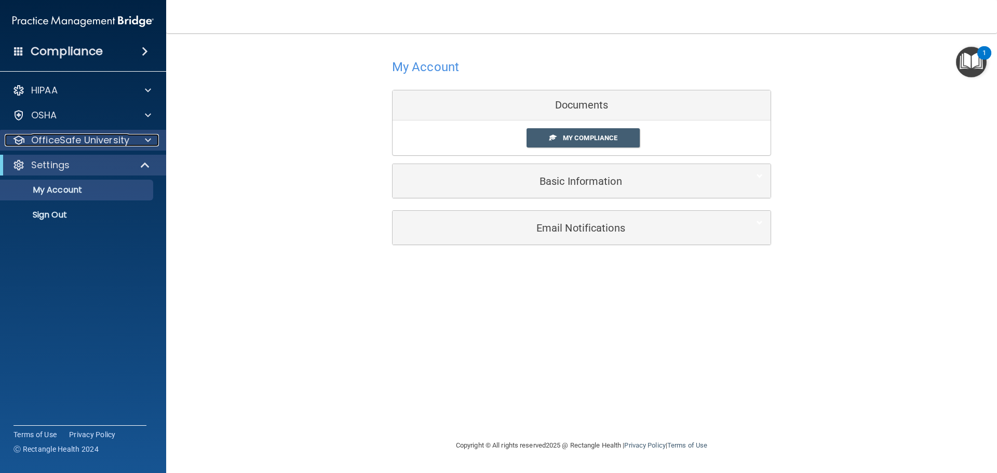
click at [90, 137] on p "OfficeSafe University" at bounding box center [80, 140] width 98 height 12
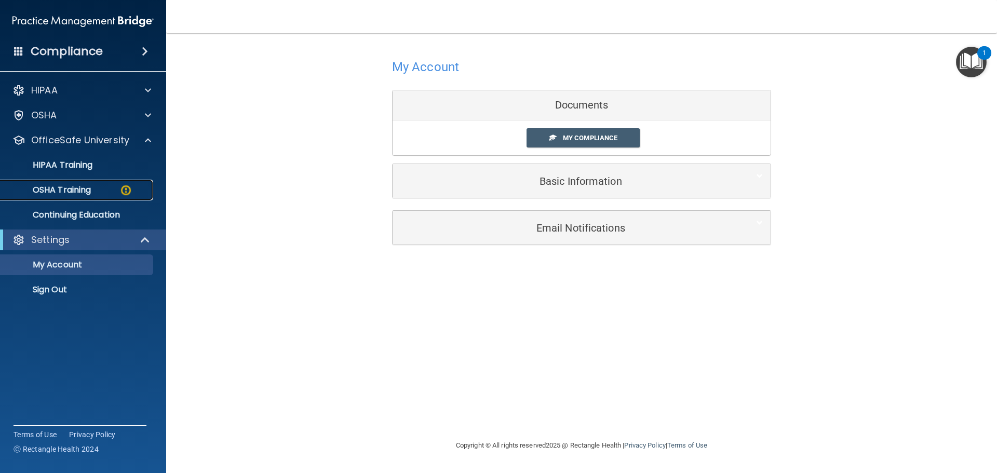
click at [95, 195] on link "OSHA Training" at bounding box center [72, 190] width 164 height 21
